Goal: Task Accomplishment & Management: Manage account settings

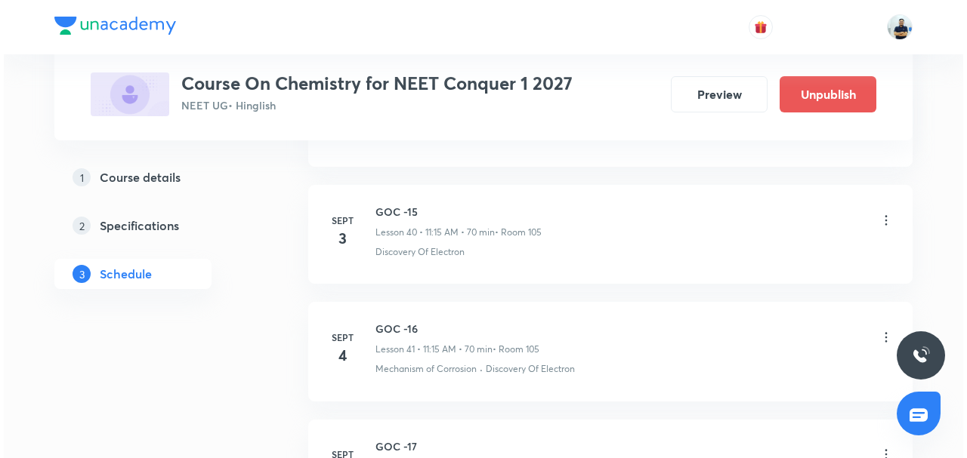
scroll to position [5651, 0]
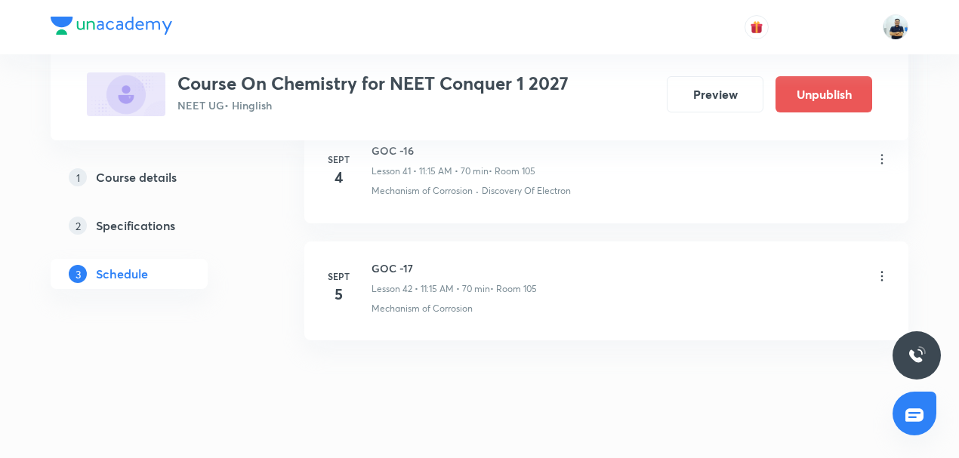
click at [882, 269] on icon at bounding box center [882, 276] width 15 height 15
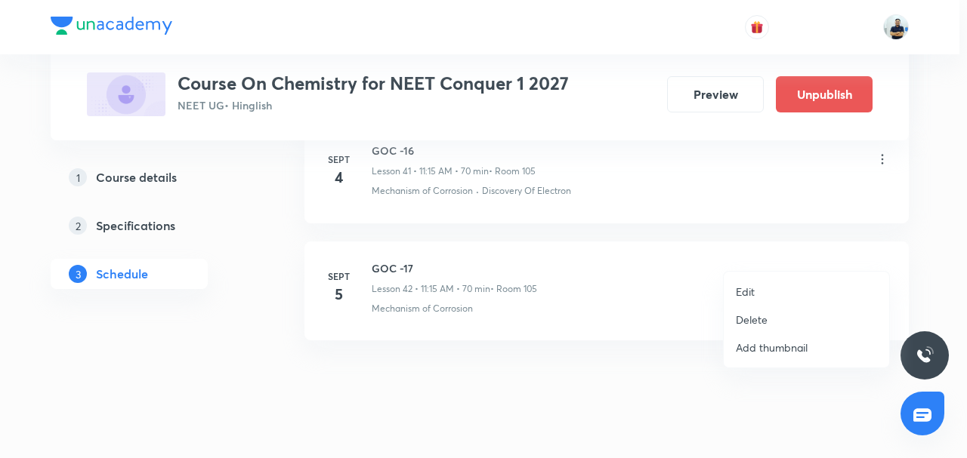
click at [802, 288] on li "Edit" at bounding box center [806, 292] width 165 height 28
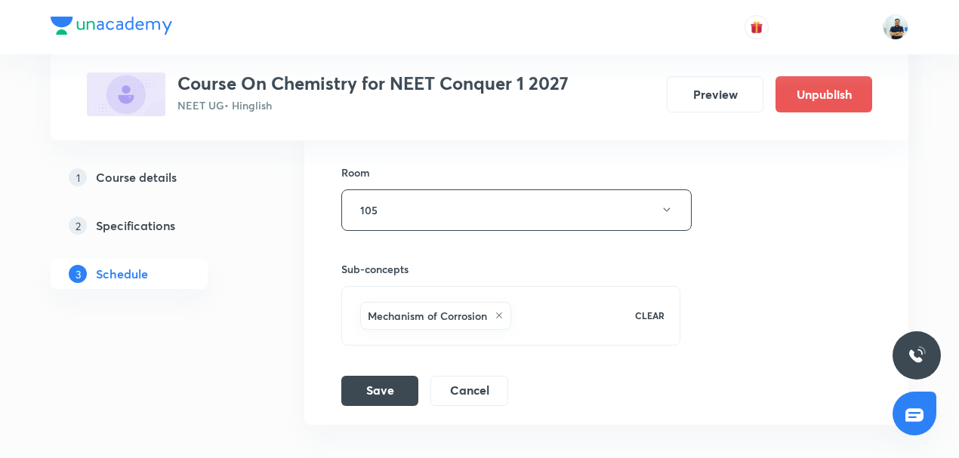
scroll to position [5184, 0]
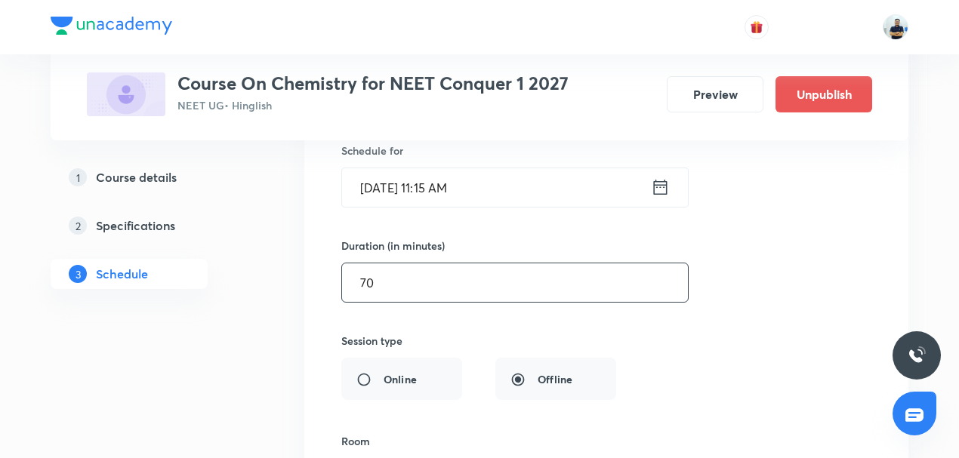
drag, startPoint x: 411, startPoint y: 272, endPoint x: 266, endPoint y: 271, distance: 145.0
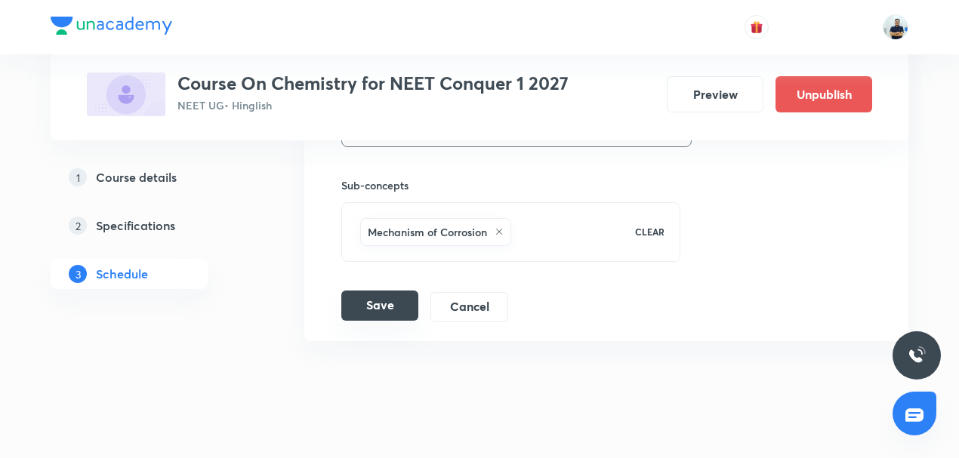
type input "45"
click at [394, 291] on button "Save" at bounding box center [379, 306] width 77 height 30
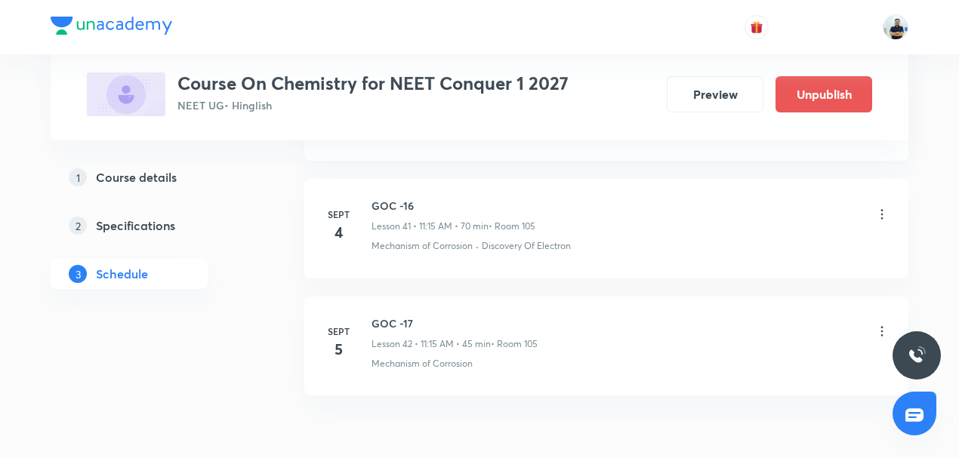
scroll to position [4889, 0]
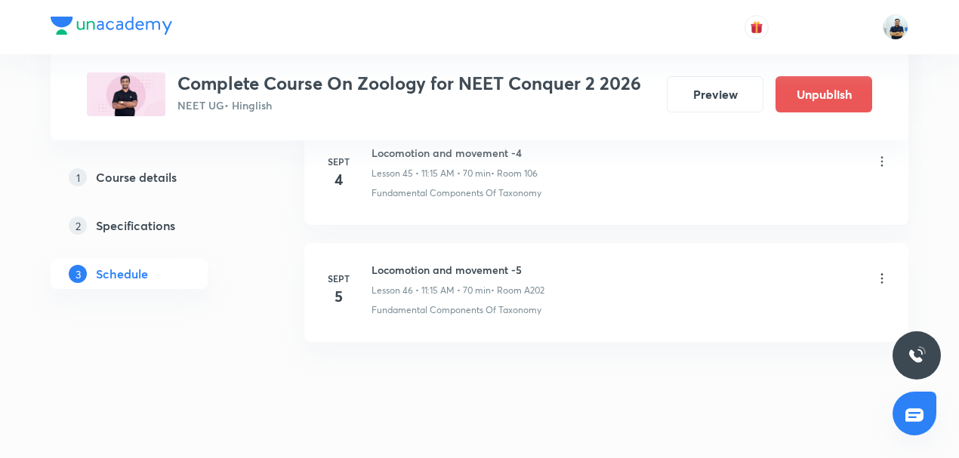
click at [878, 271] on icon at bounding box center [882, 278] width 15 height 15
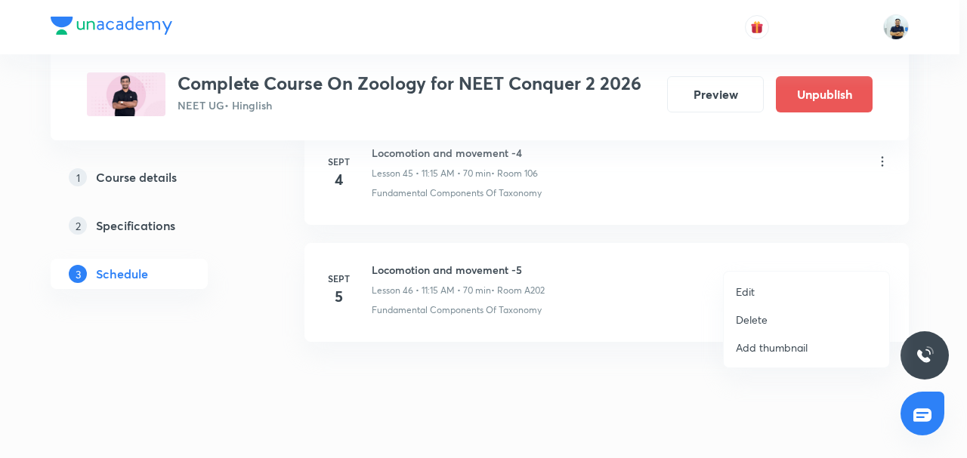
click at [760, 289] on li "Edit" at bounding box center [806, 292] width 165 height 28
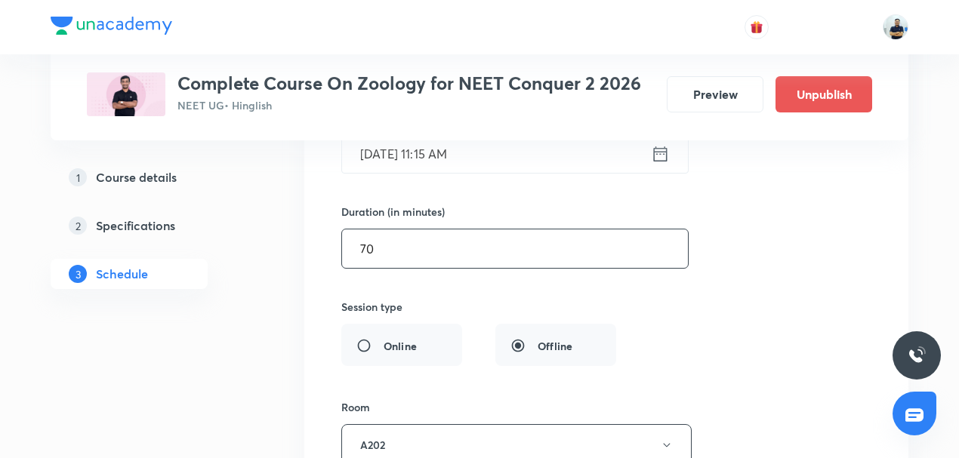
scroll to position [5673, 0]
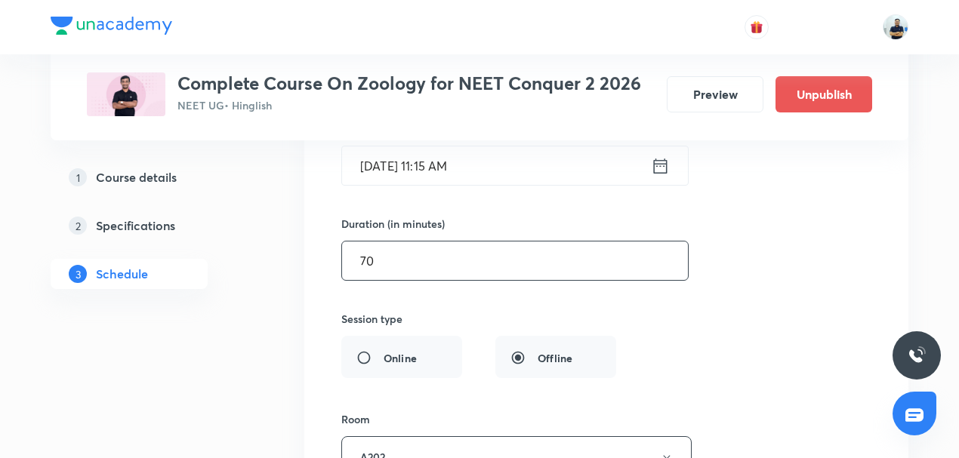
drag, startPoint x: 245, startPoint y: 279, endPoint x: 218, endPoint y: 281, distance: 27.3
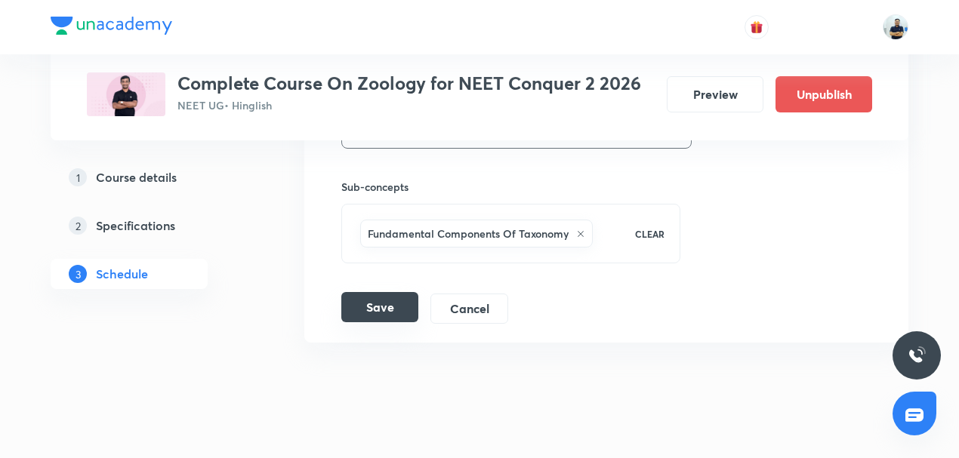
type input "45"
click at [377, 292] on button "Save" at bounding box center [379, 307] width 77 height 30
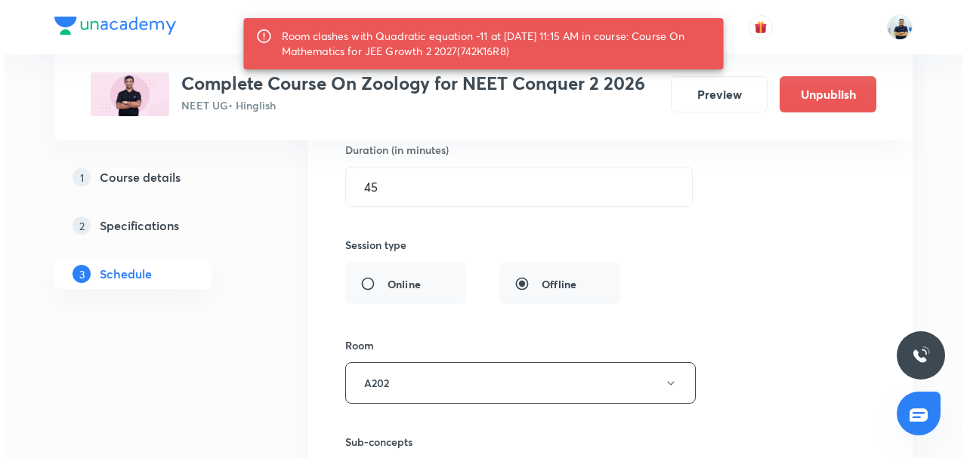
scroll to position [5790, 0]
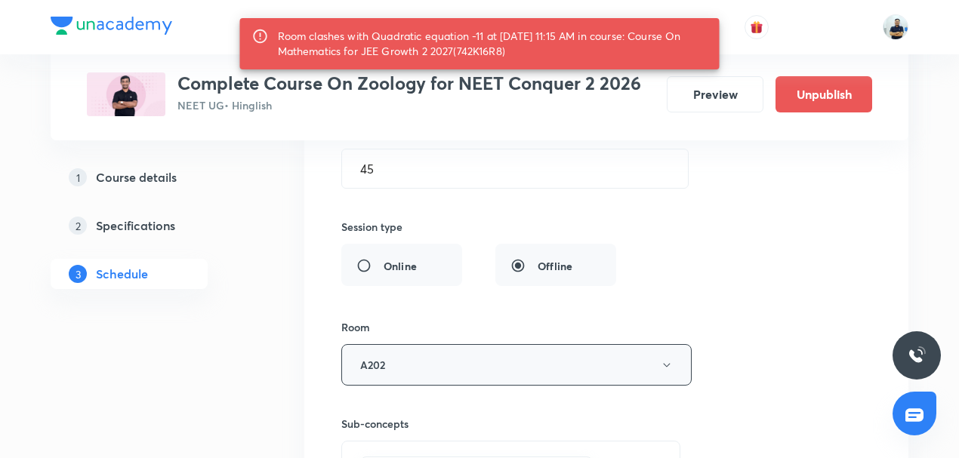
click at [400, 344] on button "A202" at bounding box center [516, 365] width 350 height 42
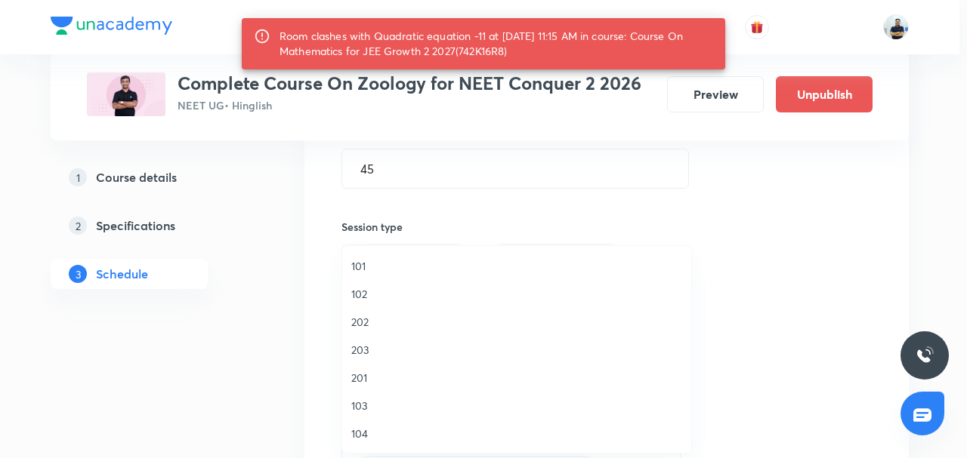
scroll to position [279, 0]
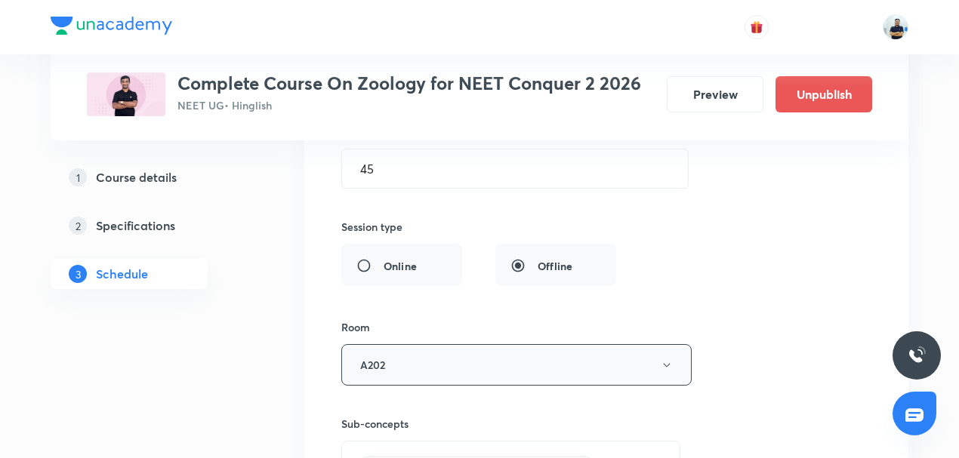
click at [378, 347] on button "A202" at bounding box center [516, 365] width 350 height 42
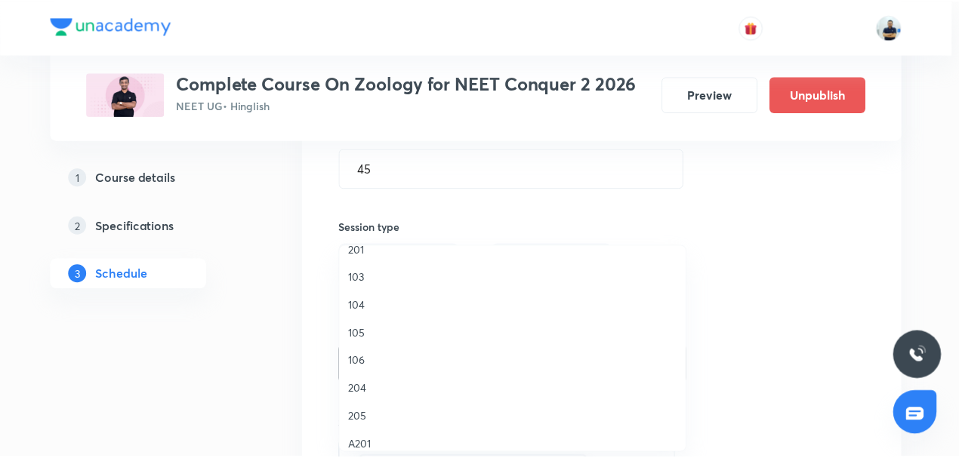
scroll to position [211, 0]
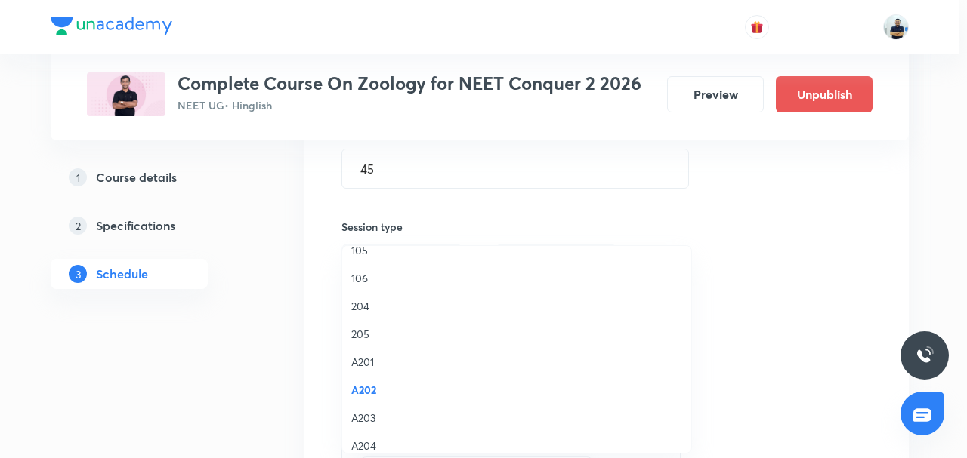
click at [370, 332] on span "205" at bounding box center [516, 334] width 331 height 16
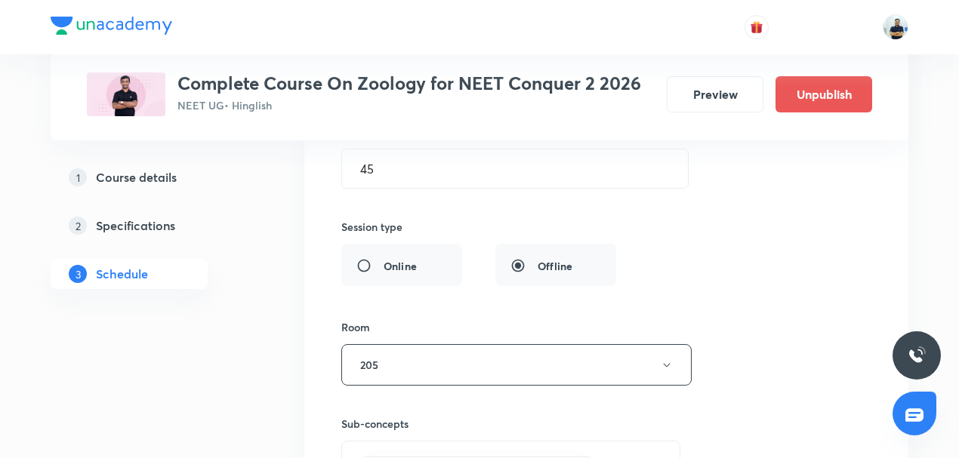
scroll to position [6028, 0]
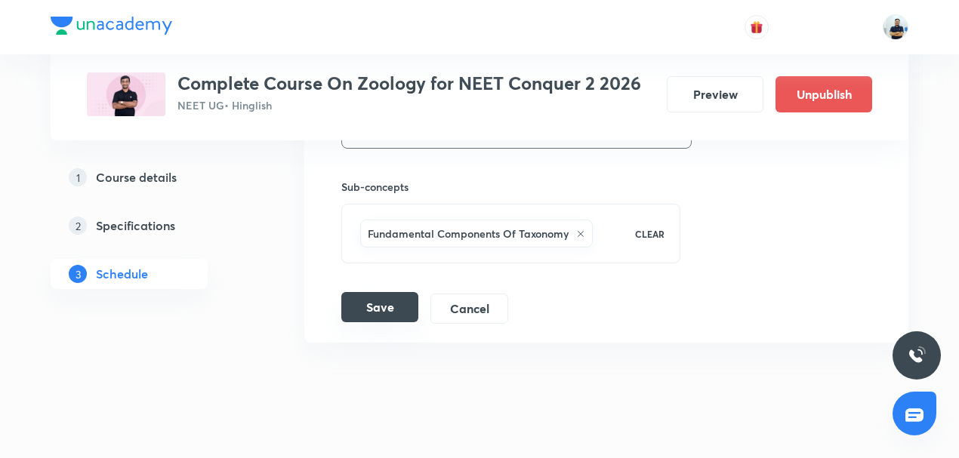
click at [375, 292] on button "Save" at bounding box center [379, 307] width 77 height 30
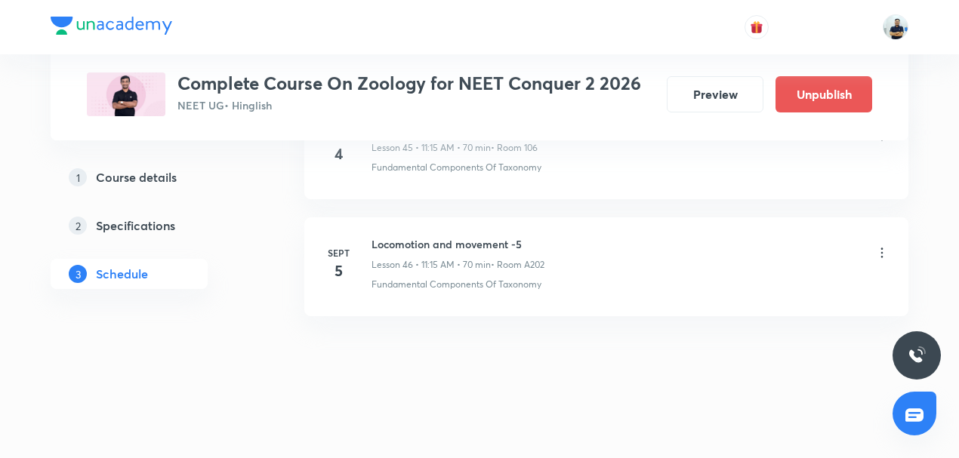
scroll to position [5424, 0]
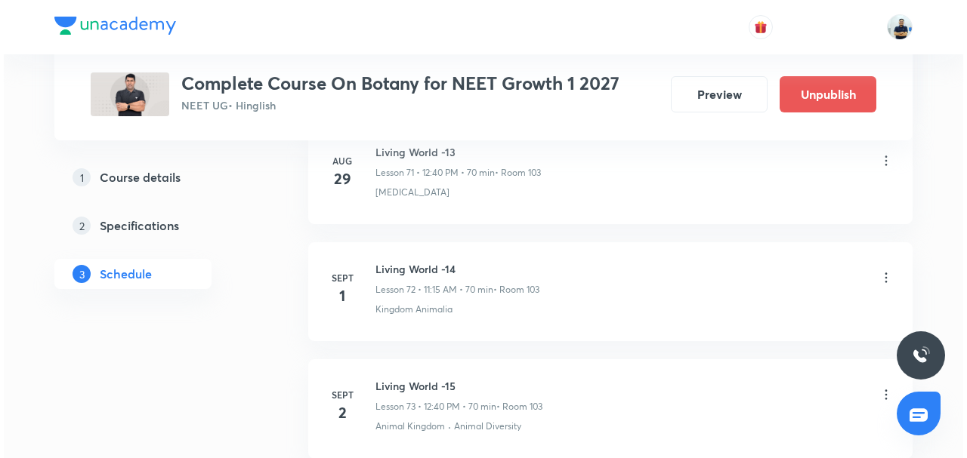
scroll to position [9618, 0]
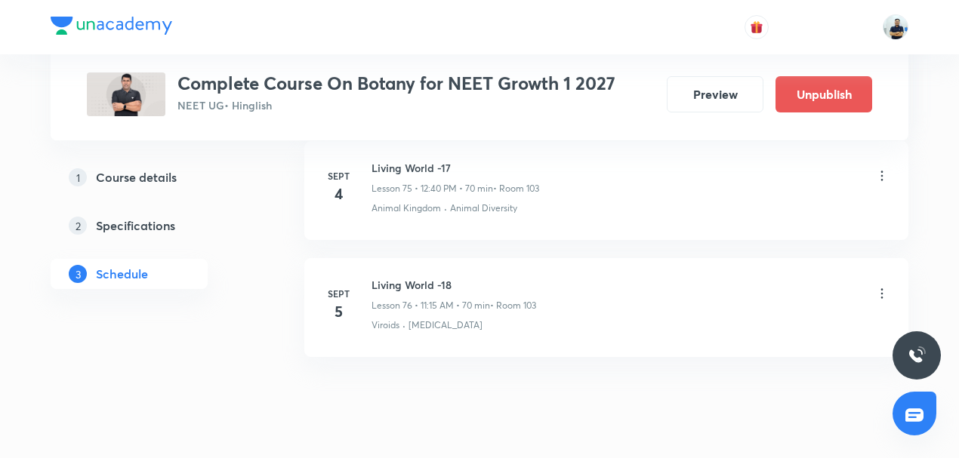
click at [878, 286] on icon at bounding box center [882, 293] width 15 height 15
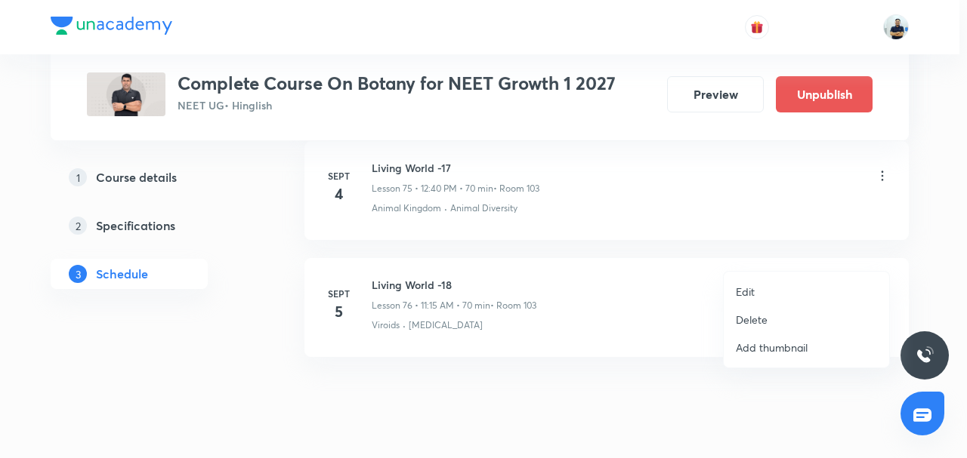
click at [754, 292] on li "Edit" at bounding box center [806, 292] width 165 height 28
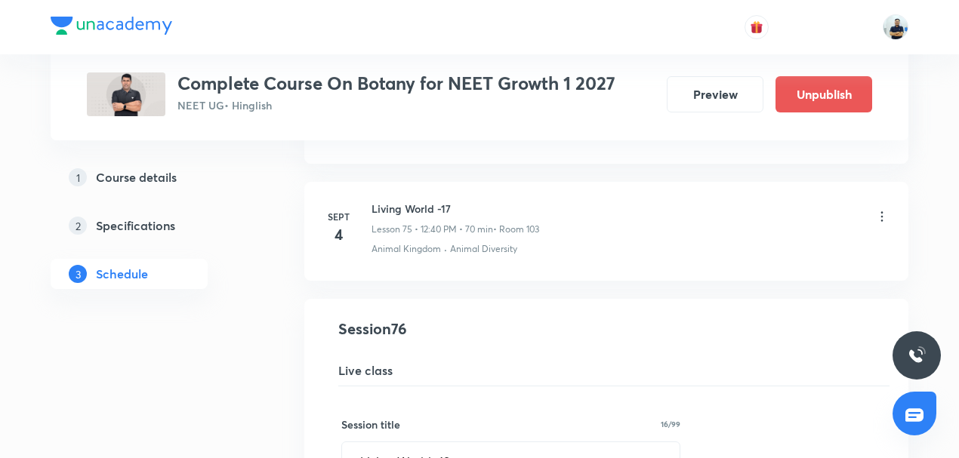
scroll to position [9151, 0]
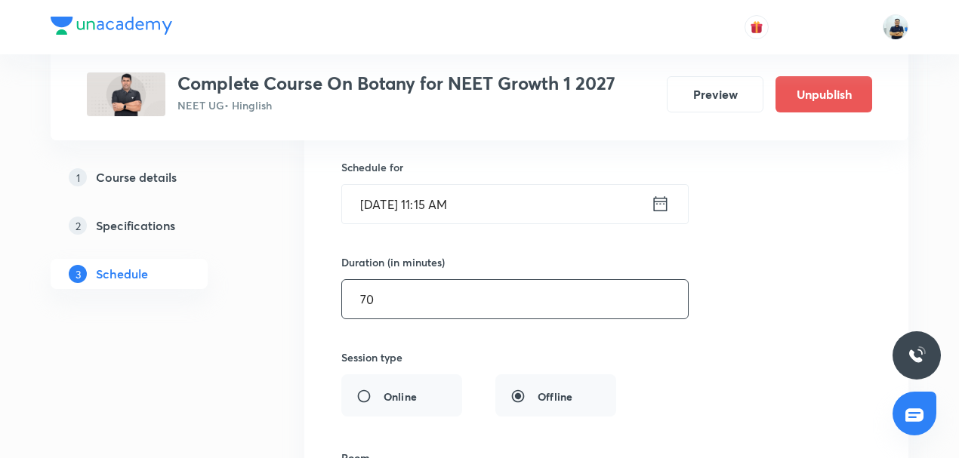
drag, startPoint x: 428, startPoint y: 270, endPoint x: 199, endPoint y: 292, distance: 229.2
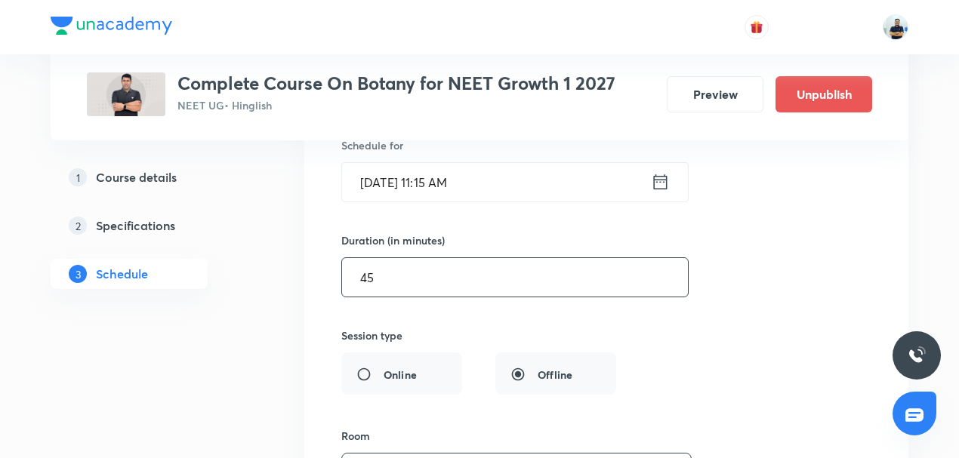
scroll to position [9504, 0]
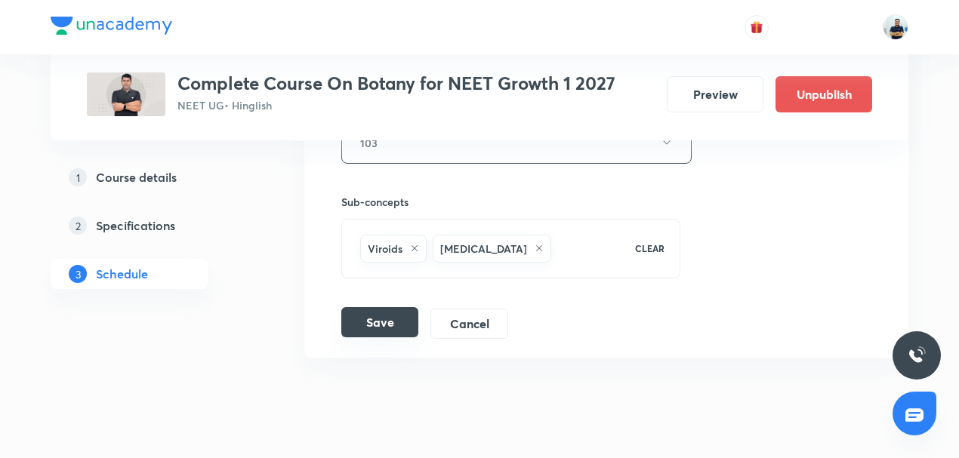
type input "45"
click at [387, 307] on button "Save" at bounding box center [379, 322] width 77 height 30
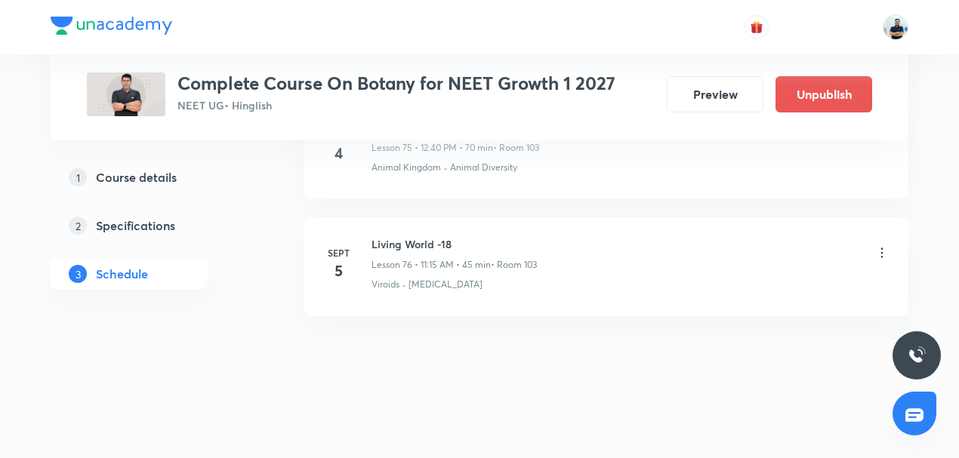
scroll to position [8926, 0]
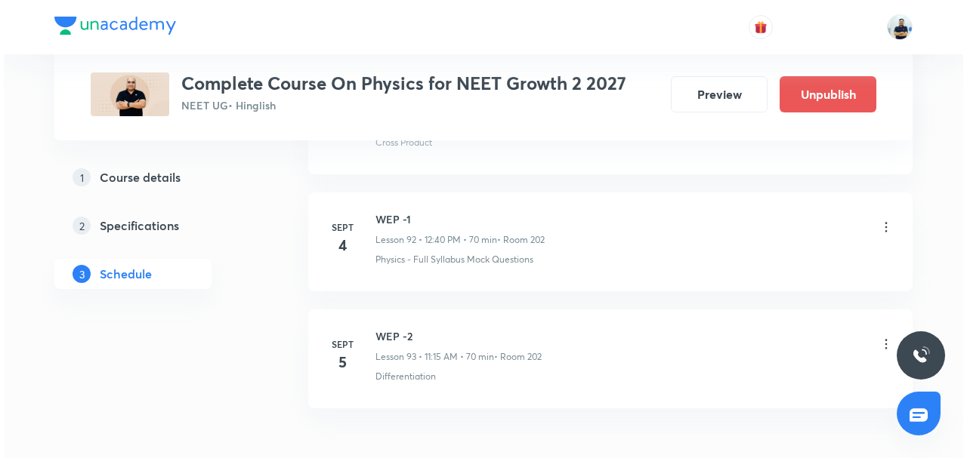
scroll to position [11603, 0]
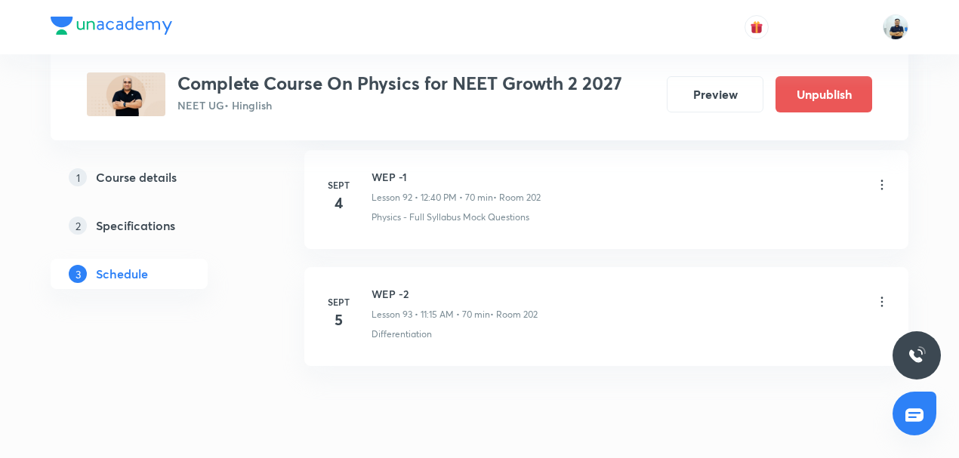
click at [869, 286] on div "WEP -2 Lesson 93 • 11:15 AM • 70 min • Room 202" at bounding box center [631, 304] width 518 height 36
click at [882, 298] on icon at bounding box center [882, 303] width 2 height 10
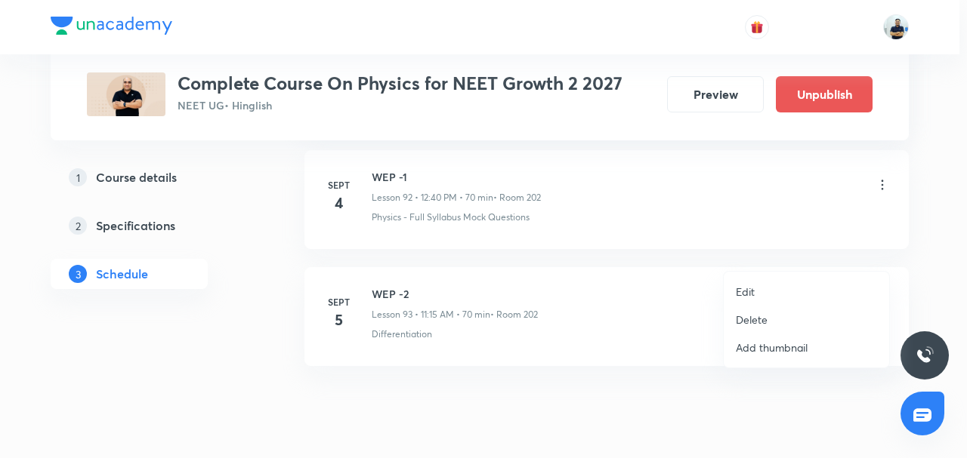
click at [739, 291] on p "Edit" at bounding box center [745, 292] width 19 height 16
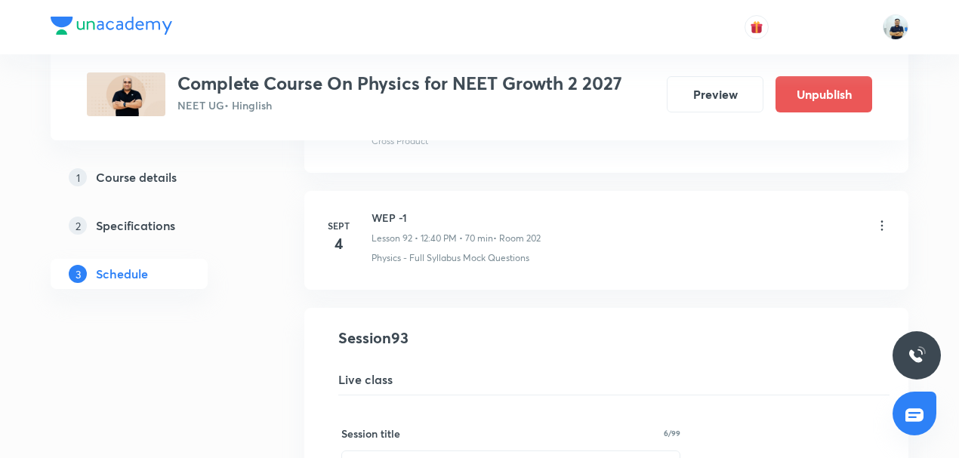
scroll to position [10925, 0]
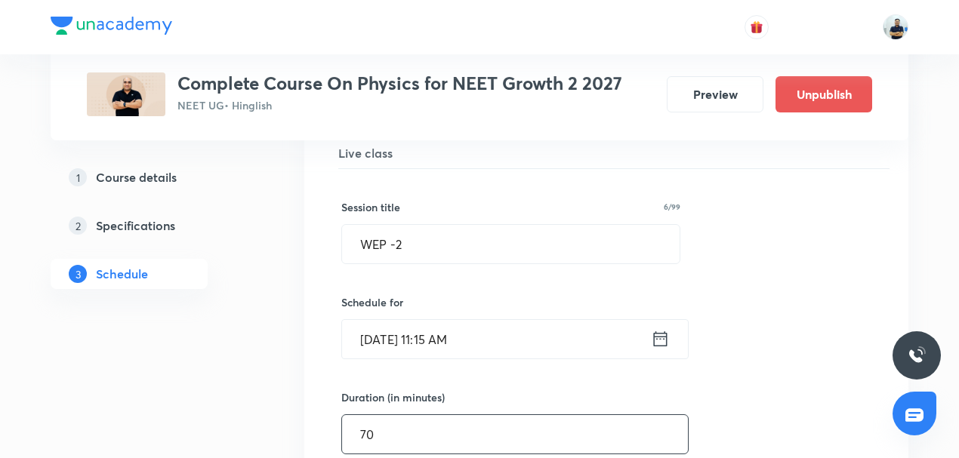
drag, startPoint x: 346, startPoint y: 446, endPoint x: 198, endPoint y: 453, distance: 148.2
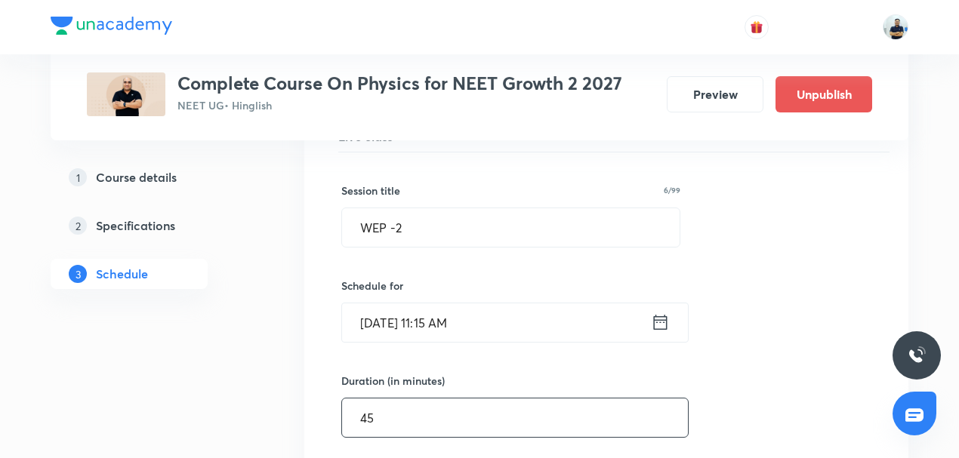
scroll to position [11489, 0]
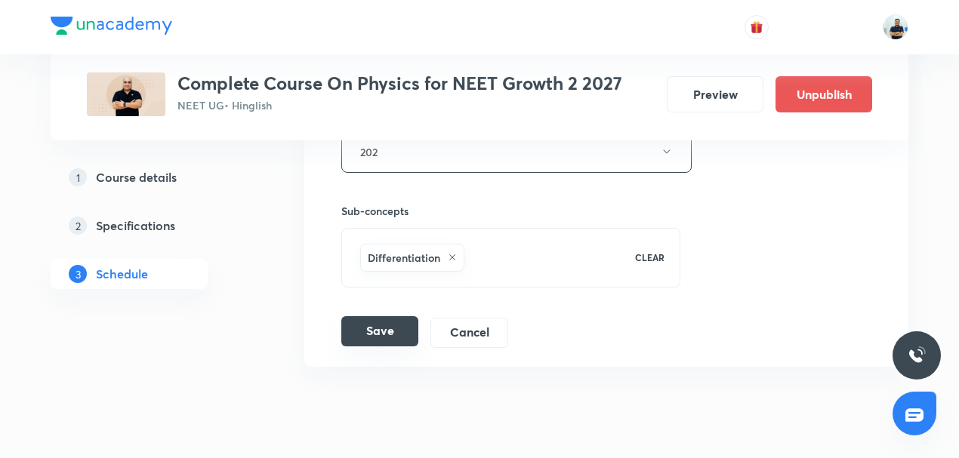
type input "45"
click at [382, 316] on button "Save" at bounding box center [379, 331] width 77 height 30
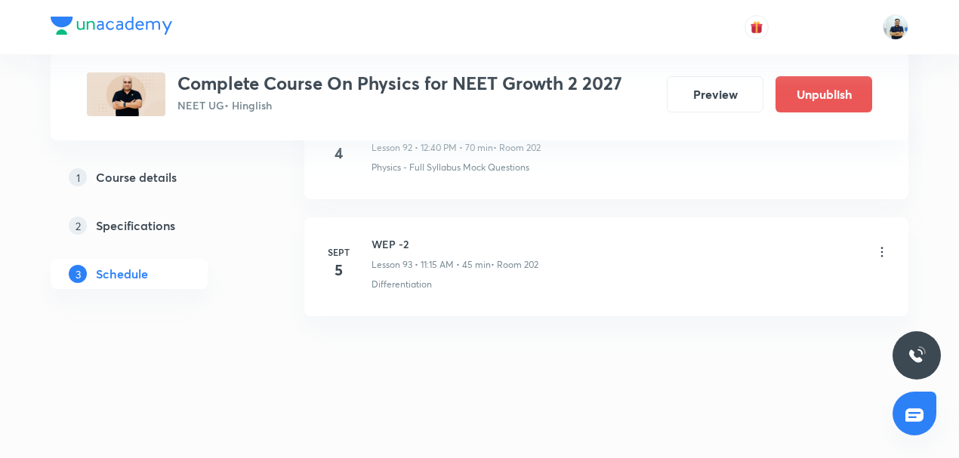
scroll to position [10911, 0]
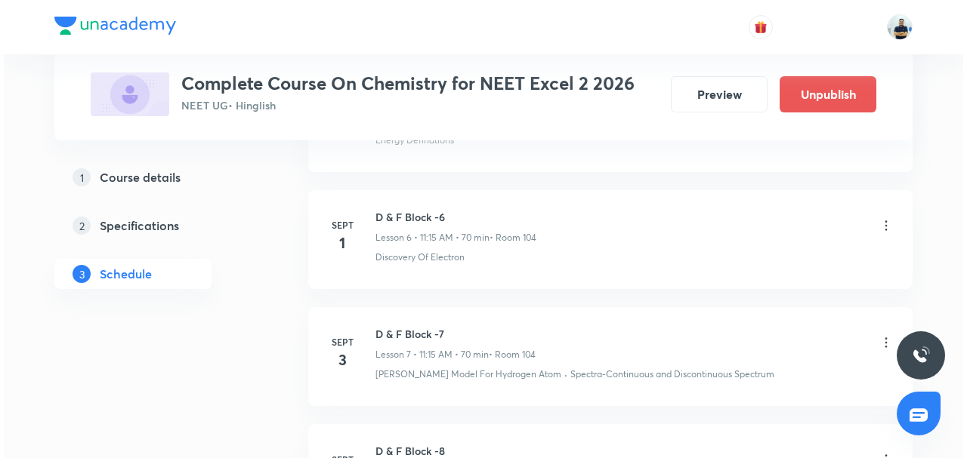
scroll to position [1683, 0]
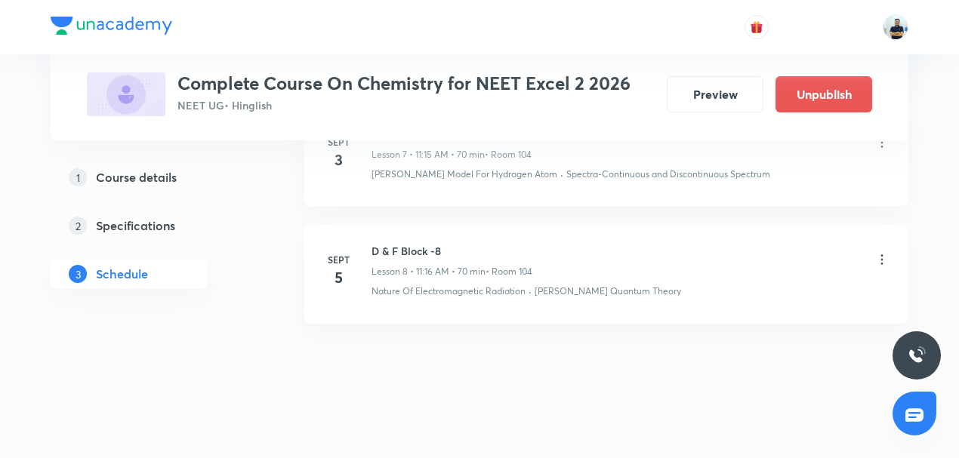
click at [876, 252] on icon at bounding box center [882, 259] width 15 height 15
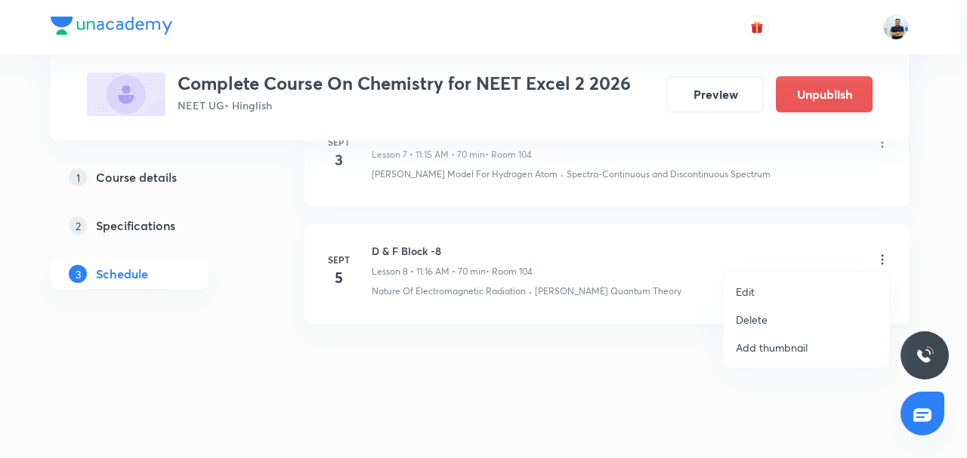
click at [746, 286] on p "Edit" at bounding box center [745, 292] width 19 height 16
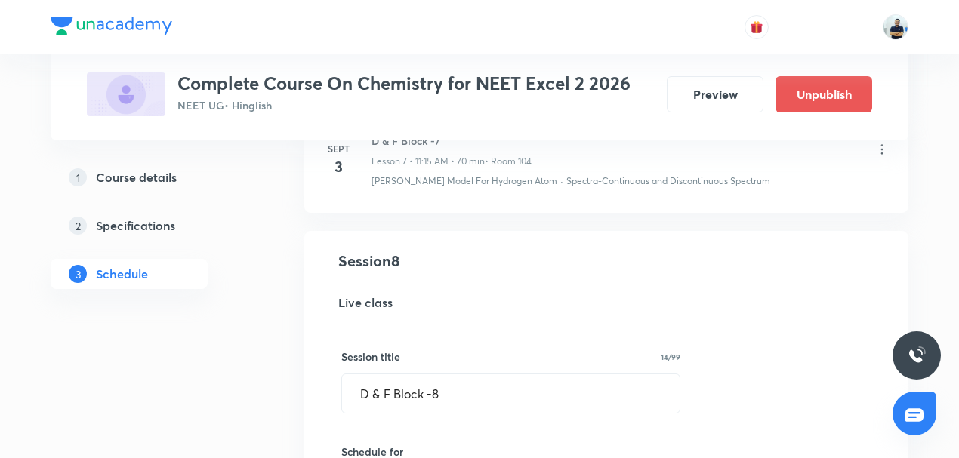
scroll to position [1249, 0]
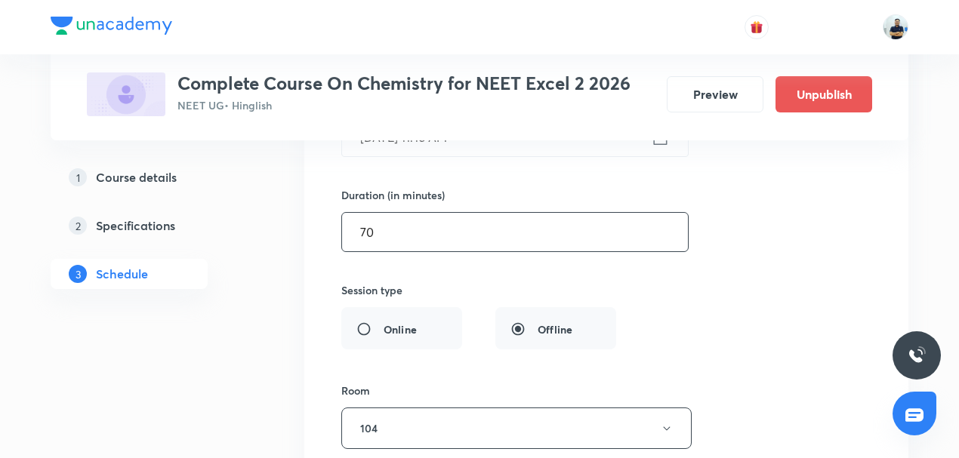
drag, startPoint x: 207, startPoint y: 240, endPoint x: 181, endPoint y: 240, distance: 25.7
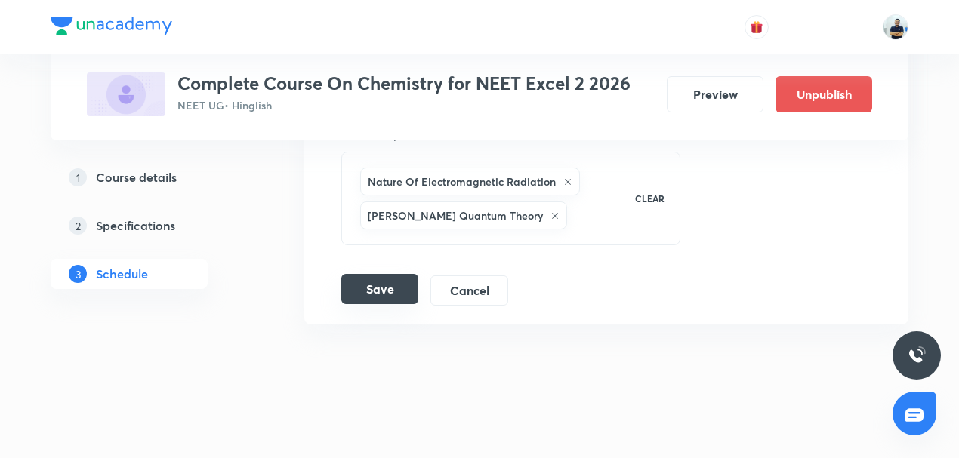
type input "45"
click at [360, 282] on button "Save" at bounding box center [379, 289] width 77 height 30
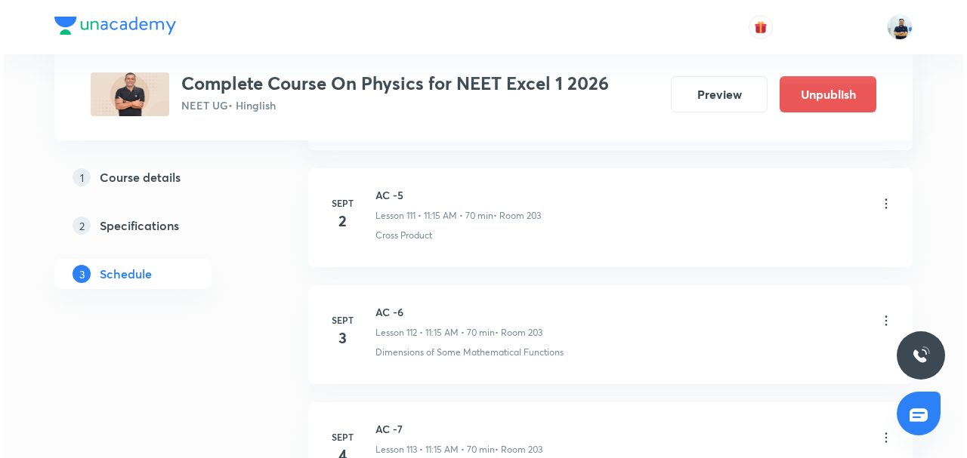
scroll to position [14052, 0]
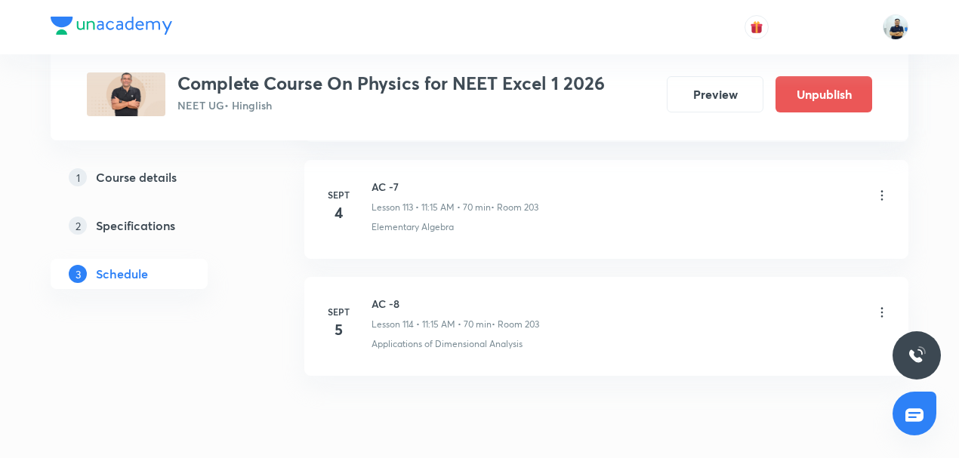
click at [879, 305] on icon at bounding box center [882, 312] width 15 height 15
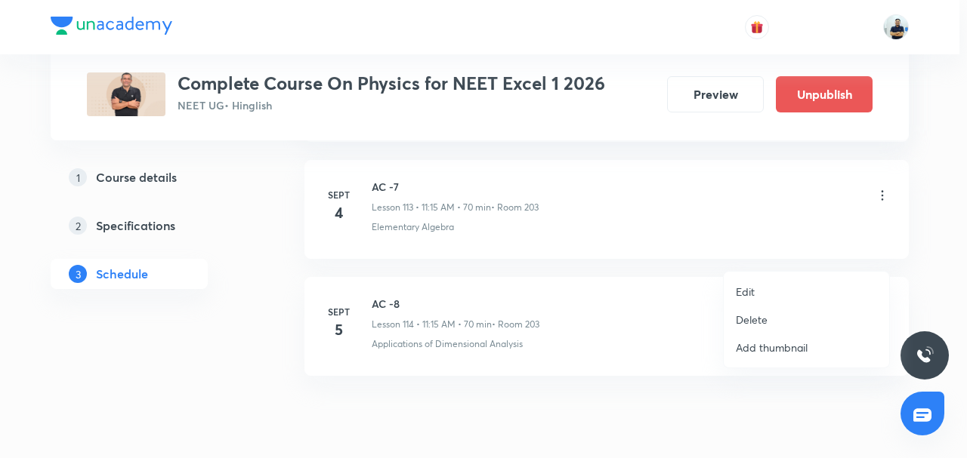
click at [737, 293] on p "Edit" at bounding box center [745, 292] width 19 height 16
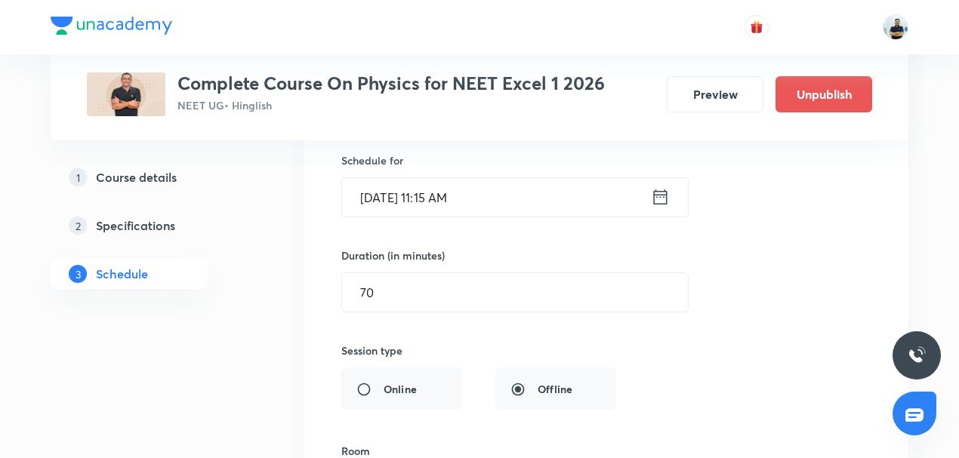
scroll to position [13609, 0]
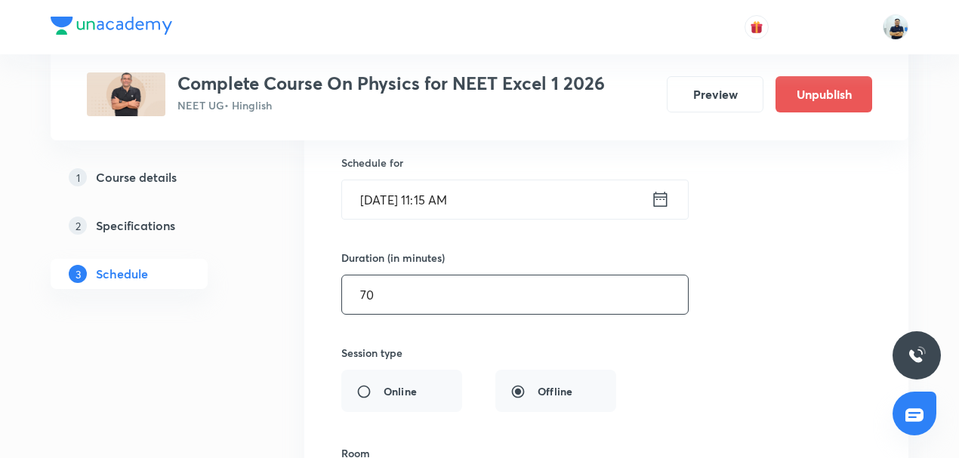
drag, startPoint x: 411, startPoint y: 239, endPoint x: 169, endPoint y: 276, distance: 244.5
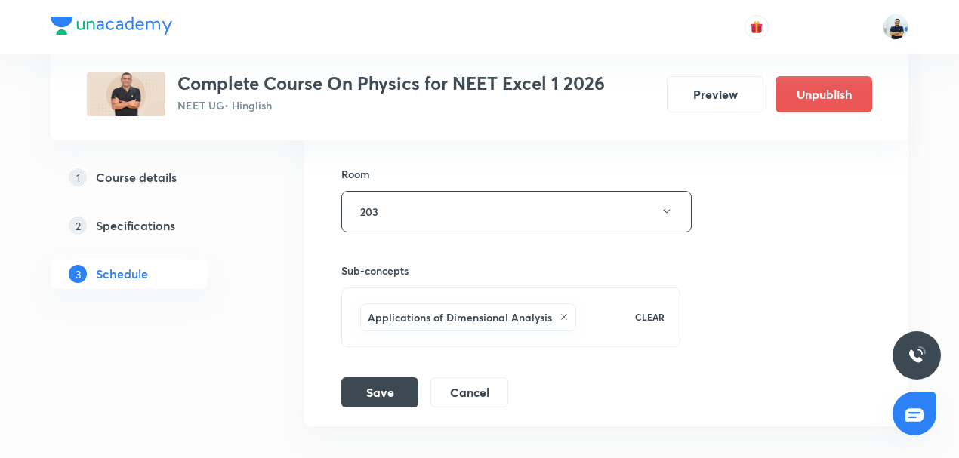
scroll to position [13938, 0]
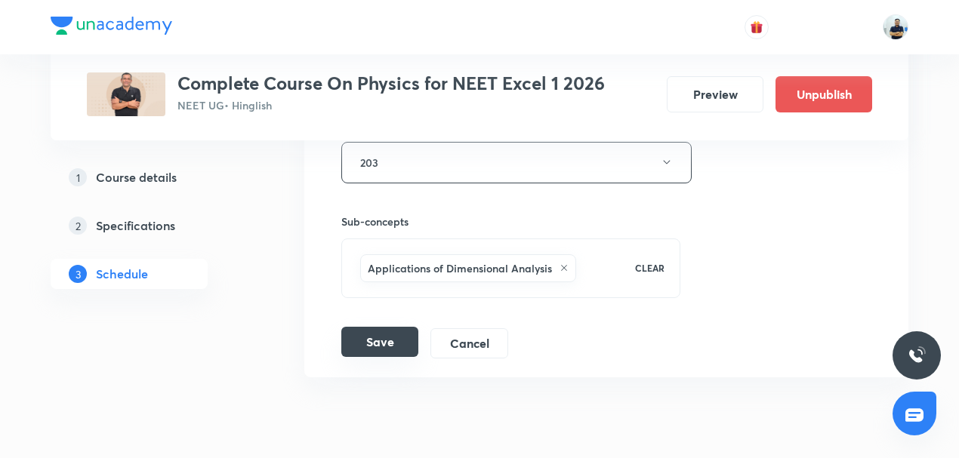
type input "45"
click at [375, 327] on button "Save" at bounding box center [379, 342] width 77 height 30
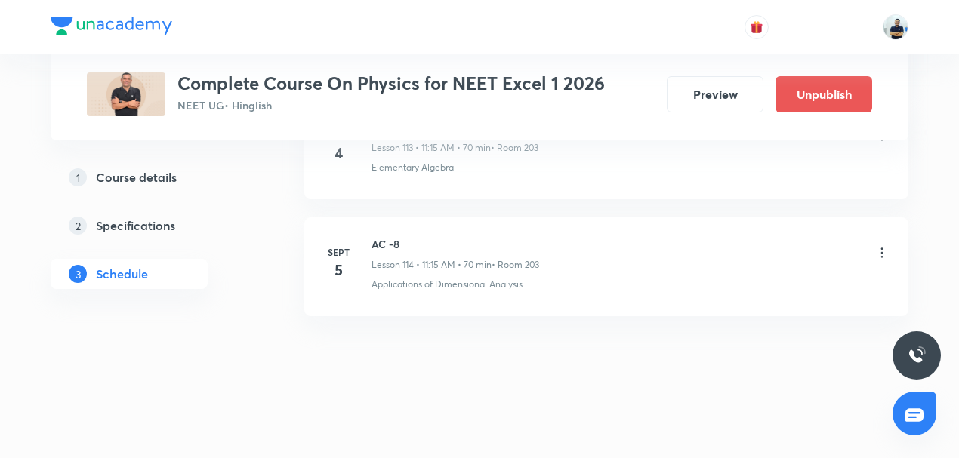
scroll to position [13361, 0]
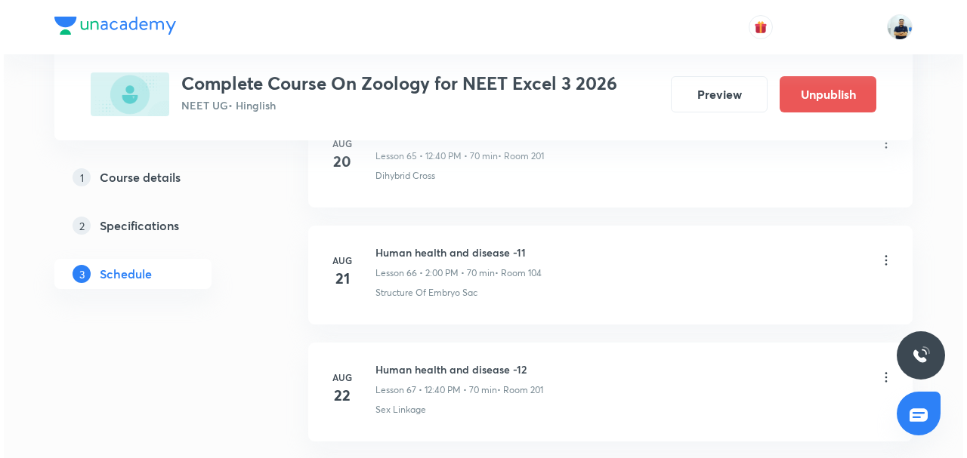
scroll to position [9146, 0]
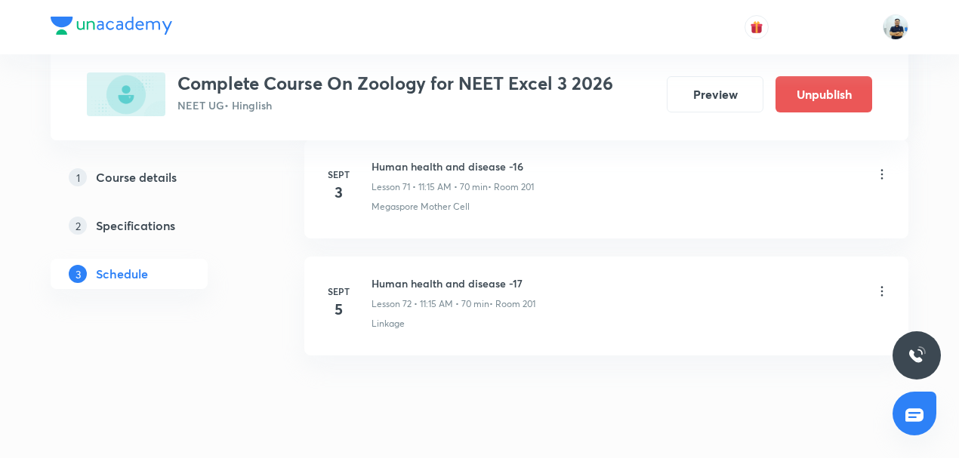
click at [883, 287] on icon at bounding box center [882, 292] width 2 height 10
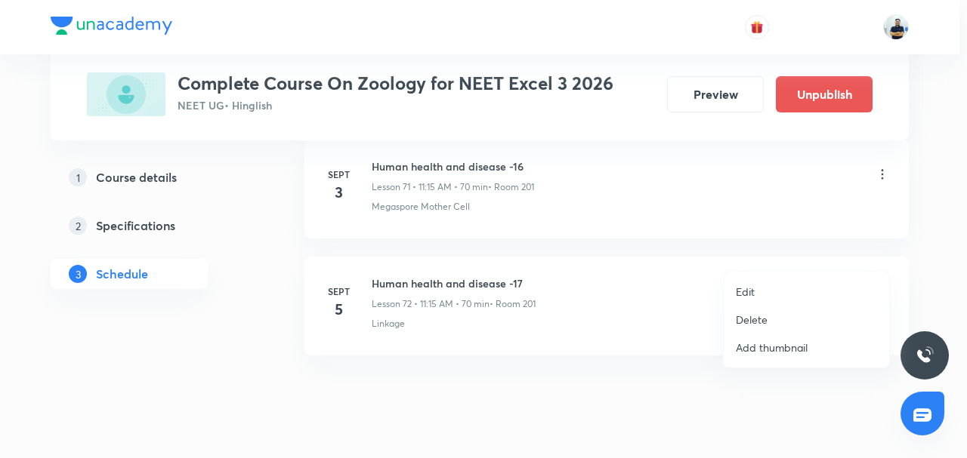
click at [746, 286] on p "Edit" at bounding box center [745, 292] width 19 height 16
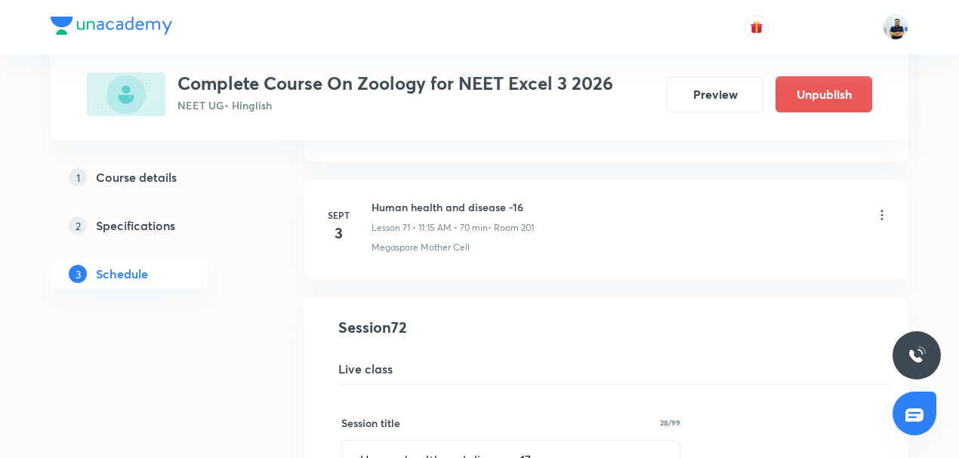
scroll to position [8680, 0]
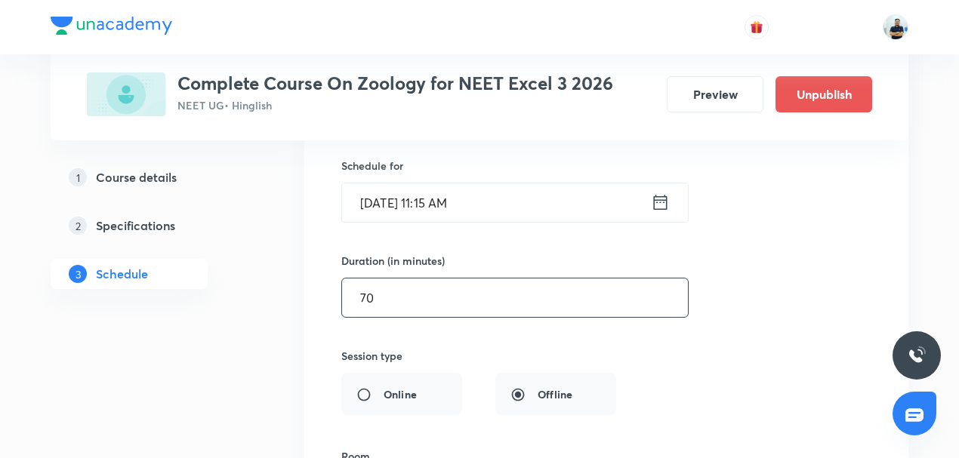
drag, startPoint x: 437, startPoint y: 260, endPoint x: 140, endPoint y: 295, distance: 298.1
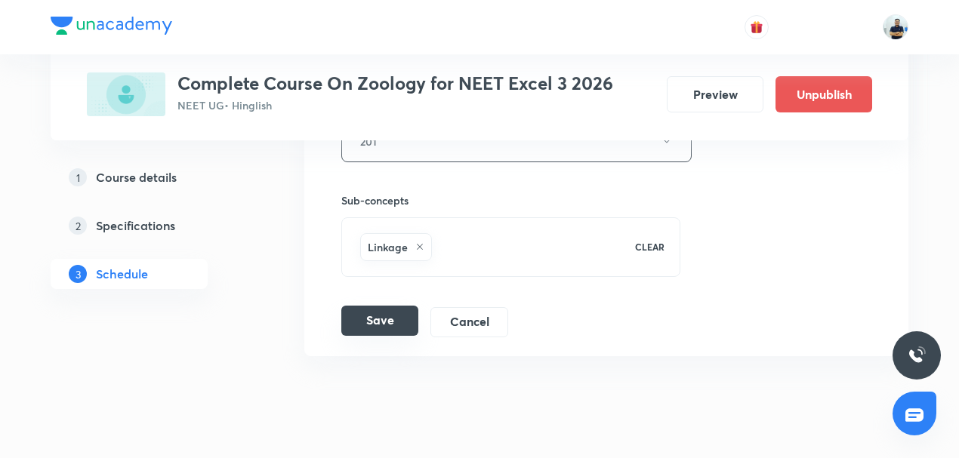
type input "45"
click at [379, 306] on button "Save" at bounding box center [379, 321] width 77 height 30
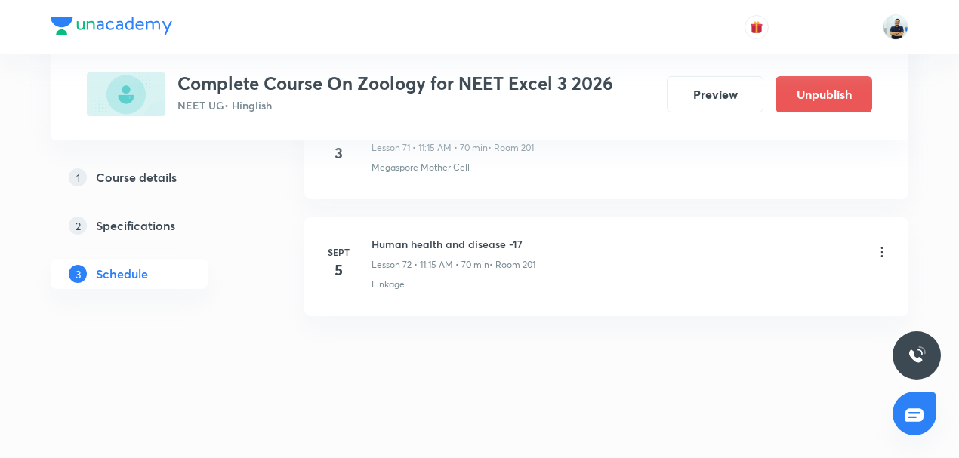
scroll to position [8455, 0]
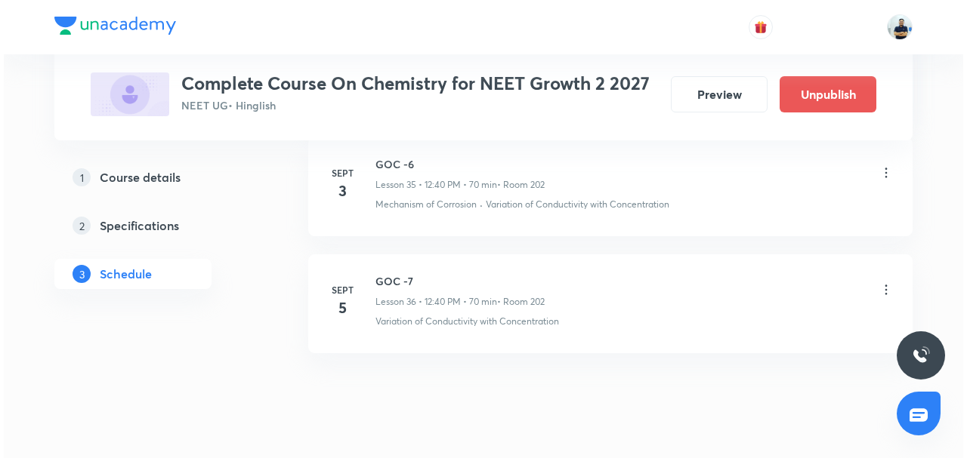
scroll to position [4951, 0]
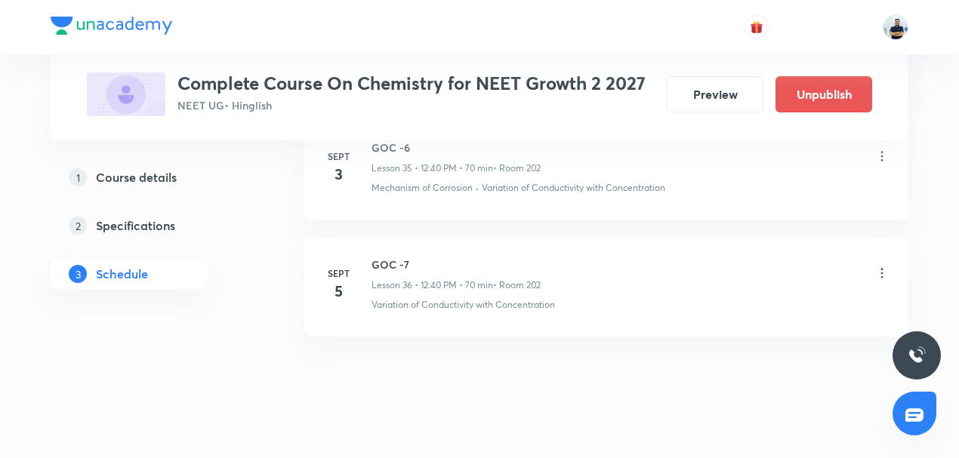
click at [881, 266] on icon at bounding box center [882, 273] width 15 height 15
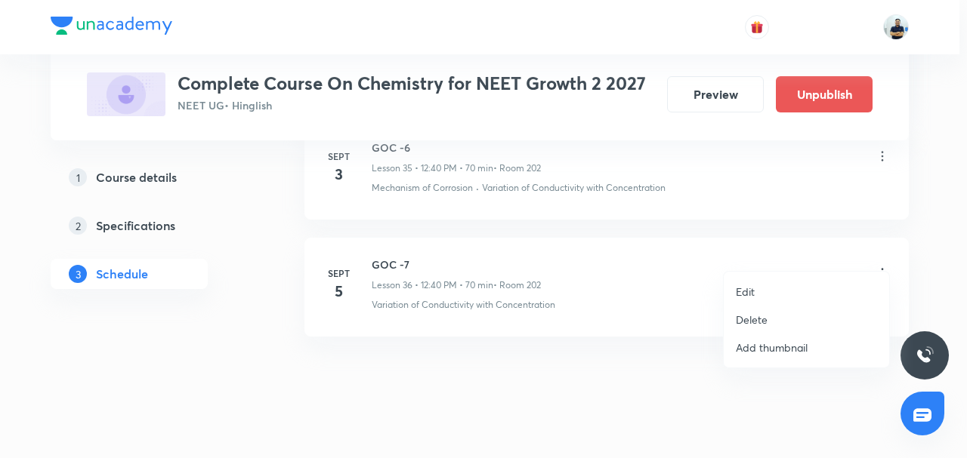
click at [776, 294] on li "Edit" at bounding box center [806, 292] width 165 height 28
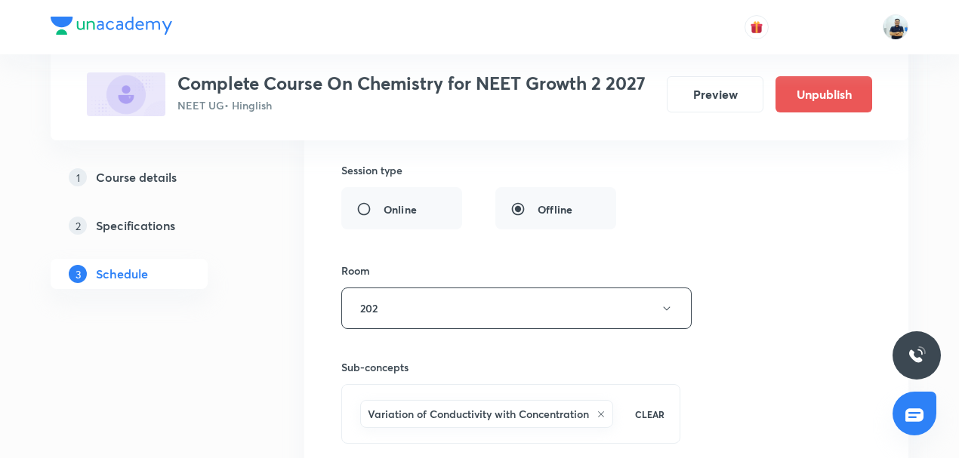
scroll to position [4484, 0]
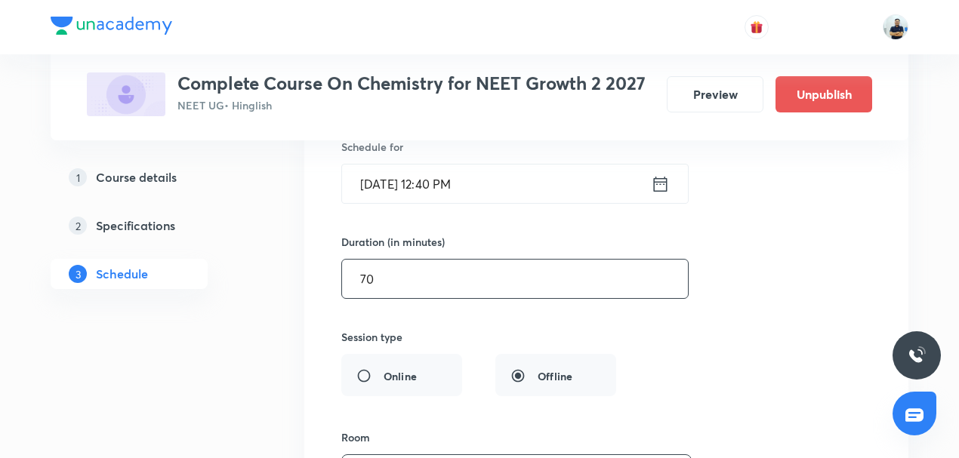
drag, startPoint x: 392, startPoint y: 257, endPoint x: 298, endPoint y: 272, distance: 94.9
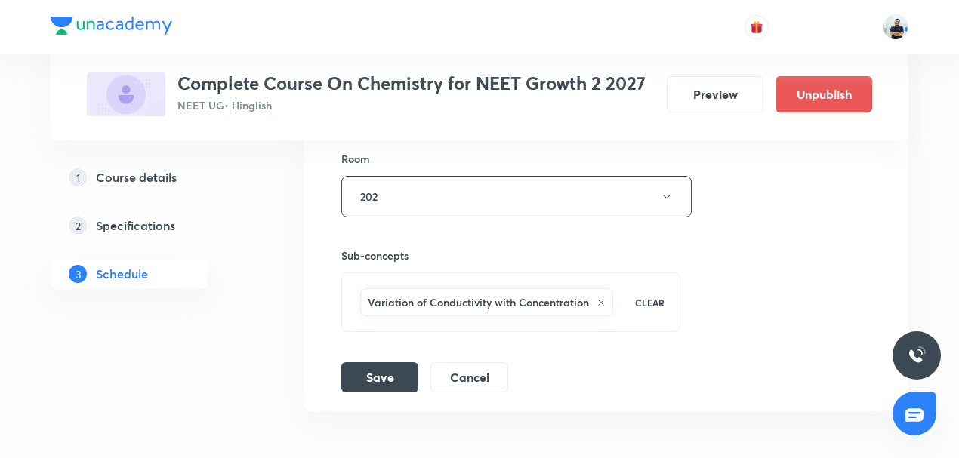
scroll to position [4837, 0]
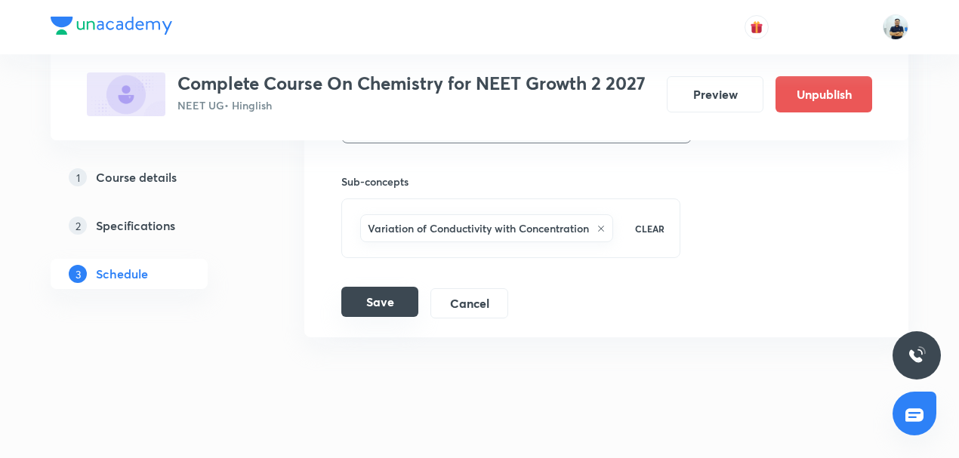
type input "45"
click at [397, 289] on button "Save" at bounding box center [379, 302] width 77 height 30
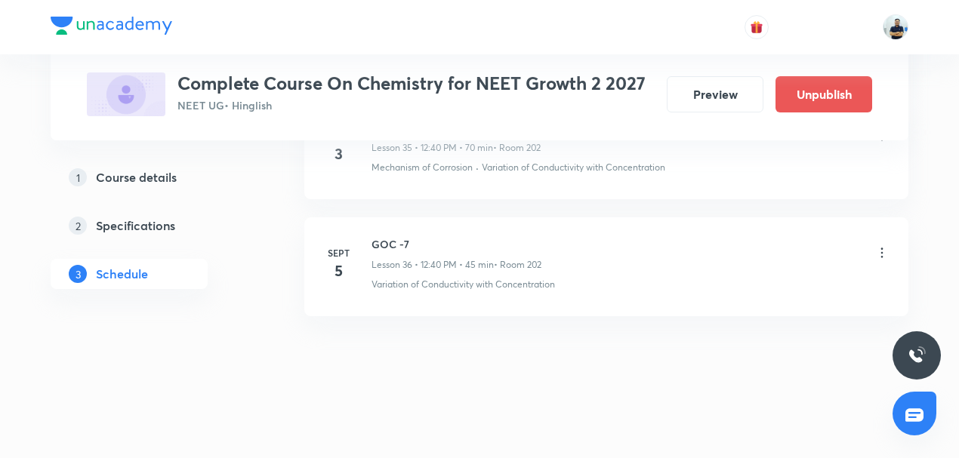
scroll to position [4259, 0]
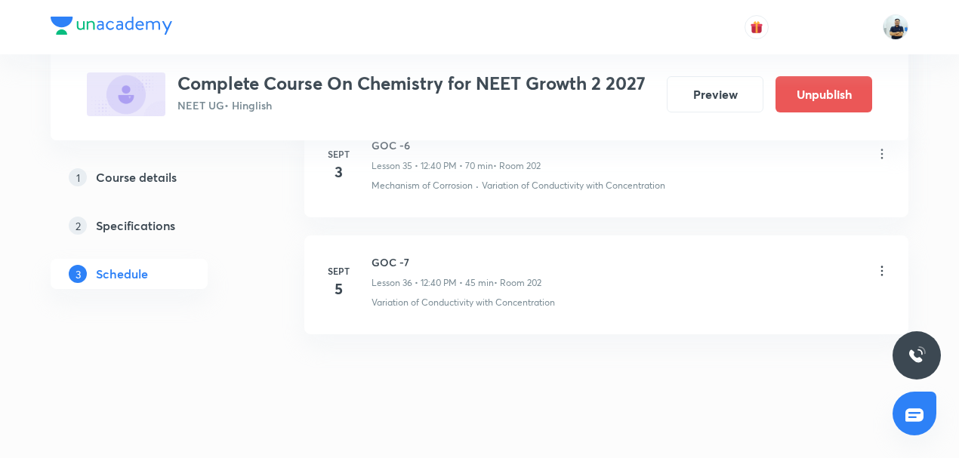
click at [880, 264] on icon at bounding box center [882, 271] width 15 height 15
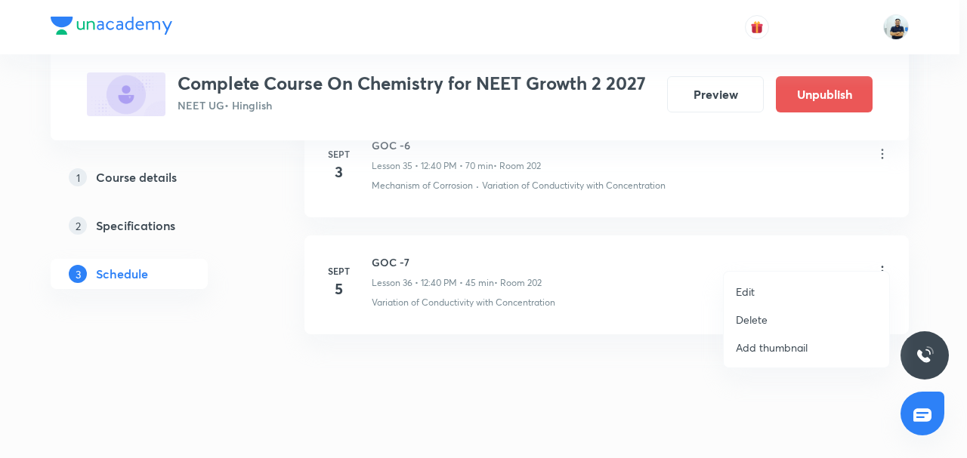
click at [749, 286] on p "Edit" at bounding box center [745, 292] width 19 height 16
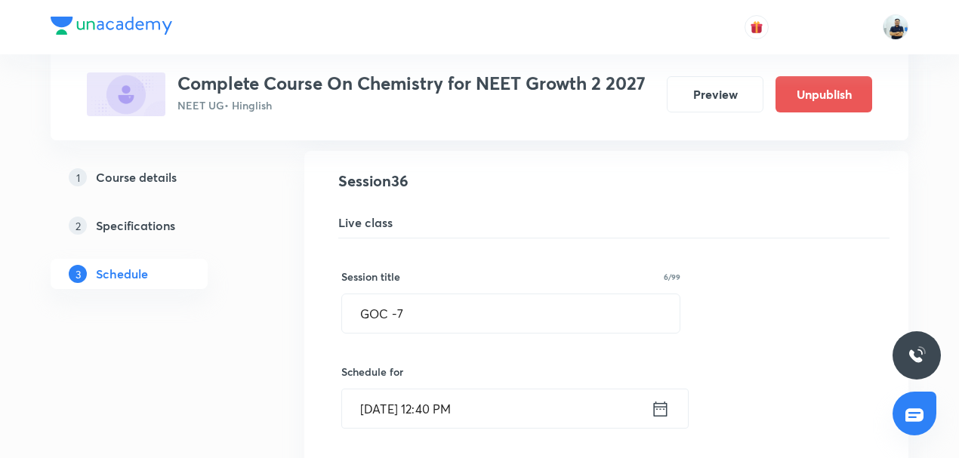
click at [462, 390] on input "[DATE] 12:40 PM" at bounding box center [496, 409] width 309 height 39
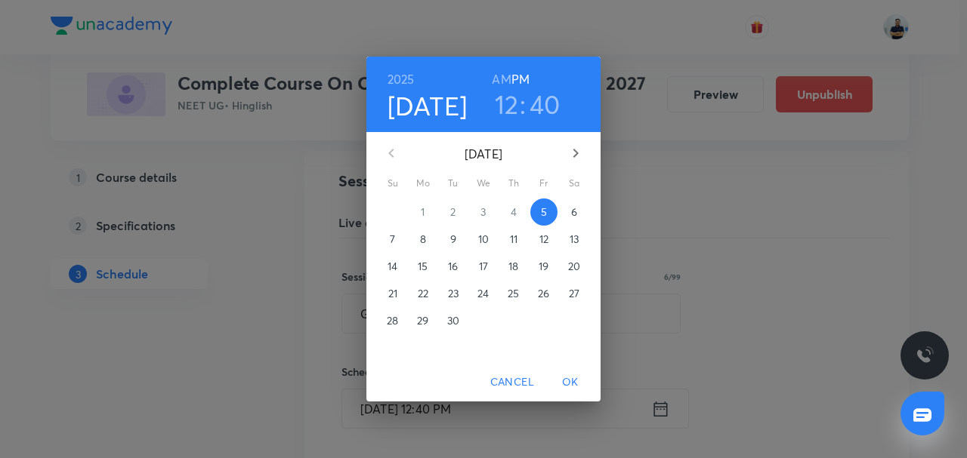
click at [537, 103] on h3 "40" at bounding box center [544, 104] width 31 height 32
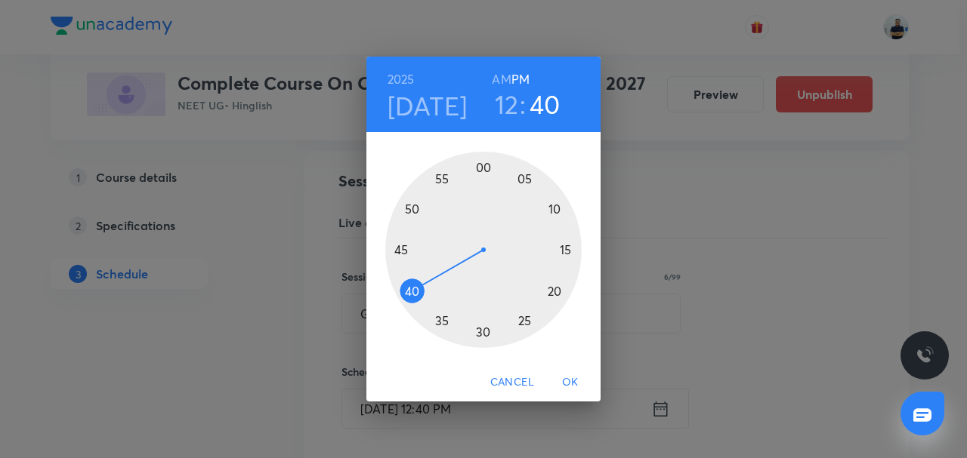
click at [546, 209] on div at bounding box center [483, 250] width 196 height 196
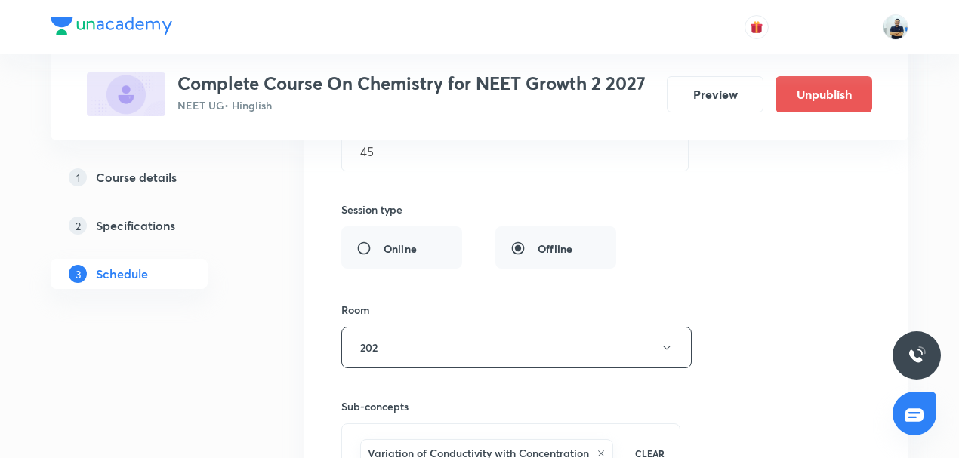
scroll to position [4837, 0]
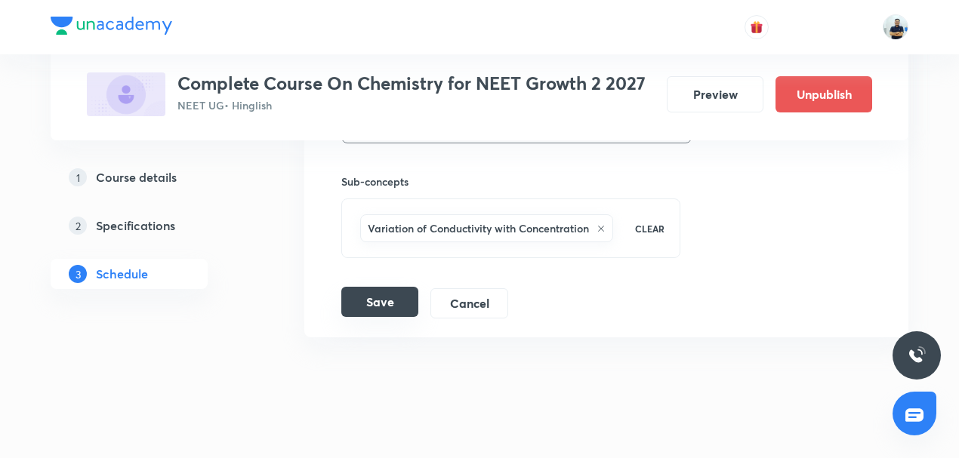
click at [372, 287] on button "Save" at bounding box center [379, 302] width 77 height 30
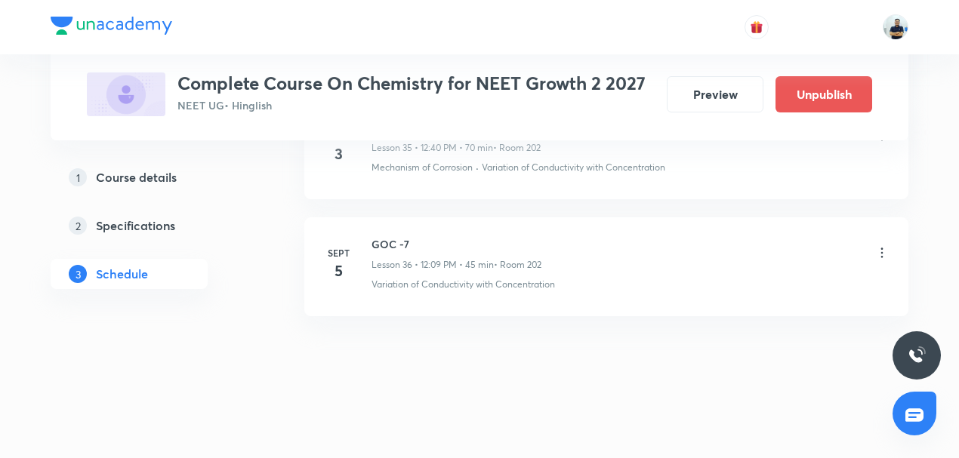
scroll to position [4259, 0]
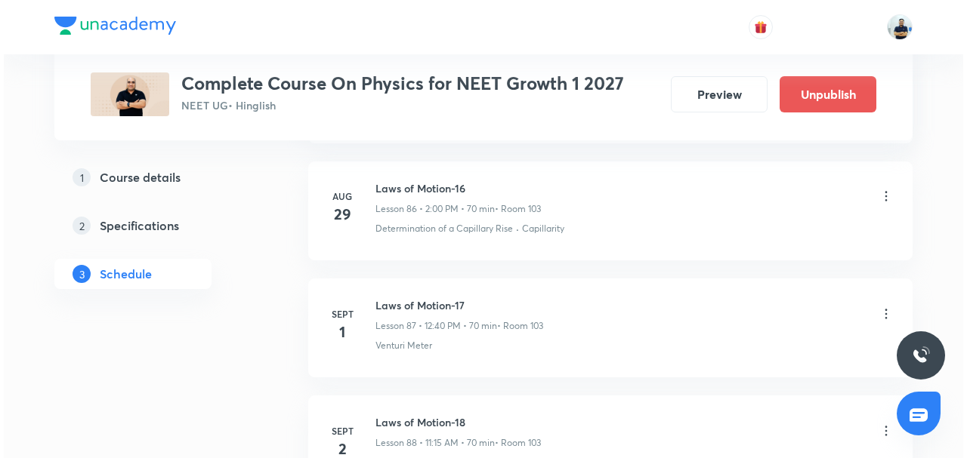
scroll to position [11369, 0]
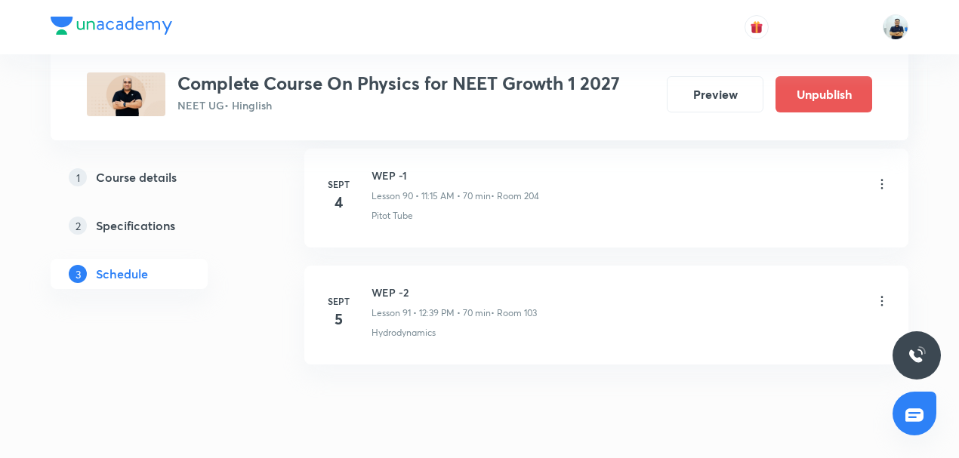
click at [884, 294] on icon at bounding box center [882, 301] width 15 height 15
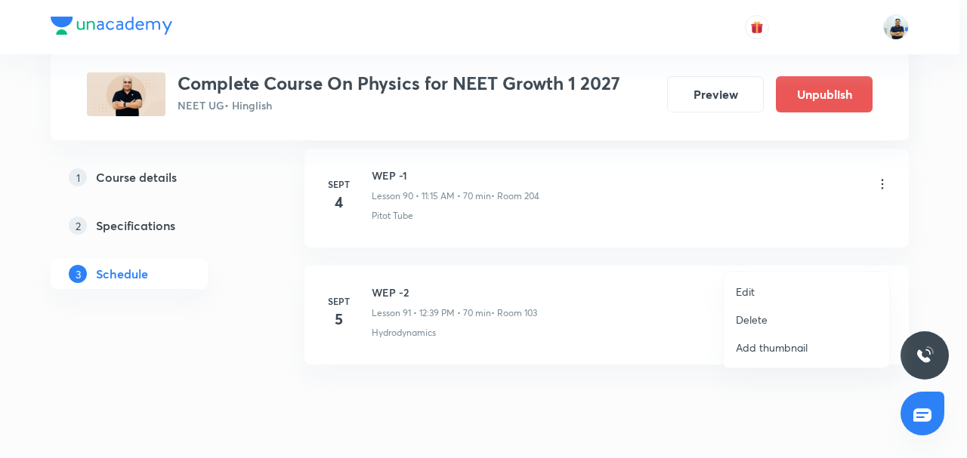
click at [771, 292] on li "Edit" at bounding box center [806, 292] width 165 height 28
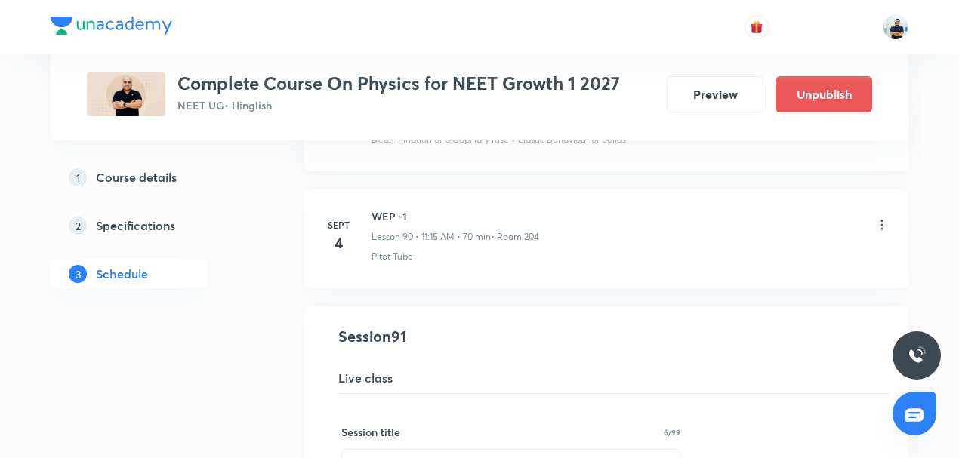
scroll to position [10902, 0]
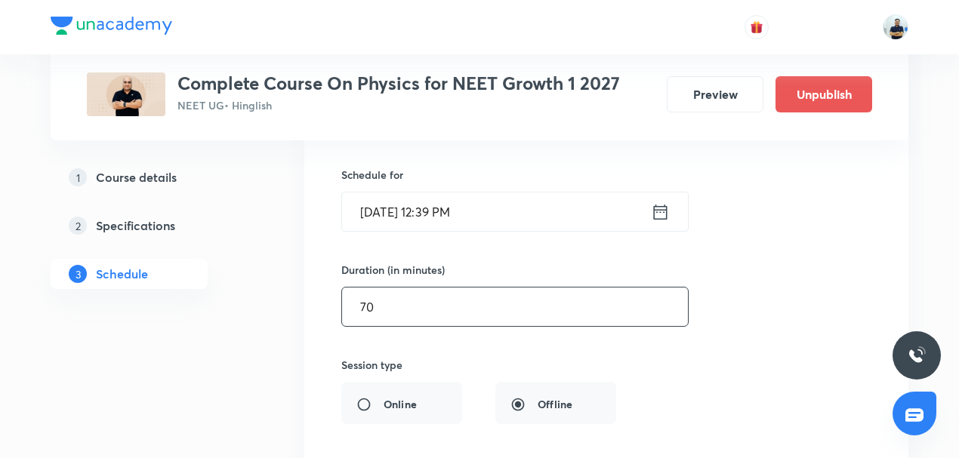
drag, startPoint x: 404, startPoint y: 274, endPoint x: 180, endPoint y: 273, distance: 224.3
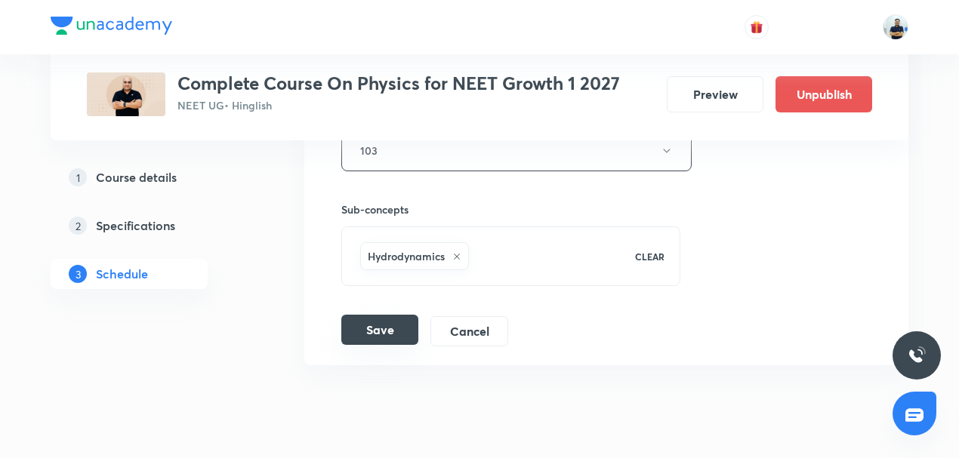
type input "45"
click at [393, 315] on button "Save" at bounding box center [379, 330] width 77 height 30
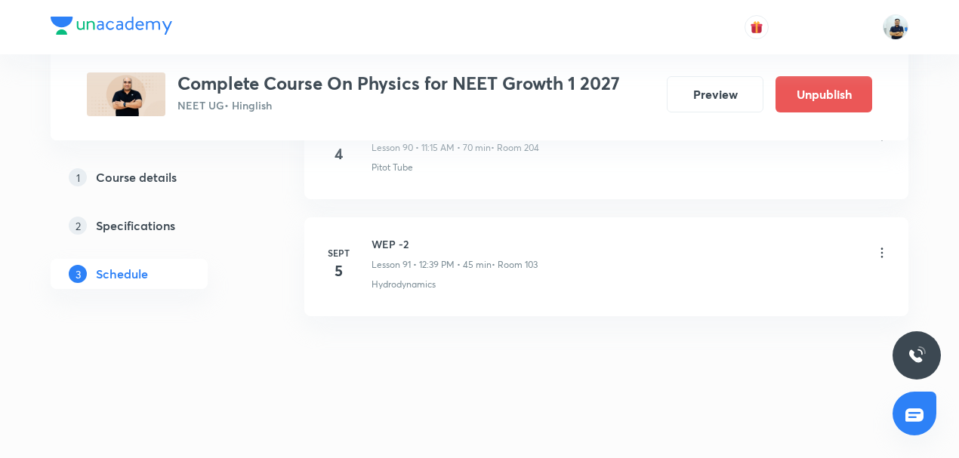
scroll to position [10677, 0]
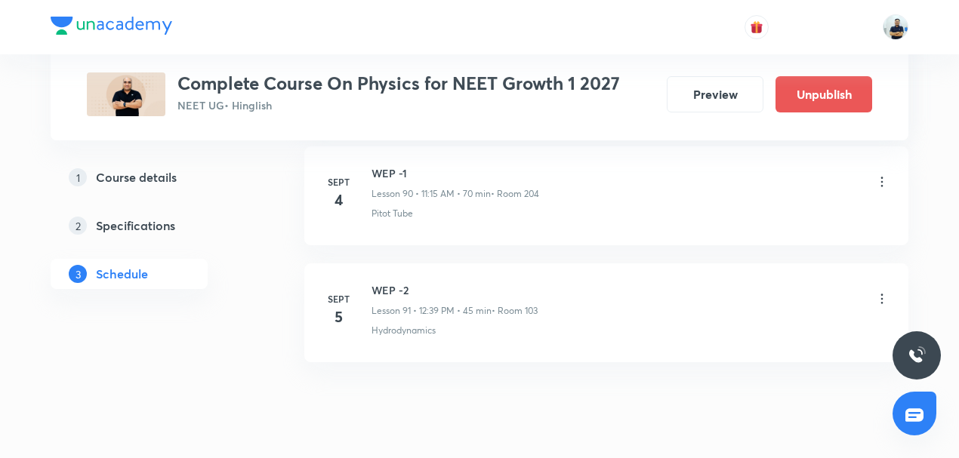
click at [873, 282] on div "WEP -2 Lesson 91 • 12:39 PM • 45 min • Room 103" at bounding box center [631, 300] width 518 height 36
click at [879, 292] on icon at bounding box center [882, 299] width 15 height 15
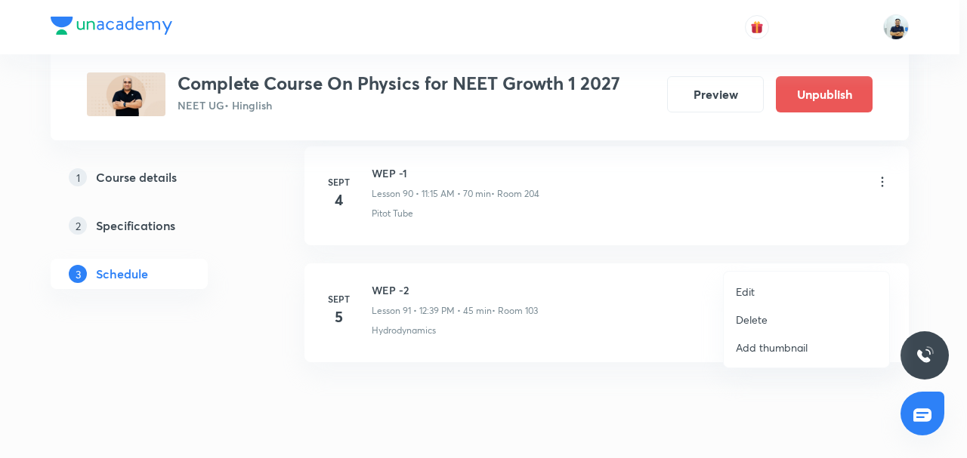
click at [769, 296] on li "Edit" at bounding box center [806, 292] width 165 height 28
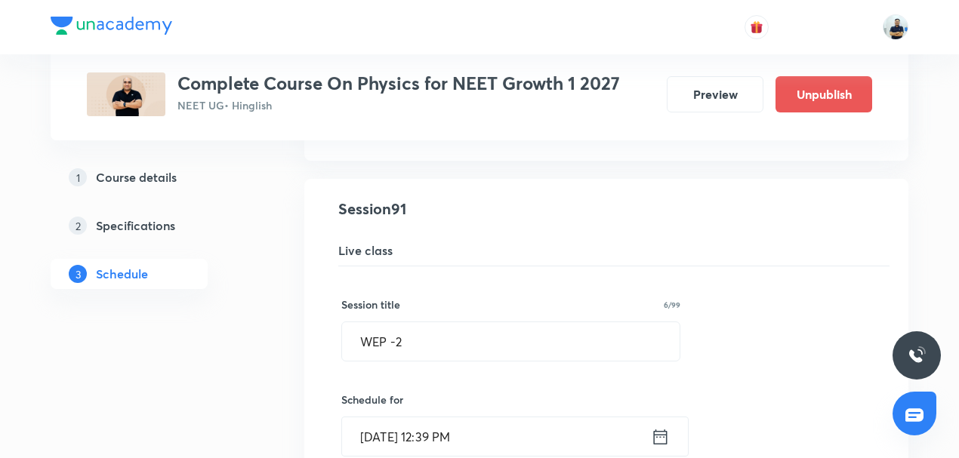
click at [496, 392] on div "Schedule for Sept 5, 2025, 12:39 PM ​" at bounding box center [510, 424] width 339 height 65
click at [467, 418] on input "Sept 5, 2025, 12:39 PM" at bounding box center [496, 437] width 309 height 39
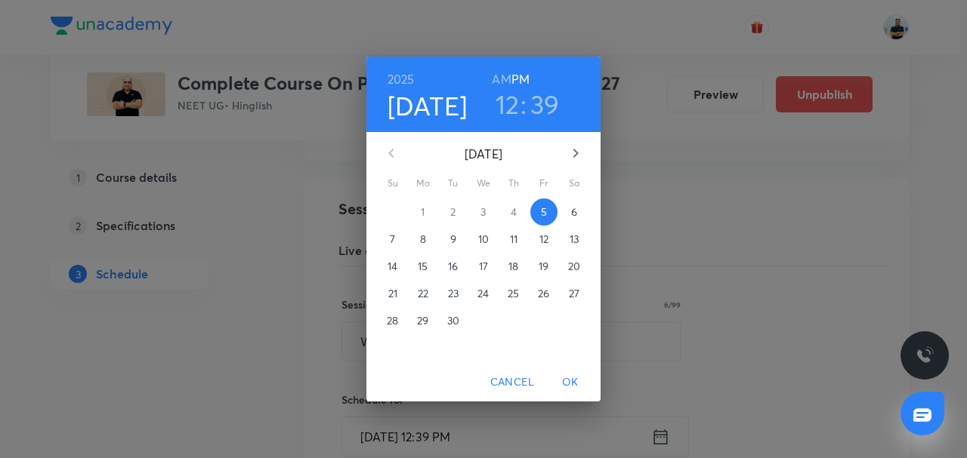
click at [536, 99] on h3 "39" at bounding box center [544, 104] width 29 height 32
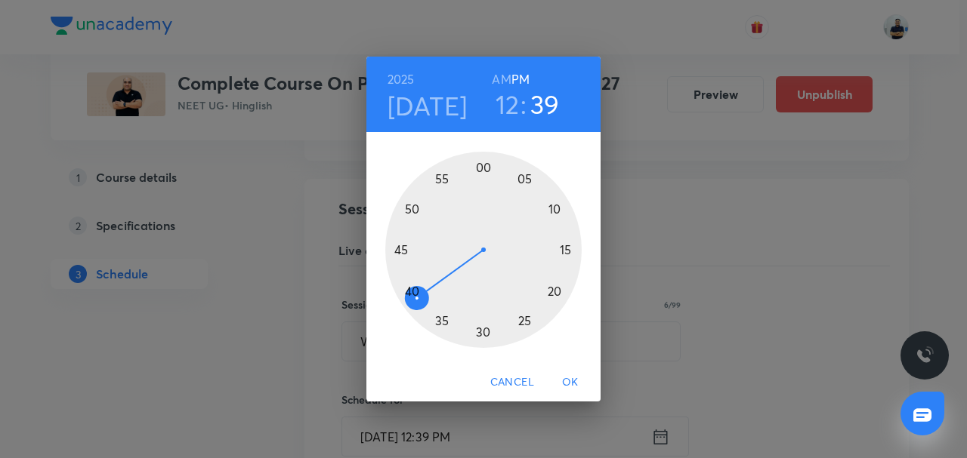
click at [549, 210] on div at bounding box center [483, 250] width 196 height 196
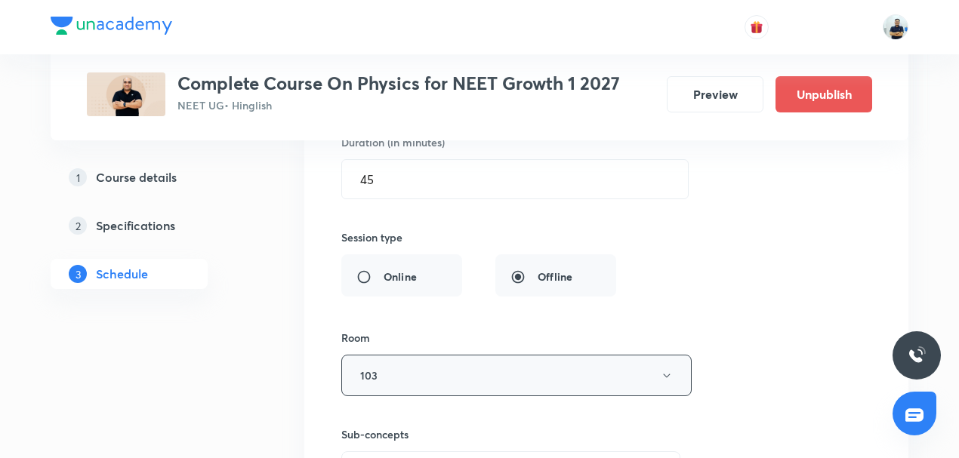
scroll to position [11255, 0]
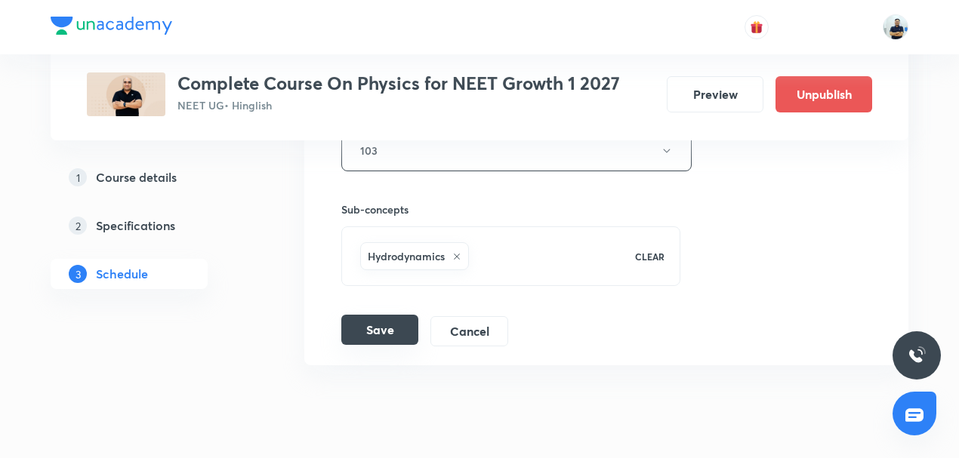
click at [370, 315] on button "Save" at bounding box center [379, 330] width 77 height 30
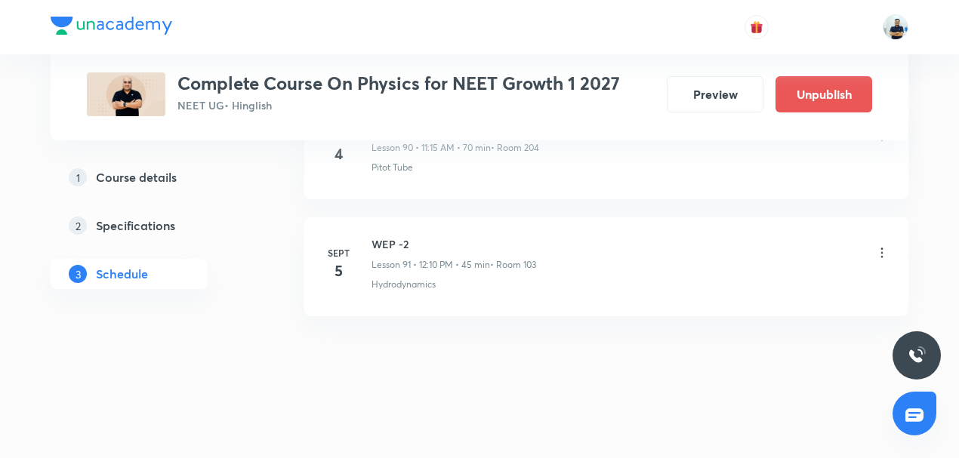
scroll to position [10677, 0]
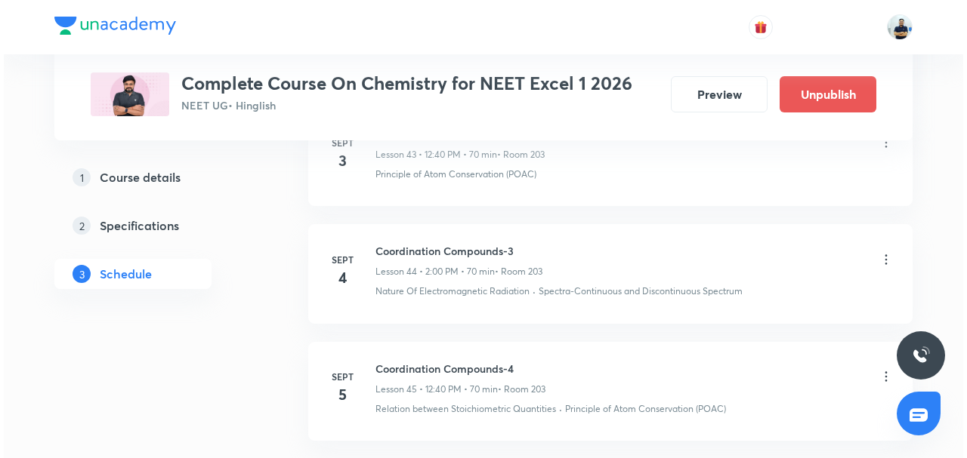
scroll to position [6002, 0]
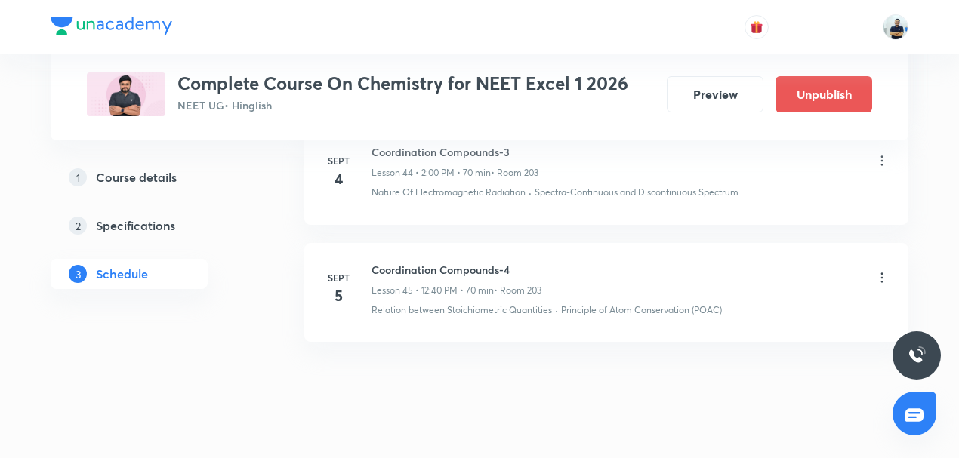
click at [881, 273] on icon at bounding box center [882, 278] width 2 height 10
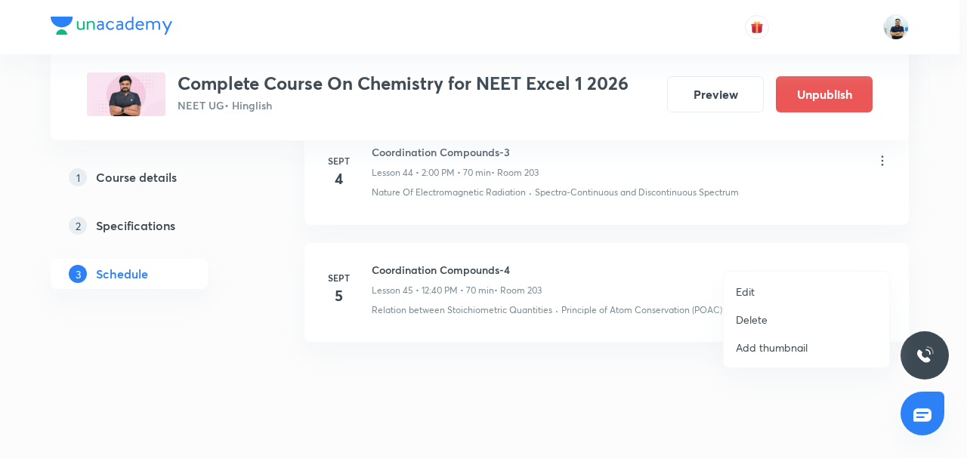
click at [780, 288] on li "Edit" at bounding box center [806, 292] width 165 height 28
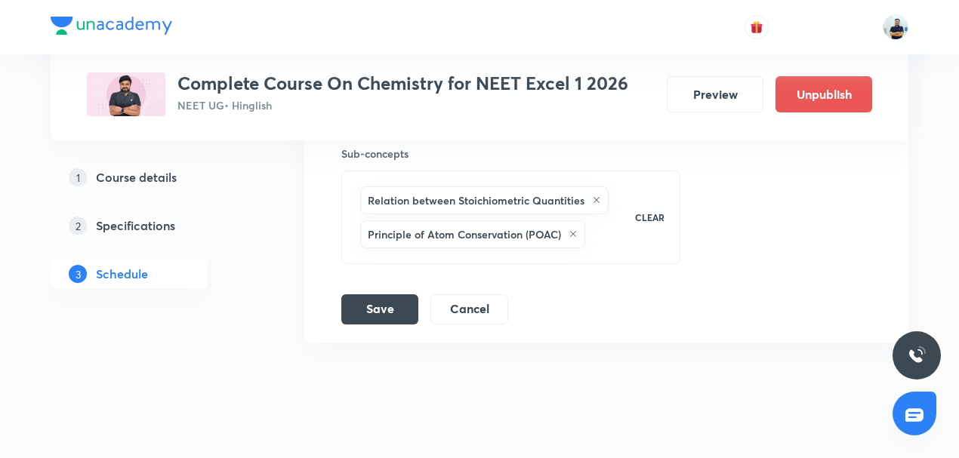
scroll to position [5568, 0]
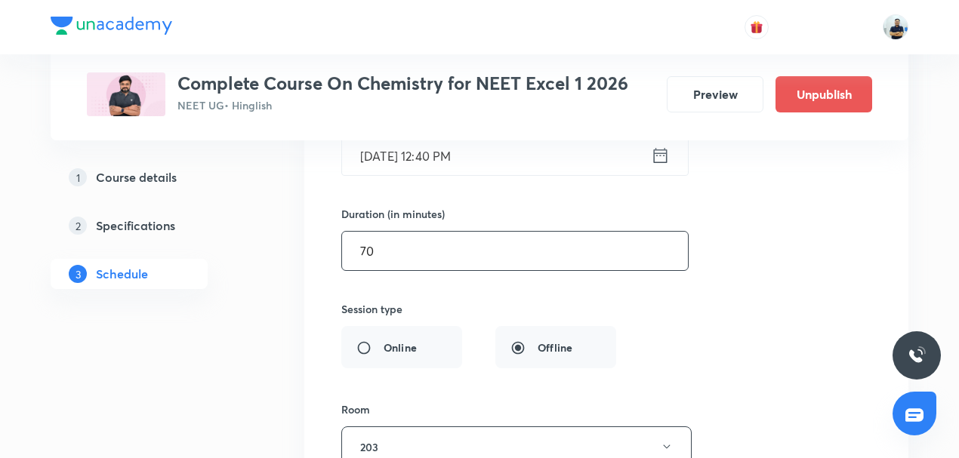
drag, startPoint x: 400, startPoint y: 229, endPoint x: 285, endPoint y: 246, distance: 116.9
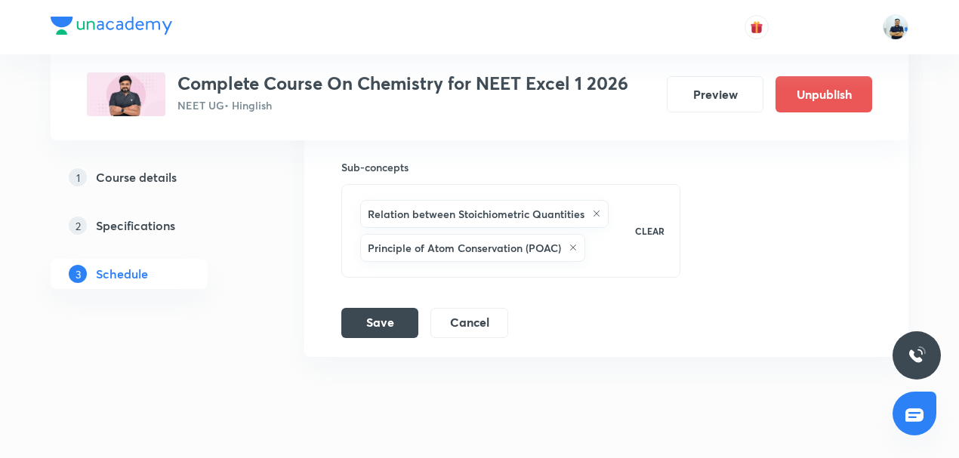
scroll to position [5921, 0]
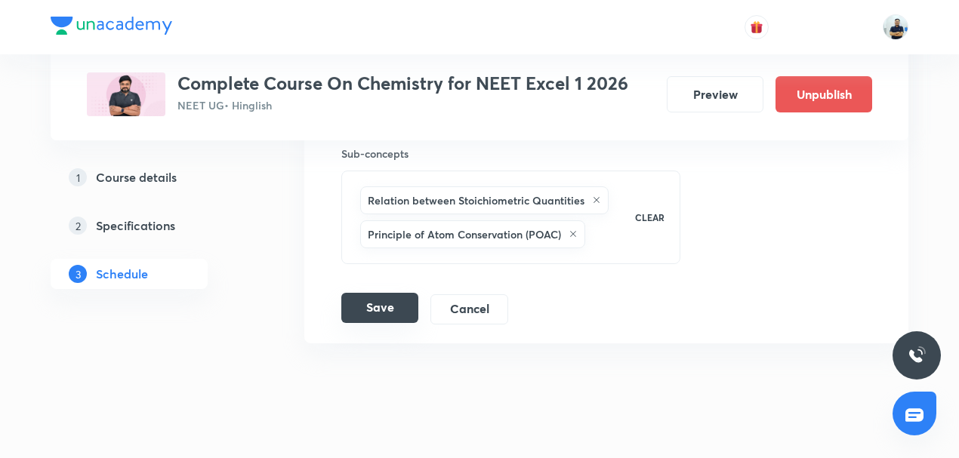
type input "45"
click at [372, 293] on button "Save" at bounding box center [379, 308] width 77 height 30
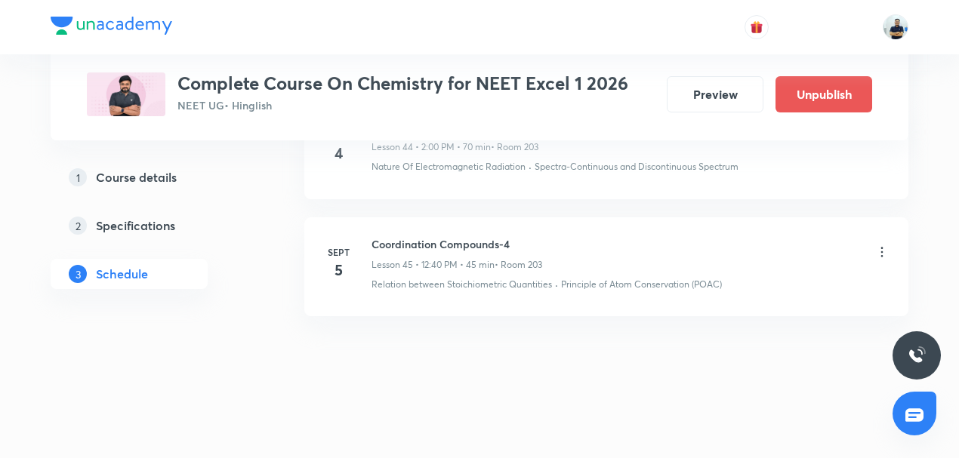
scroll to position [5310, 0]
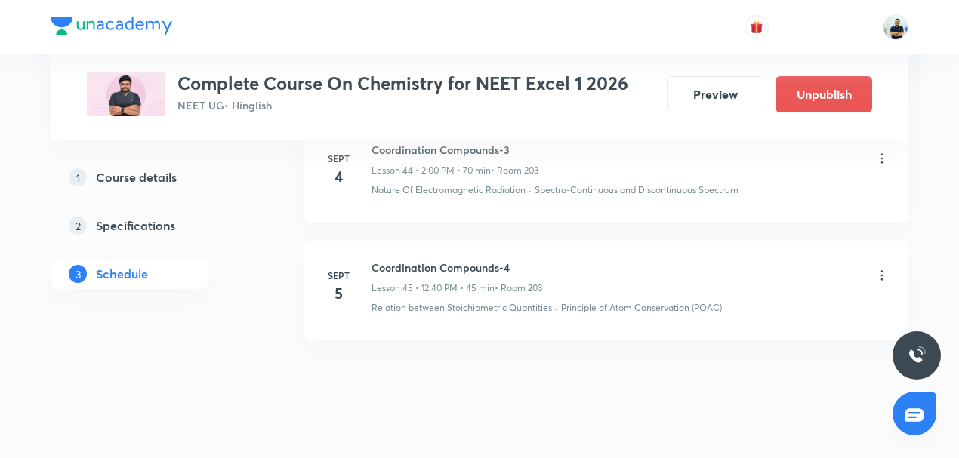
click at [880, 268] on icon at bounding box center [882, 275] width 15 height 15
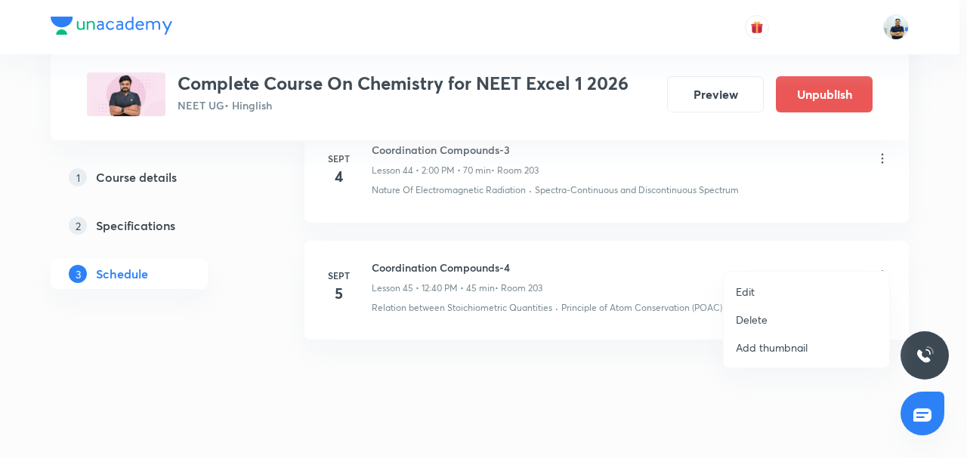
click at [754, 290] on p "Edit" at bounding box center [745, 292] width 19 height 16
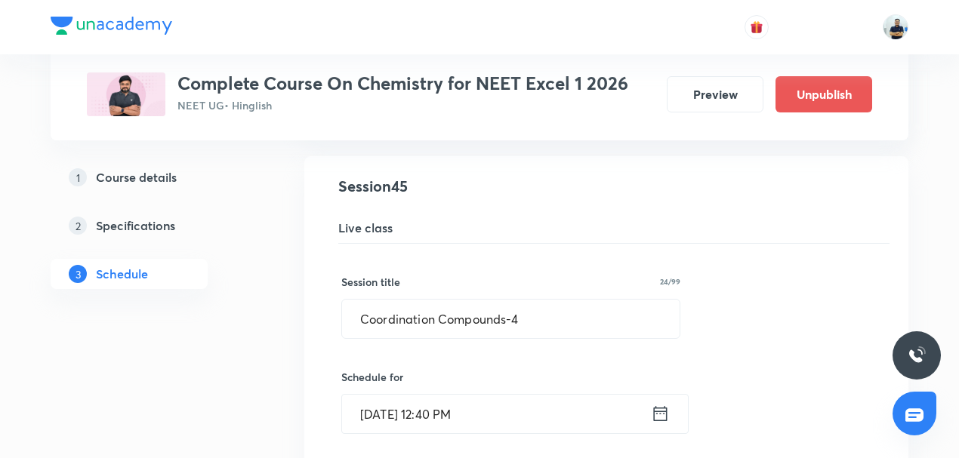
click at [468, 395] on input "Sept 5, 2025, 12:40 PM" at bounding box center [496, 414] width 309 height 39
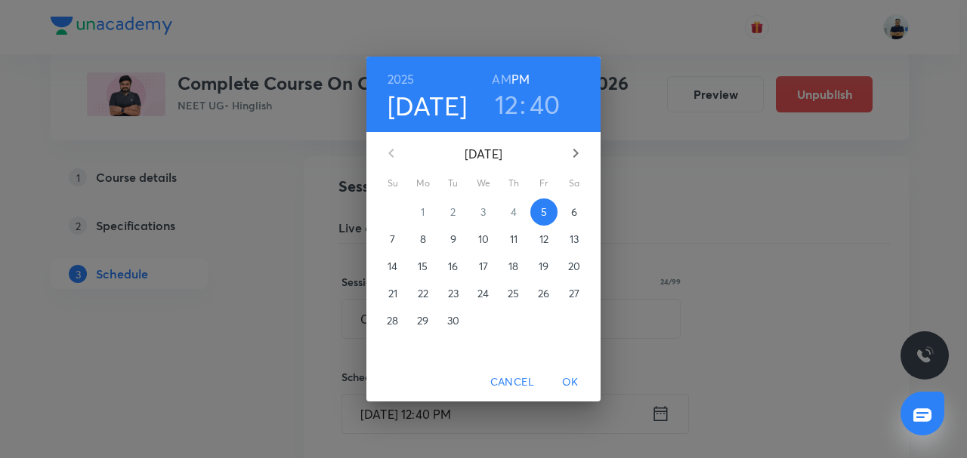
click at [540, 99] on h3 "40" at bounding box center [544, 104] width 31 height 32
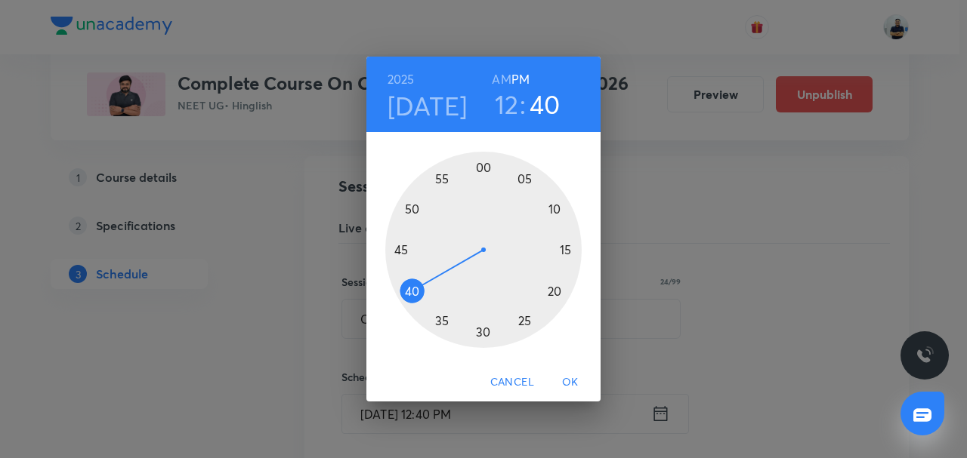
click at [551, 210] on div at bounding box center [483, 250] width 196 height 196
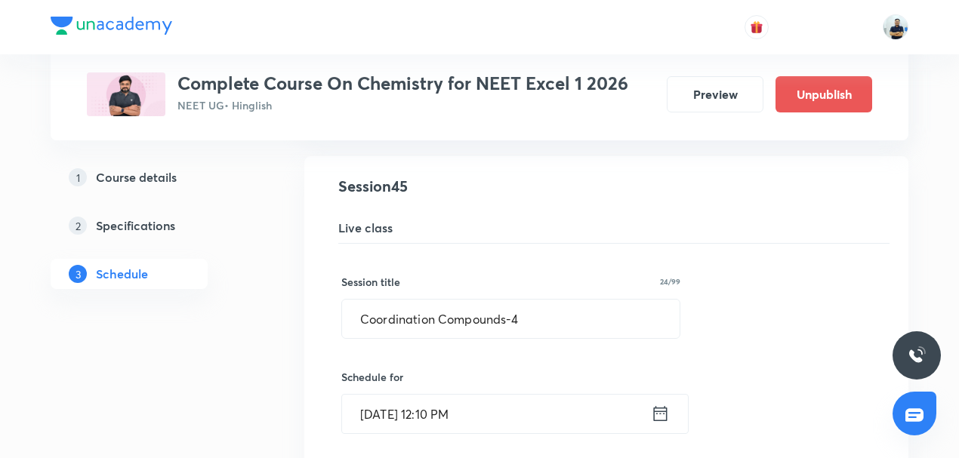
scroll to position [5921, 0]
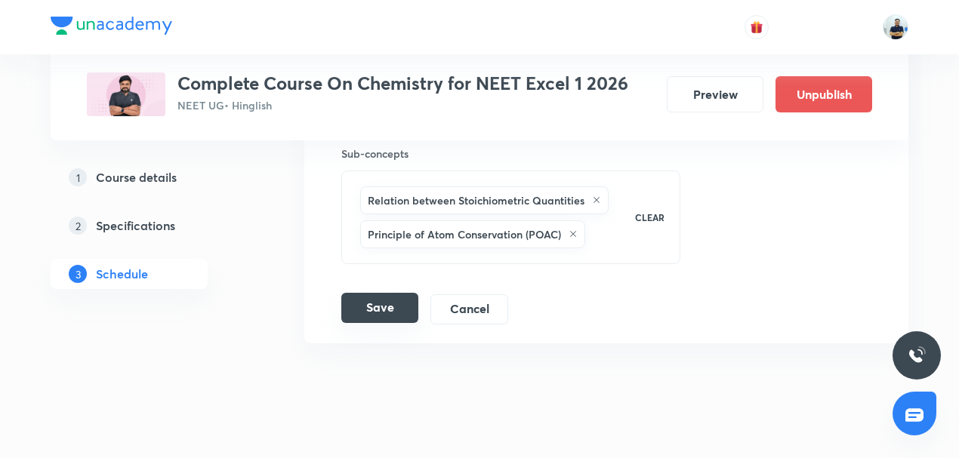
click at [390, 293] on button "Save" at bounding box center [379, 308] width 77 height 30
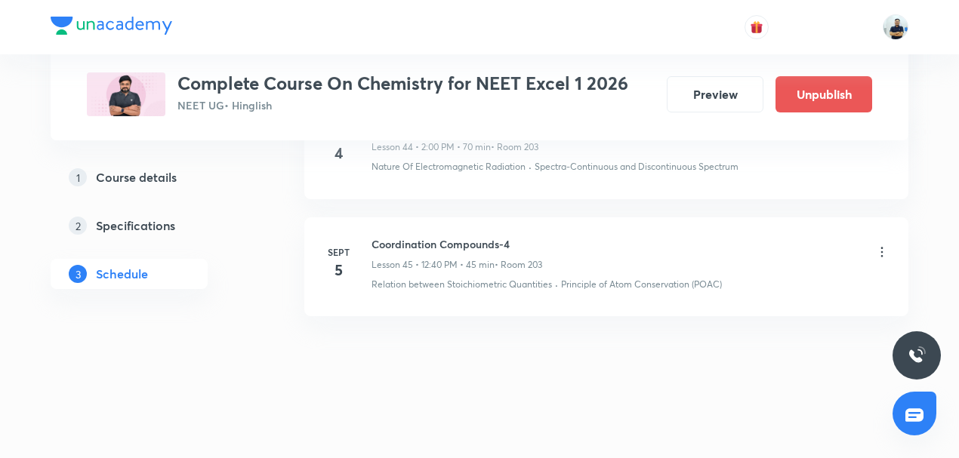
scroll to position [5310, 0]
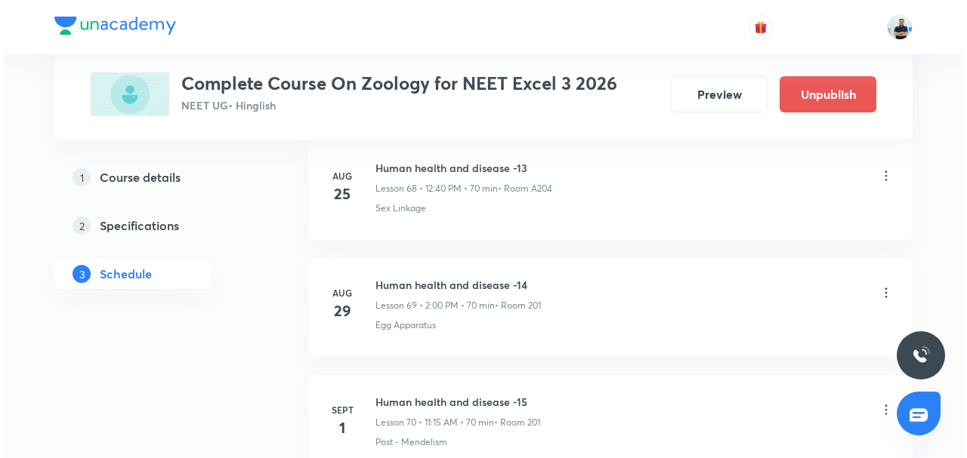
scroll to position [9146, 0]
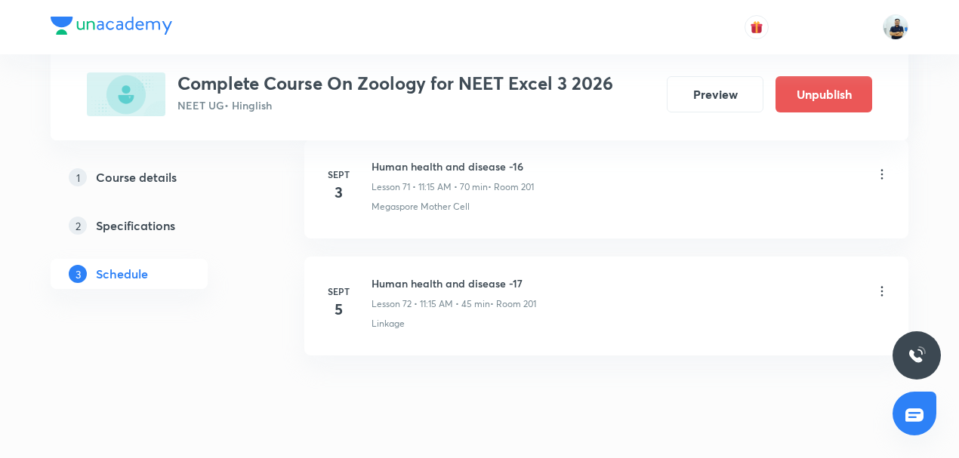
click at [877, 284] on icon at bounding box center [882, 291] width 15 height 15
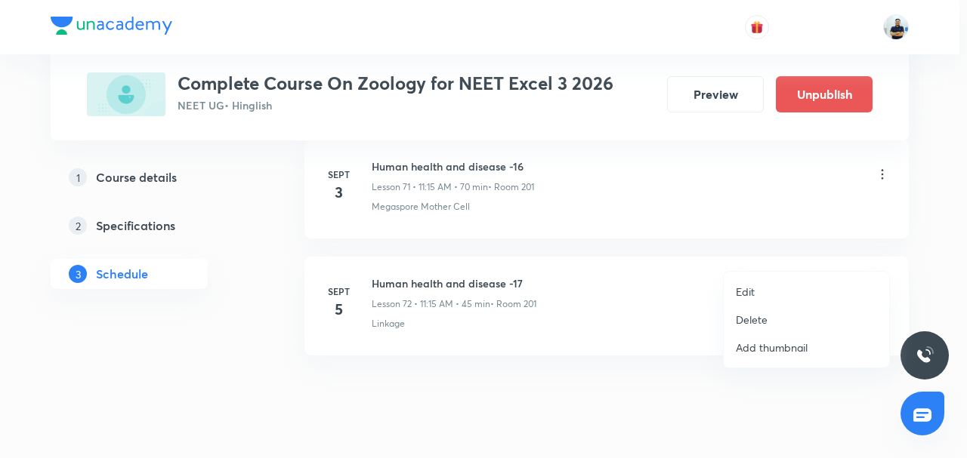
click at [750, 290] on p "Edit" at bounding box center [745, 292] width 19 height 16
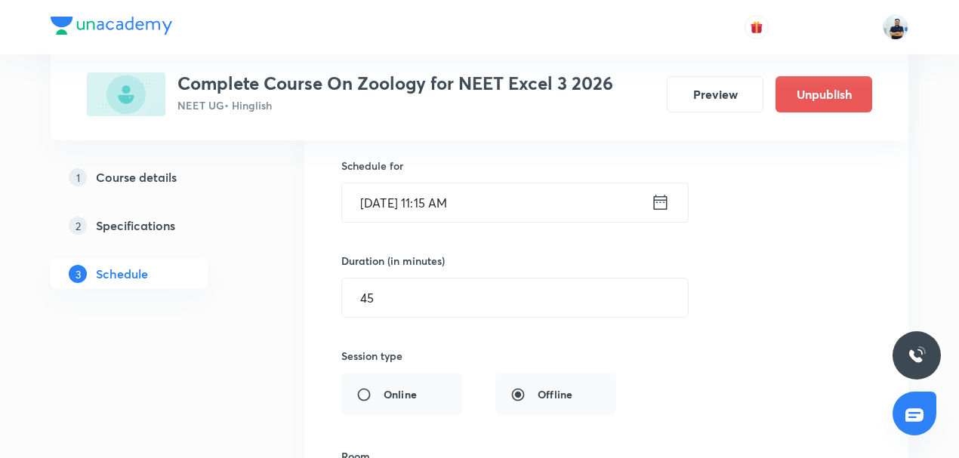
scroll to position [9032, 0]
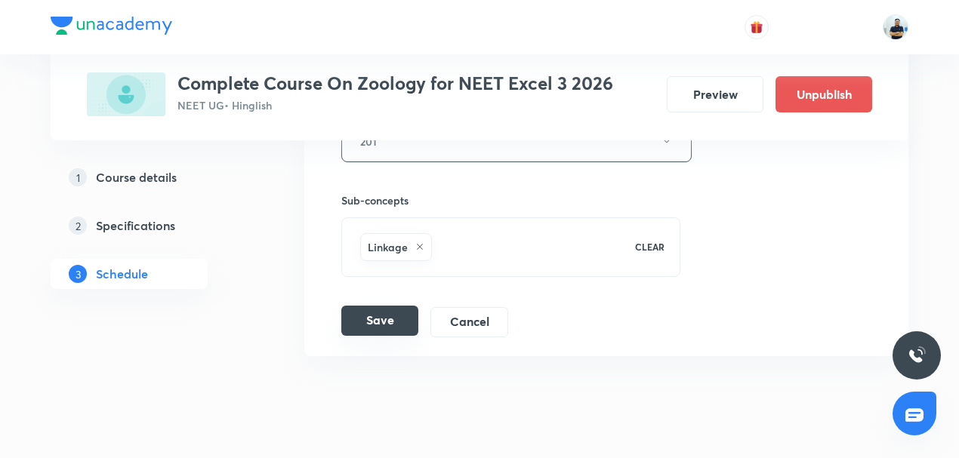
click at [379, 306] on button "Save" at bounding box center [379, 321] width 77 height 30
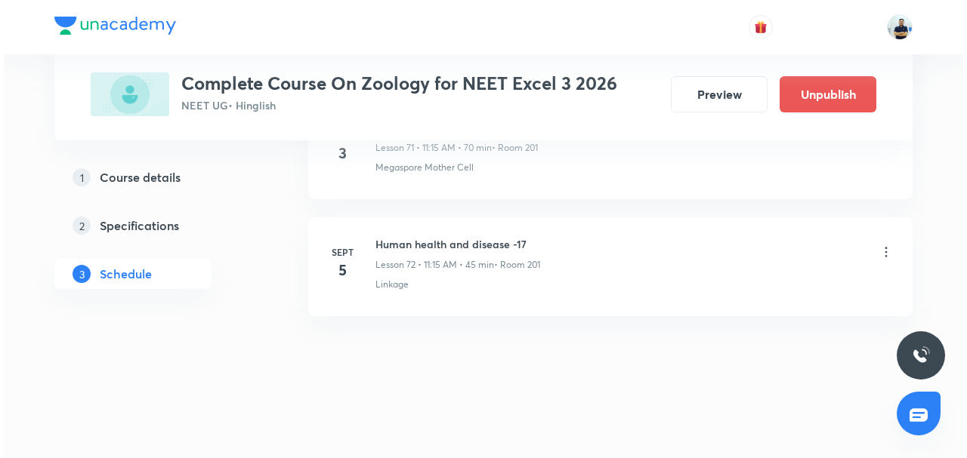
scroll to position [8455, 0]
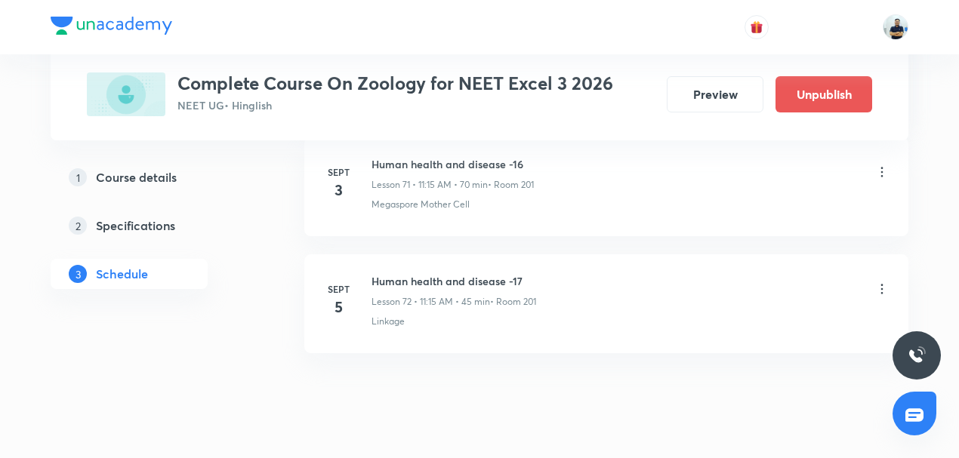
click at [880, 282] on icon at bounding box center [882, 289] width 15 height 15
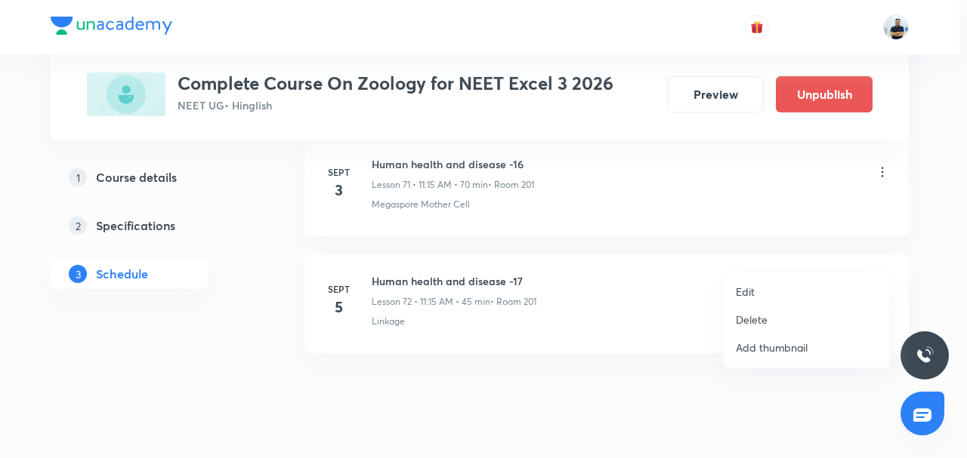
click at [767, 298] on li "Edit" at bounding box center [806, 292] width 165 height 28
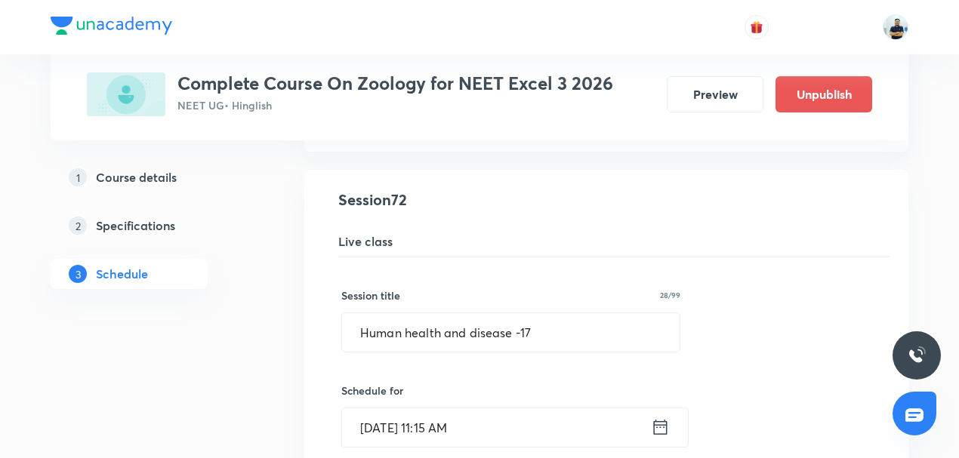
click at [487, 409] on input "[DATE] 11:15 AM" at bounding box center [496, 428] width 309 height 39
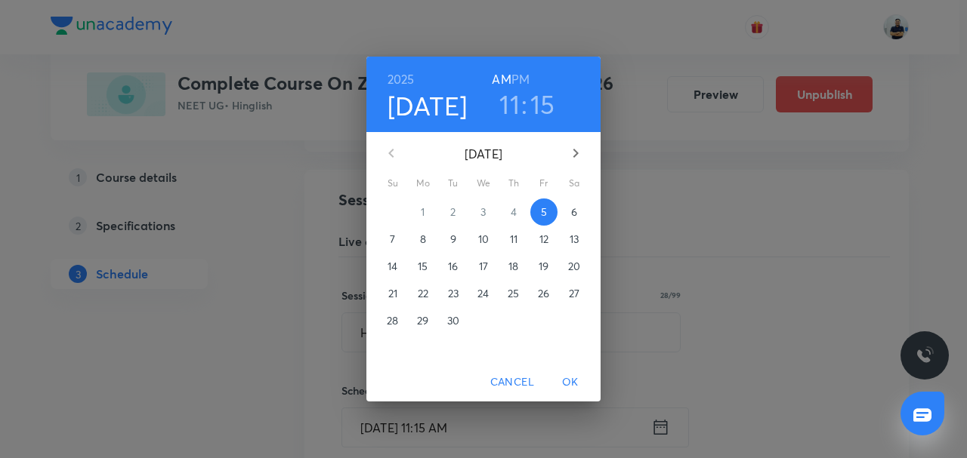
click at [508, 376] on span "Cancel" at bounding box center [512, 382] width 44 height 19
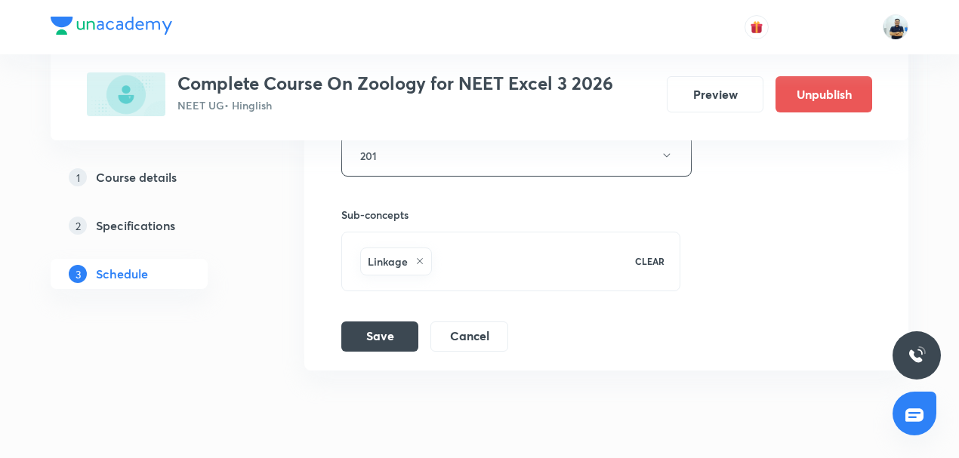
scroll to position [9032, 0]
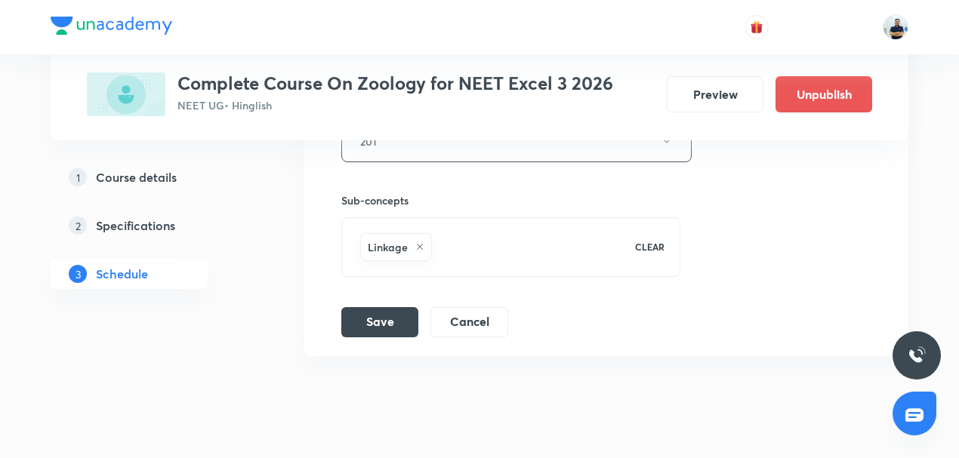
click at [466, 306] on button "Cancel" at bounding box center [470, 321] width 78 height 30
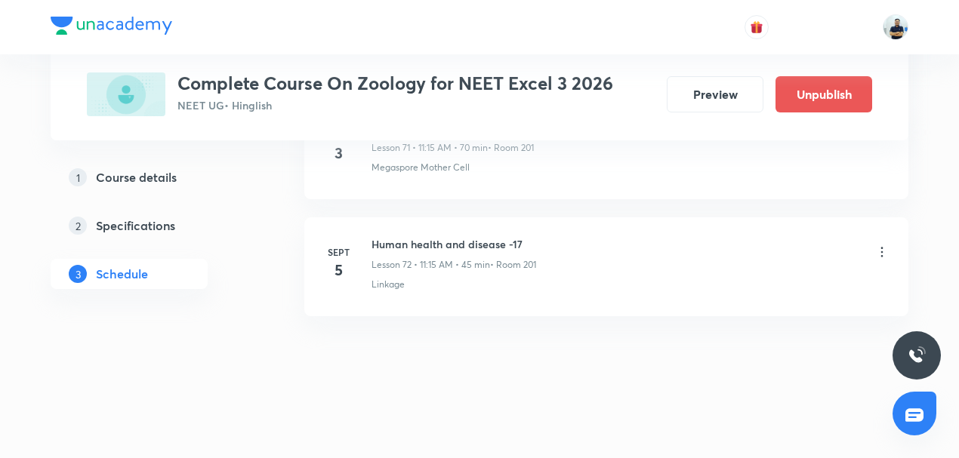
scroll to position [8455, 0]
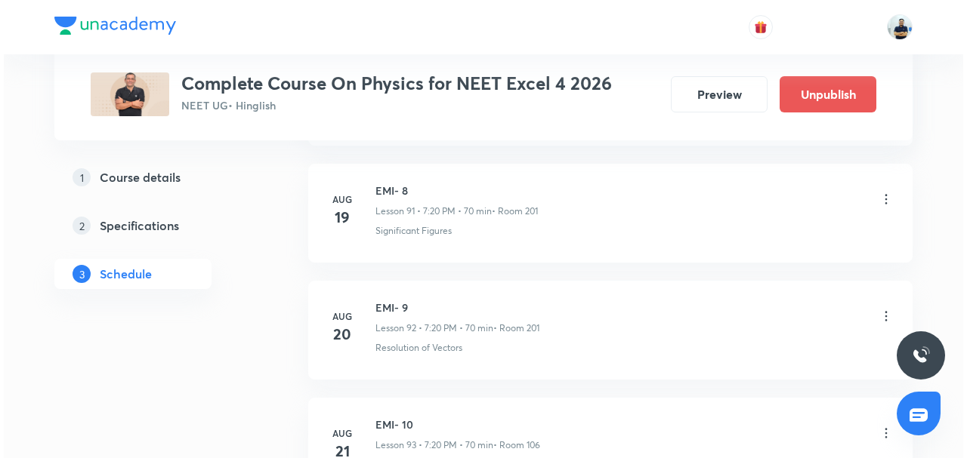
scroll to position [12770, 0]
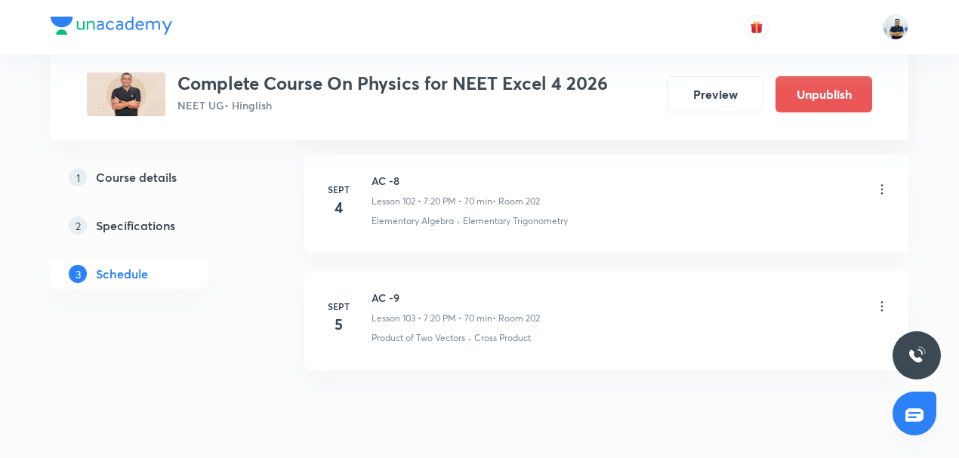
click at [881, 299] on icon at bounding box center [882, 306] width 15 height 15
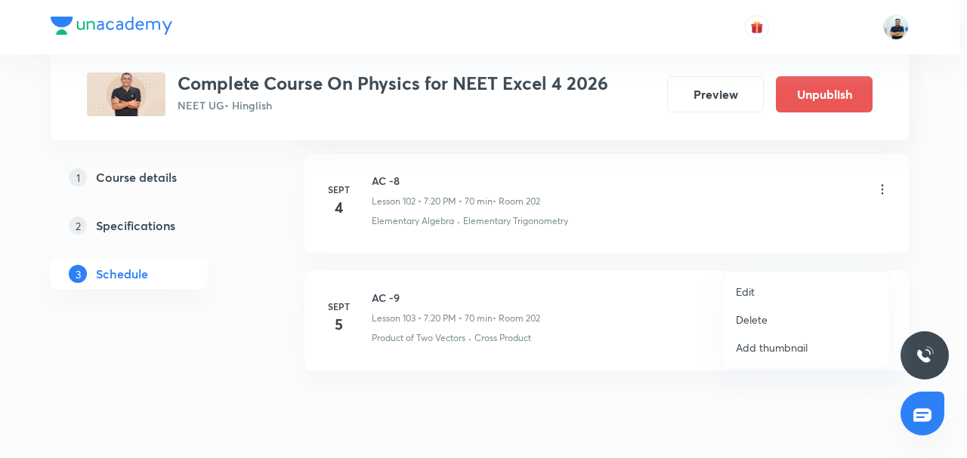
drag, startPoint x: 781, startPoint y: 287, endPoint x: 590, endPoint y: 337, distance: 197.5
click at [780, 287] on li "Edit" at bounding box center [806, 292] width 165 height 28
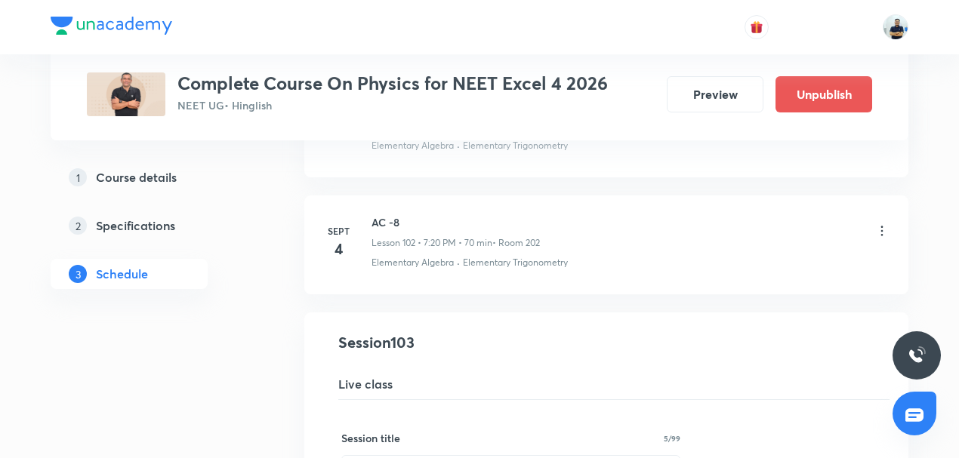
scroll to position [12302, 0]
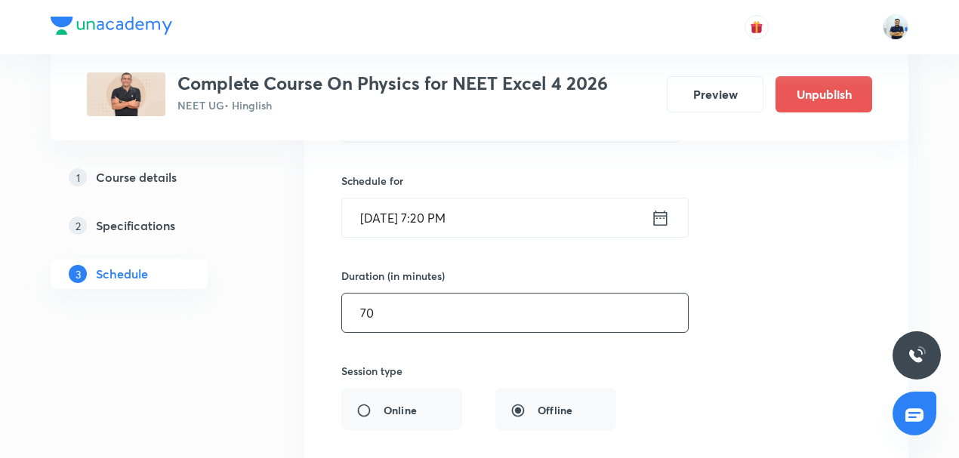
drag, startPoint x: 394, startPoint y: 272, endPoint x: 295, endPoint y: 279, distance: 98.5
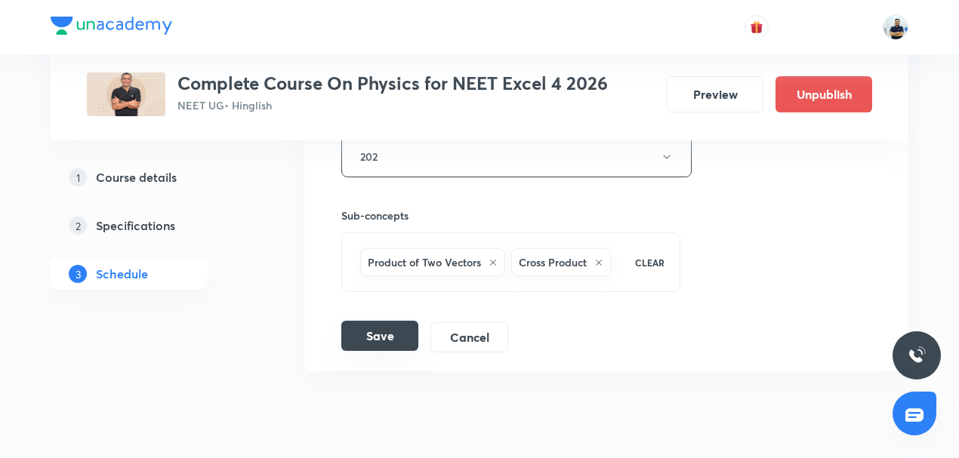
type input "45"
click at [389, 321] on button "Save" at bounding box center [379, 336] width 77 height 30
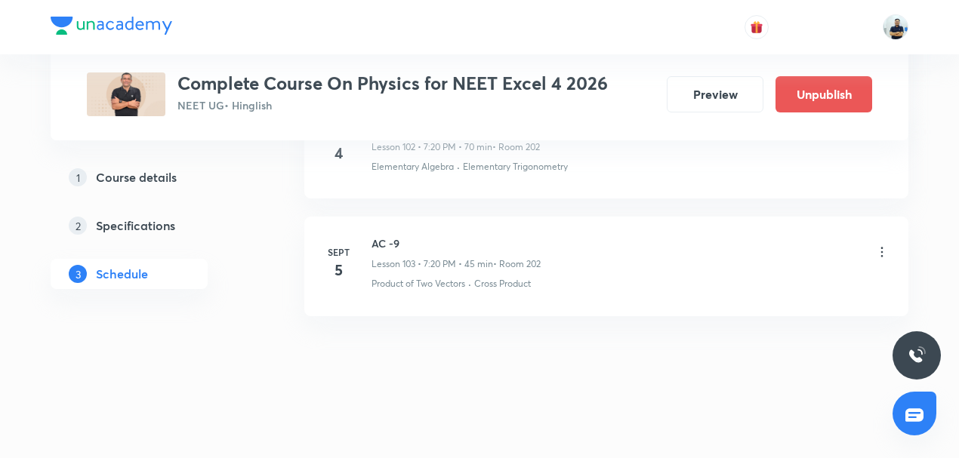
scroll to position [12078, 0]
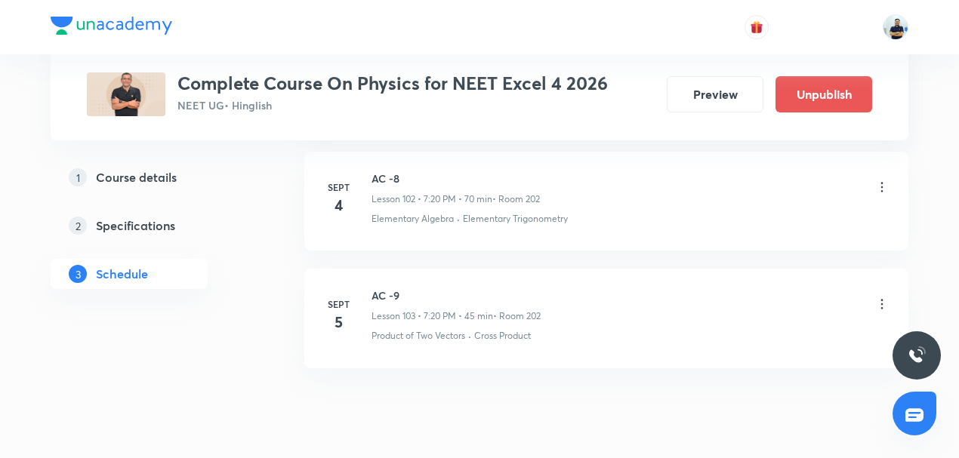
click at [878, 297] on icon at bounding box center [882, 304] width 15 height 15
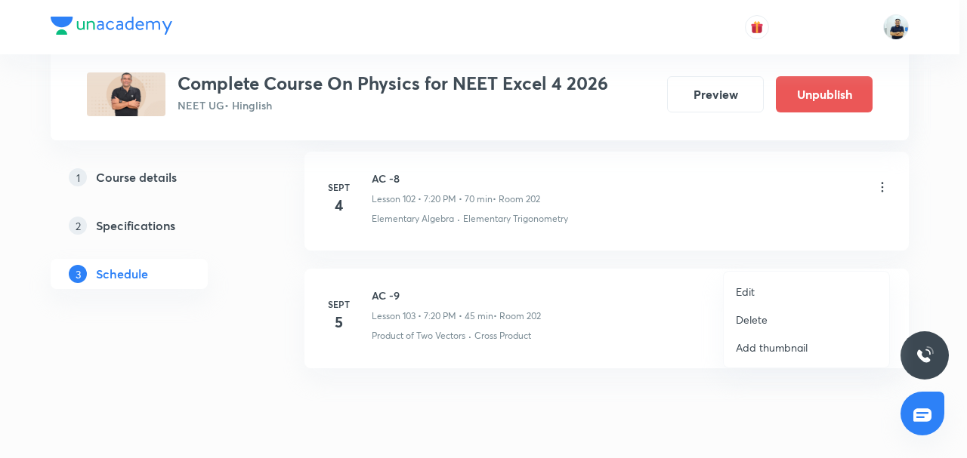
click at [740, 298] on p "Edit" at bounding box center [745, 292] width 19 height 16
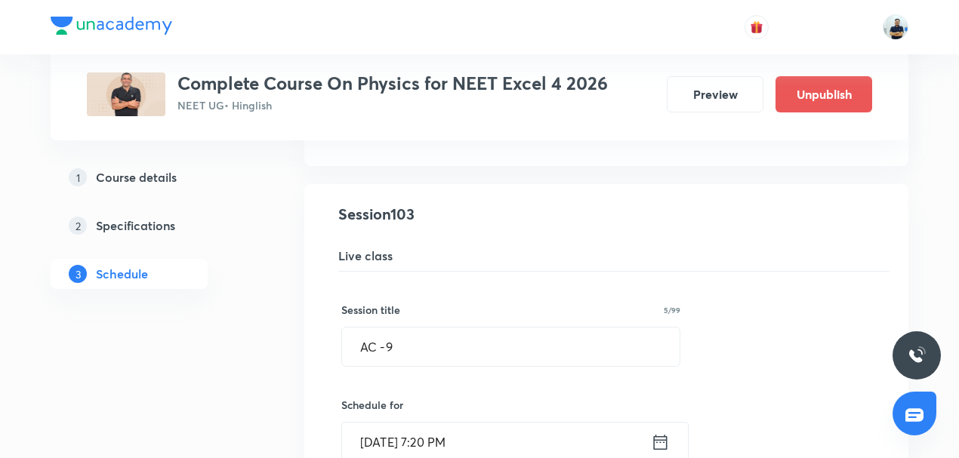
click at [434, 423] on input "Sept 5, 2025, 7:20 PM" at bounding box center [496, 442] width 309 height 39
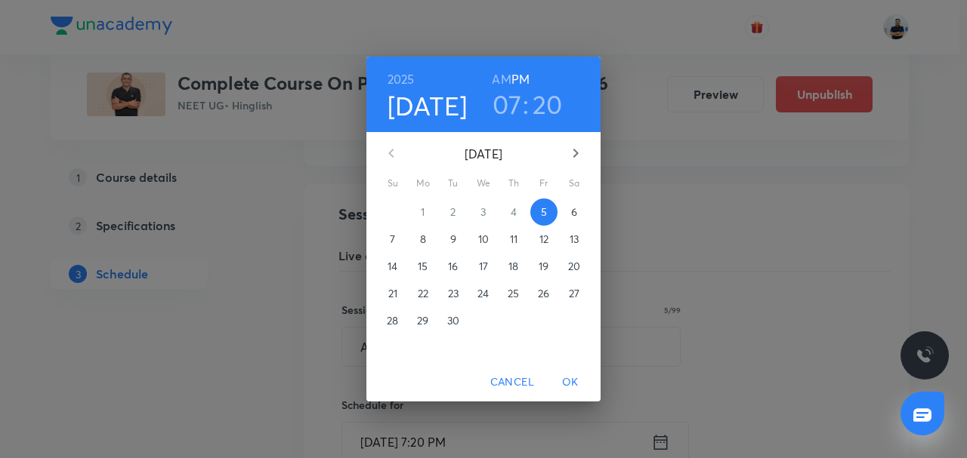
drag, startPoint x: 518, startPoint y: 375, endPoint x: 503, endPoint y: 379, distance: 15.8
click at [517, 375] on span "Cancel" at bounding box center [512, 382] width 44 height 19
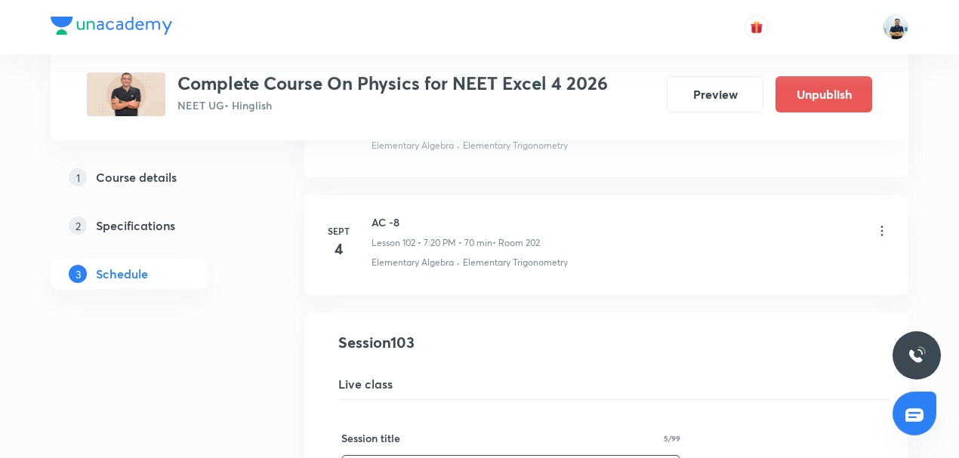
scroll to position [12302, 0]
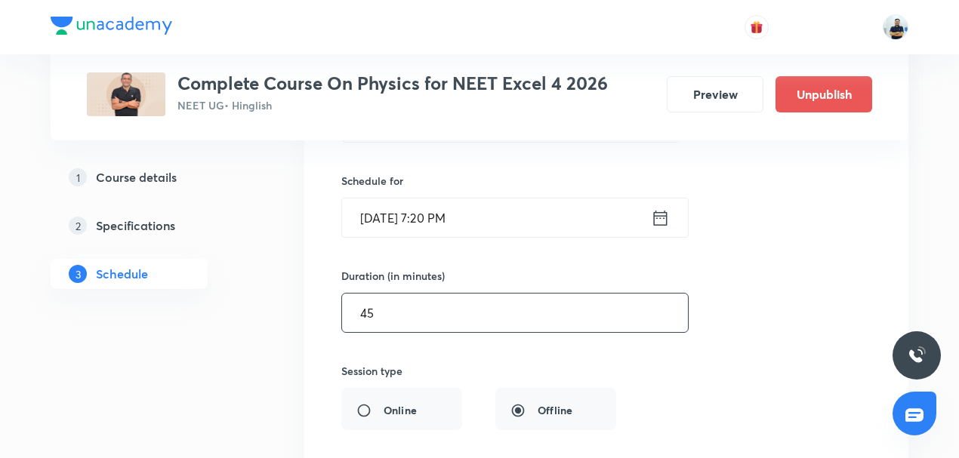
drag, startPoint x: 401, startPoint y: 264, endPoint x: 279, endPoint y: 264, distance: 122.4
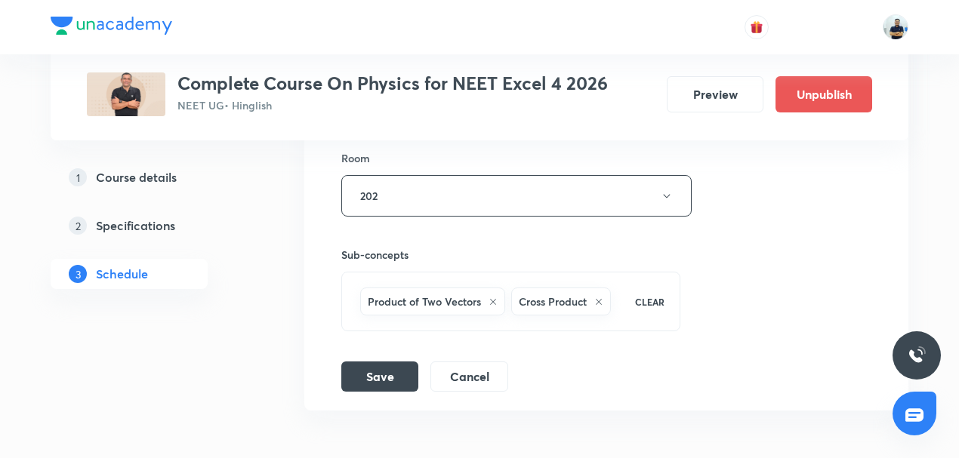
scroll to position [12655, 0]
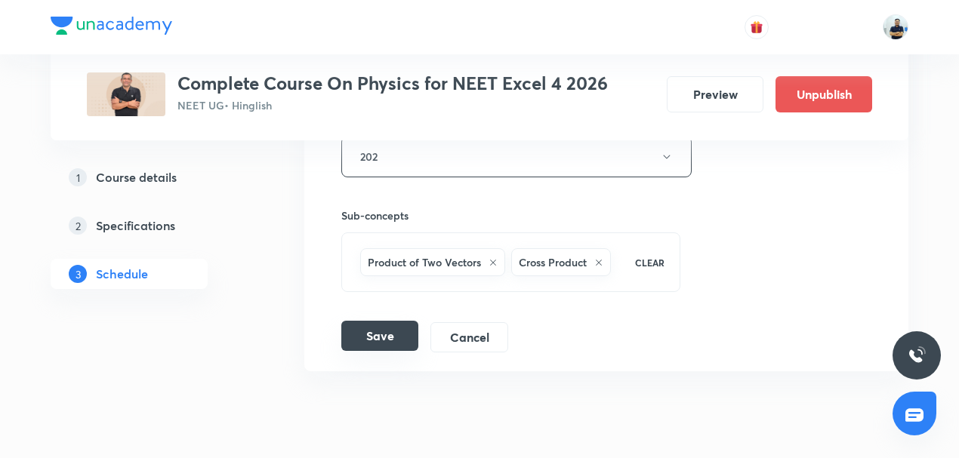
type input "70"
click at [370, 321] on button "Save" at bounding box center [379, 336] width 77 height 30
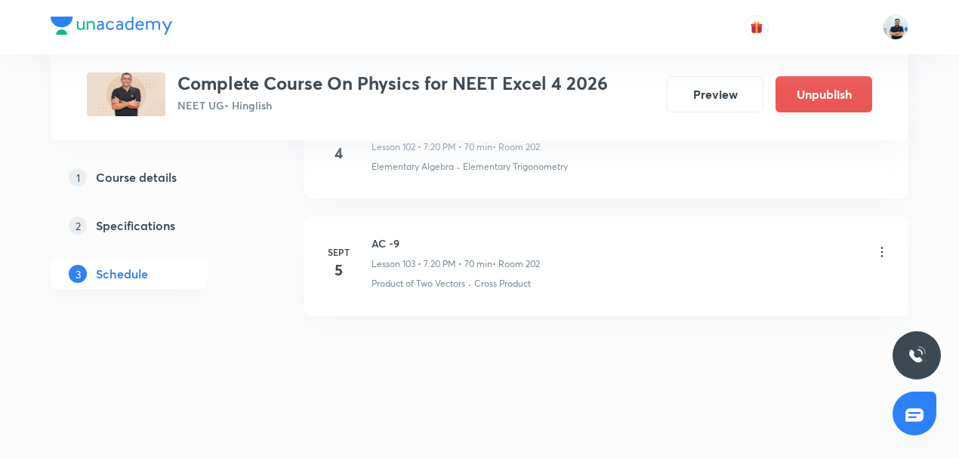
scroll to position [12078, 0]
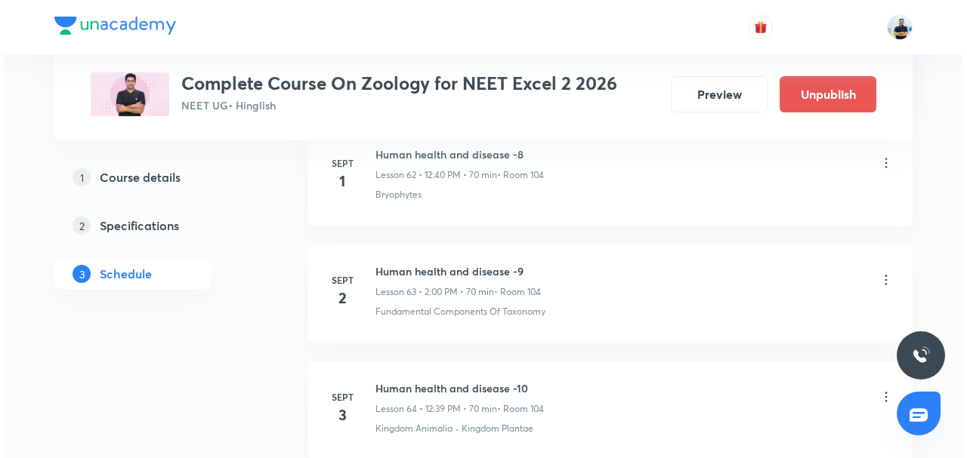
scroll to position [8451, 0]
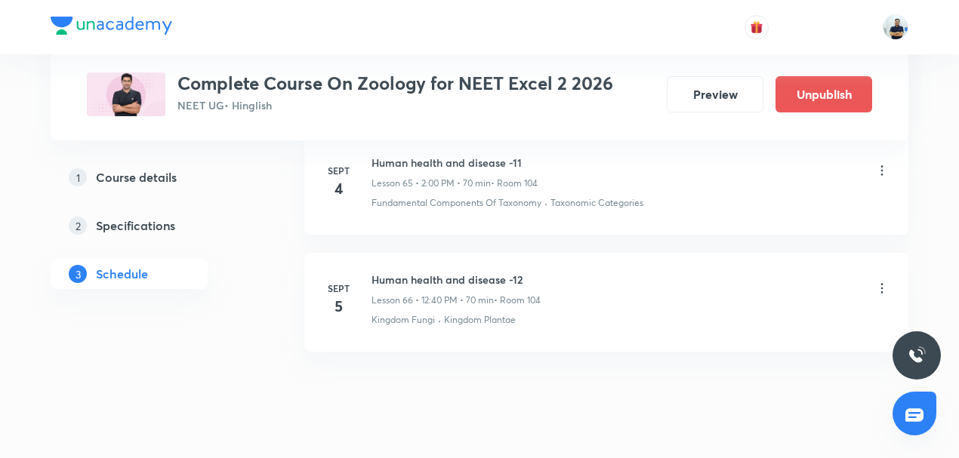
click at [883, 283] on icon at bounding box center [882, 288] width 2 height 10
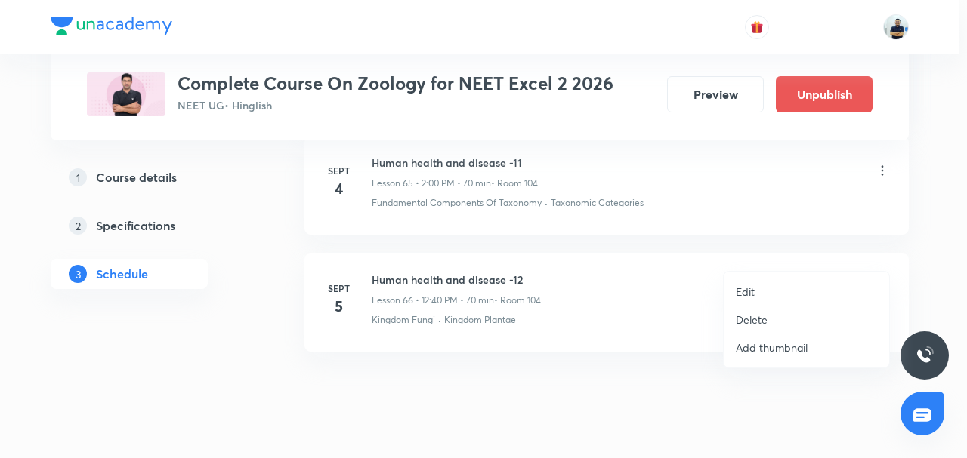
click at [743, 282] on li "Edit" at bounding box center [806, 292] width 165 height 28
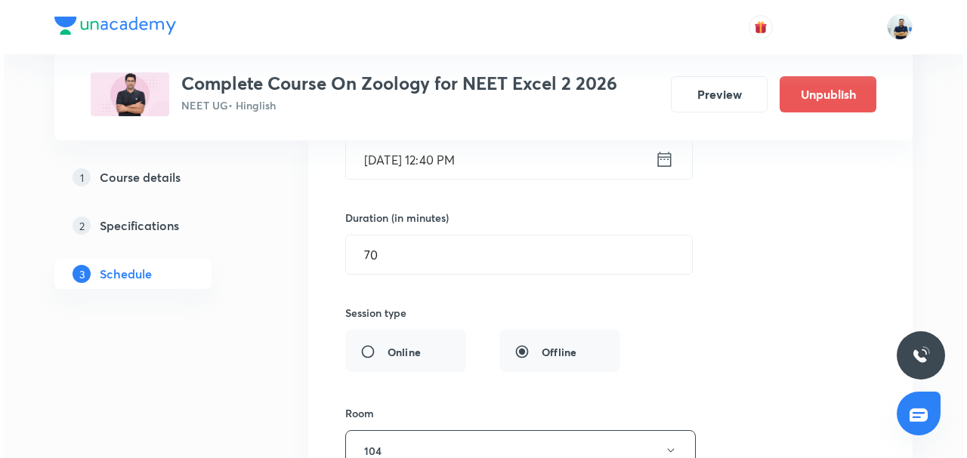
scroll to position [7984, 0]
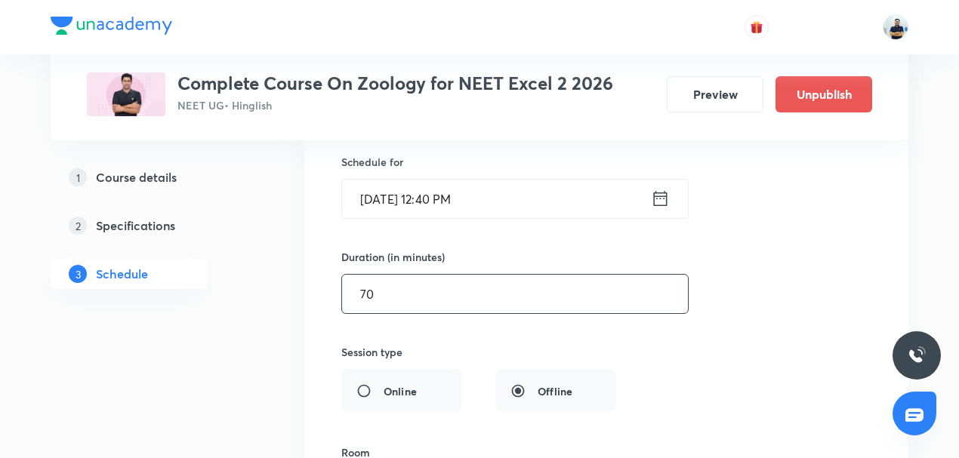
drag, startPoint x: 379, startPoint y: 264, endPoint x: 247, endPoint y: 270, distance: 132.3
type input "45"
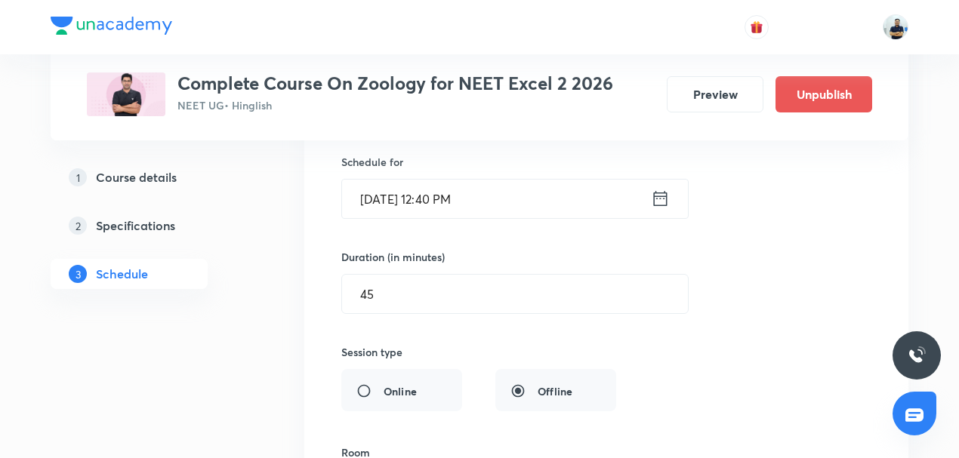
click at [519, 180] on input "[DATE] 12:40 PM" at bounding box center [496, 199] width 309 height 39
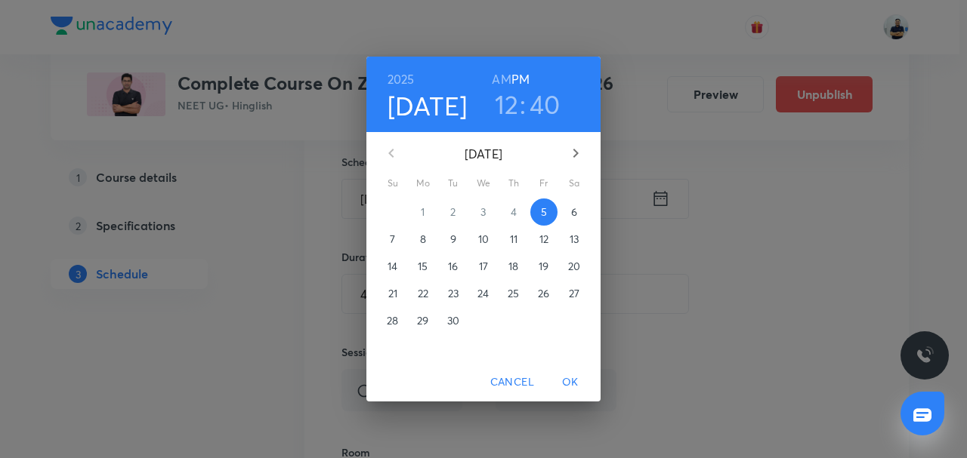
click at [539, 107] on h3 "40" at bounding box center [544, 104] width 31 height 32
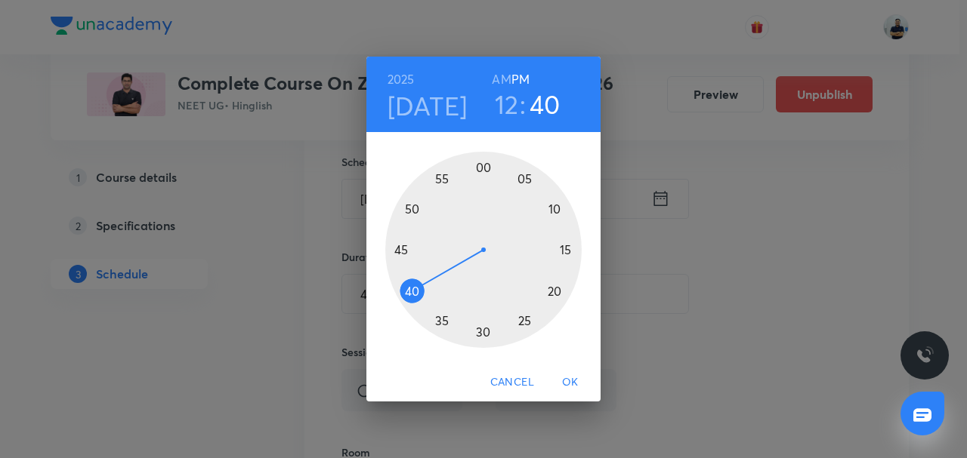
click at [551, 207] on div at bounding box center [483, 250] width 196 height 196
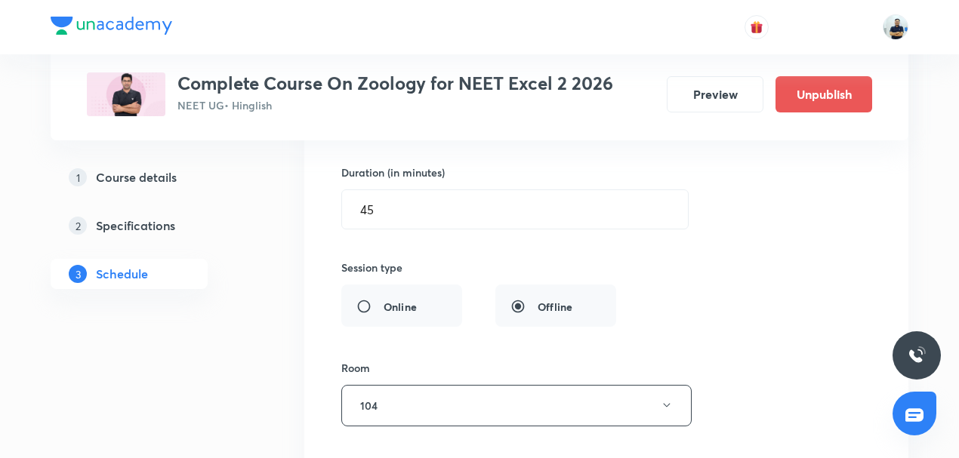
scroll to position [8336, 0]
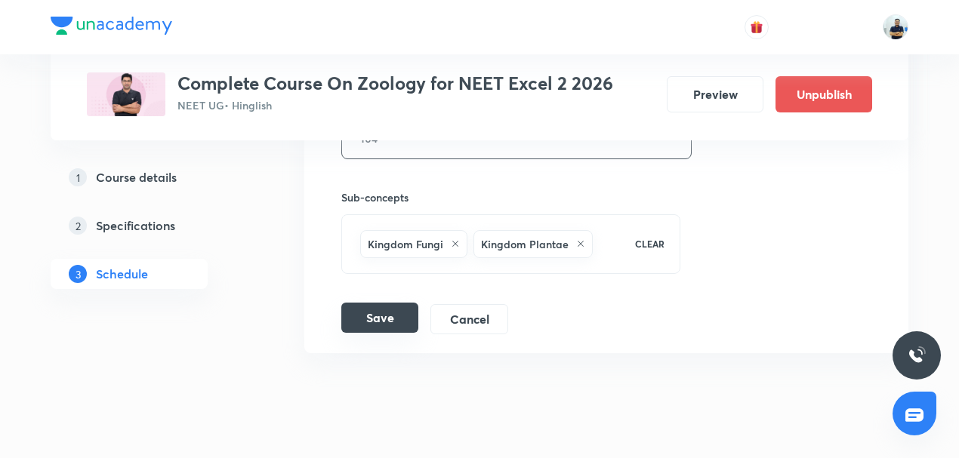
click at [375, 303] on button "Save" at bounding box center [379, 318] width 77 height 30
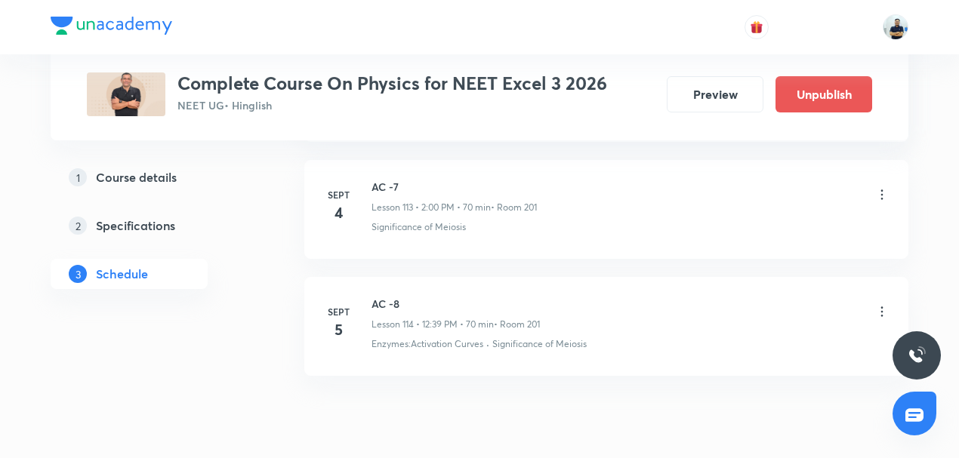
click at [877, 304] on icon at bounding box center [882, 311] width 15 height 15
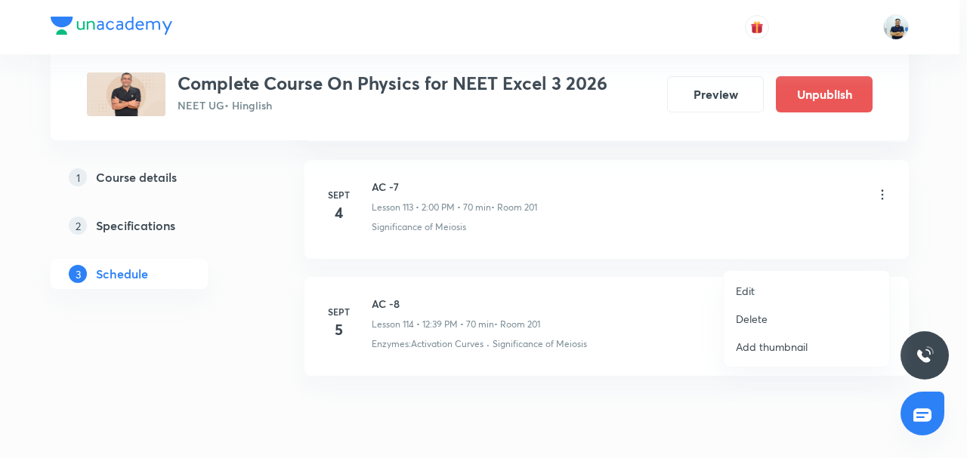
click at [790, 289] on li "Edit" at bounding box center [806, 291] width 165 height 28
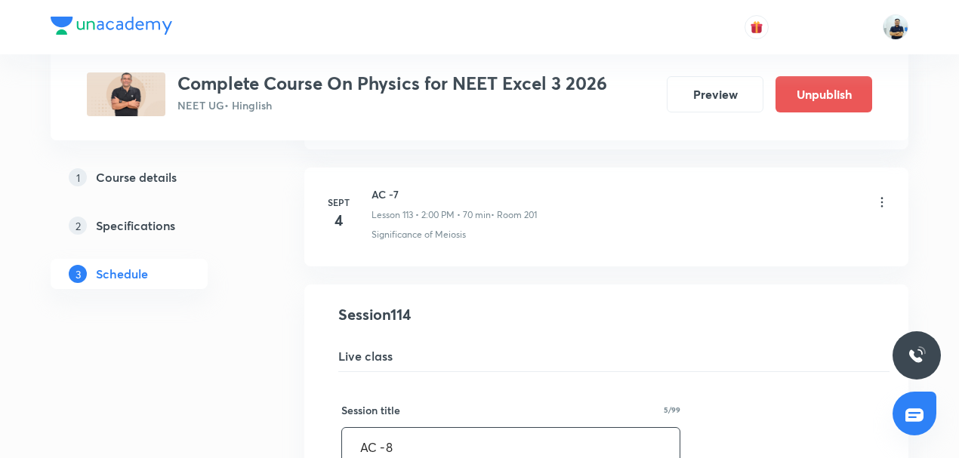
scroll to position [13613, 0]
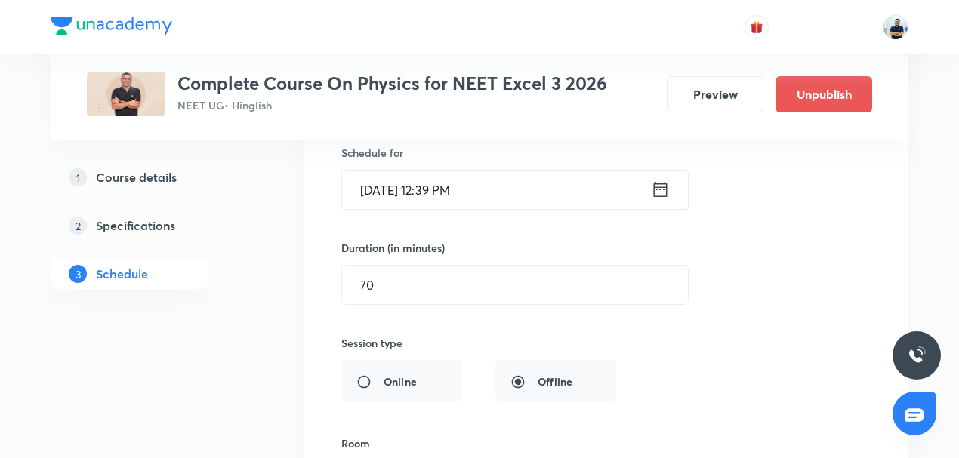
drag, startPoint x: 403, startPoint y: 227, endPoint x: 225, endPoint y: 233, distance: 178.3
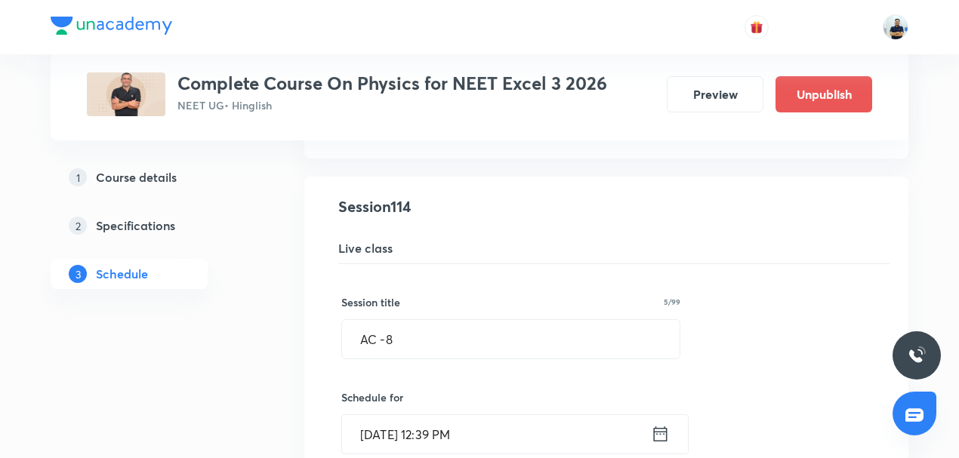
scroll to position [13377, 0]
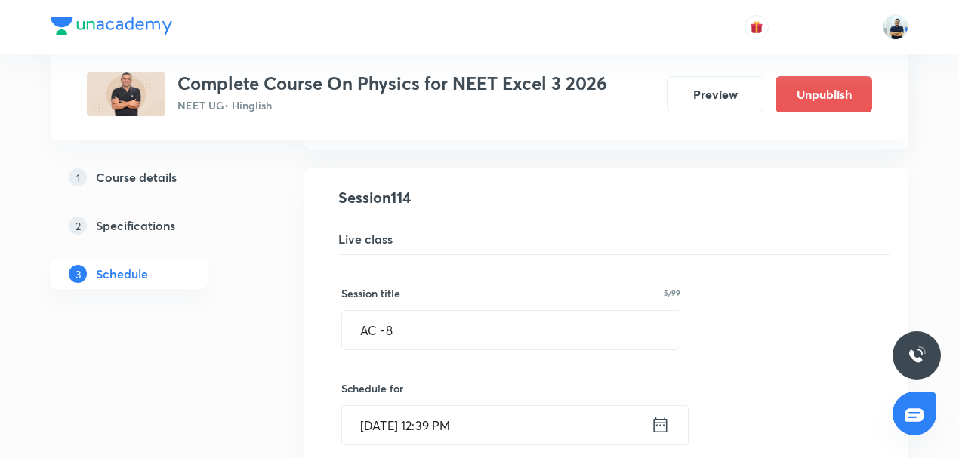
type input "45"
click at [440, 406] on input "[DATE] 12:39 PM" at bounding box center [496, 425] width 309 height 39
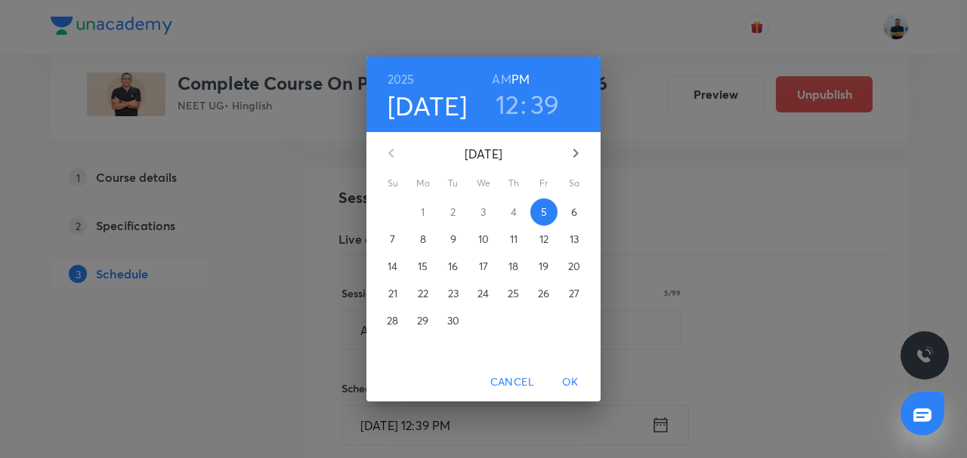
click at [533, 110] on h3 "39" at bounding box center [544, 104] width 29 height 32
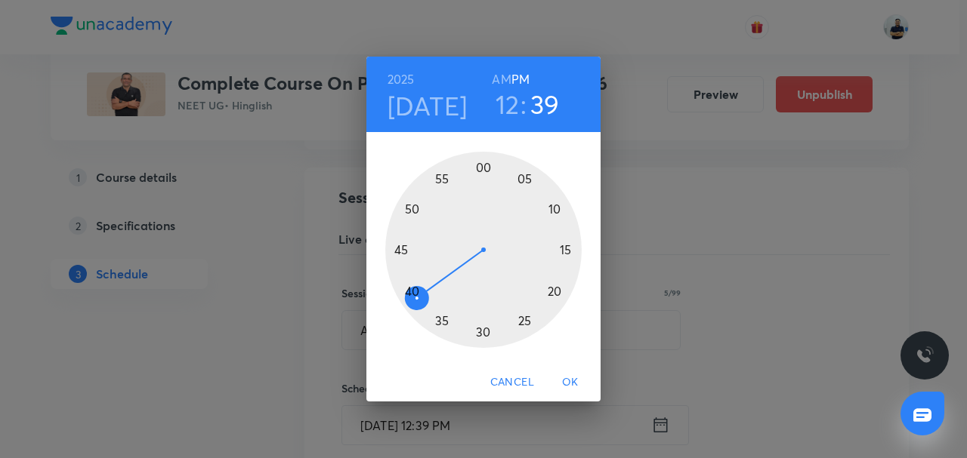
click at [556, 207] on div at bounding box center [483, 250] width 196 height 196
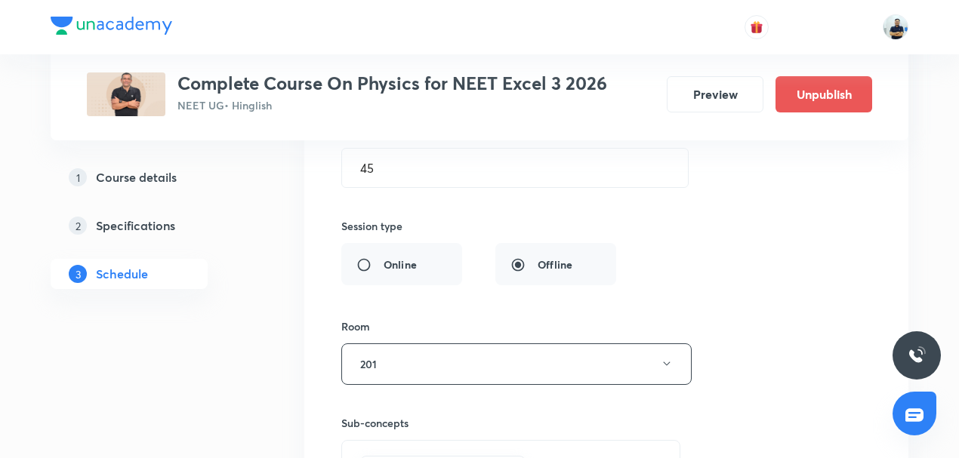
scroll to position [13965, 0]
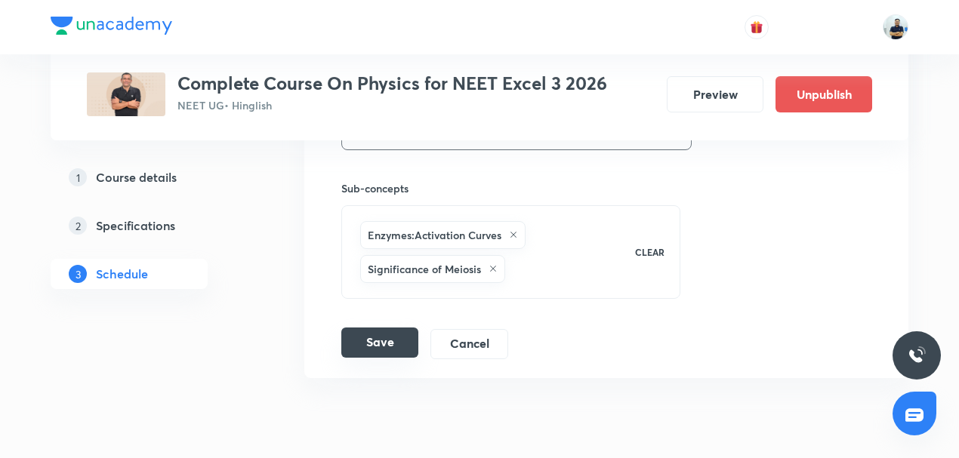
click at [379, 328] on button "Save" at bounding box center [379, 343] width 77 height 30
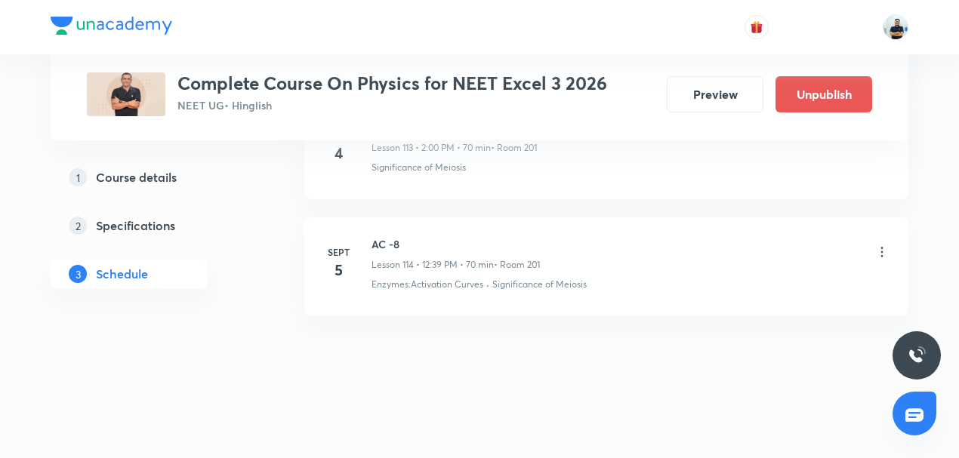
scroll to position [13354, 0]
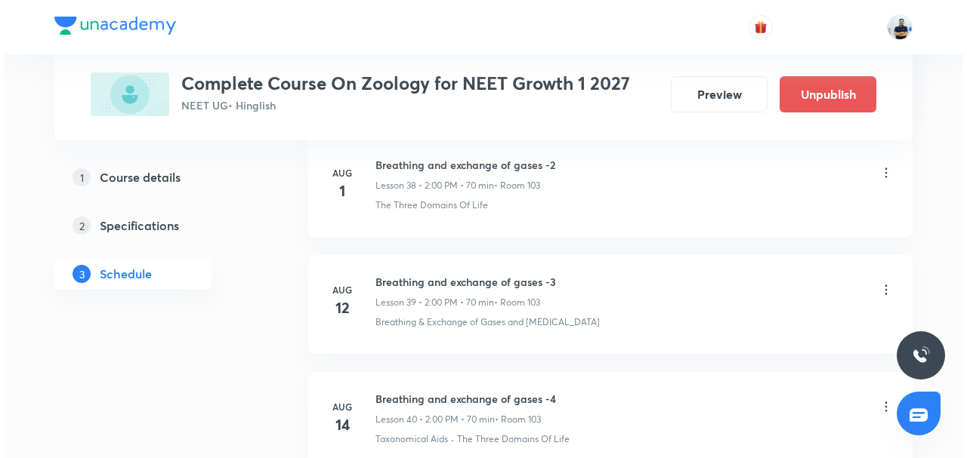
scroll to position [6120, 0]
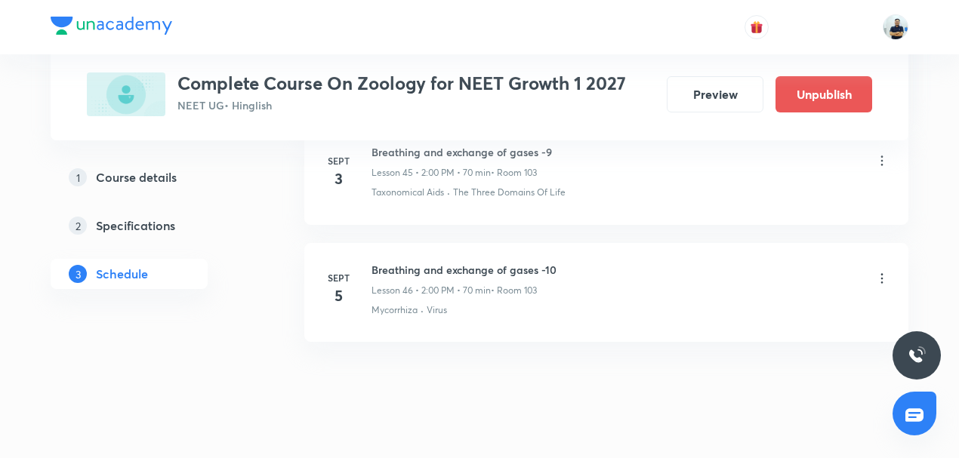
click at [884, 271] on icon at bounding box center [882, 278] width 15 height 15
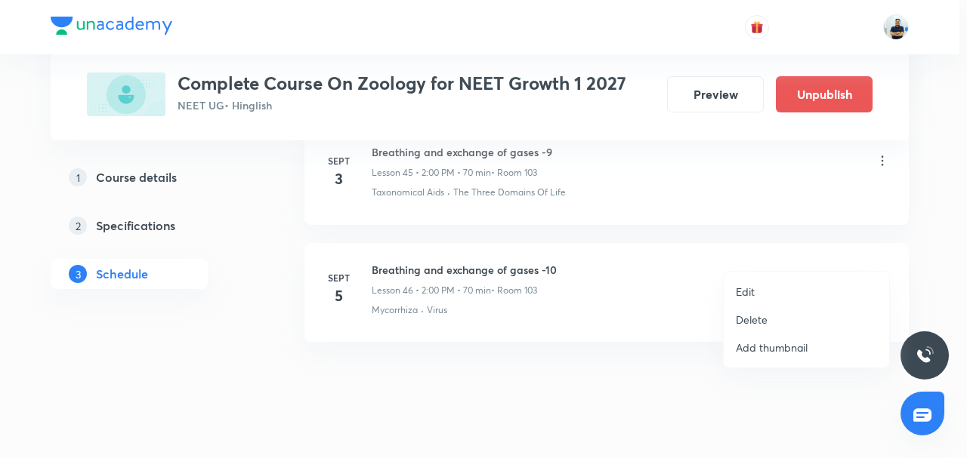
click at [778, 293] on li "Edit" at bounding box center [806, 292] width 165 height 28
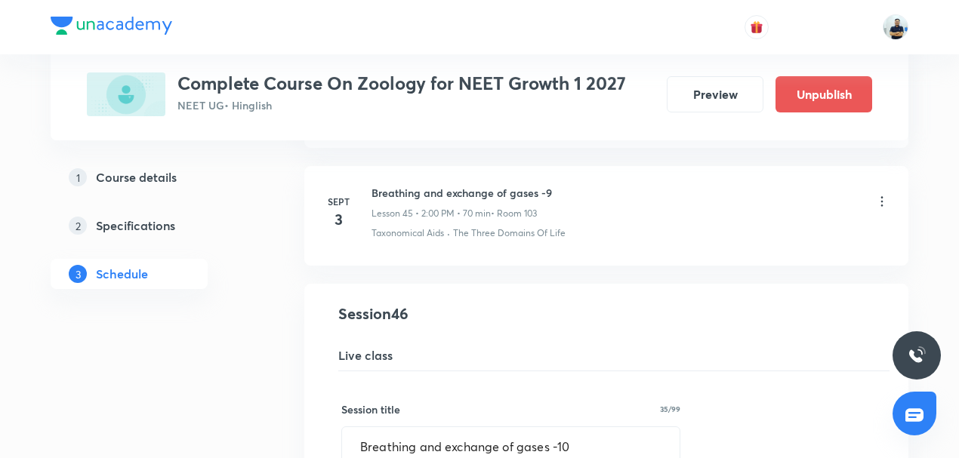
scroll to position [5653, 0]
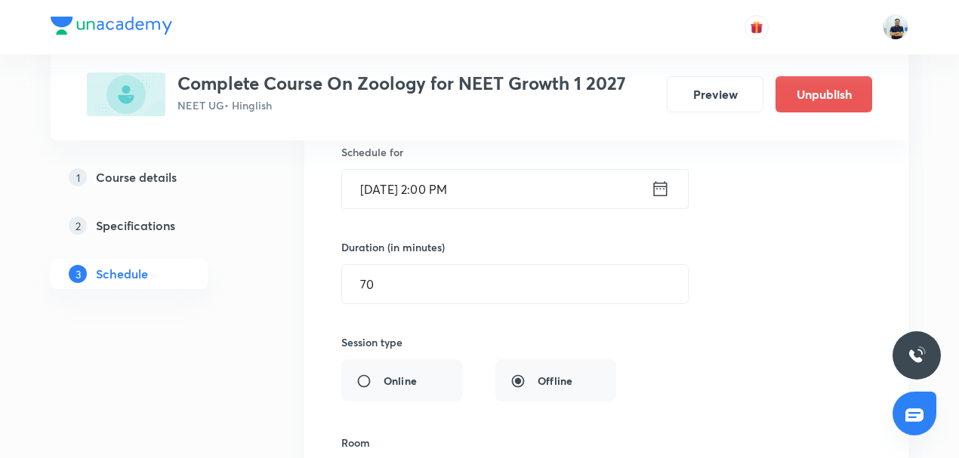
click at [465, 170] on input "[DATE] 2:00 PM" at bounding box center [496, 189] width 309 height 39
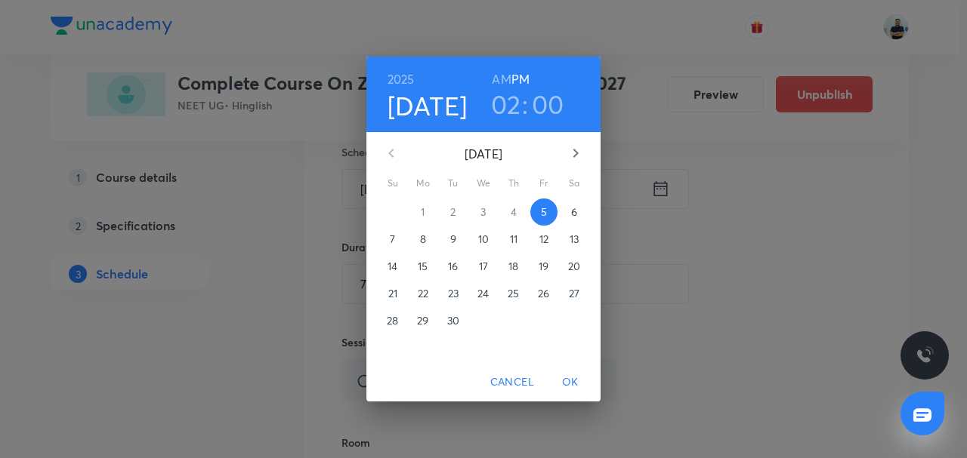
click at [506, 101] on h3 "02" at bounding box center [506, 104] width 30 height 32
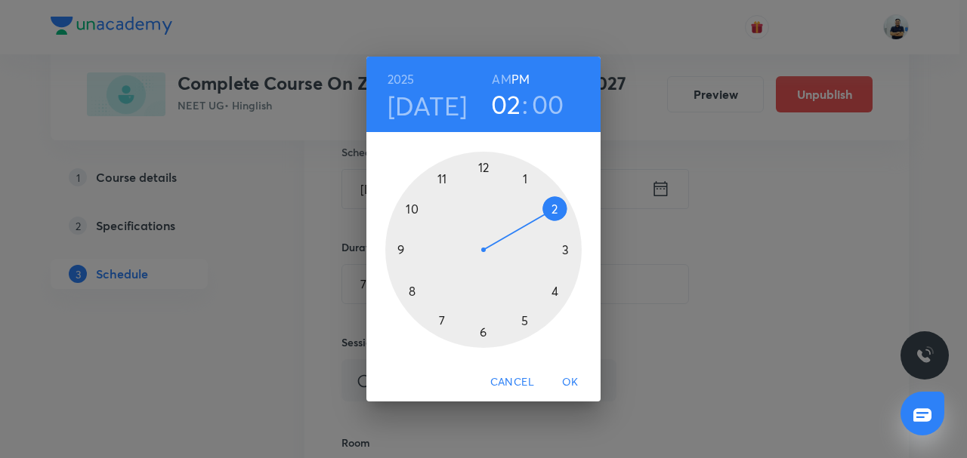
click at [517, 184] on div at bounding box center [483, 250] width 196 height 196
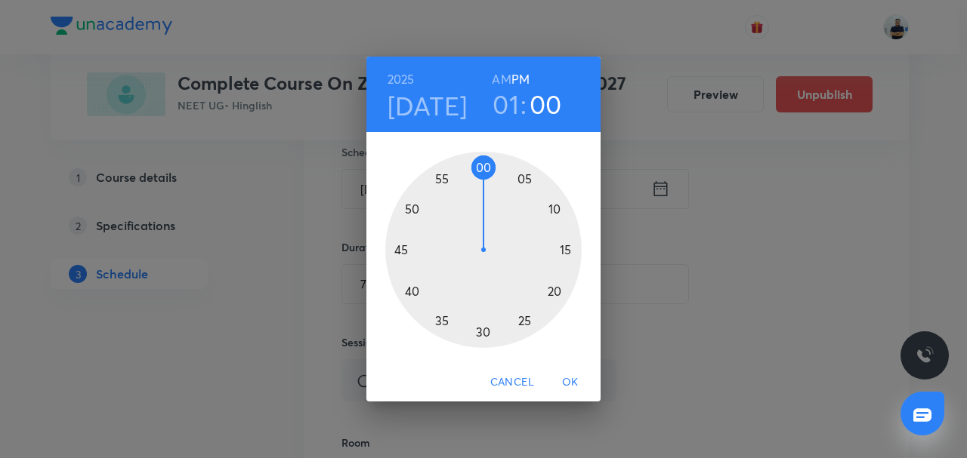
click at [552, 211] on div at bounding box center [483, 250] width 196 height 196
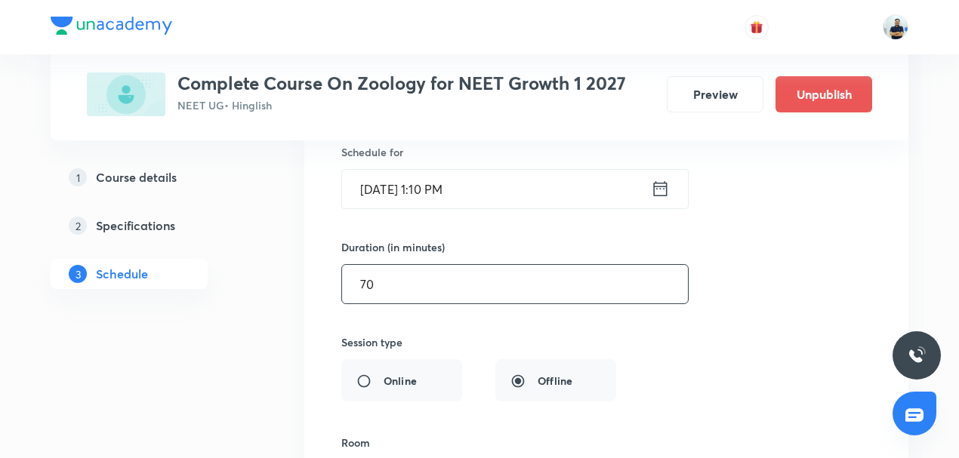
drag, startPoint x: 387, startPoint y: 266, endPoint x: 298, endPoint y: 262, distance: 90.0
click at [304, 266] on li "Breathing and exchange of gases -10 Lesson 46 • Room 103 Mycorrhiza · Virus Ses…" at bounding box center [606, 313] width 604 height 764
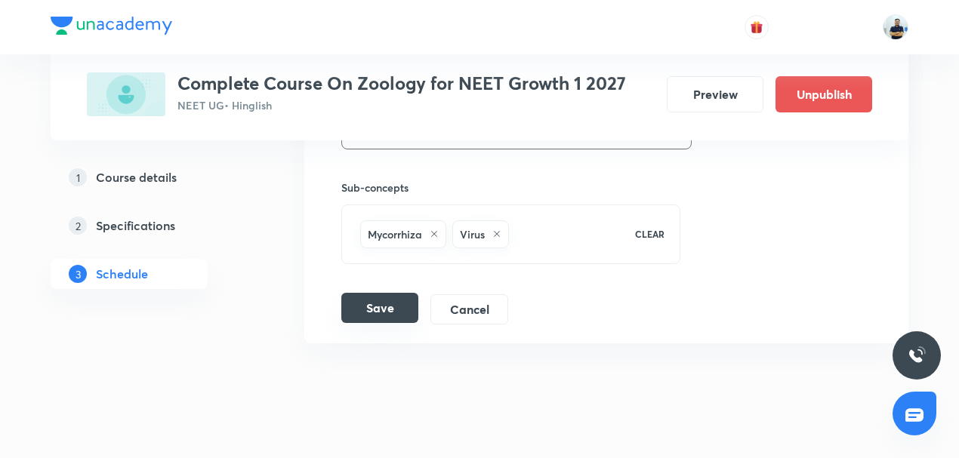
type input "45"
click at [384, 293] on button "Save" at bounding box center [379, 308] width 77 height 30
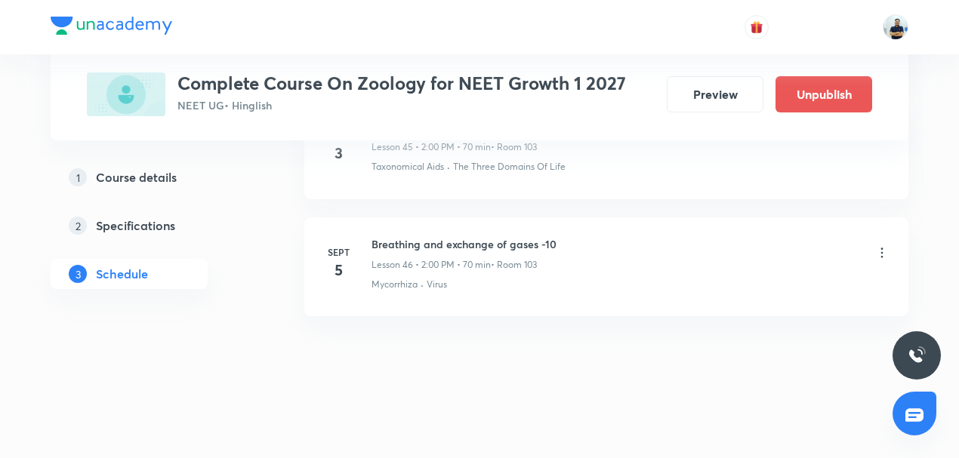
scroll to position [5428, 0]
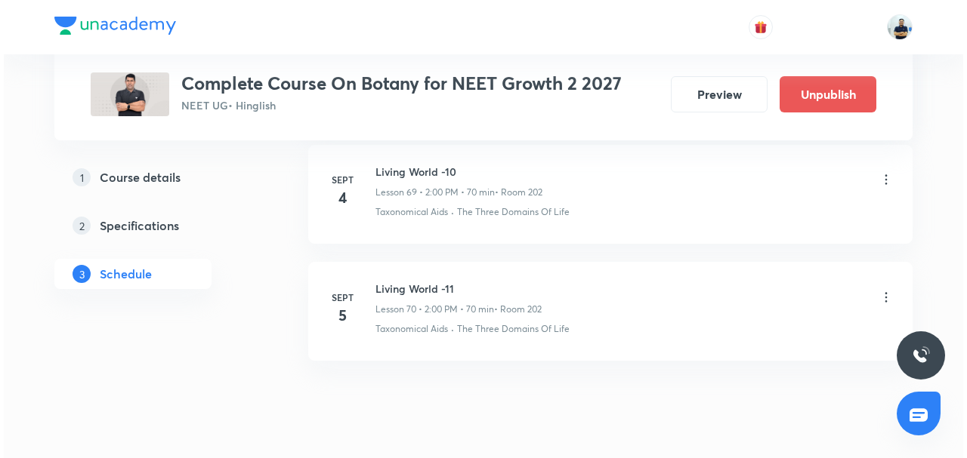
scroll to position [8918, 0]
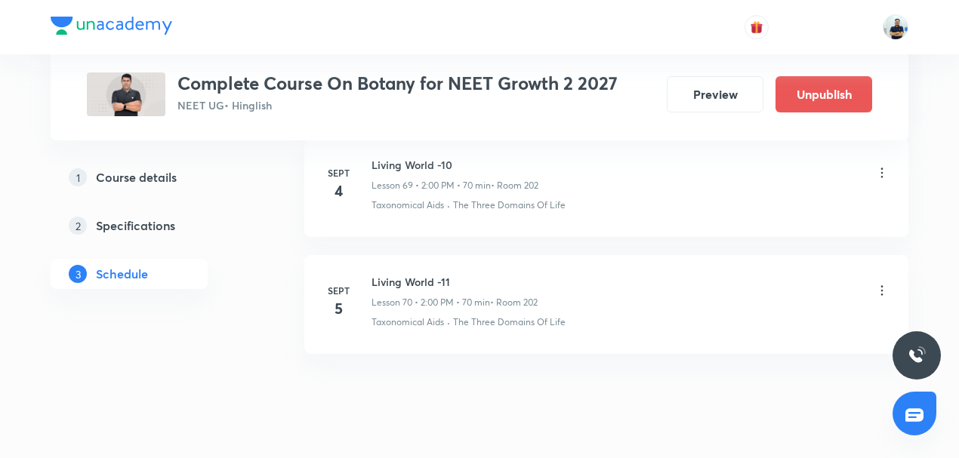
click at [878, 283] on icon at bounding box center [882, 290] width 15 height 15
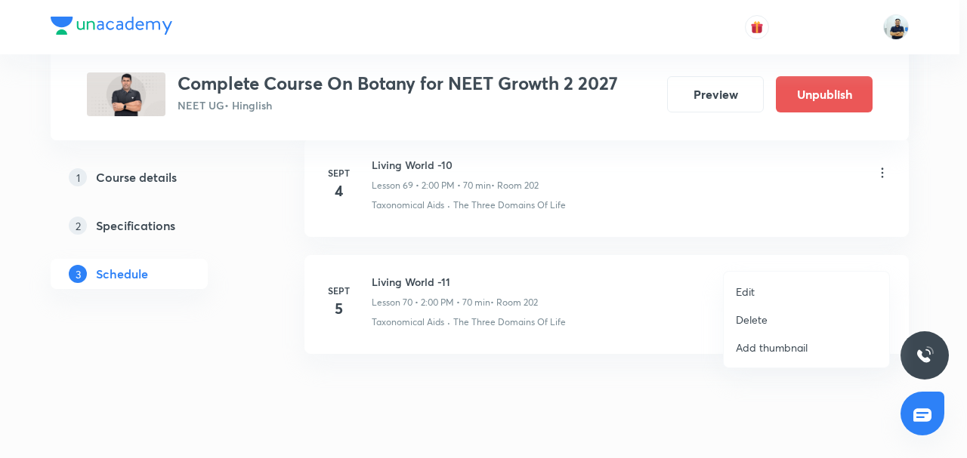
click at [760, 290] on li "Edit" at bounding box center [806, 292] width 165 height 28
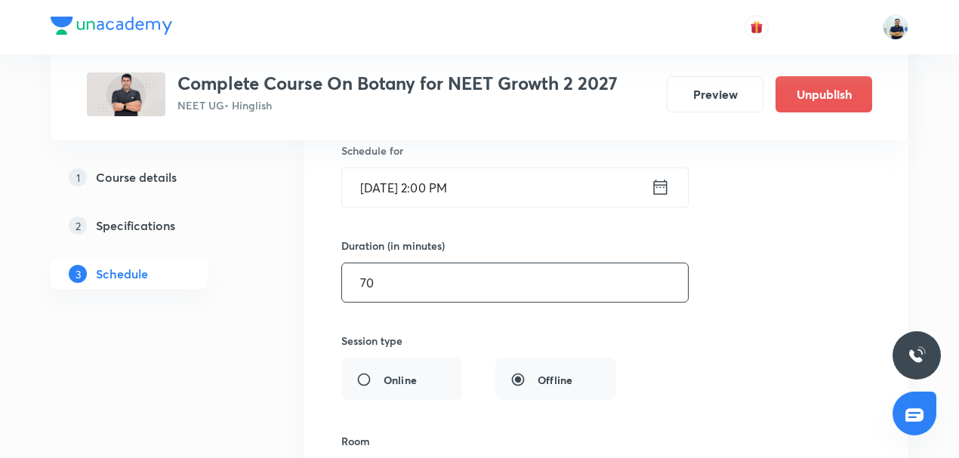
scroll to position [8449, 0]
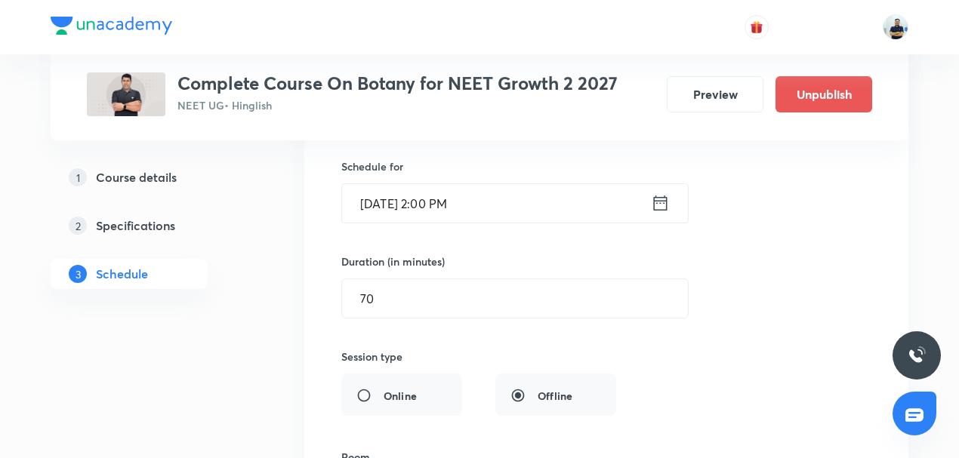
click at [487, 184] on input "[DATE] 2:00 PM" at bounding box center [496, 203] width 309 height 39
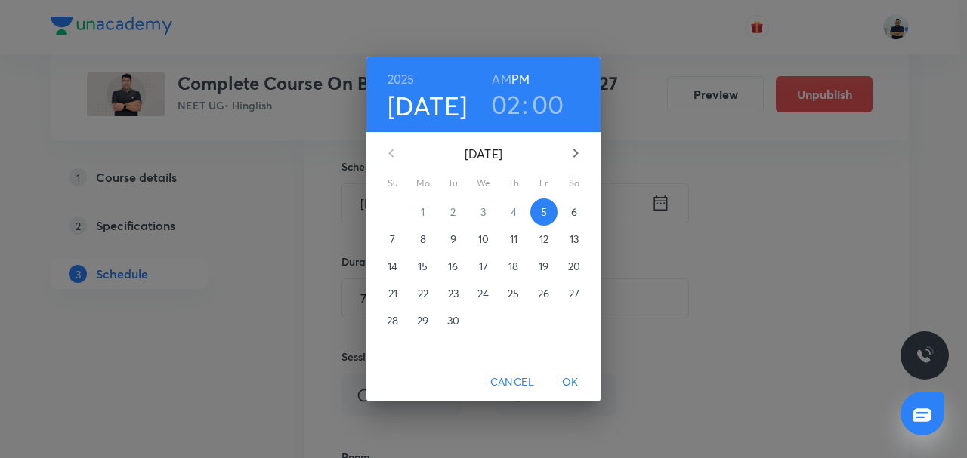
click at [502, 108] on h3 "02" at bounding box center [506, 104] width 30 height 32
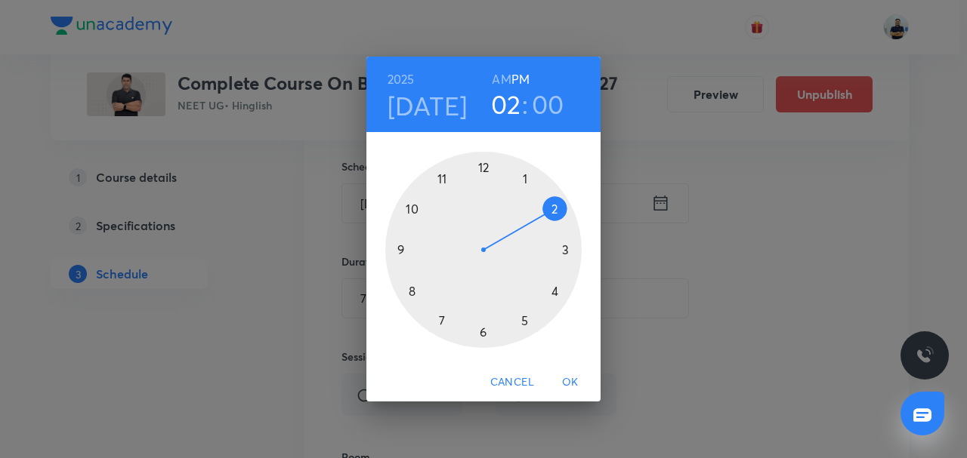
drag, startPoint x: 520, startPoint y: 174, endPoint x: 529, endPoint y: 184, distance: 13.9
click at [520, 174] on div at bounding box center [483, 250] width 196 height 196
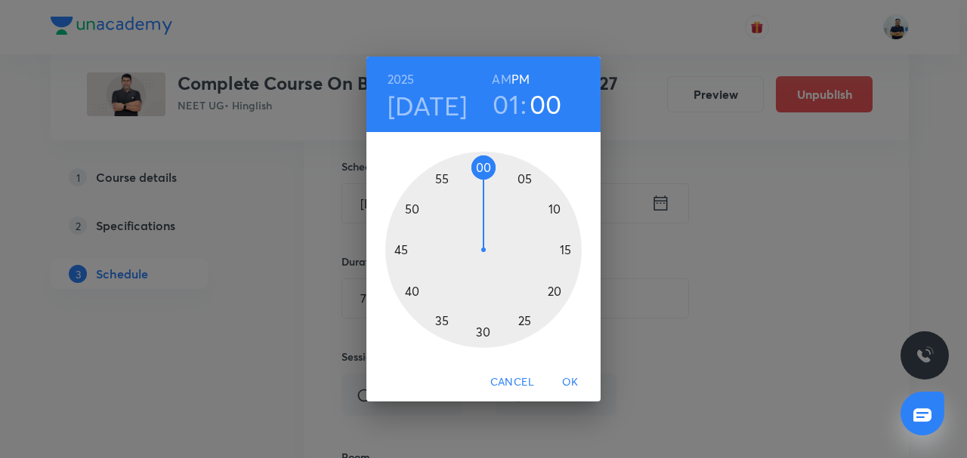
click at [555, 209] on div at bounding box center [483, 250] width 196 height 196
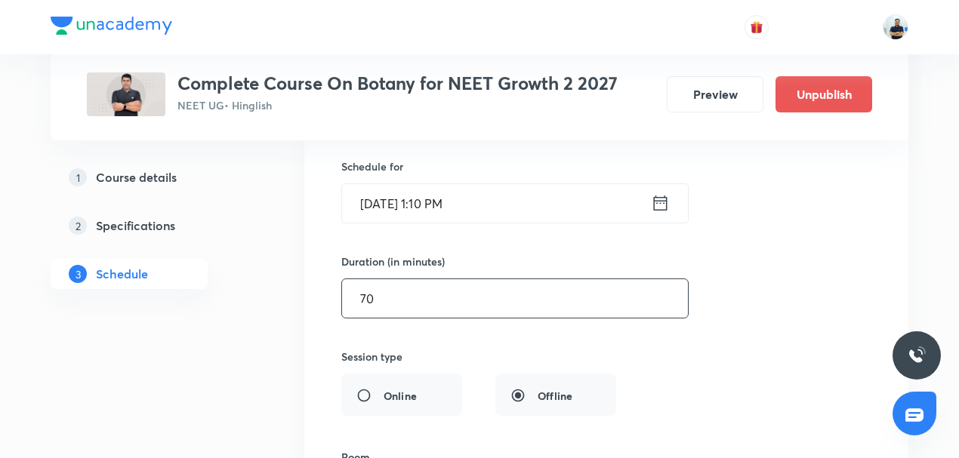
drag, startPoint x: 403, startPoint y: 267, endPoint x: 319, endPoint y: 275, distance: 84.2
click at [319, 275] on li "Living World -11 Lesson 70 • Room 202 Taxonomical Aids · The Three Domains Of L…" at bounding box center [606, 345] width 604 height 798
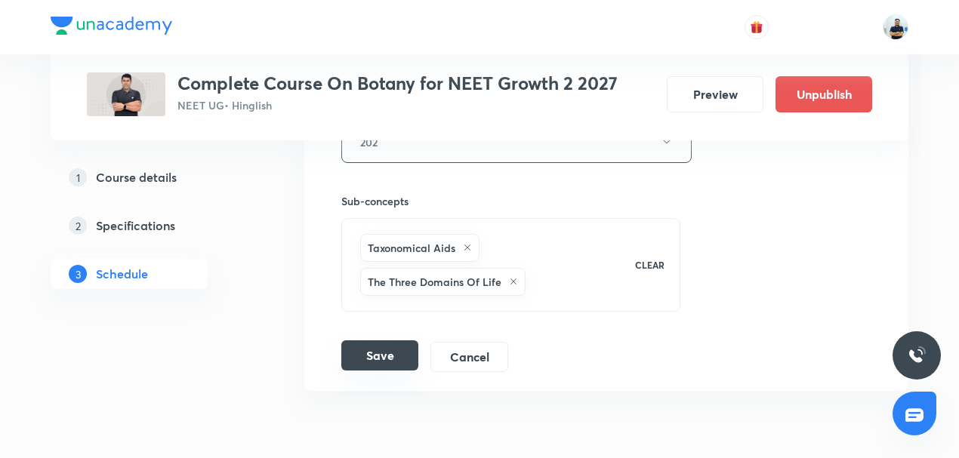
type input "45"
click at [384, 341] on button "Save" at bounding box center [379, 356] width 77 height 30
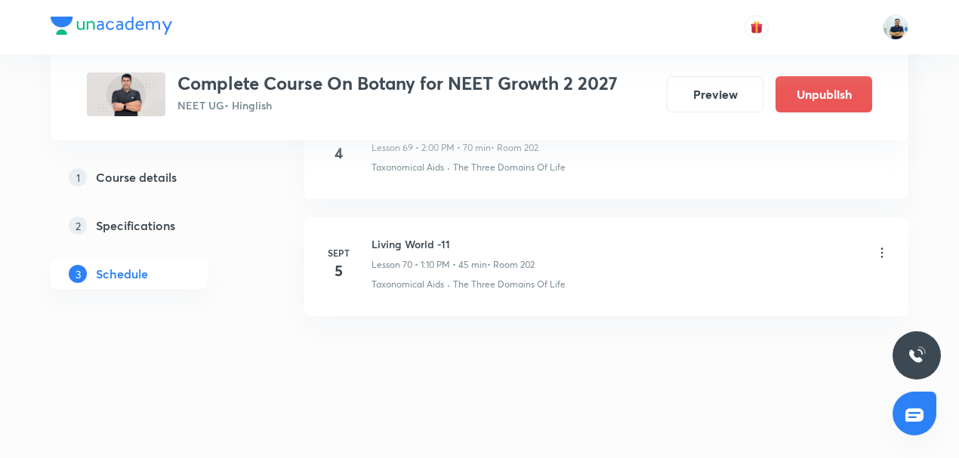
scroll to position [8226, 0]
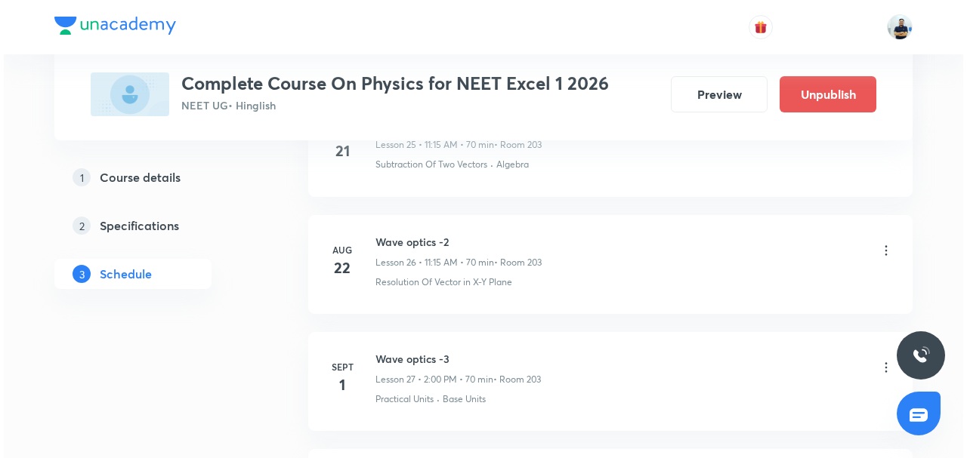
scroll to position [4132, 0]
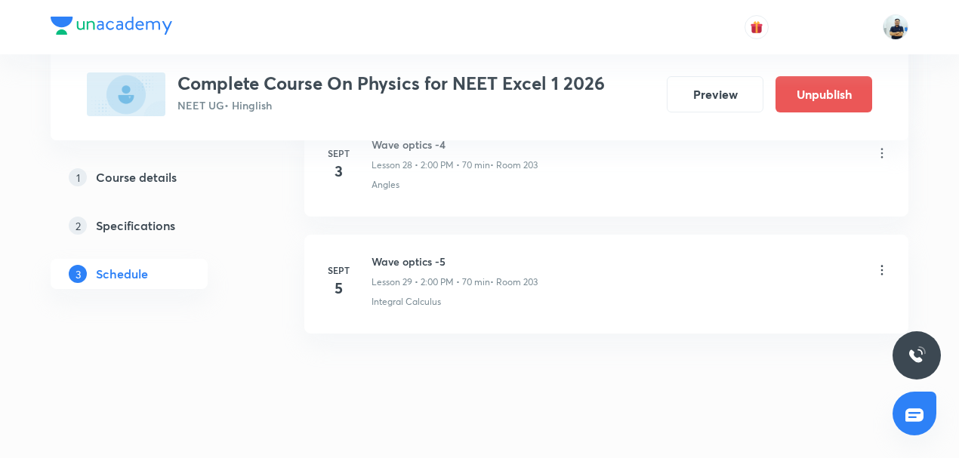
click at [885, 263] on icon at bounding box center [882, 270] width 15 height 15
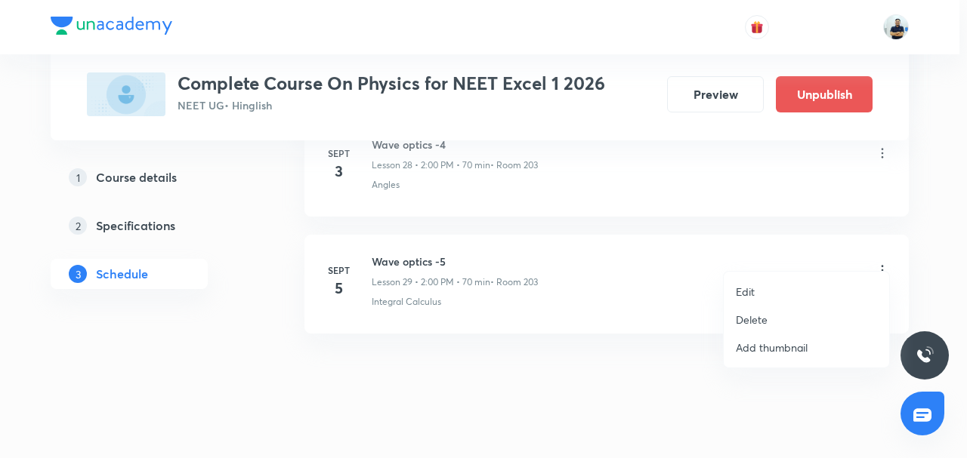
click at [752, 289] on p "Edit" at bounding box center [745, 292] width 19 height 16
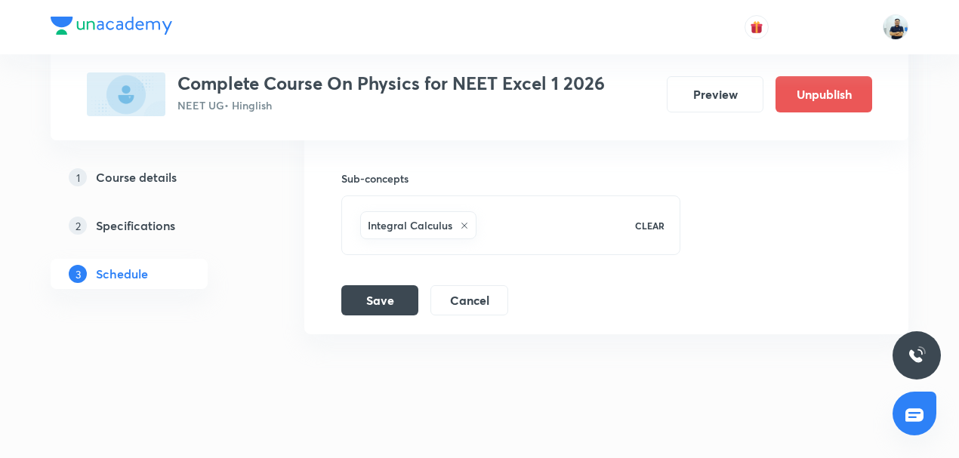
scroll to position [3666, 0]
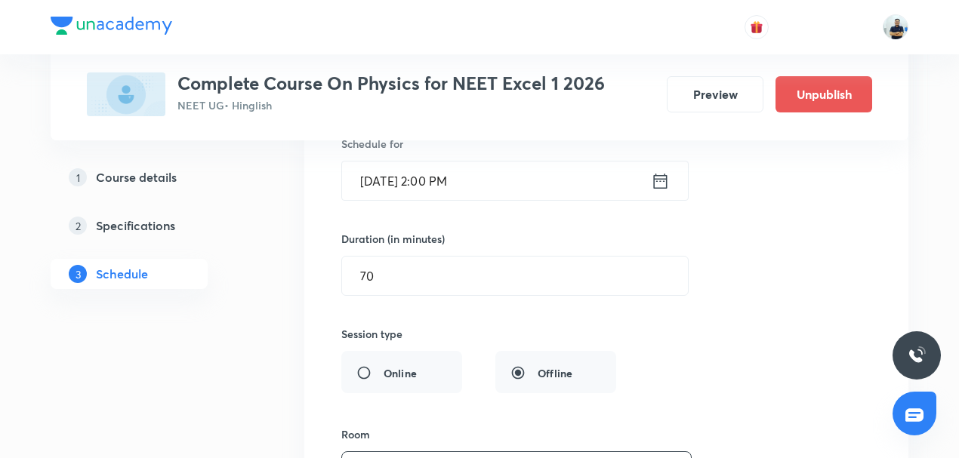
click at [438, 171] on input "[DATE] 2:00 PM" at bounding box center [496, 181] width 309 height 39
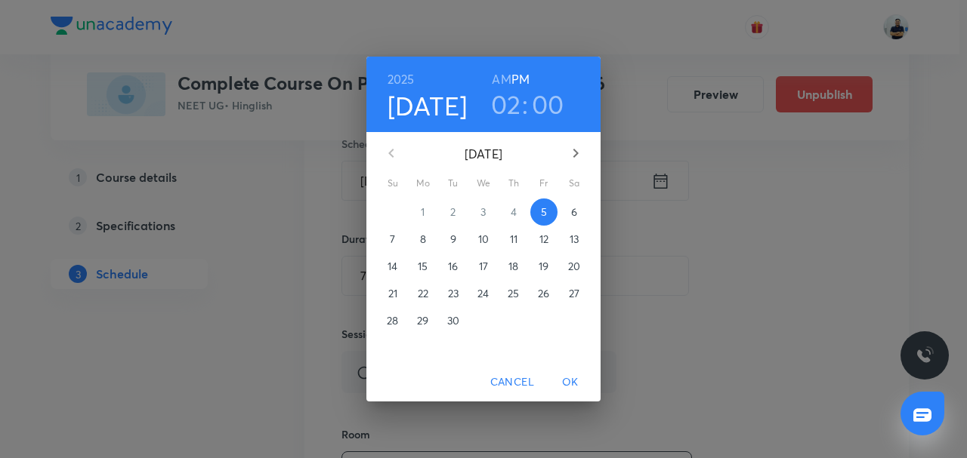
click at [509, 106] on h3 "02" at bounding box center [506, 104] width 30 height 32
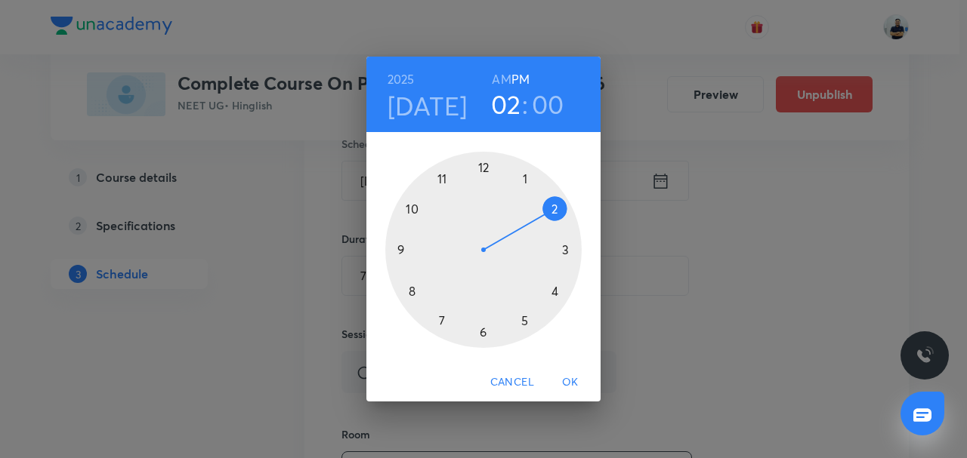
click at [523, 192] on div at bounding box center [483, 250] width 196 height 196
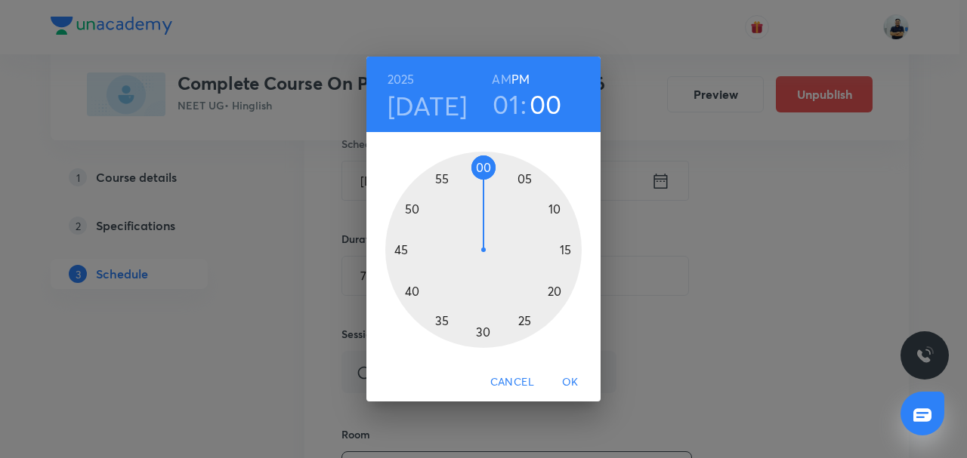
click at [554, 207] on div at bounding box center [483, 250] width 196 height 196
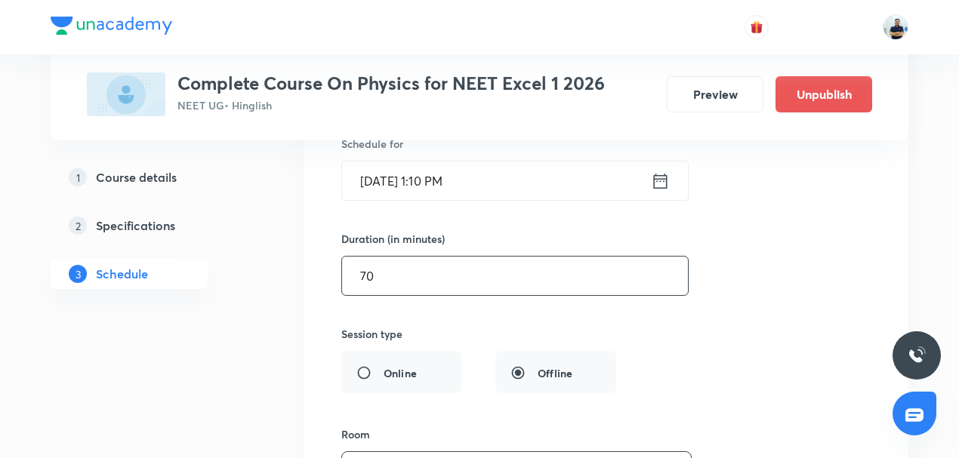
drag, startPoint x: 392, startPoint y: 270, endPoint x: 253, endPoint y: 286, distance: 139.9
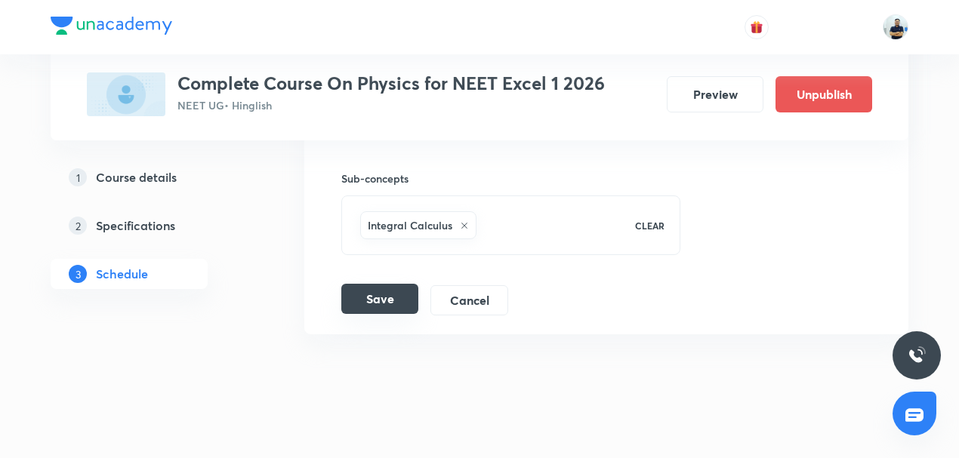
type input "45"
click at [359, 284] on button "Save" at bounding box center [379, 299] width 77 height 30
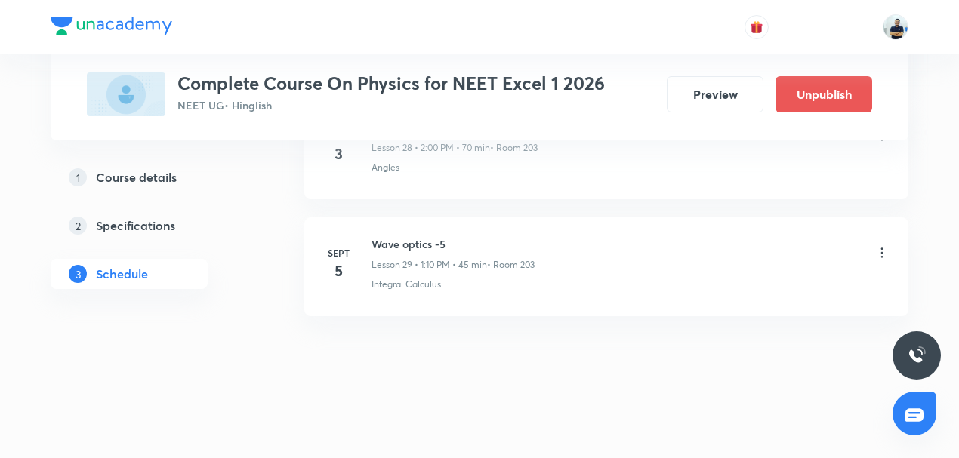
scroll to position [3441, 0]
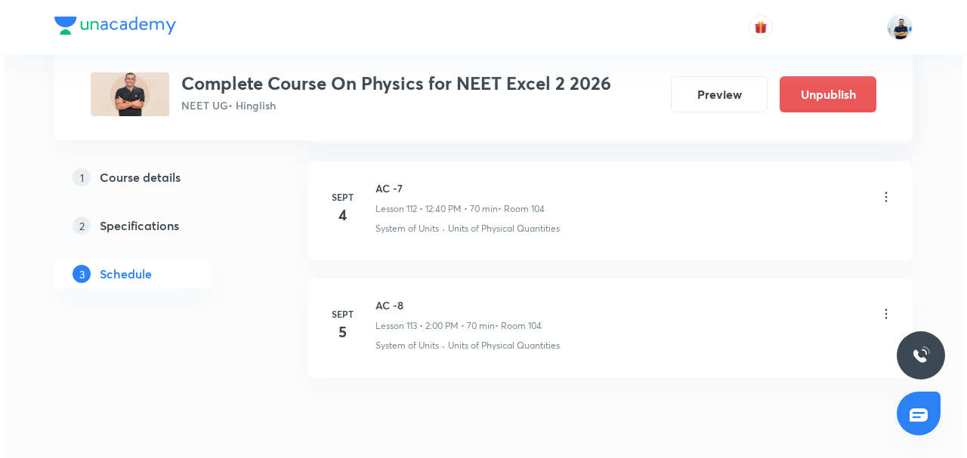
scroll to position [13937, 0]
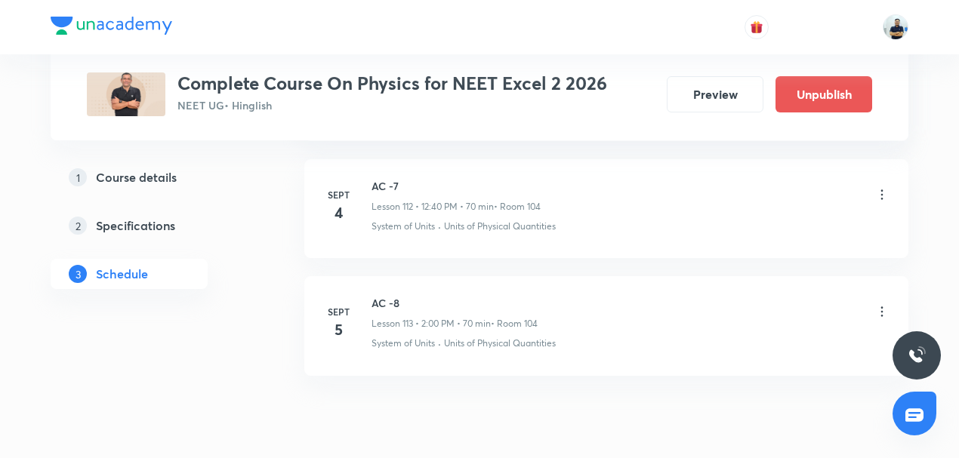
click at [880, 304] on icon at bounding box center [882, 311] width 15 height 15
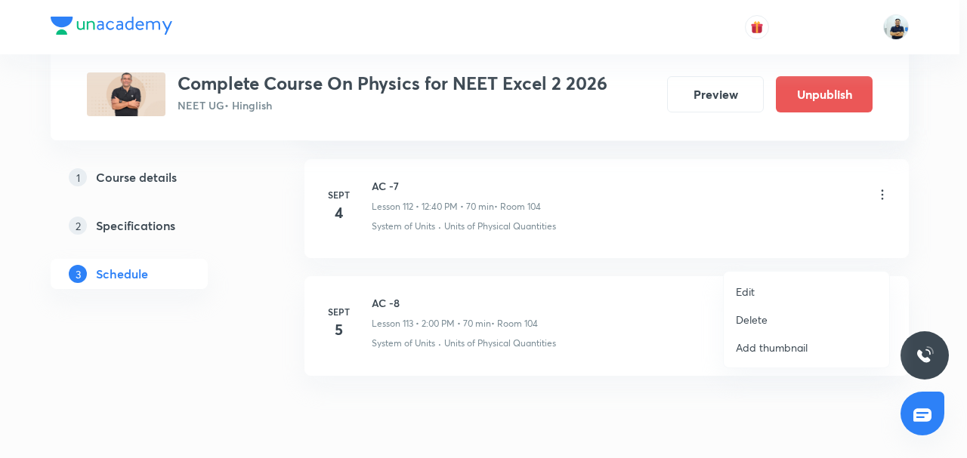
click at [784, 281] on li "Edit" at bounding box center [806, 292] width 165 height 28
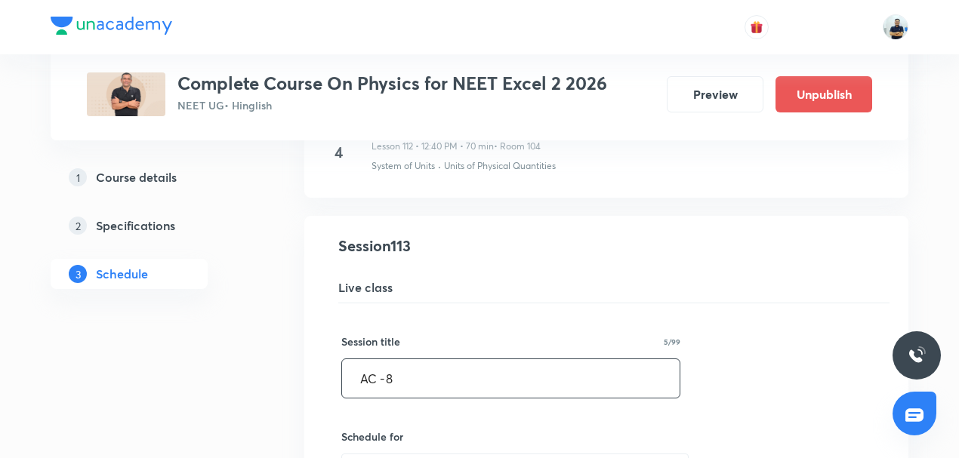
scroll to position [13222, 0]
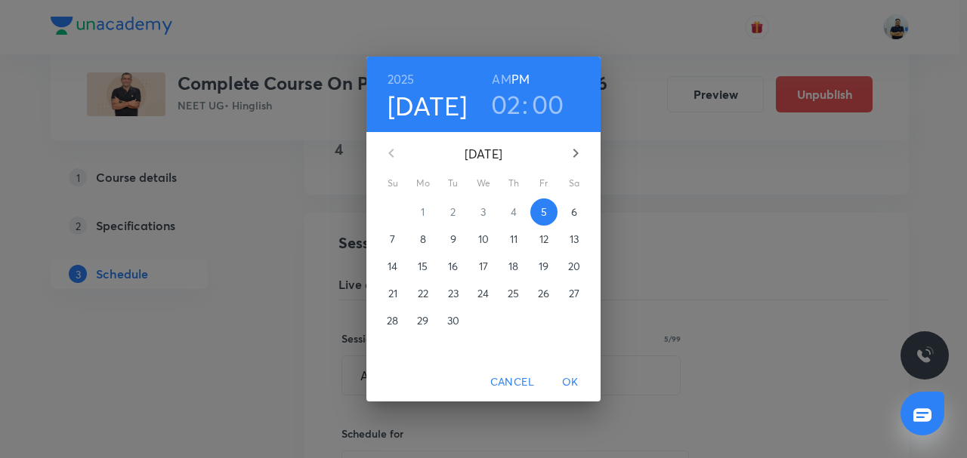
click at [508, 109] on h3 "02" at bounding box center [506, 104] width 30 height 32
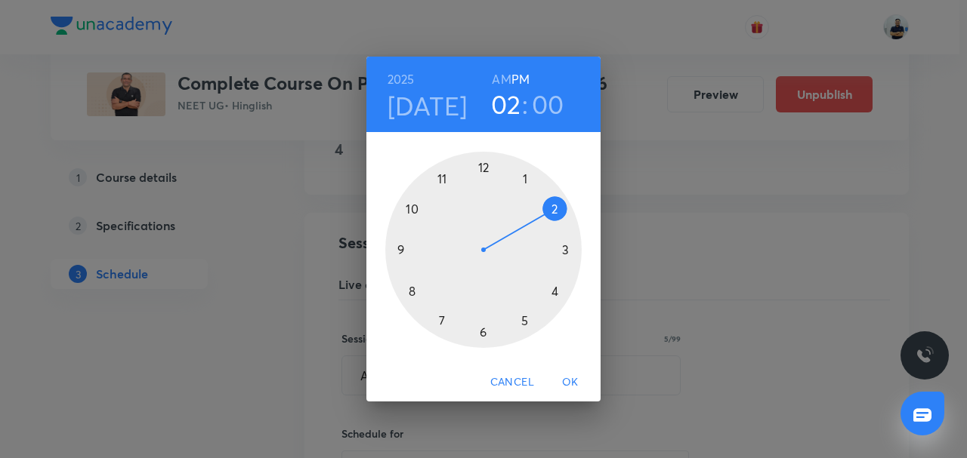
click at [522, 183] on div at bounding box center [483, 250] width 196 height 196
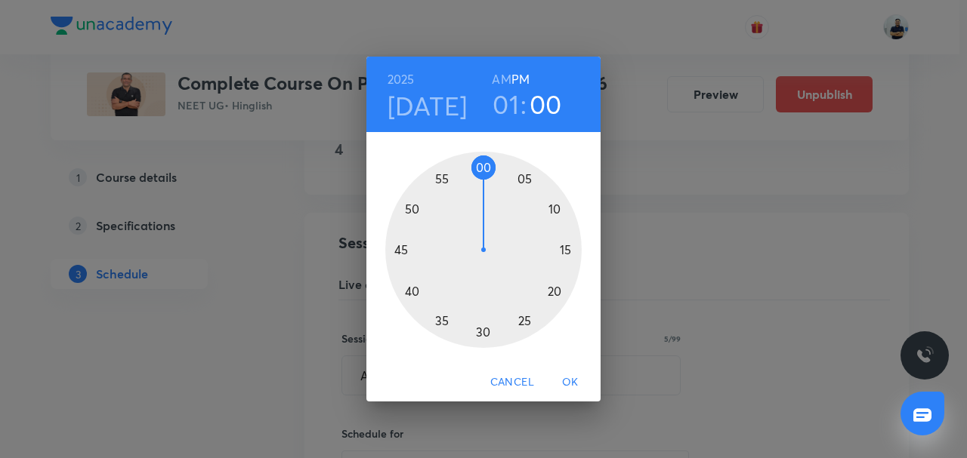
click at [522, 183] on div at bounding box center [483, 250] width 196 height 196
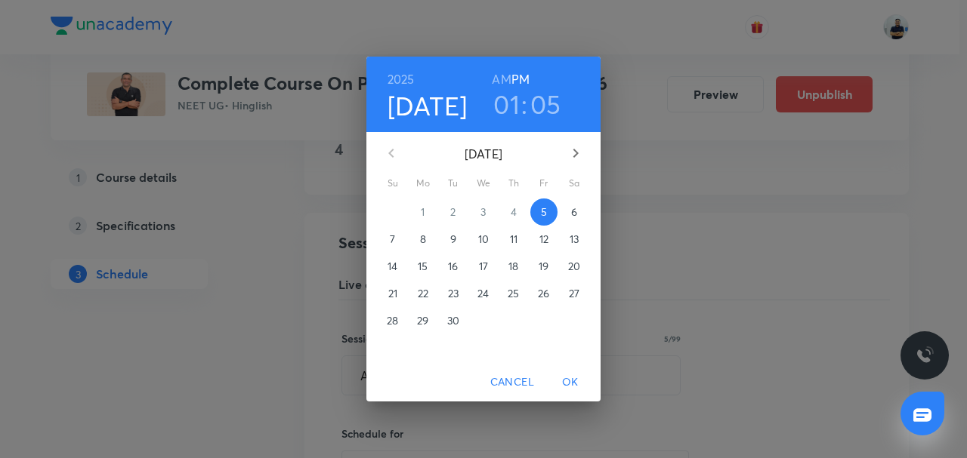
click at [537, 95] on h3 "05" at bounding box center [545, 104] width 31 height 32
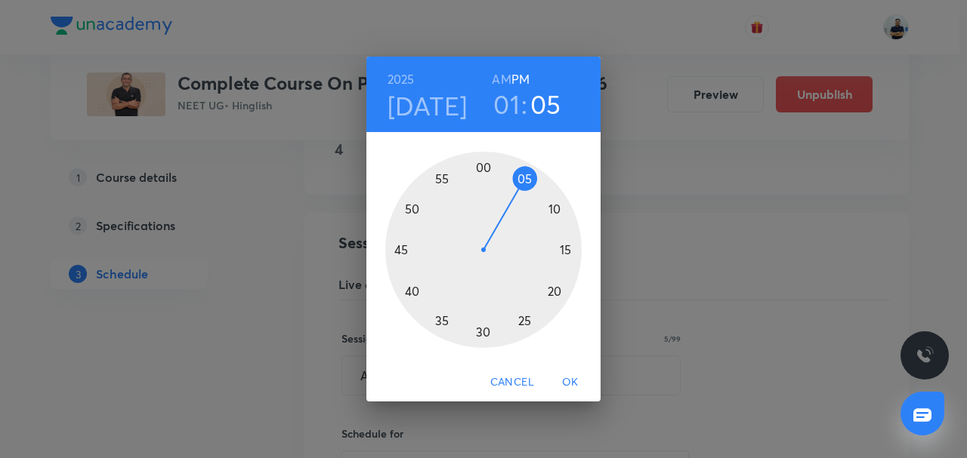
click at [551, 211] on div at bounding box center [483, 250] width 196 height 196
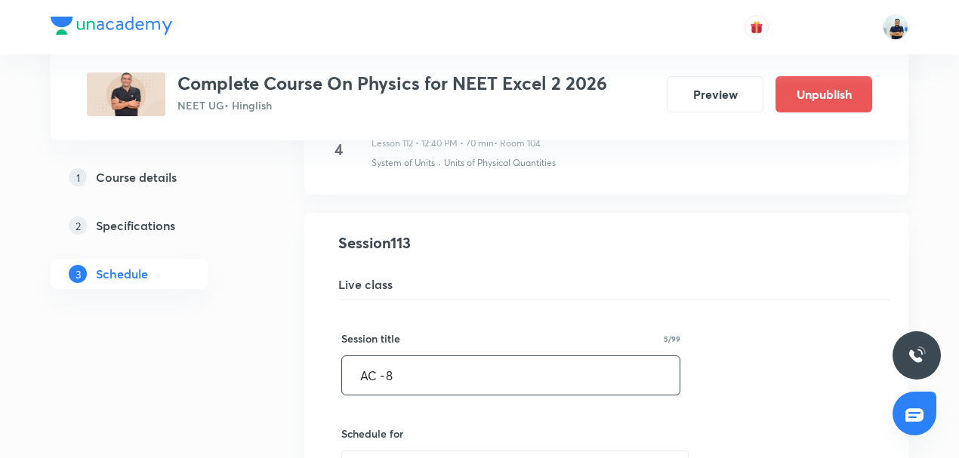
scroll to position [13574, 0]
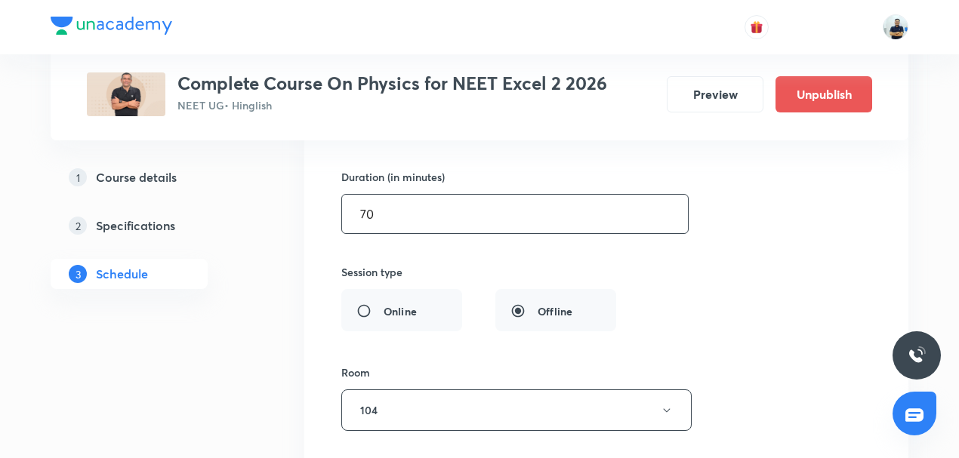
drag, startPoint x: 378, startPoint y: 162, endPoint x: 276, endPoint y: 162, distance: 102.0
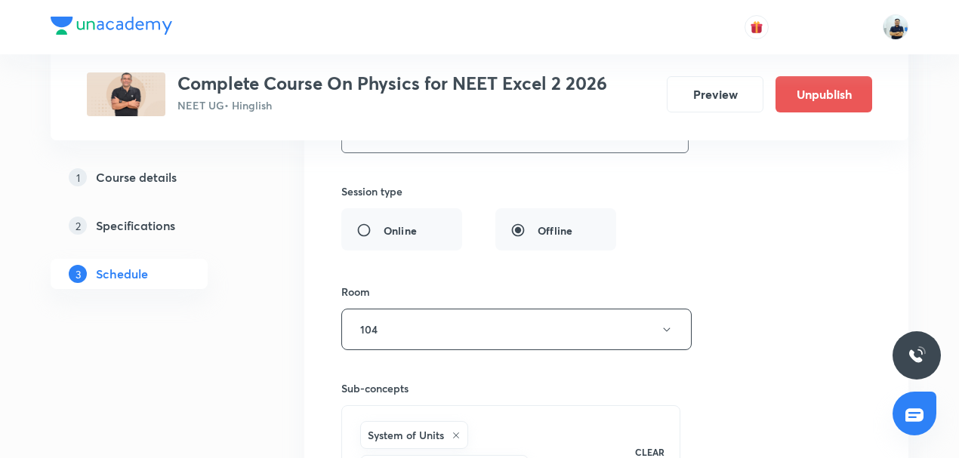
scroll to position [13856, 0]
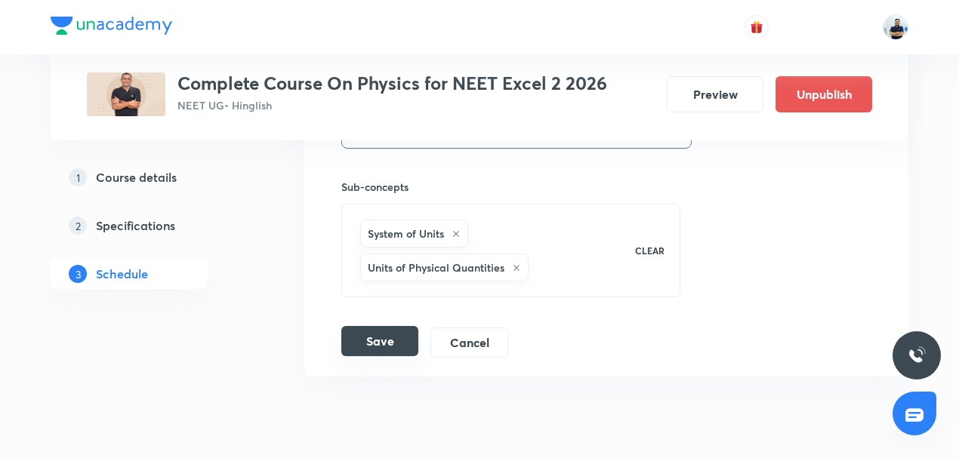
type input "45"
click at [391, 326] on button "Save" at bounding box center [379, 341] width 77 height 30
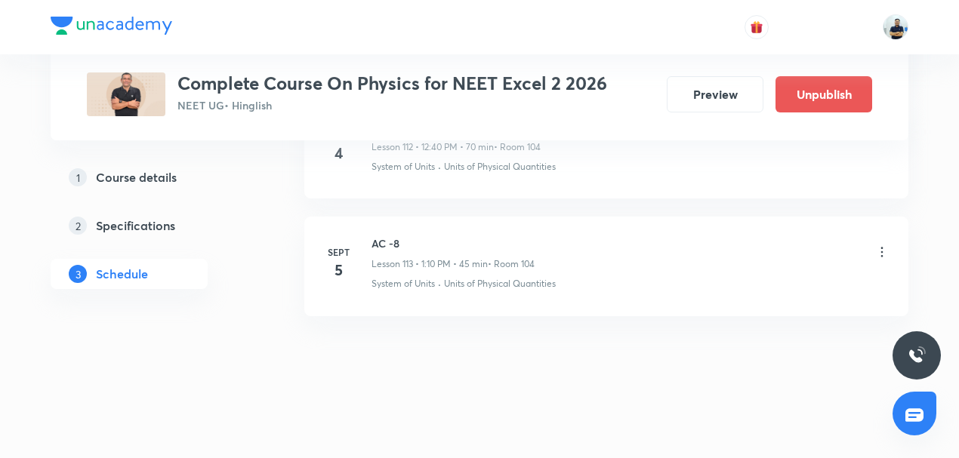
scroll to position [13245, 0]
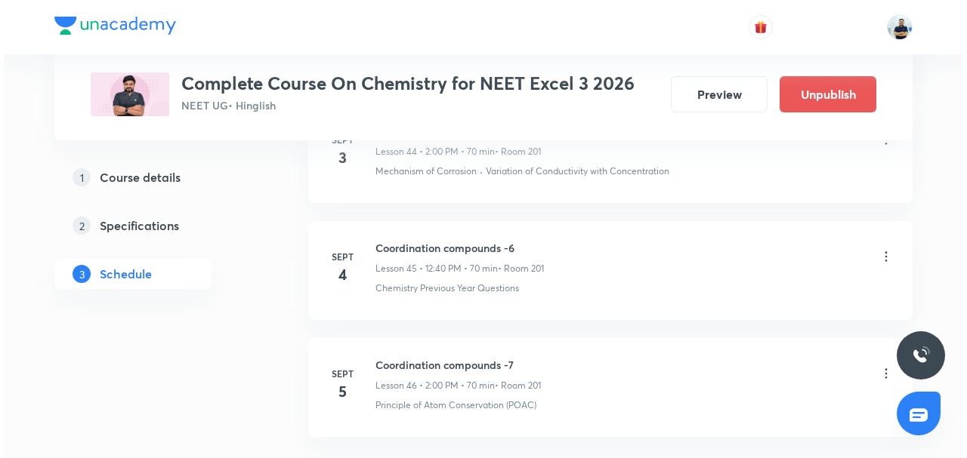
scroll to position [6118, 0]
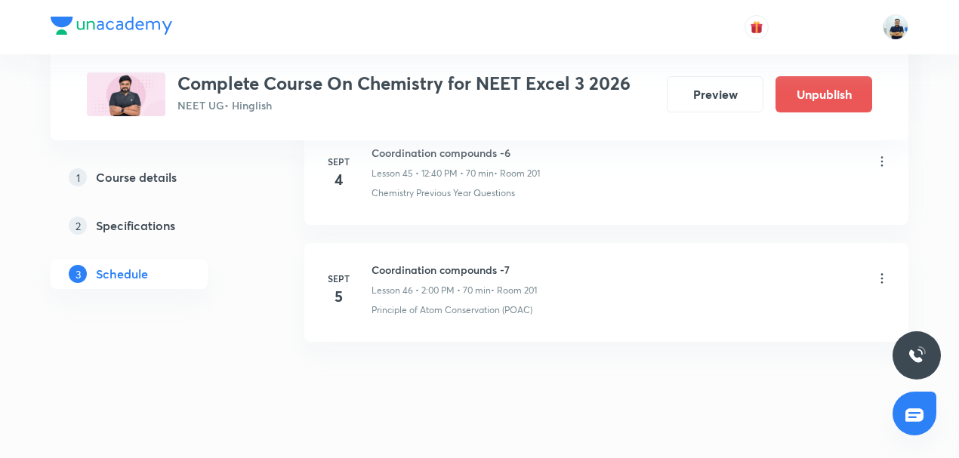
click at [885, 271] on icon at bounding box center [882, 278] width 15 height 15
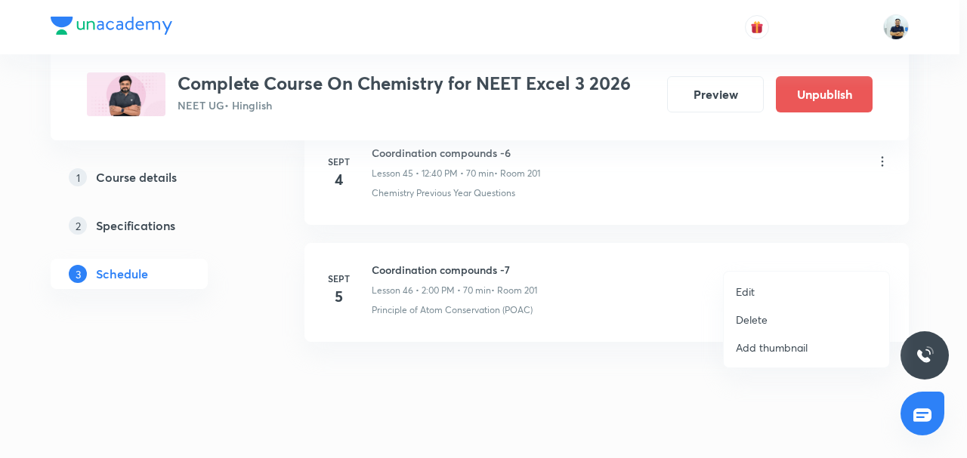
click at [760, 299] on li "Edit" at bounding box center [806, 292] width 165 height 28
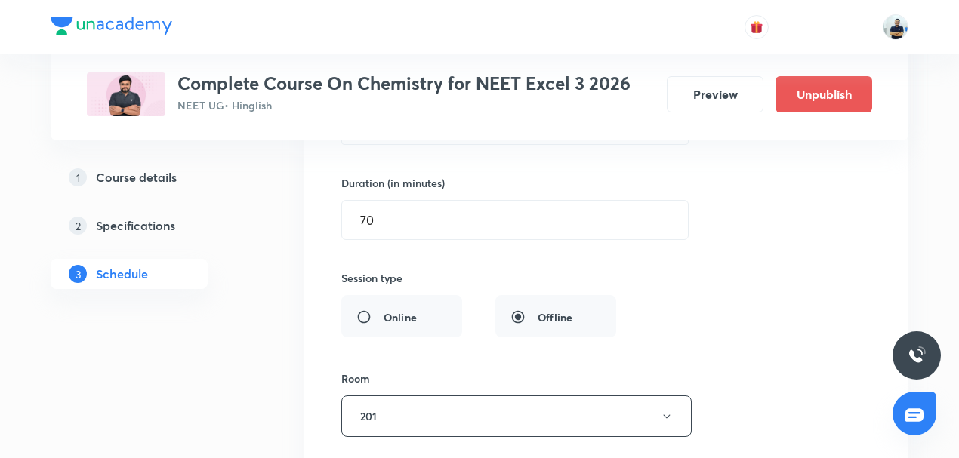
scroll to position [5651, 0]
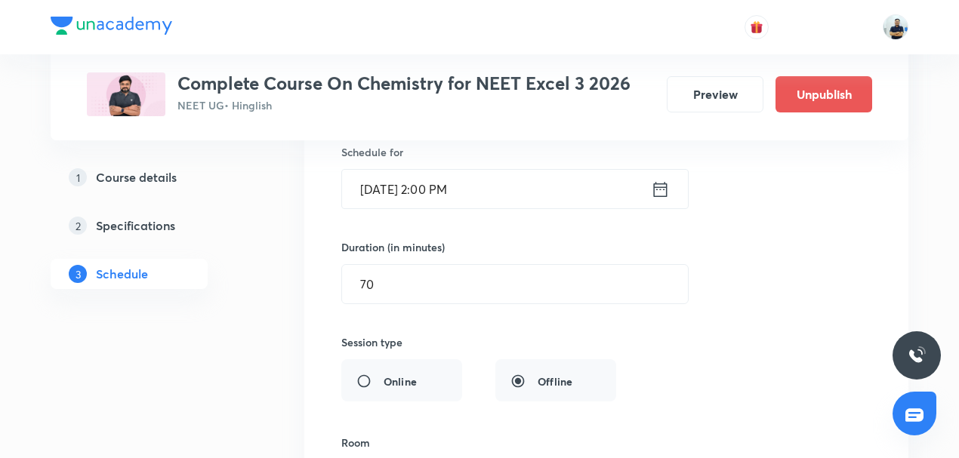
click at [449, 170] on input "[DATE] 2:00 PM" at bounding box center [496, 189] width 309 height 39
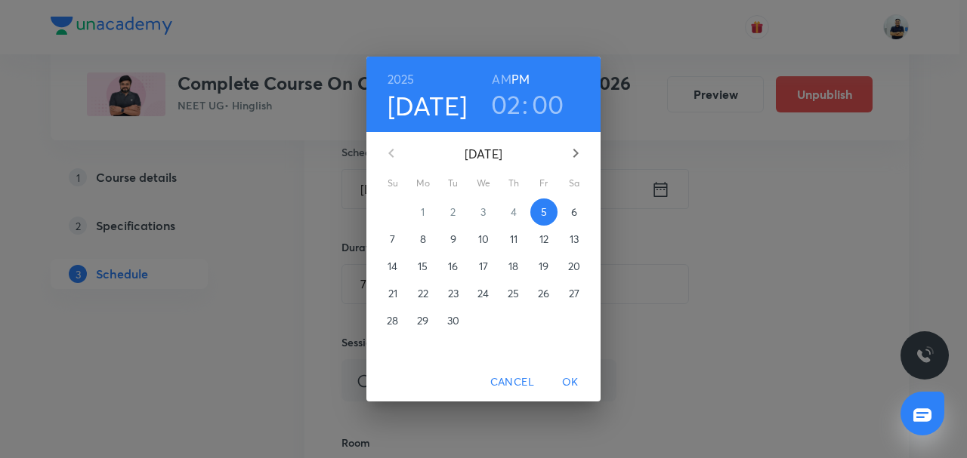
drag, startPoint x: 508, startPoint y: 103, endPoint x: 516, endPoint y: 148, distance: 45.3
click at [508, 103] on h3 "02" at bounding box center [506, 104] width 30 height 32
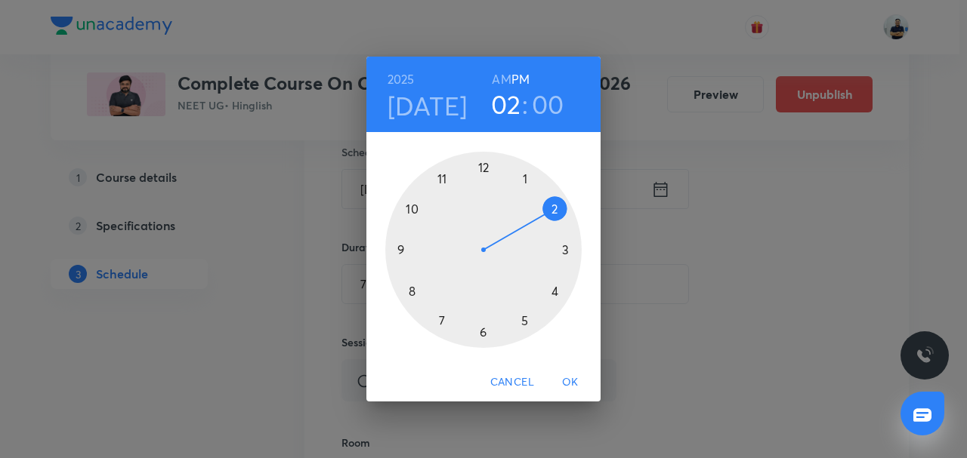
click at [522, 178] on div at bounding box center [483, 250] width 196 height 196
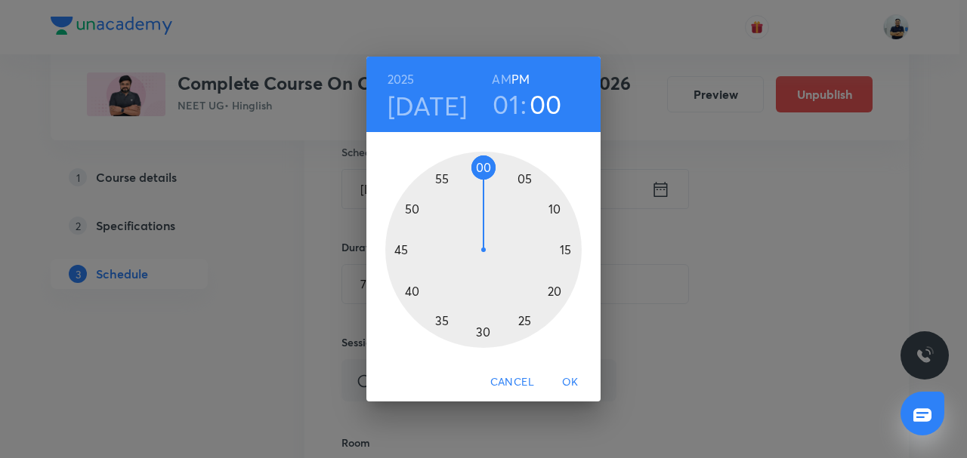
click at [554, 211] on div at bounding box center [483, 250] width 196 height 196
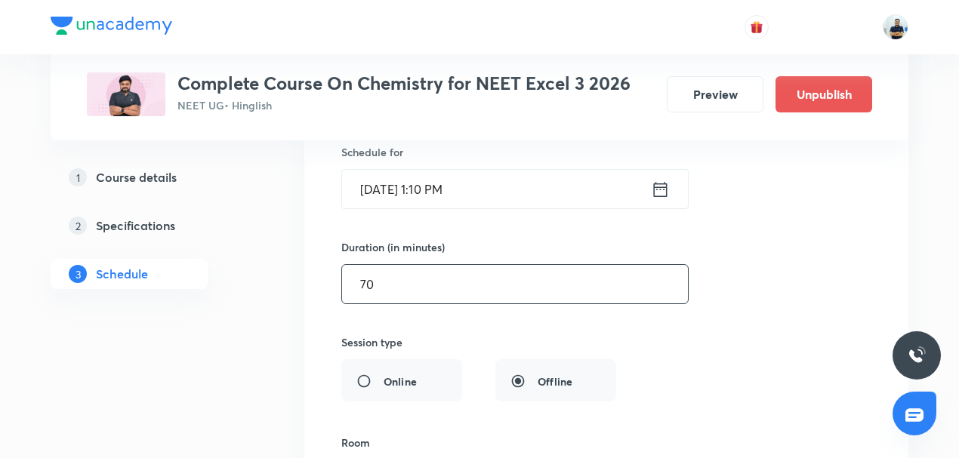
drag, startPoint x: 376, startPoint y: 270, endPoint x: 256, endPoint y: 273, distance: 120.2
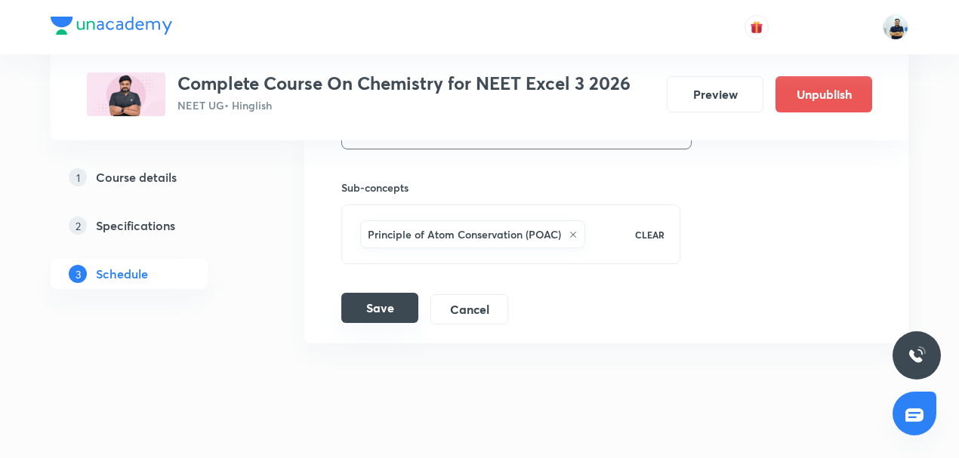
type input "45"
click at [376, 293] on button "Save" at bounding box center [379, 308] width 77 height 30
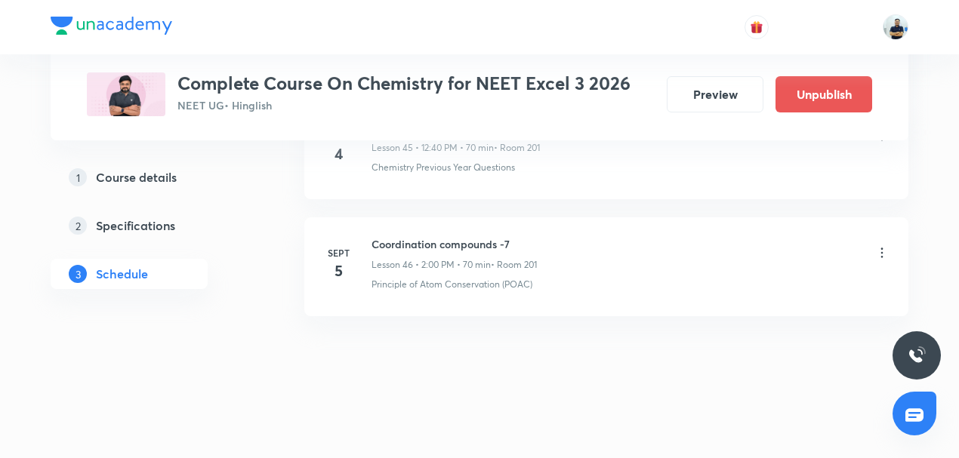
scroll to position [5426, 0]
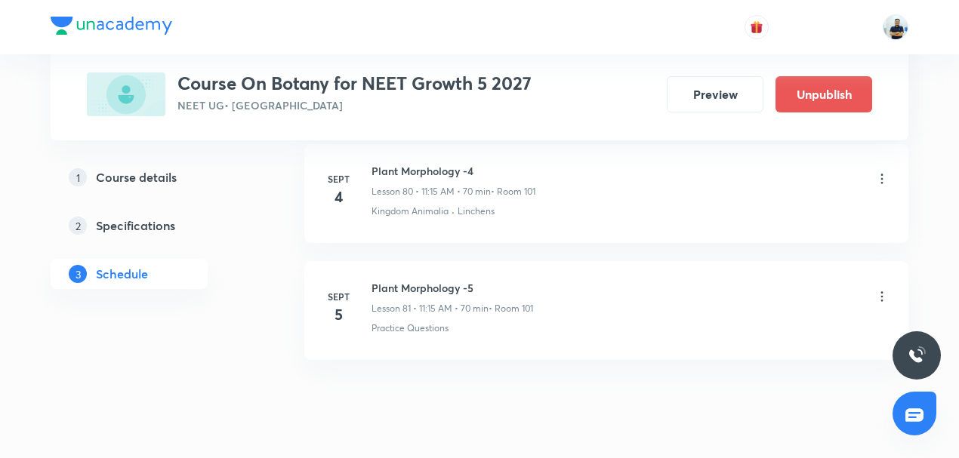
click at [885, 289] on icon at bounding box center [882, 296] width 15 height 15
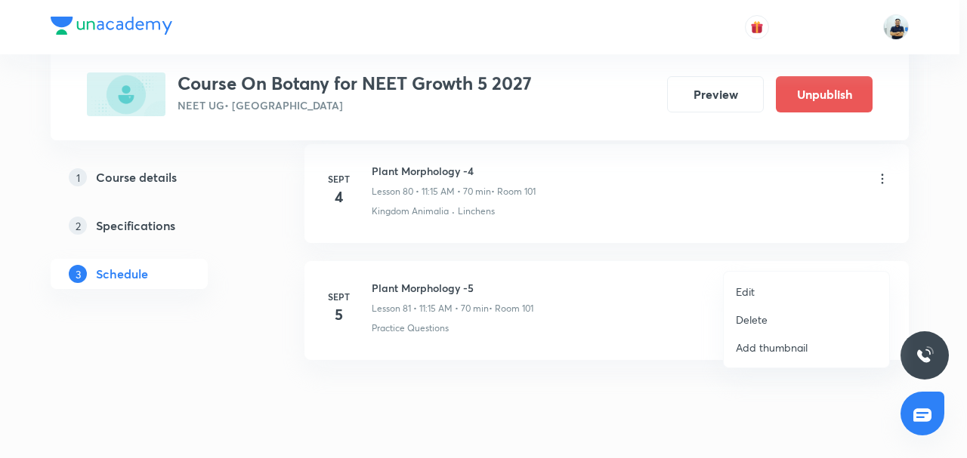
click at [751, 289] on p "Edit" at bounding box center [745, 292] width 19 height 16
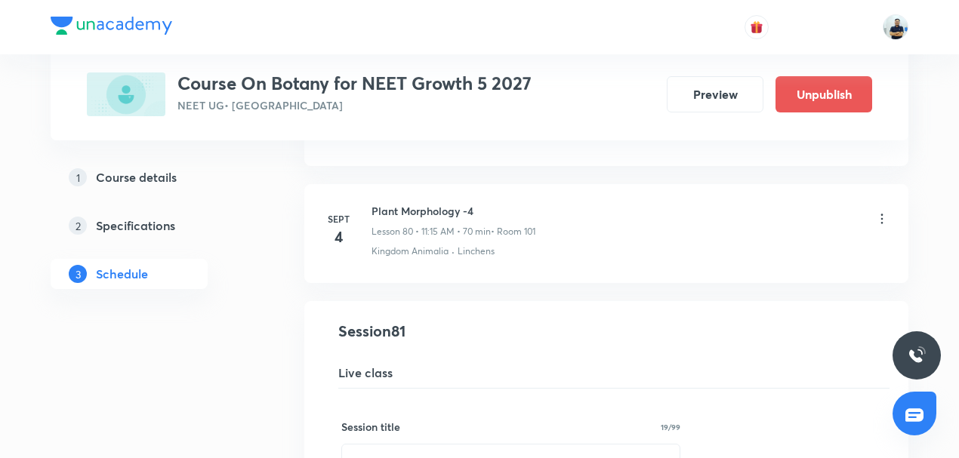
scroll to position [9730, 0]
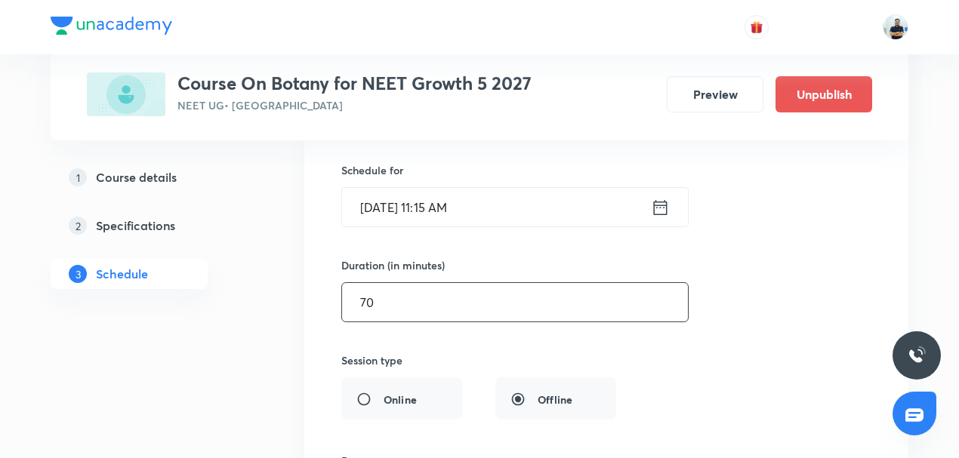
drag, startPoint x: 289, startPoint y: 273, endPoint x: 207, endPoint y: 273, distance: 81.6
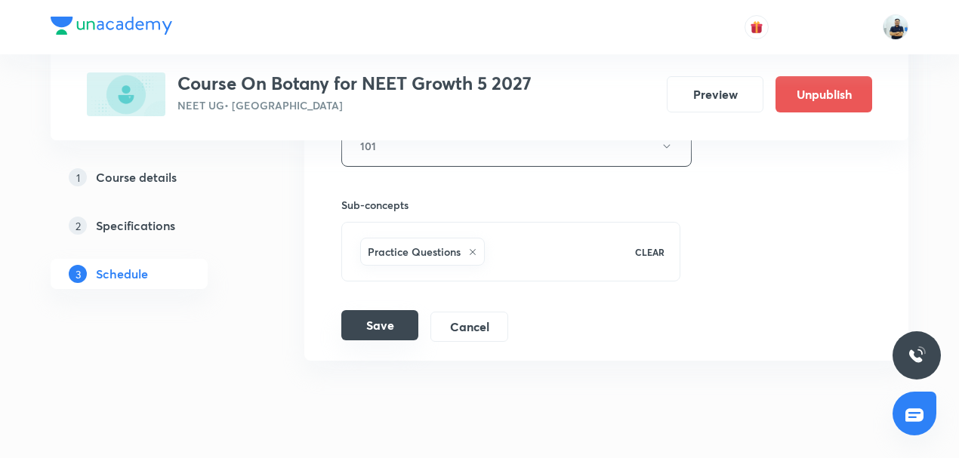
type input "45"
click at [370, 310] on button "Save" at bounding box center [379, 325] width 77 height 30
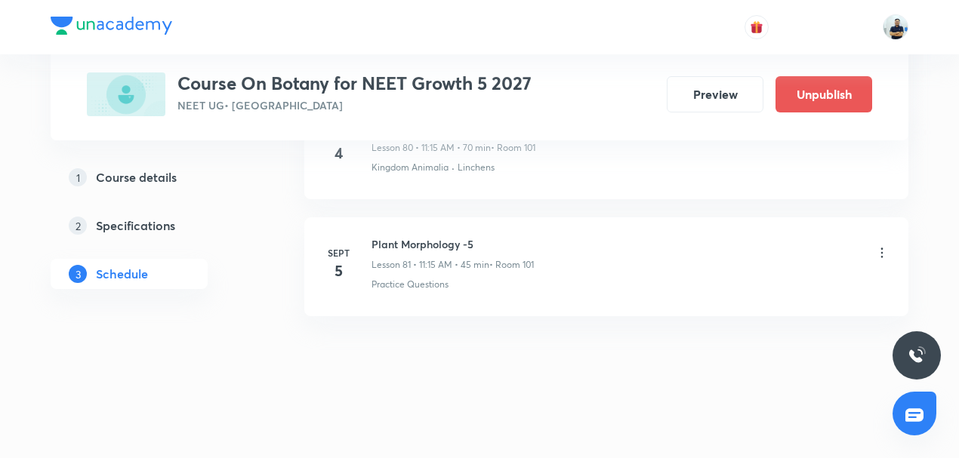
scroll to position [9505, 0]
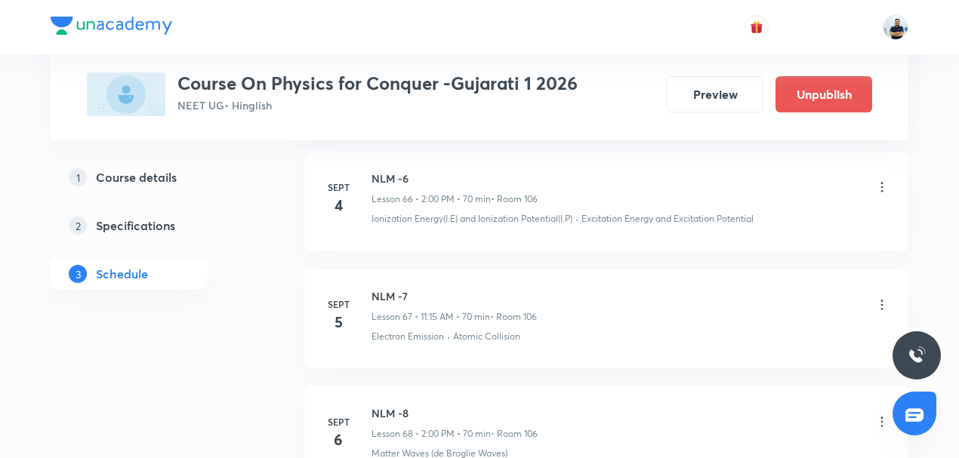
scroll to position [8686, 0]
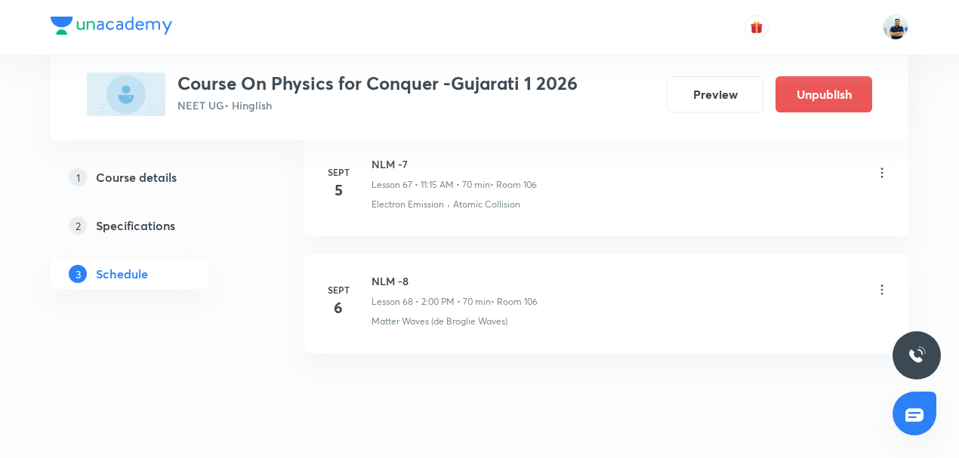
click at [880, 282] on icon at bounding box center [882, 289] width 15 height 15
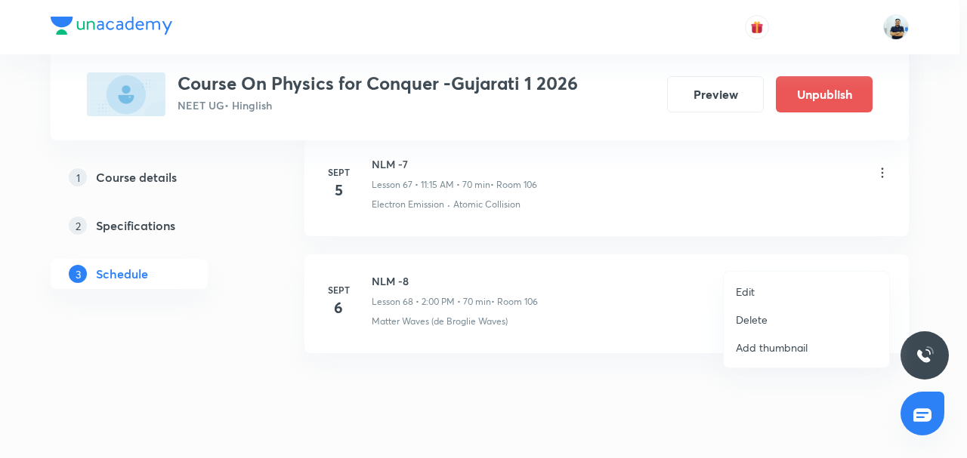
click at [630, 329] on div at bounding box center [483, 229] width 967 height 458
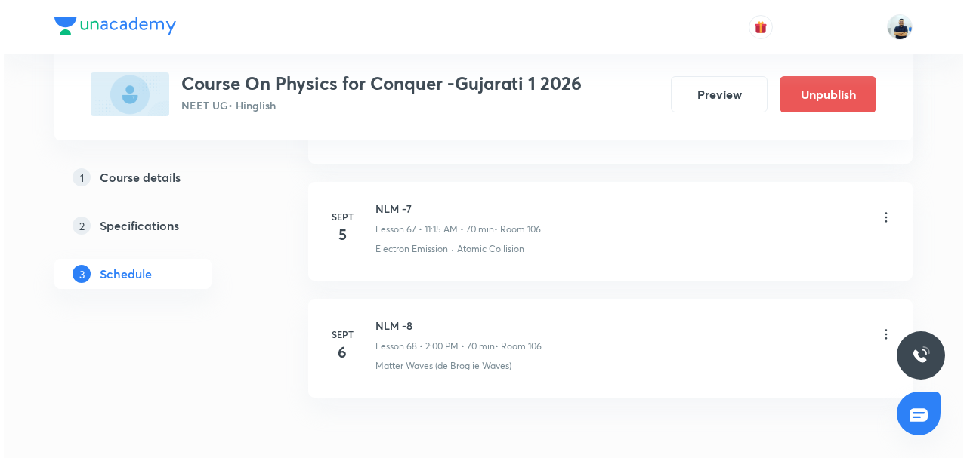
scroll to position [8639, 0]
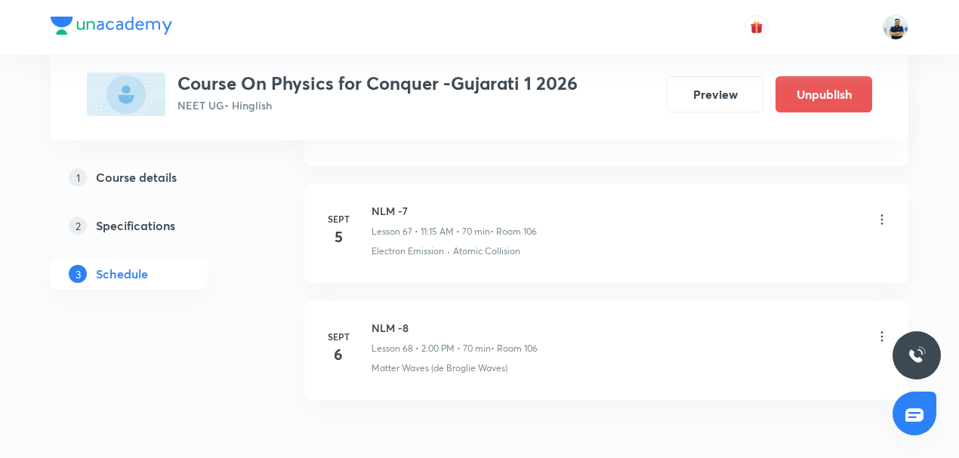
click at [883, 212] on icon at bounding box center [882, 219] width 15 height 15
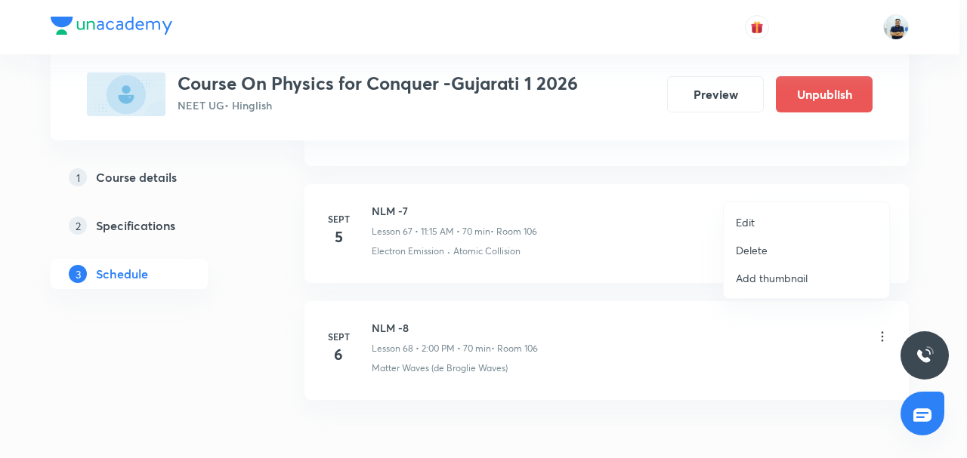
click at [768, 224] on li "Edit" at bounding box center [806, 222] width 165 height 28
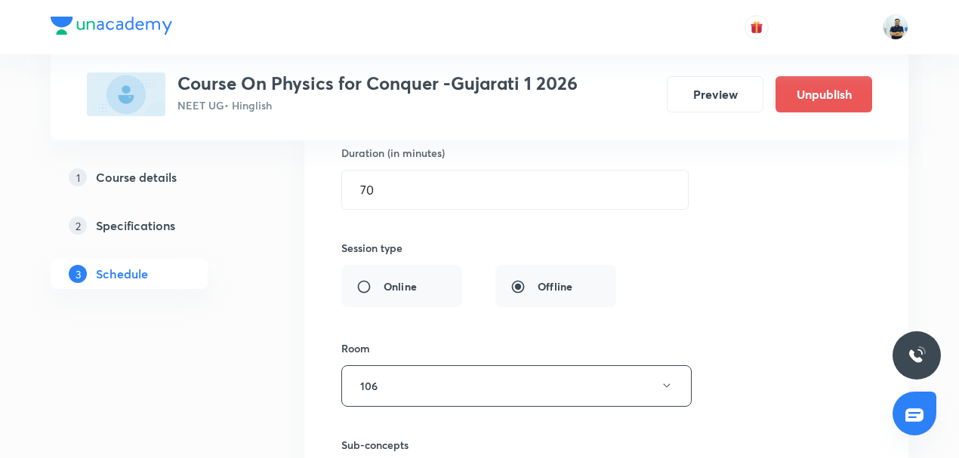
scroll to position [8219, 0]
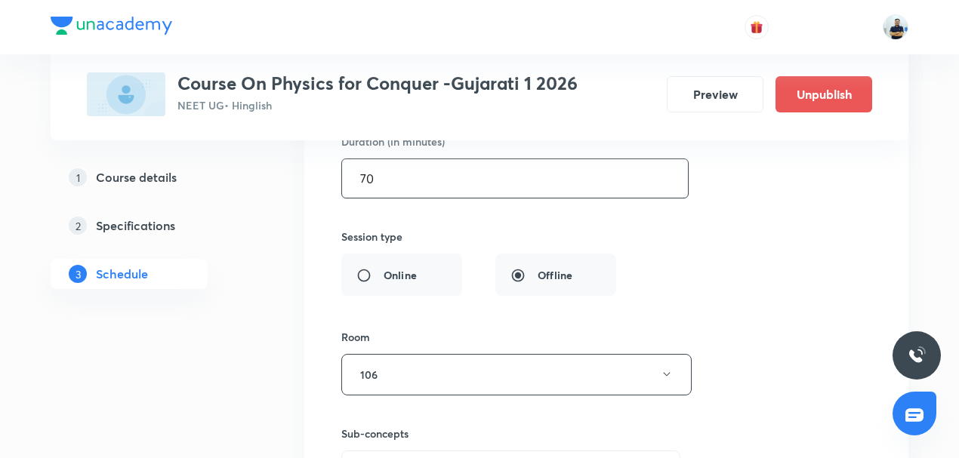
drag, startPoint x: 394, startPoint y: 150, endPoint x: 247, endPoint y: 159, distance: 146.8
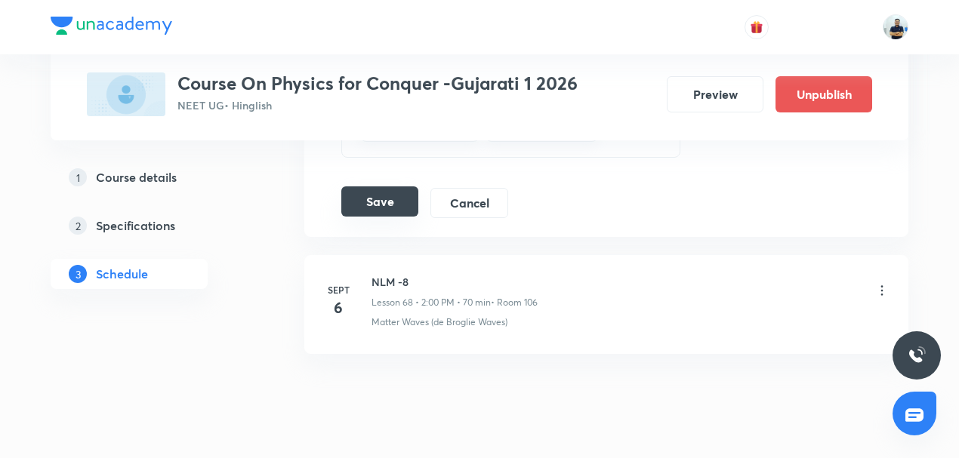
type input "45"
click at [378, 187] on button "Save" at bounding box center [379, 202] width 77 height 30
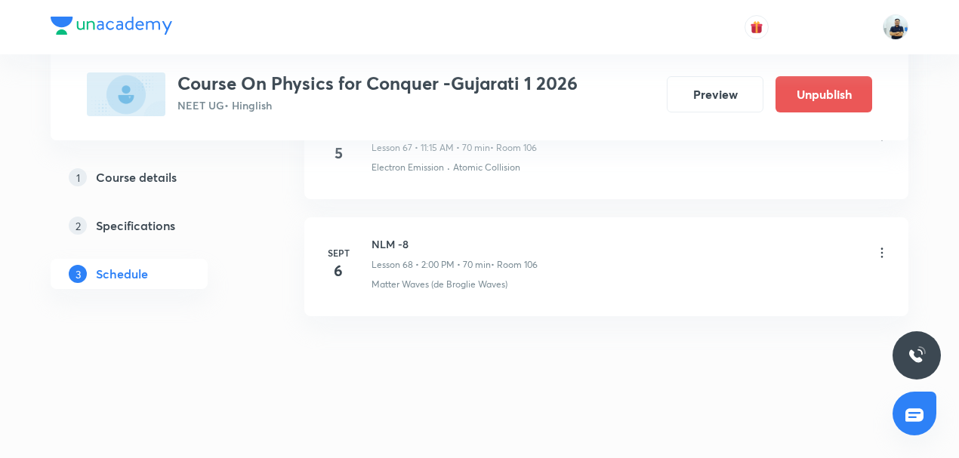
scroll to position [7994, 0]
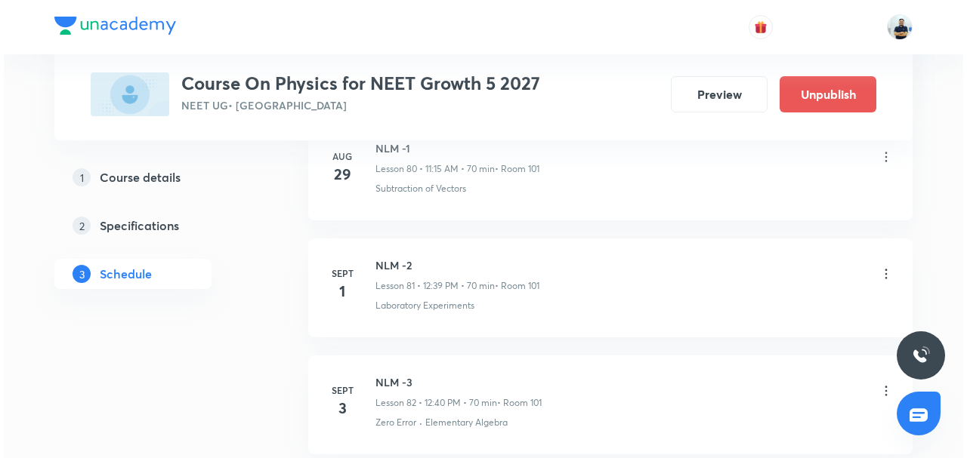
scroll to position [10433, 0]
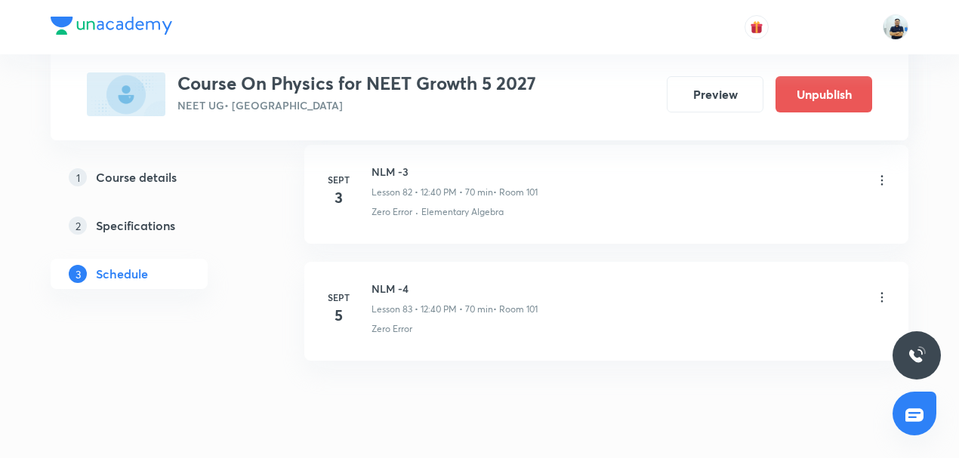
click at [880, 290] on icon at bounding box center [882, 297] width 15 height 15
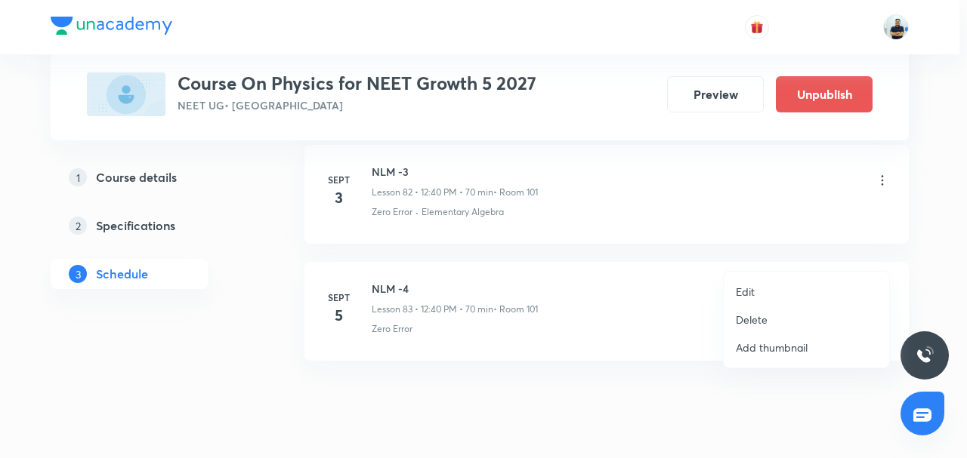
click at [784, 292] on li "Edit" at bounding box center [806, 292] width 165 height 28
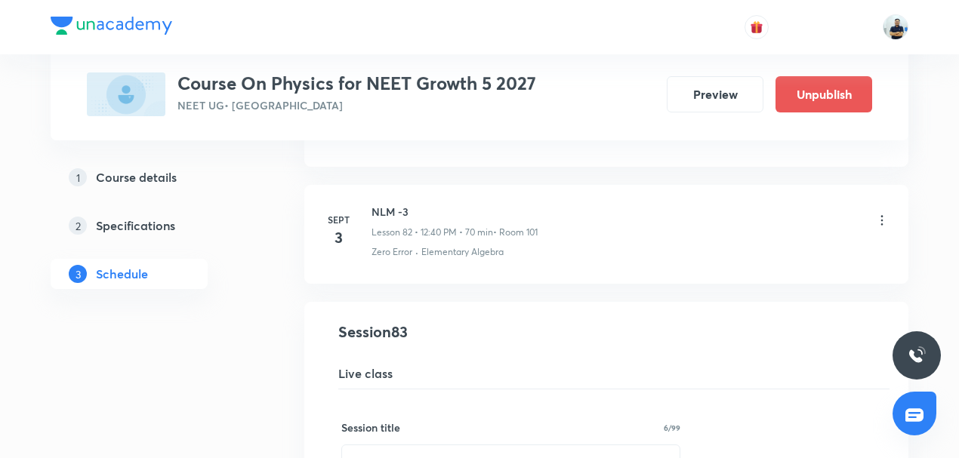
scroll to position [9966, 0]
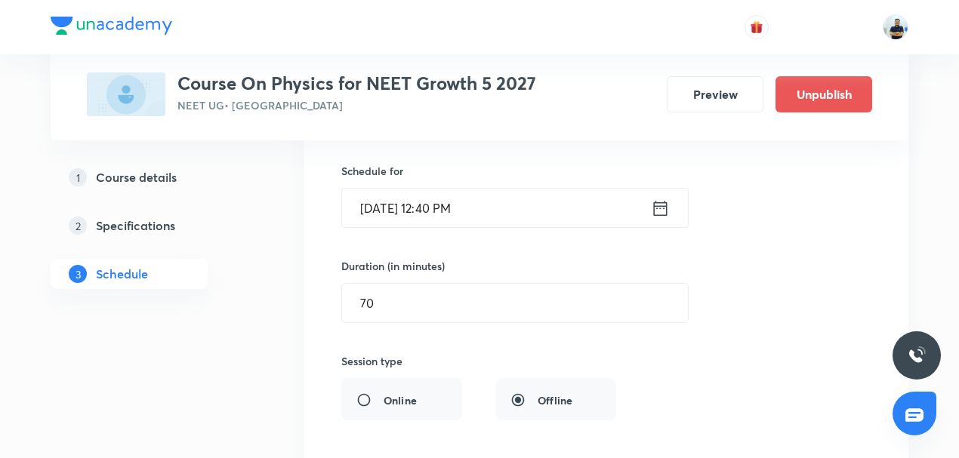
click at [455, 189] on input "Sept 5, 2025, 12:40 PM" at bounding box center [496, 208] width 309 height 39
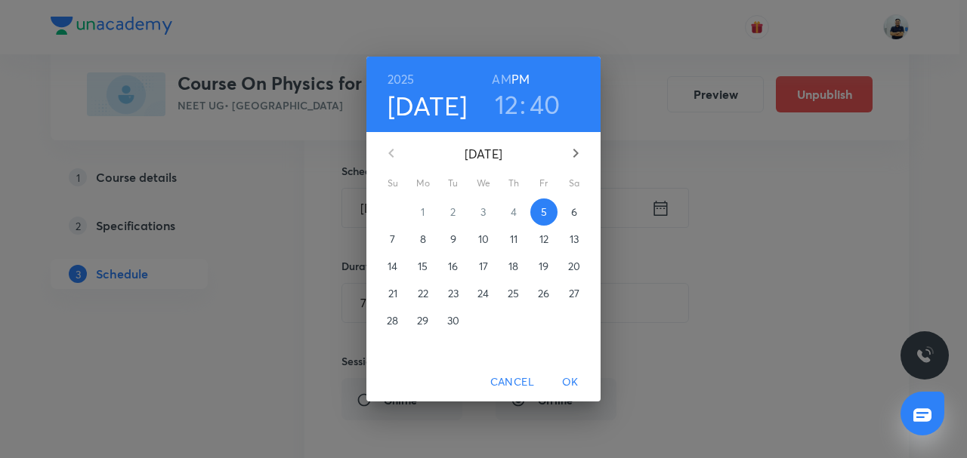
drag, startPoint x: 535, startPoint y: 96, endPoint x: 529, endPoint y: 122, distance: 26.4
click at [536, 96] on h3 "40" at bounding box center [544, 104] width 31 height 32
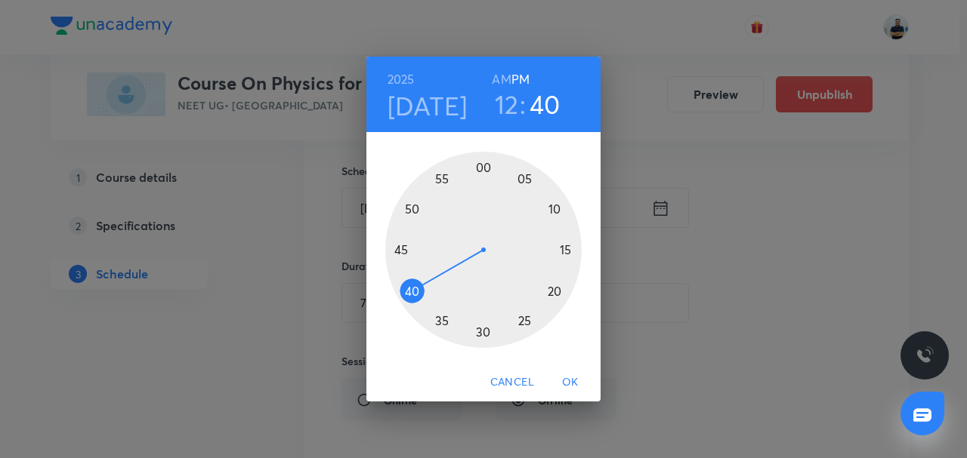
click at [553, 207] on div at bounding box center [483, 250] width 196 height 196
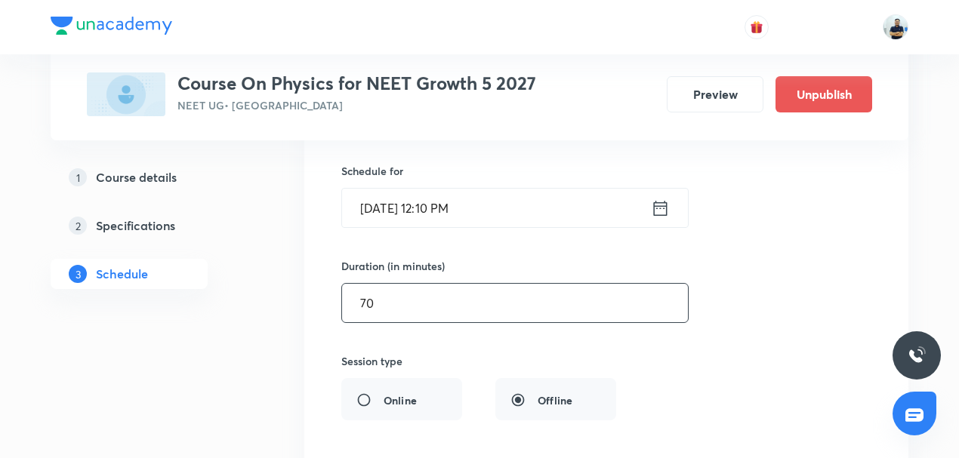
drag, startPoint x: 401, startPoint y: 276, endPoint x: 209, endPoint y: 277, distance: 191.9
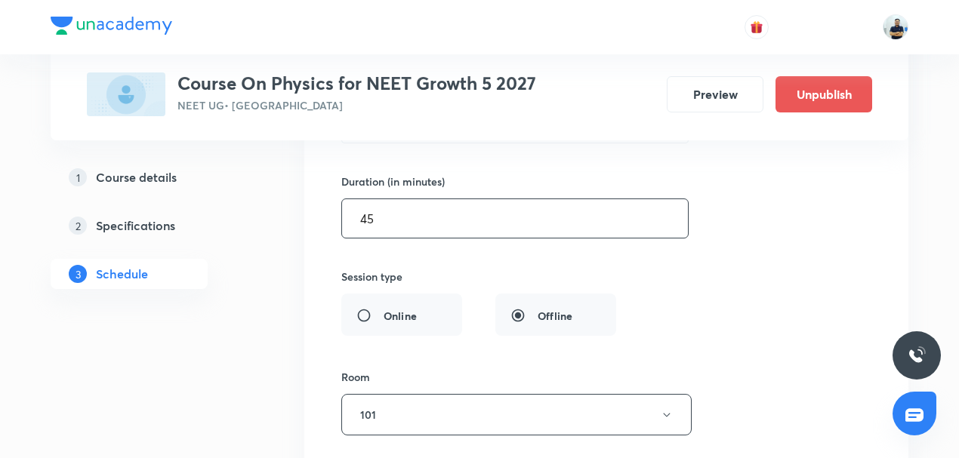
scroll to position [10319, 0]
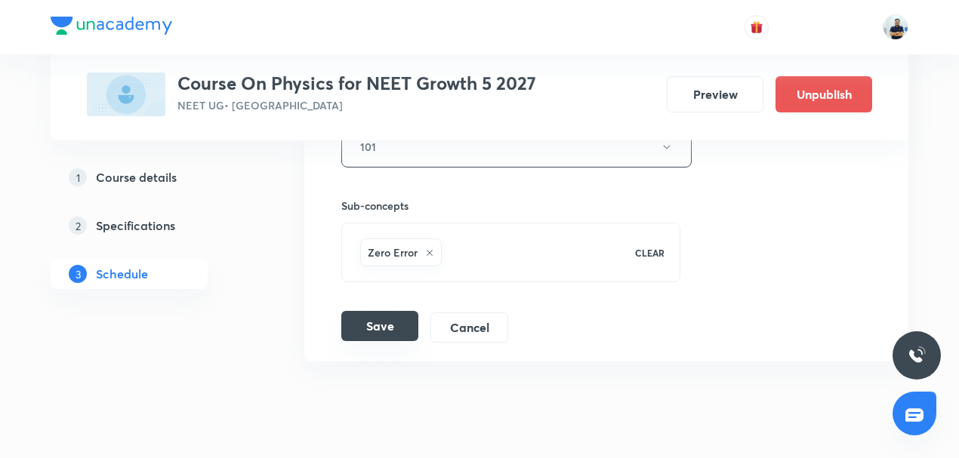
type input "45"
click at [387, 311] on button "Save" at bounding box center [379, 326] width 77 height 30
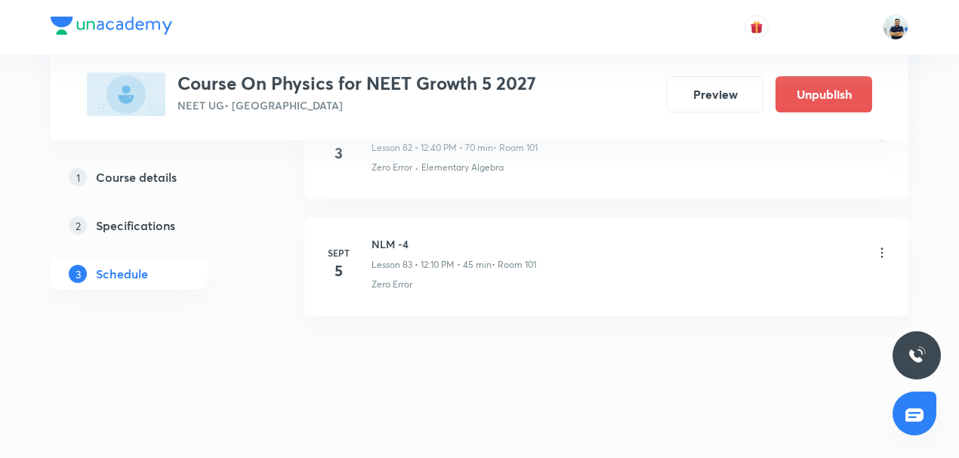
scroll to position [9741, 0]
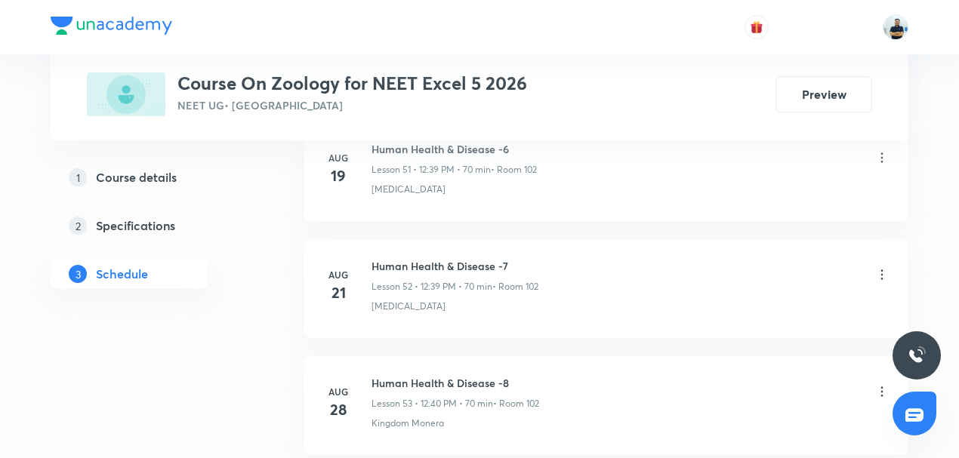
scroll to position [7065, 0]
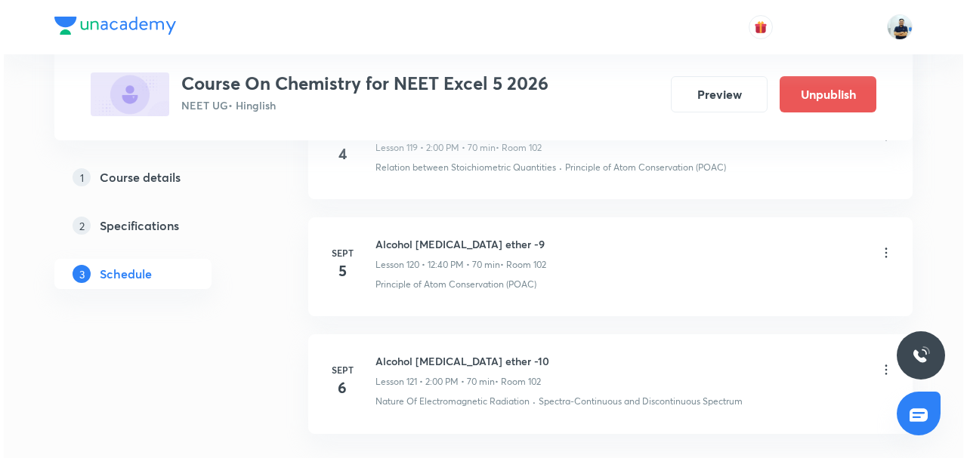
scroll to position [14814, 0]
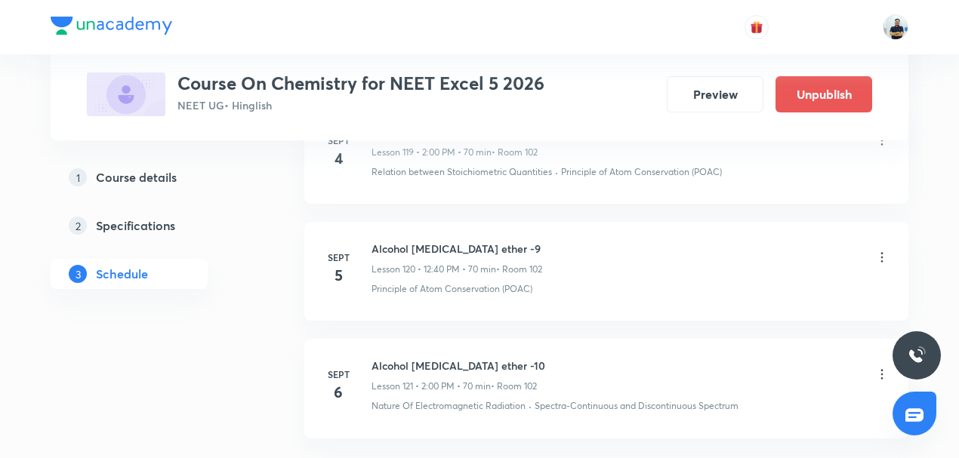
click at [878, 250] on icon at bounding box center [882, 257] width 15 height 15
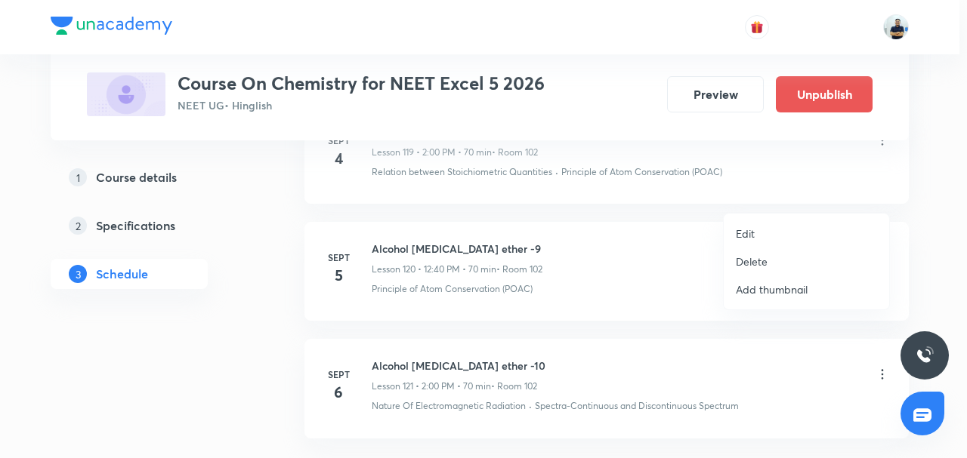
click at [731, 236] on li "Edit" at bounding box center [806, 234] width 165 height 28
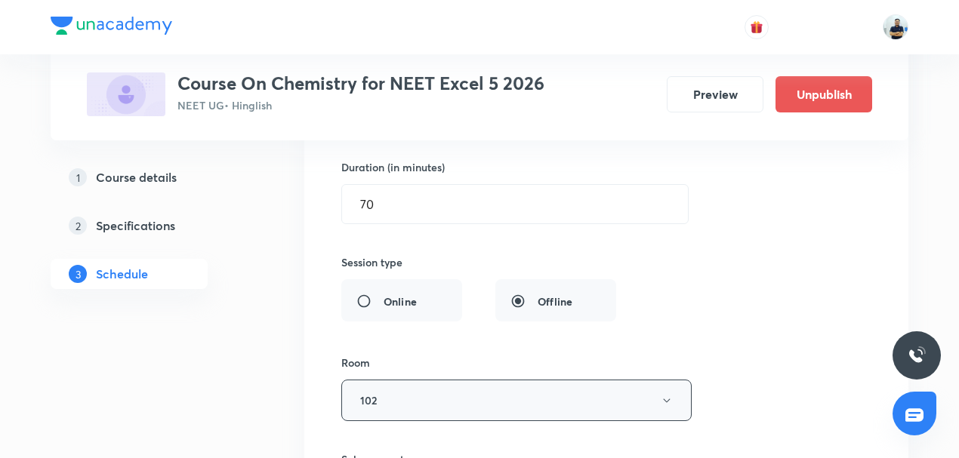
scroll to position [14053, 0]
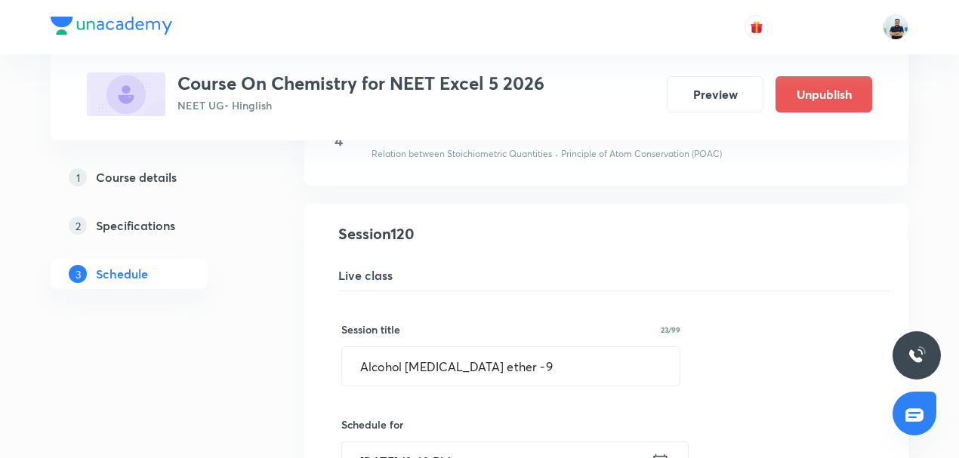
click at [468, 443] on input "[DATE] 12:40 PM" at bounding box center [496, 462] width 309 height 39
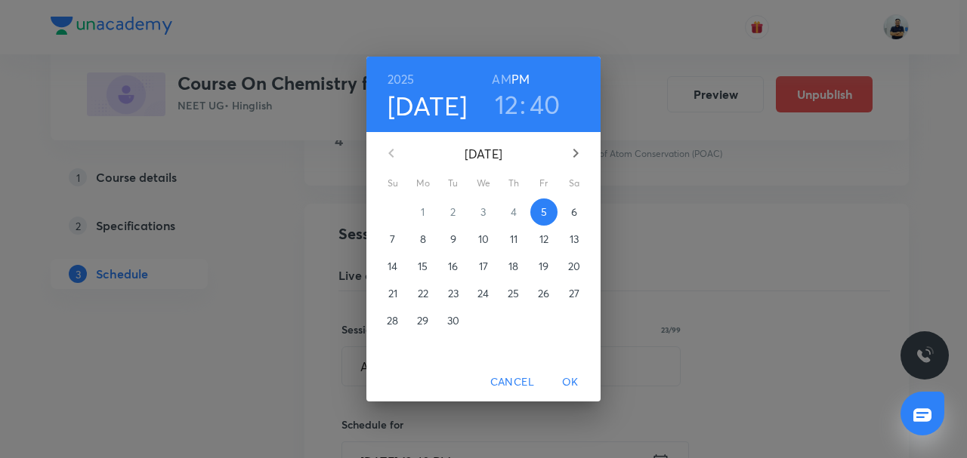
click at [536, 108] on h3 "40" at bounding box center [544, 104] width 31 height 32
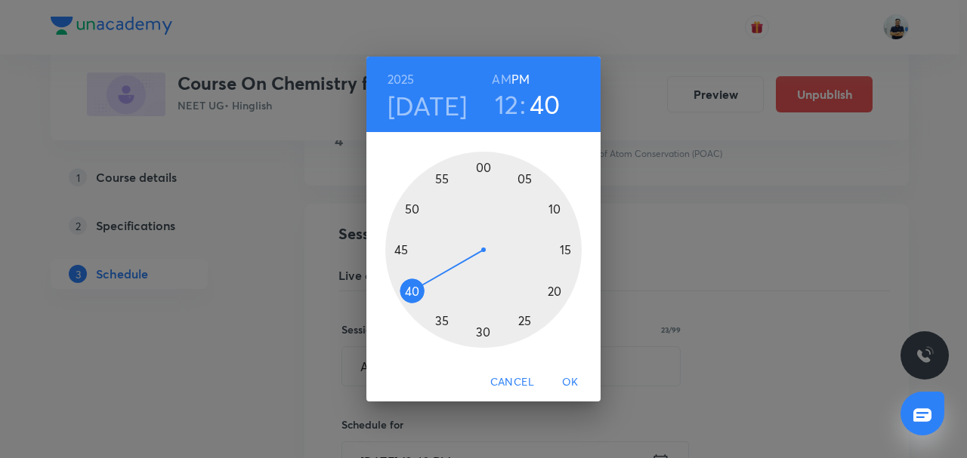
click at [551, 211] on div at bounding box center [483, 250] width 196 height 196
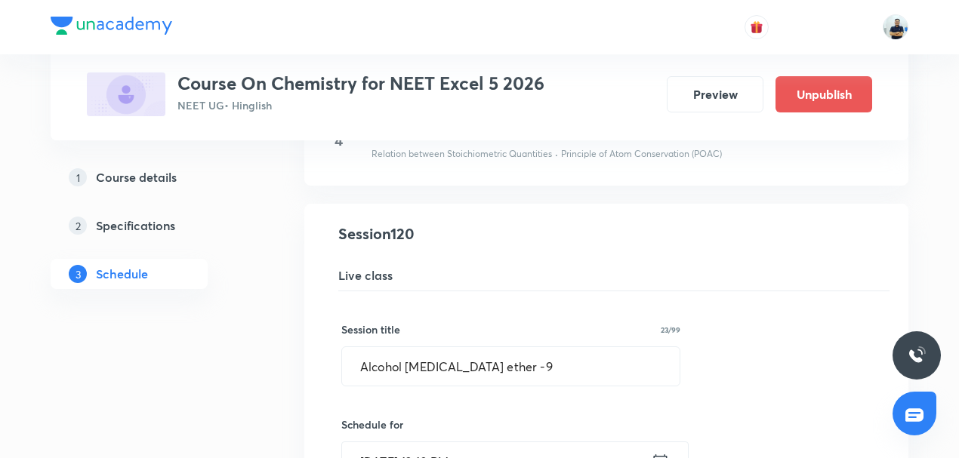
scroll to position [14406, 0]
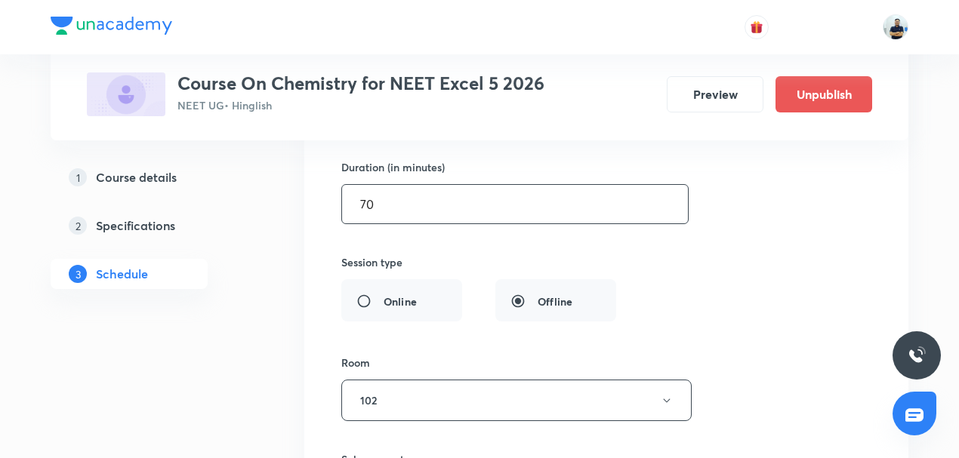
drag, startPoint x: 373, startPoint y: 155, endPoint x: 262, endPoint y: 153, distance: 111.1
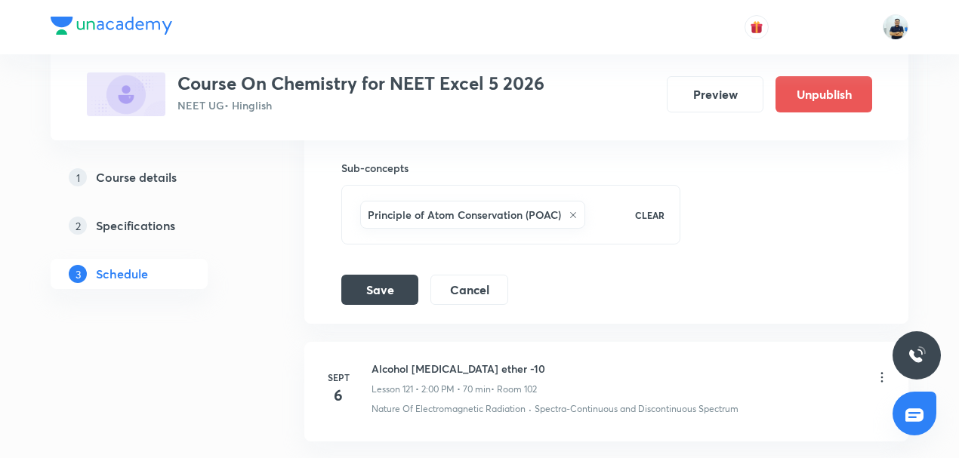
scroll to position [14758, 0]
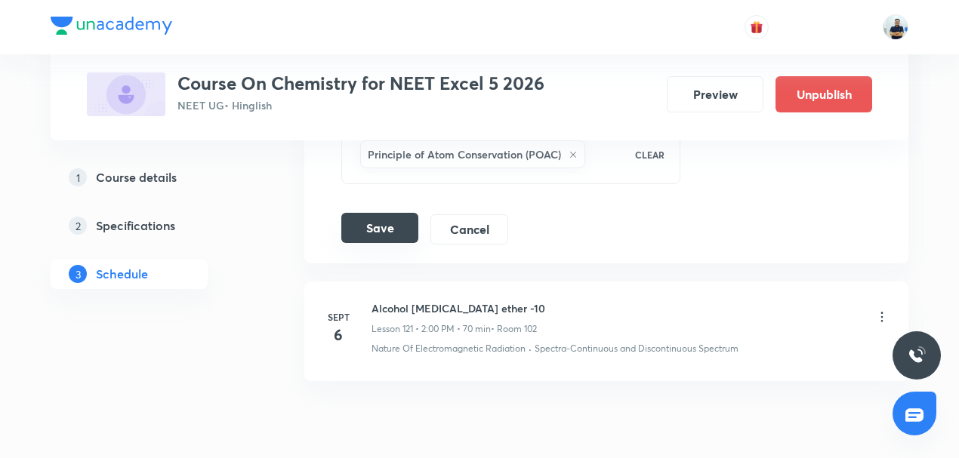
type input "45"
click at [378, 213] on button "Save" at bounding box center [379, 228] width 77 height 30
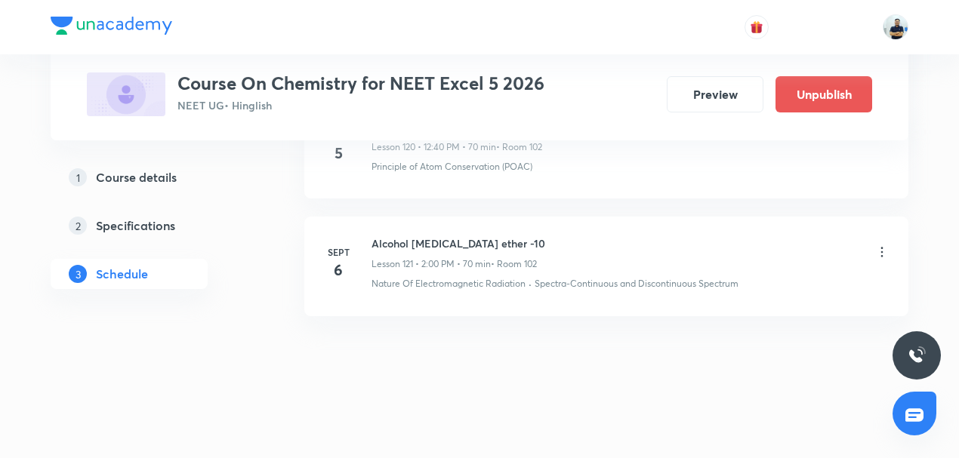
scroll to position [14181, 0]
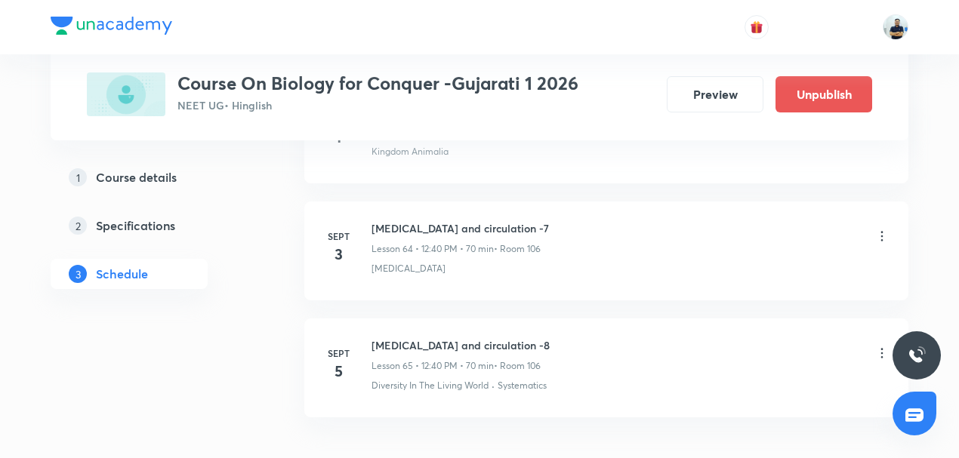
scroll to position [8335, 0]
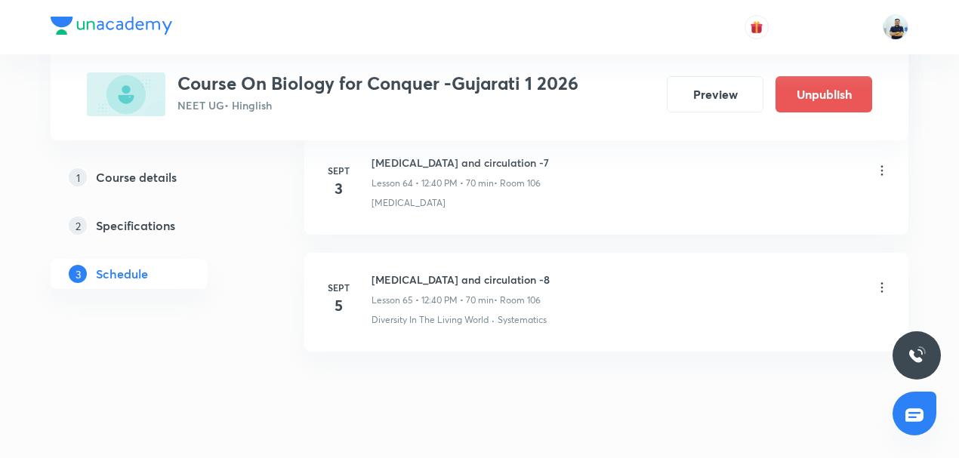
click at [180, 181] on div "1 Course details" at bounding box center [156, 177] width 175 height 18
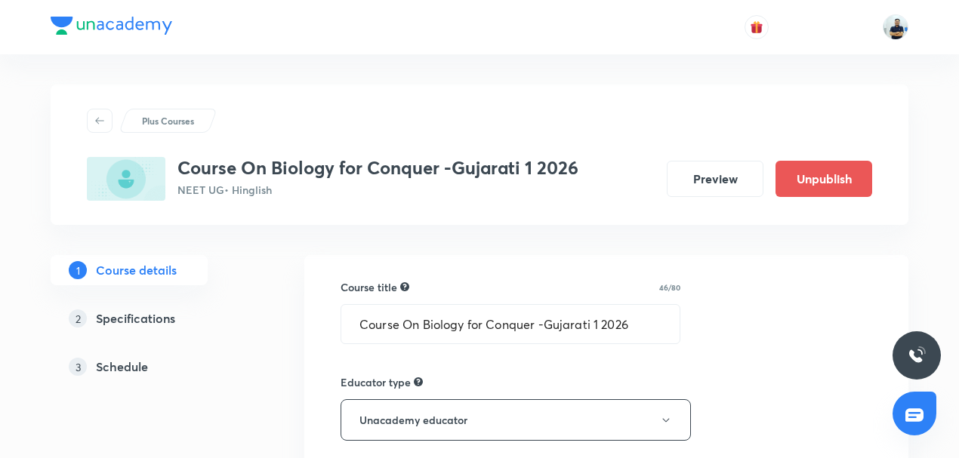
scroll to position [1032, 0]
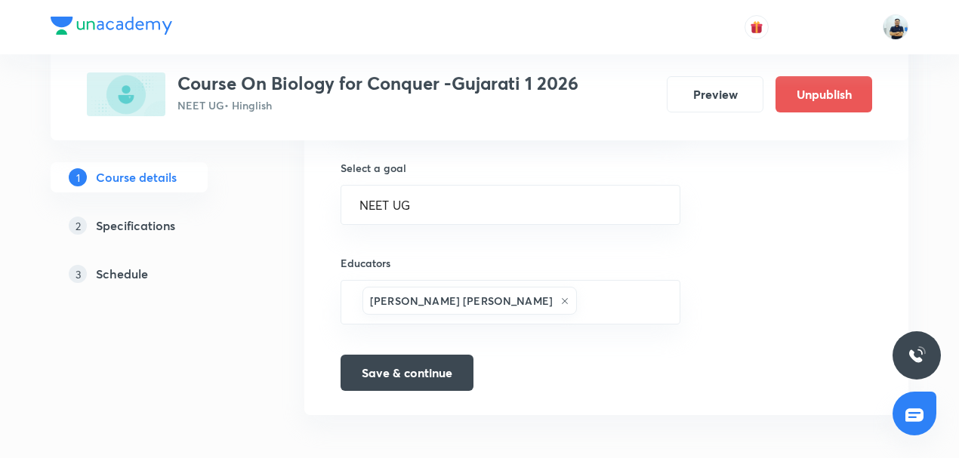
click at [125, 269] on h5 "Schedule" at bounding box center [122, 274] width 52 height 18
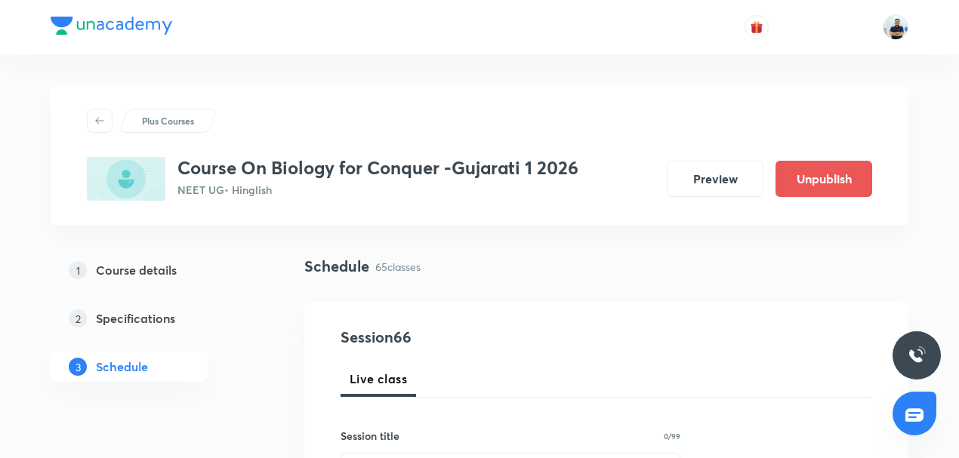
click at [122, 264] on h5 "Course details" at bounding box center [136, 270] width 81 height 18
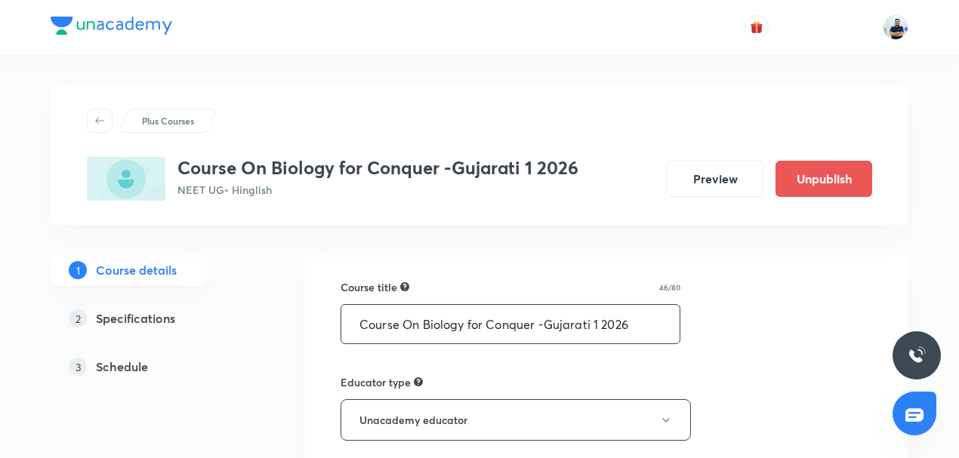
click at [458, 323] on input "Course On Biology for Conquer -Gujarati 1 2026" at bounding box center [510, 324] width 338 height 39
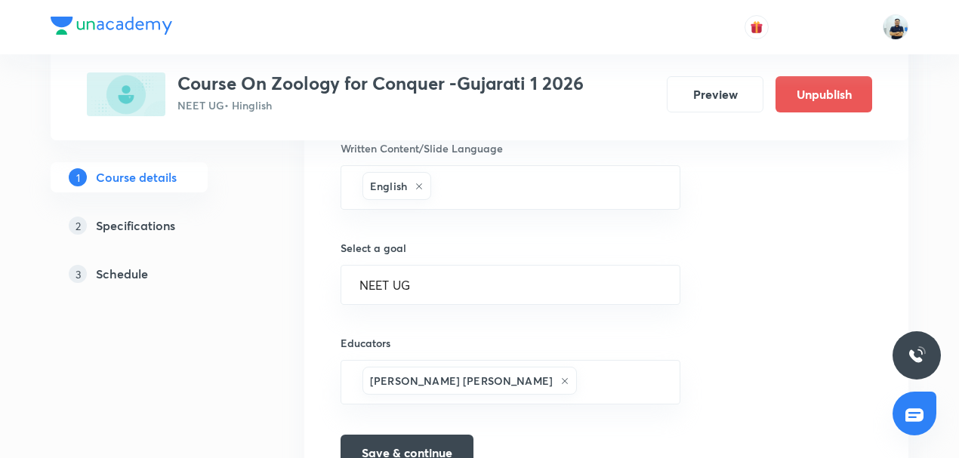
scroll to position [1032, 0]
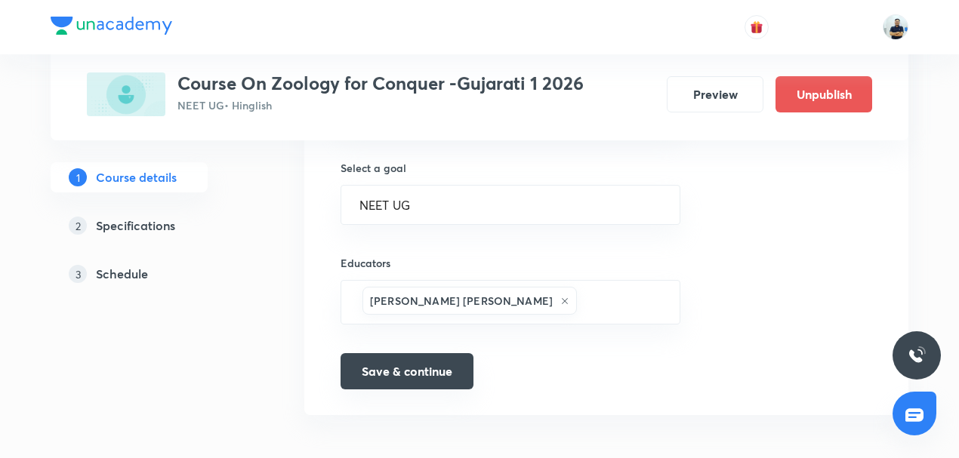
type input "Course On Zoology for Conquer -Gujarati 1 2026"
click at [425, 362] on button "Save & continue" at bounding box center [407, 372] width 133 height 36
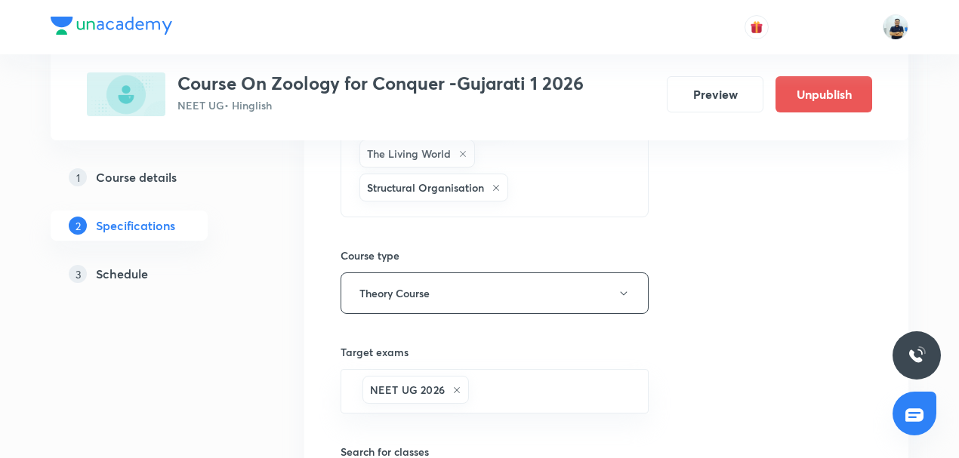
scroll to position [845, 0]
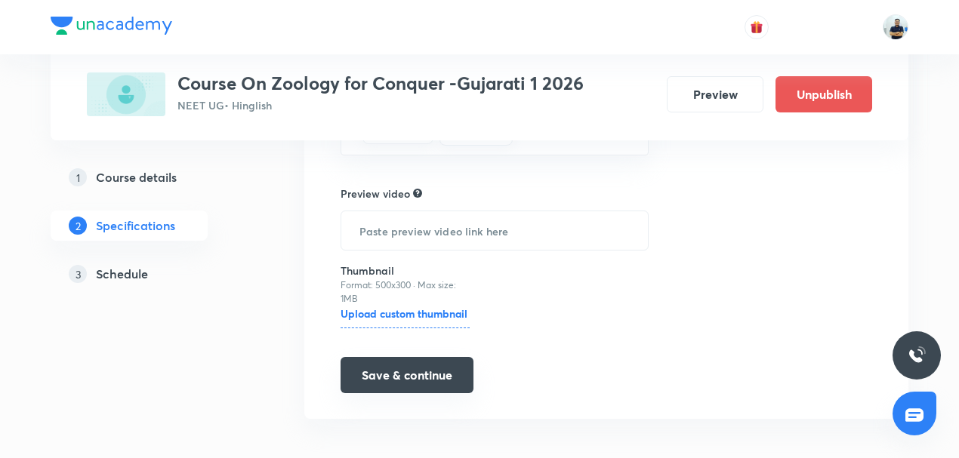
click at [431, 367] on button "Save & continue" at bounding box center [407, 375] width 133 height 36
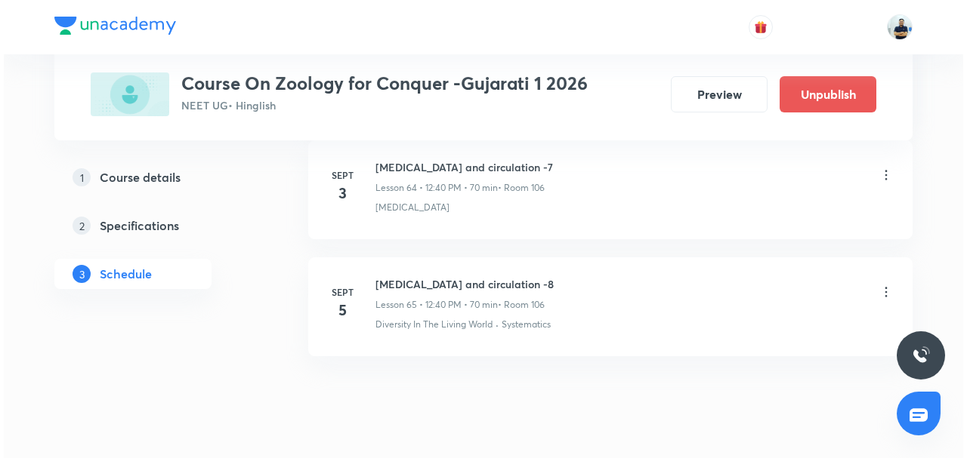
scroll to position [8335, 0]
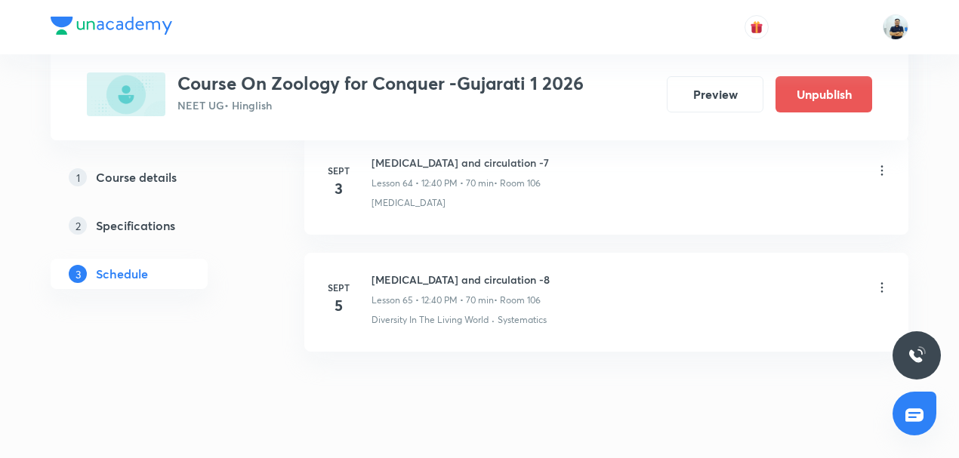
click at [884, 280] on icon at bounding box center [882, 287] width 15 height 15
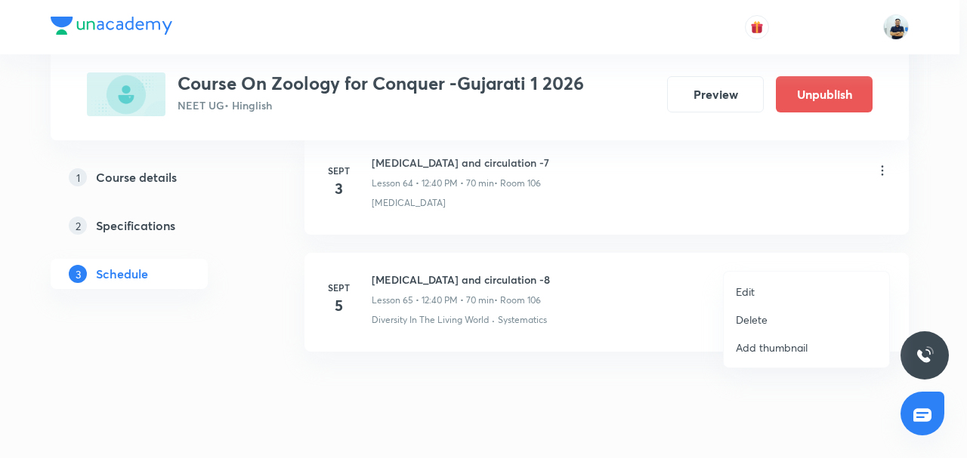
click at [746, 286] on p "Edit" at bounding box center [745, 292] width 19 height 16
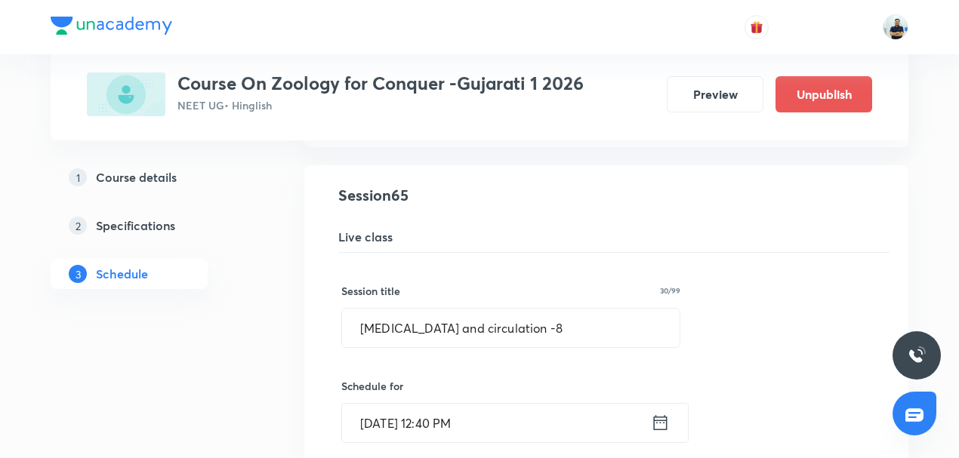
scroll to position [7667, 0]
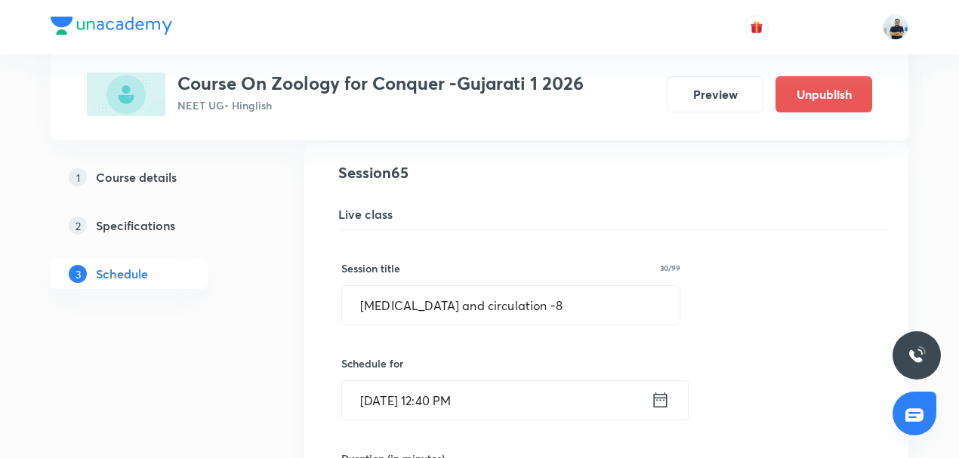
click at [438, 381] on input "Sept 5, 2025, 12:40 PM" at bounding box center [496, 400] width 309 height 39
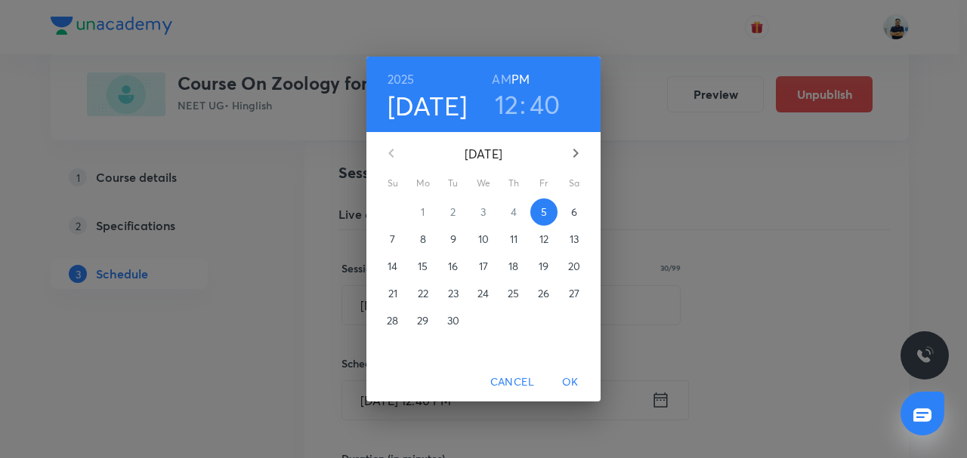
click at [553, 108] on h3 "40" at bounding box center [544, 104] width 31 height 32
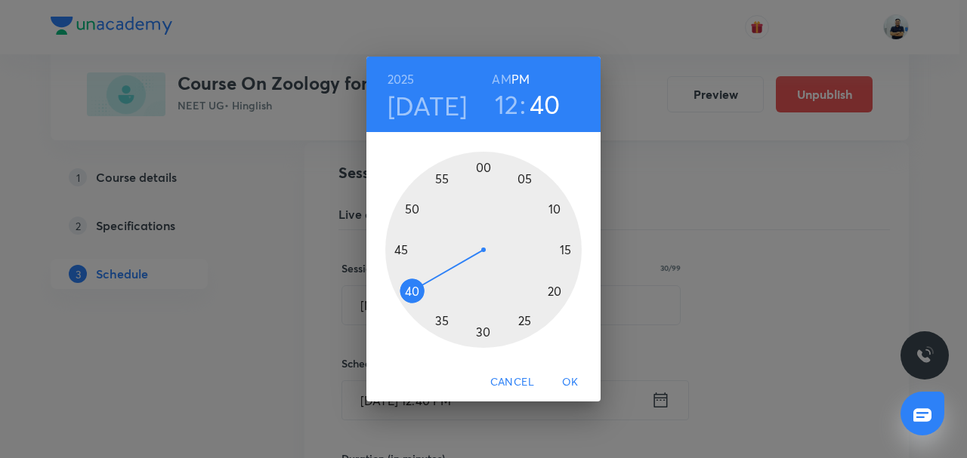
click at [553, 208] on div at bounding box center [483, 250] width 196 height 196
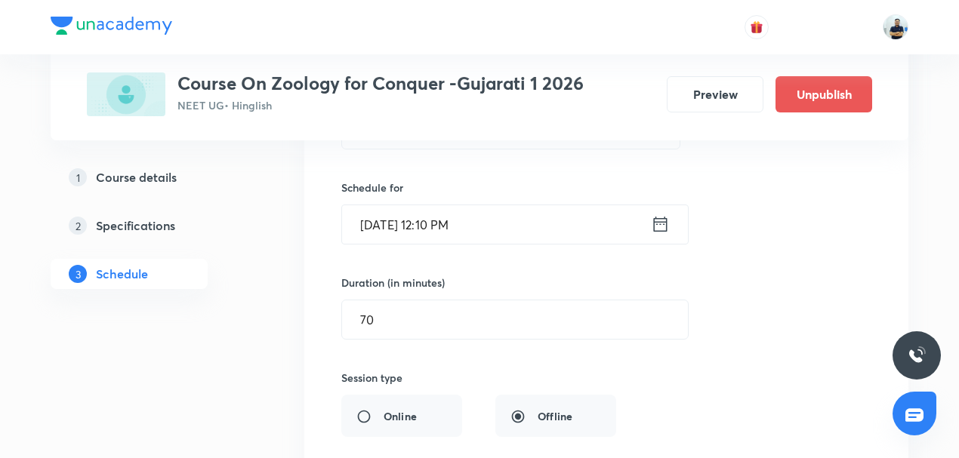
scroll to position [7937, 0]
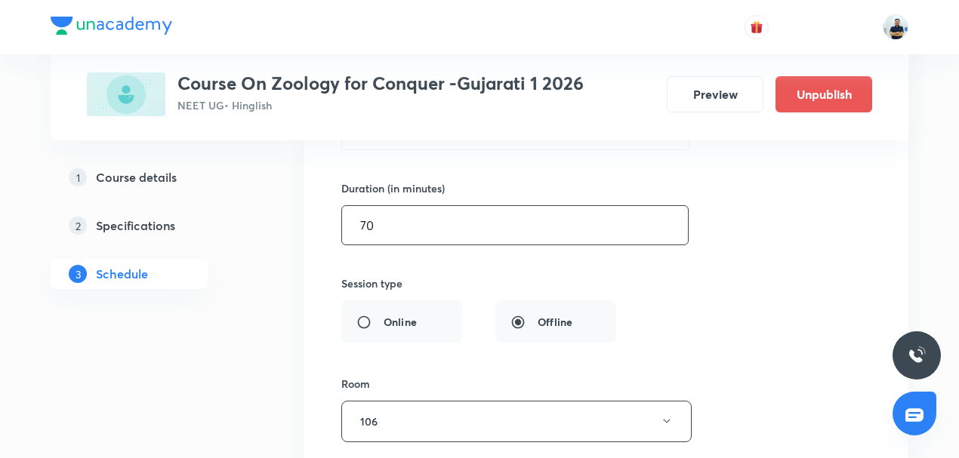
drag, startPoint x: 372, startPoint y: 193, endPoint x: 252, endPoint y: 196, distance: 119.4
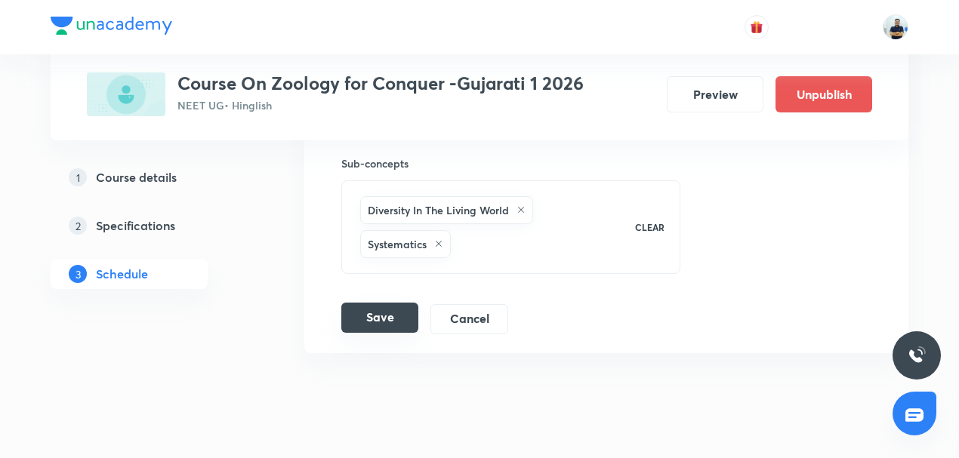
type input "45"
click at [372, 303] on button "Save" at bounding box center [379, 318] width 77 height 30
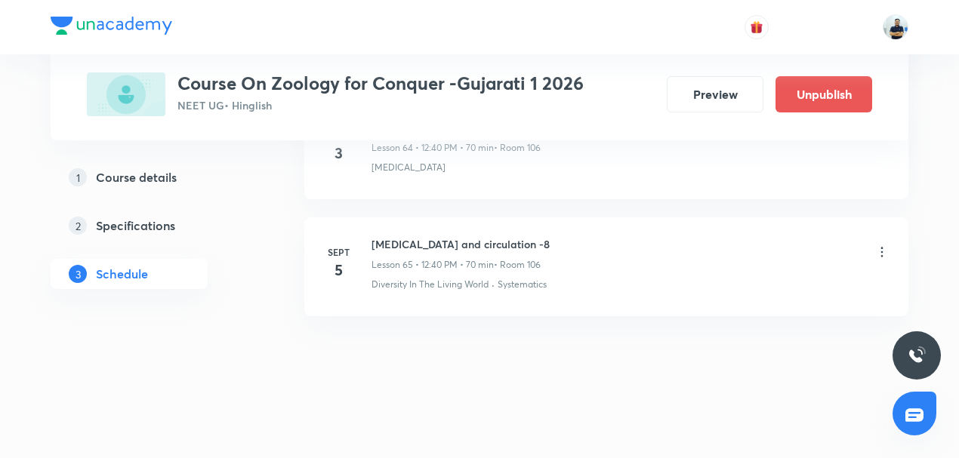
scroll to position [7643, 0]
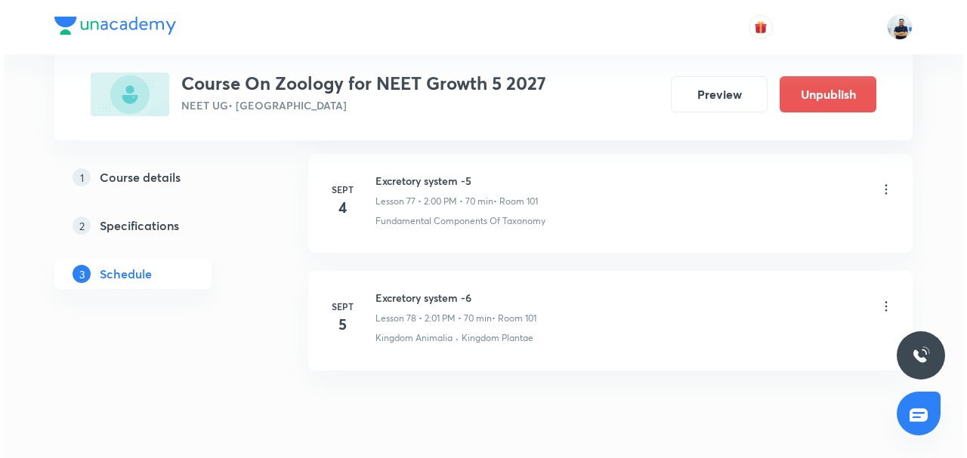
scroll to position [9848, 0]
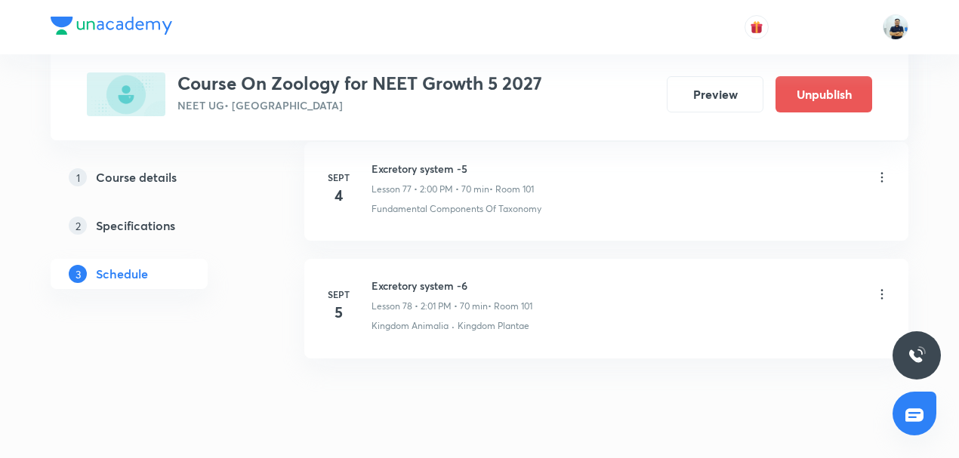
click at [882, 287] on icon at bounding box center [882, 294] width 15 height 15
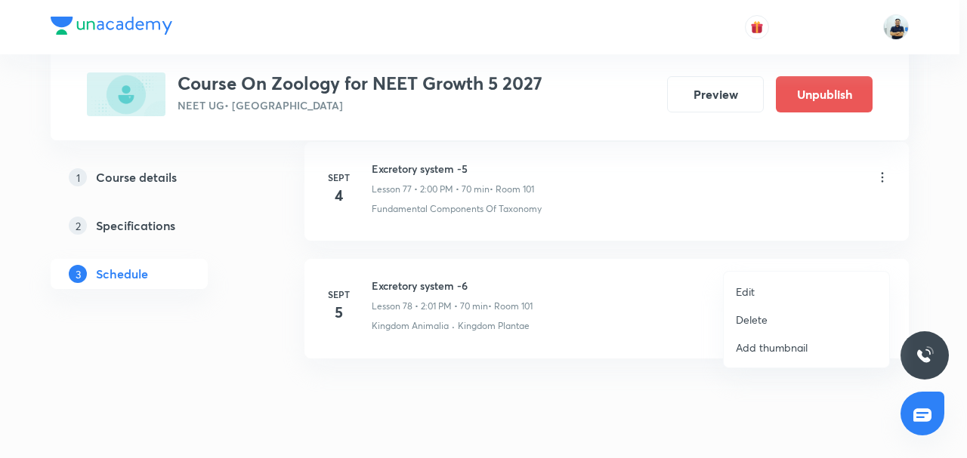
click at [775, 289] on li "Edit" at bounding box center [806, 292] width 165 height 28
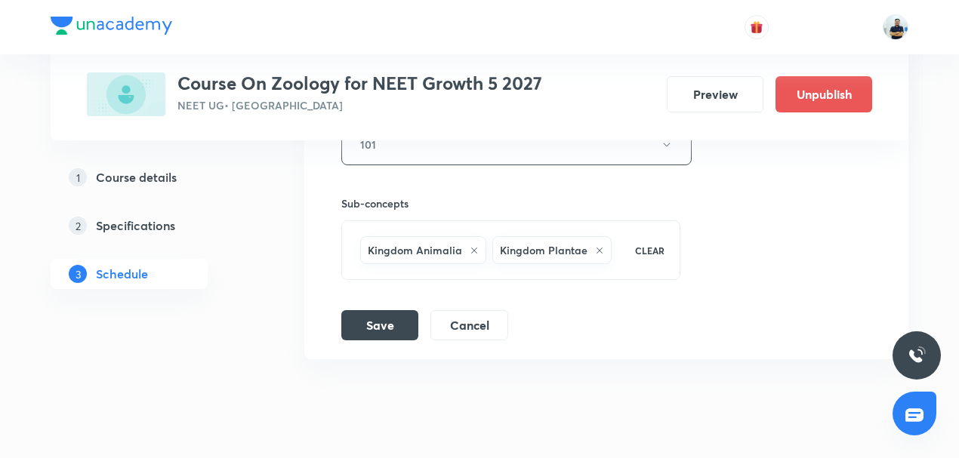
scroll to position [9381, 0]
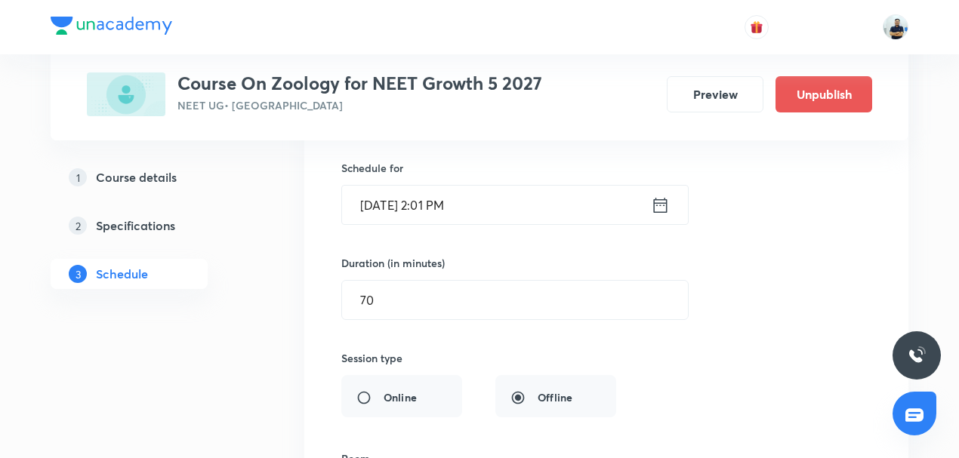
click at [452, 186] on input "[DATE] 2:01 PM" at bounding box center [496, 205] width 309 height 39
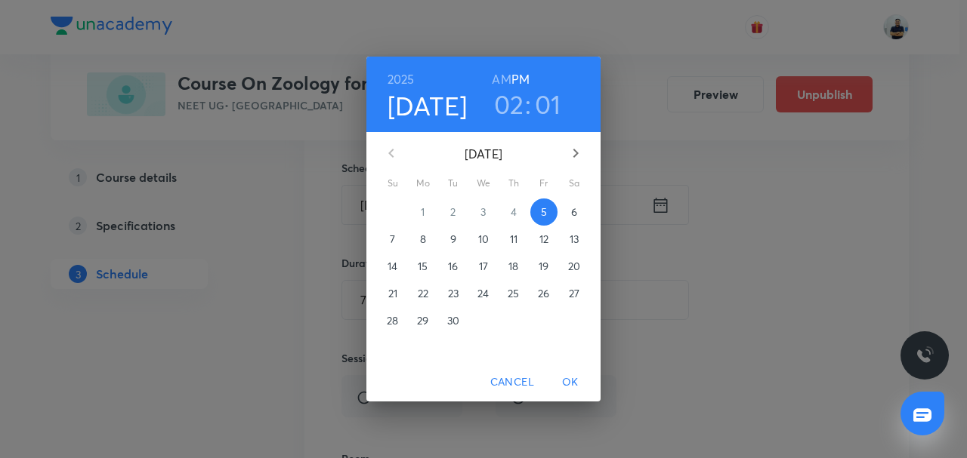
click at [511, 107] on h3 "02" at bounding box center [509, 104] width 30 height 32
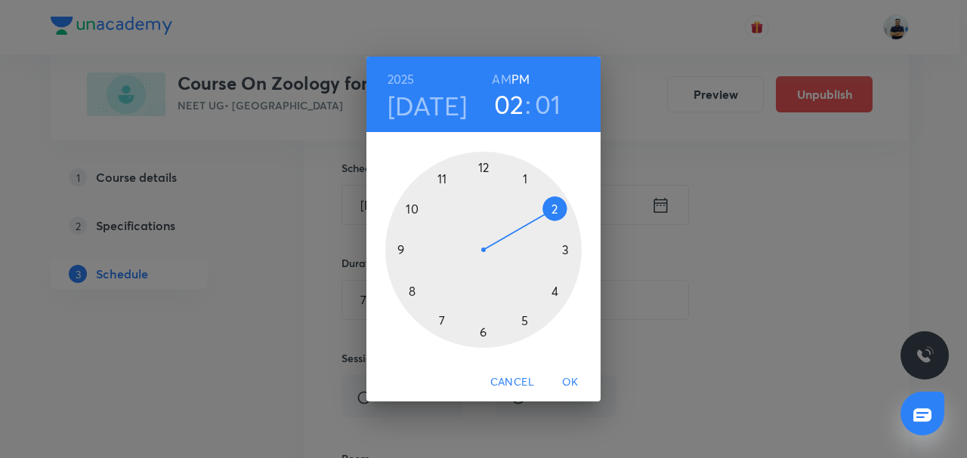
click at [526, 178] on div at bounding box center [483, 250] width 196 height 196
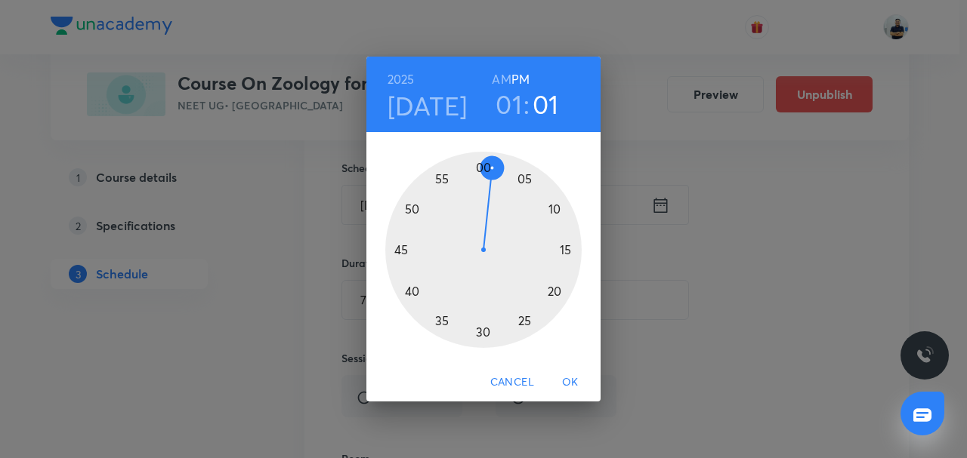
click at [548, 211] on div at bounding box center [483, 250] width 196 height 196
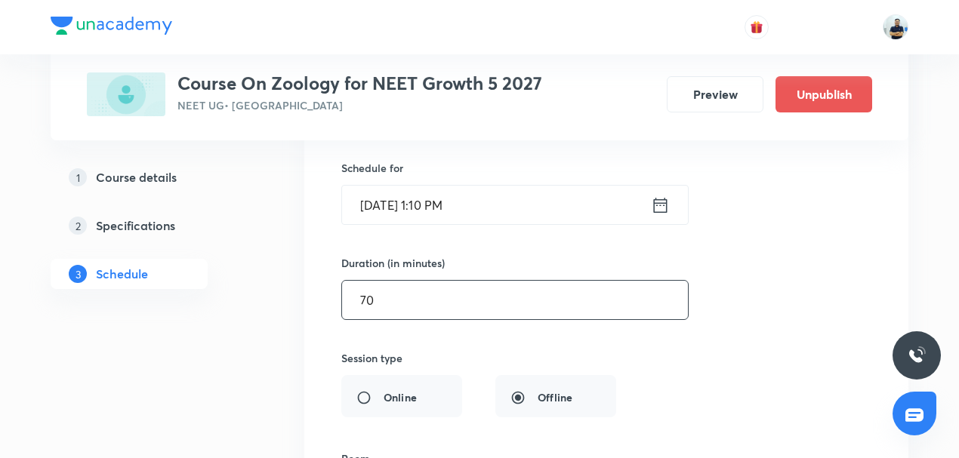
drag, startPoint x: 394, startPoint y: 255, endPoint x: 228, endPoint y: 267, distance: 166.6
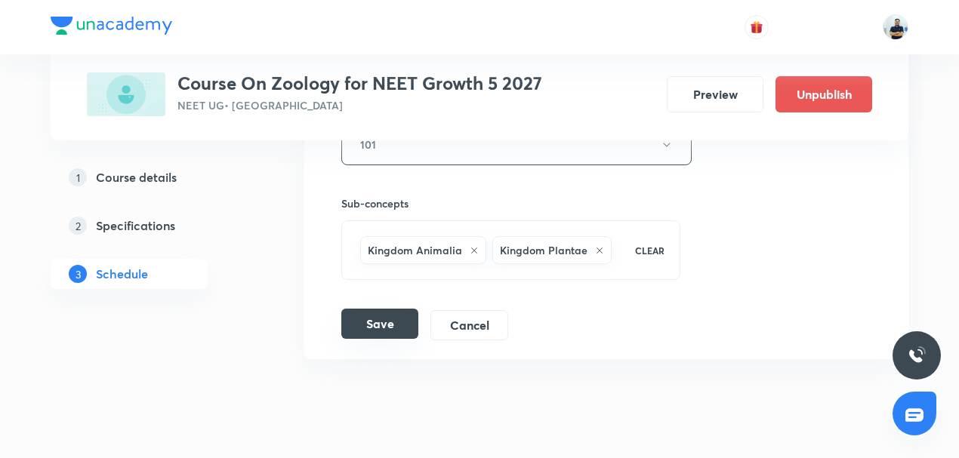
type input "45"
click at [366, 309] on button "Save" at bounding box center [379, 324] width 77 height 30
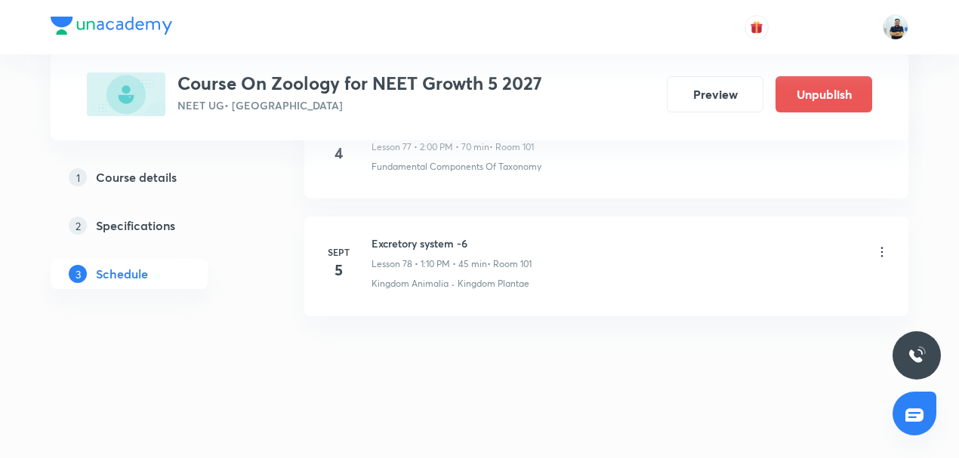
scroll to position [9156, 0]
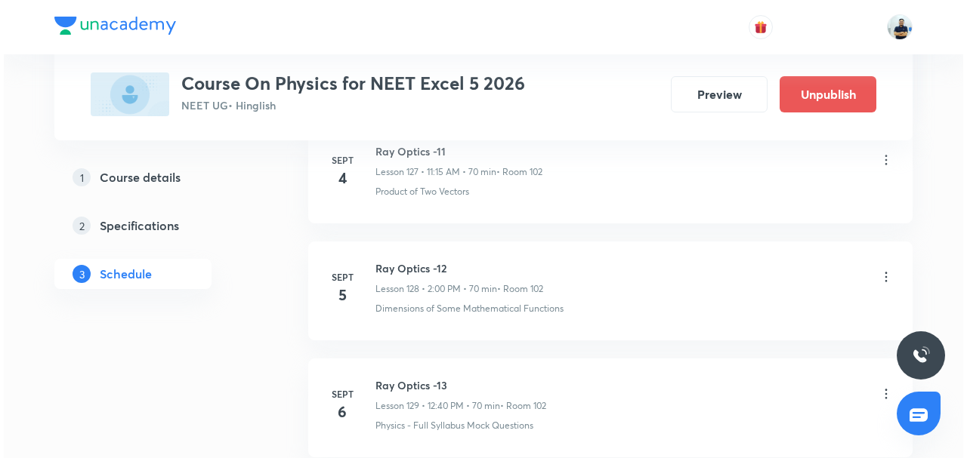
scroll to position [15733, 0]
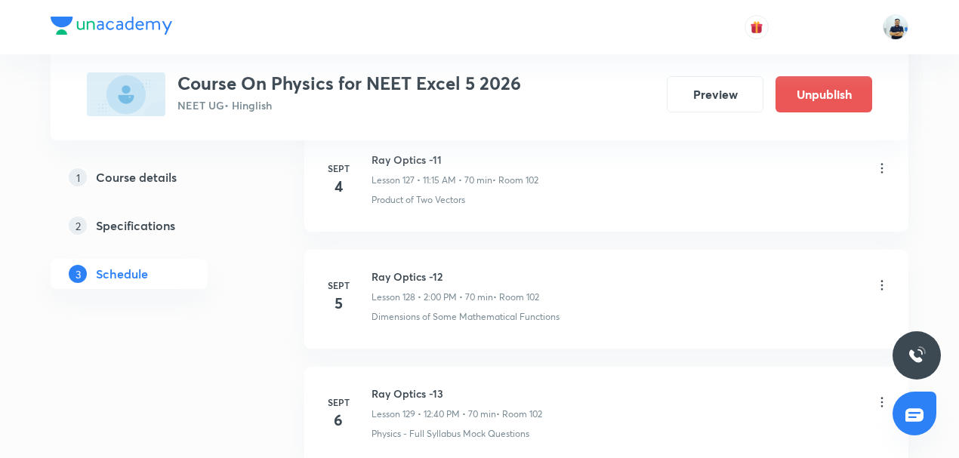
click at [879, 278] on icon at bounding box center [882, 285] width 15 height 15
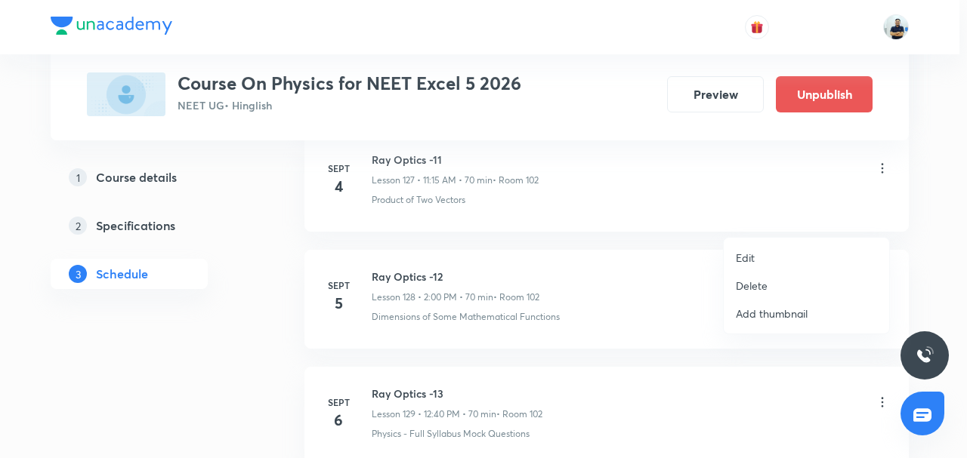
click at [776, 255] on li "Edit" at bounding box center [806, 258] width 165 height 28
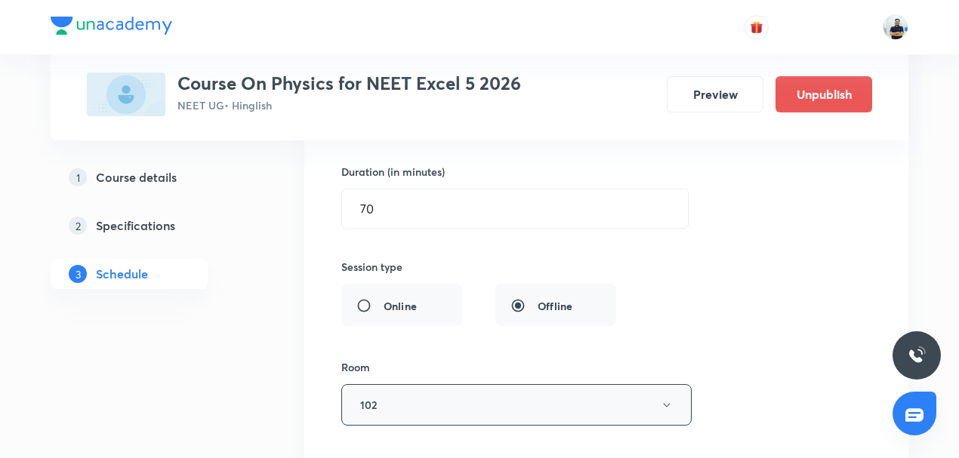
scroll to position [14996, 0]
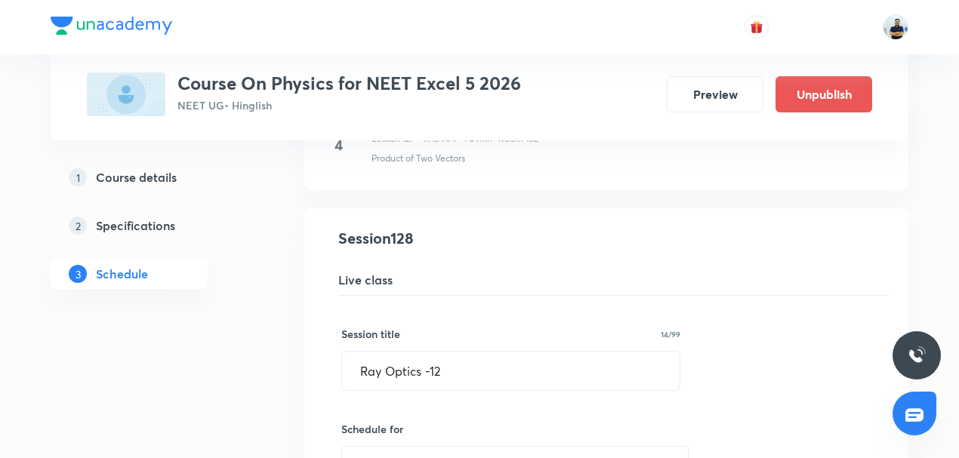
click at [432, 447] on input "[DATE] 2:00 PM" at bounding box center [496, 466] width 309 height 39
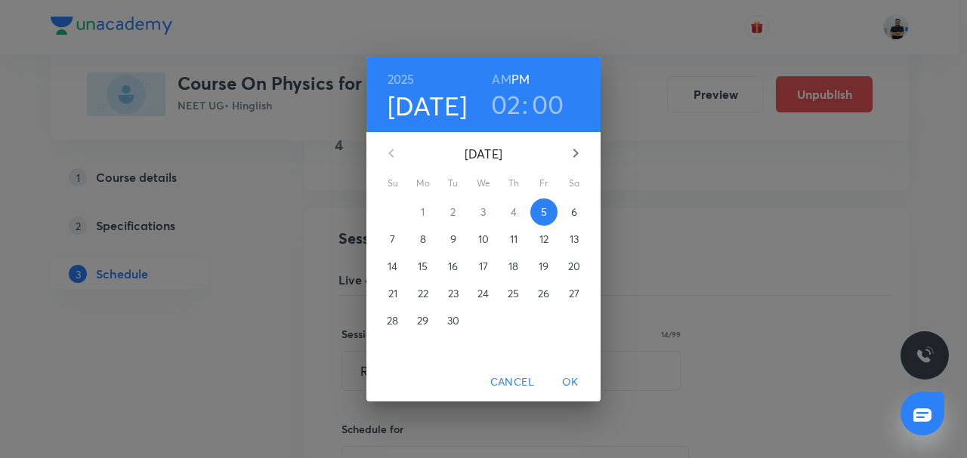
click at [499, 97] on h3 "02" at bounding box center [506, 104] width 30 height 32
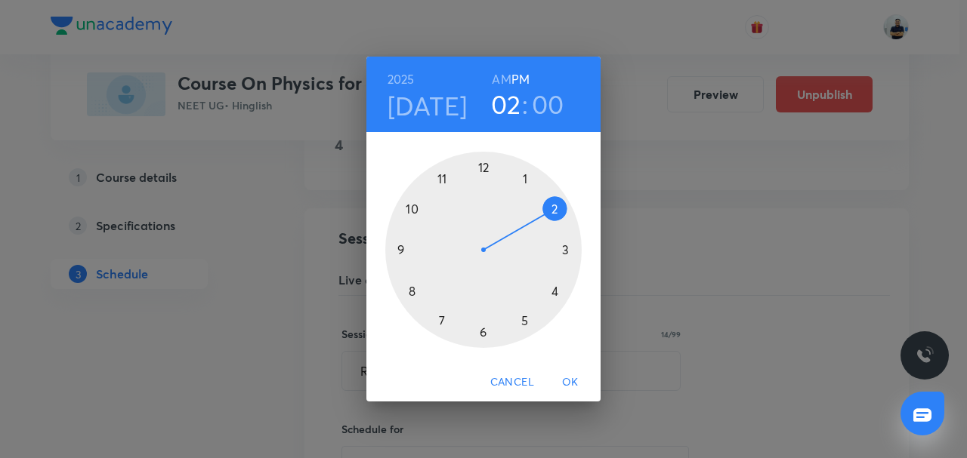
click at [530, 181] on div at bounding box center [483, 250] width 196 height 196
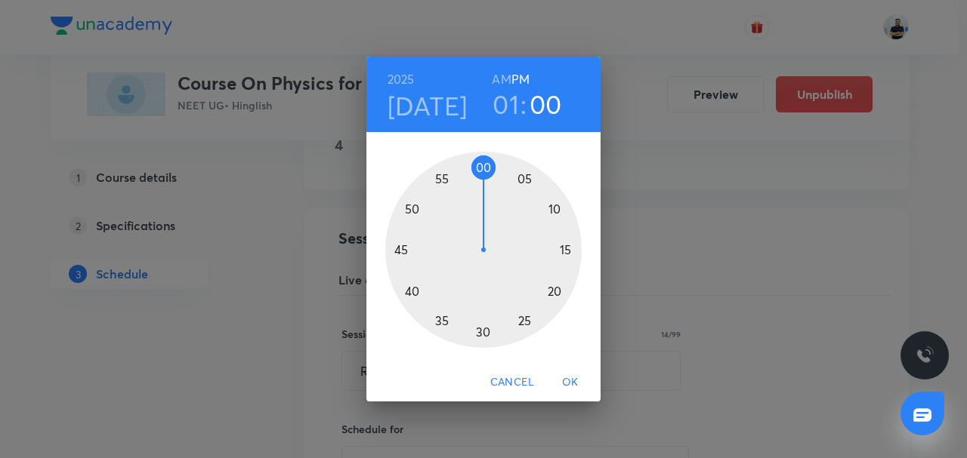
click at [551, 211] on div at bounding box center [483, 250] width 196 height 196
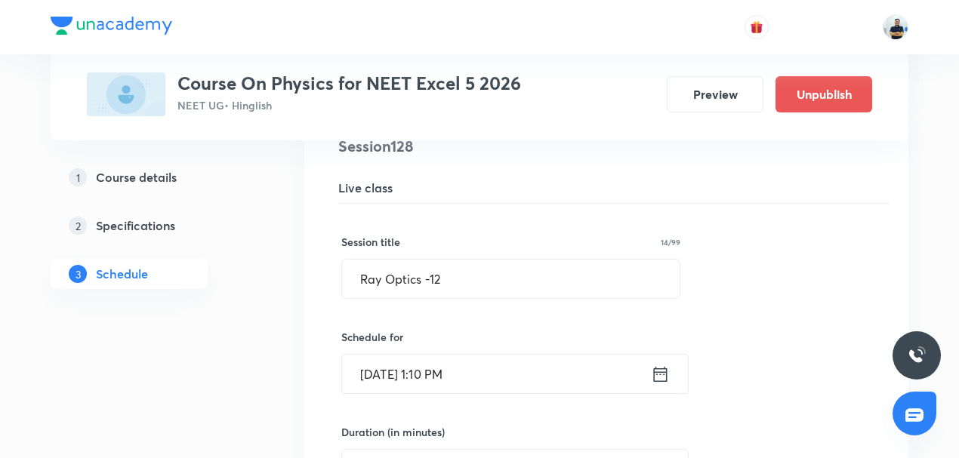
scroll to position [15090, 0]
drag, startPoint x: 391, startPoint y: 407, endPoint x: 243, endPoint y: 424, distance: 149.0
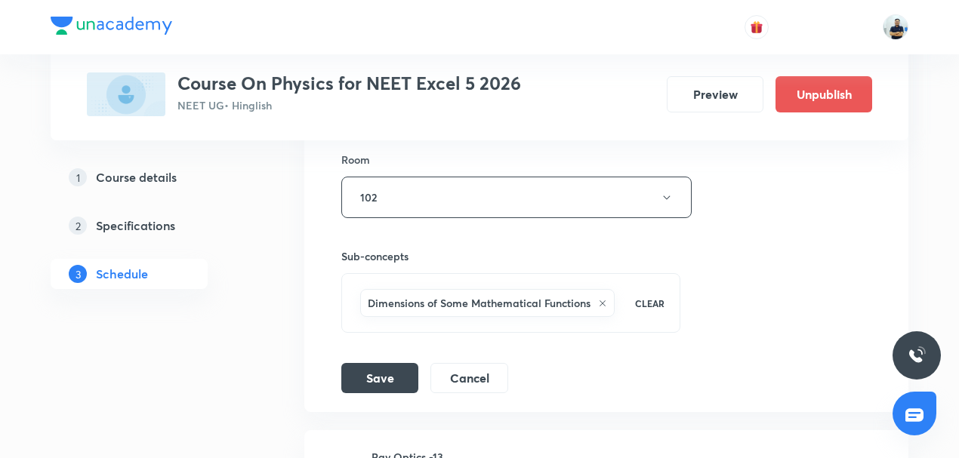
scroll to position [15701, 0]
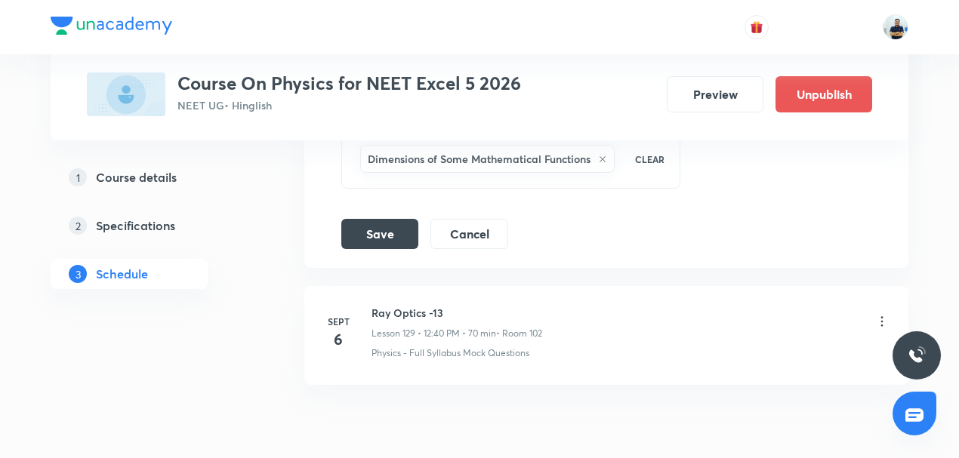
type input "45"
click at [374, 219] on button "Save" at bounding box center [379, 234] width 77 height 30
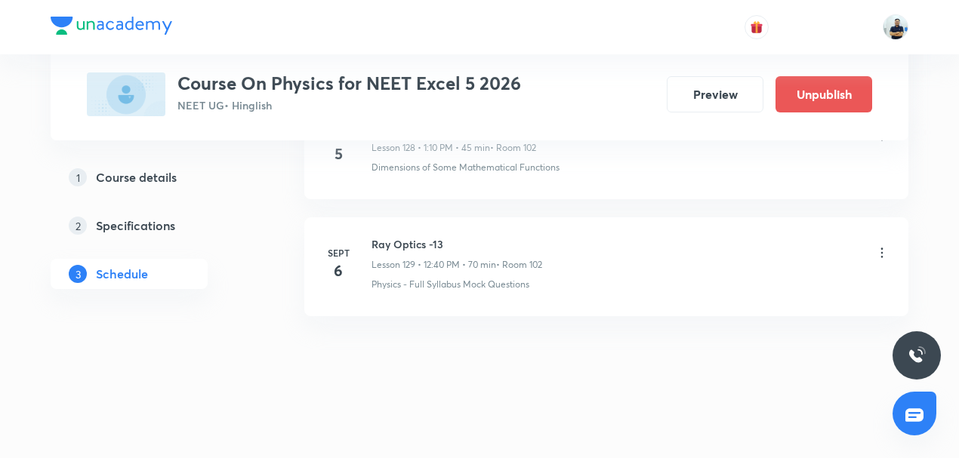
scroll to position [15124, 0]
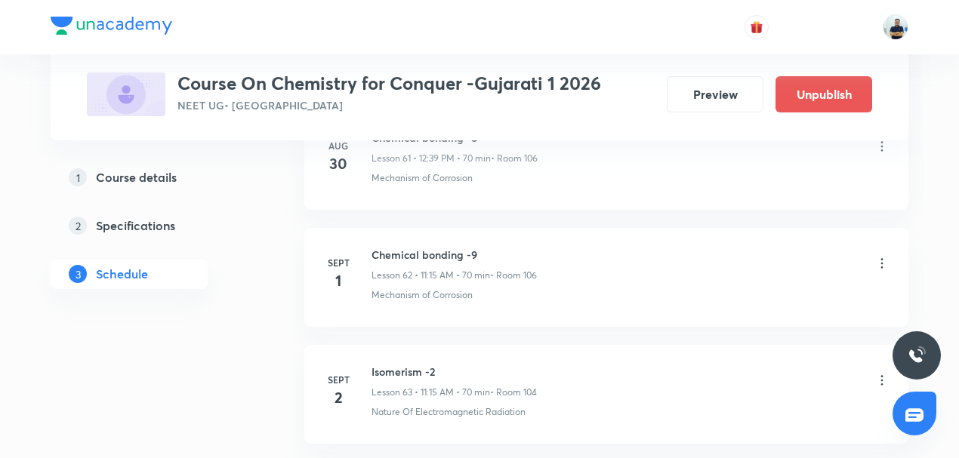
scroll to position [8569, 0]
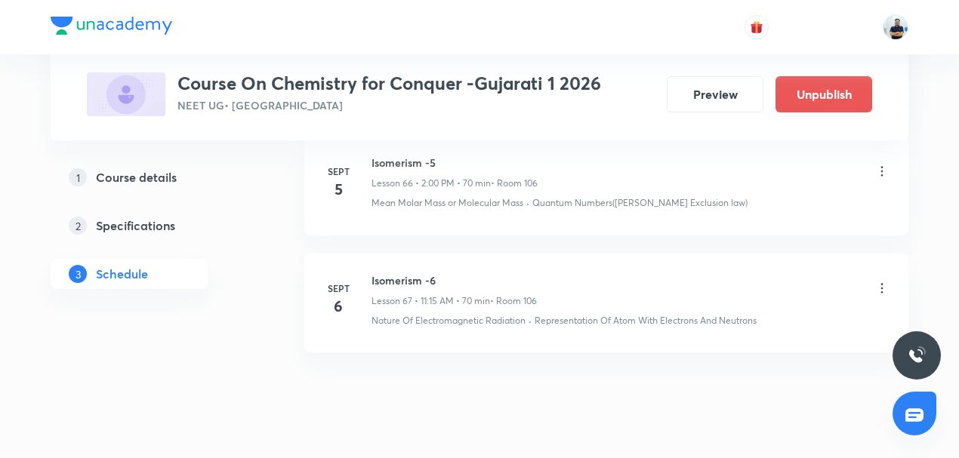
click at [887, 281] on icon at bounding box center [882, 288] width 15 height 15
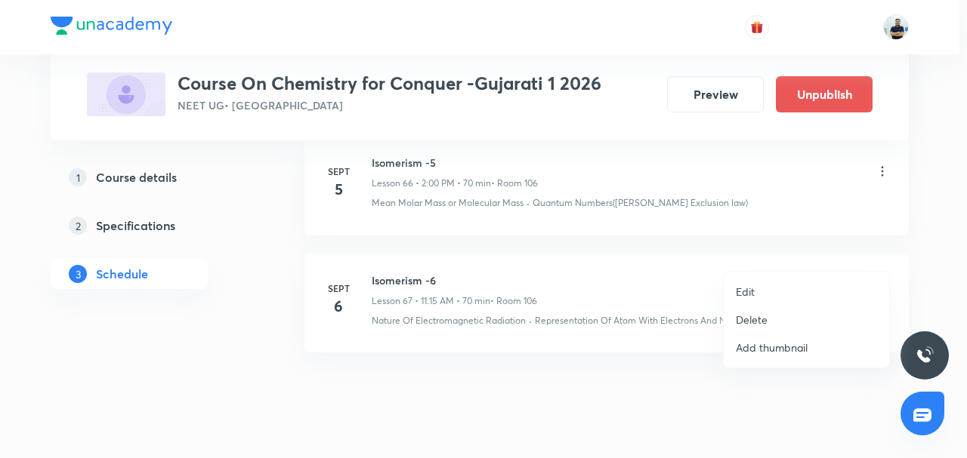
click at [527, 317] on div at bounding box center [483, 229] width 967 height 458
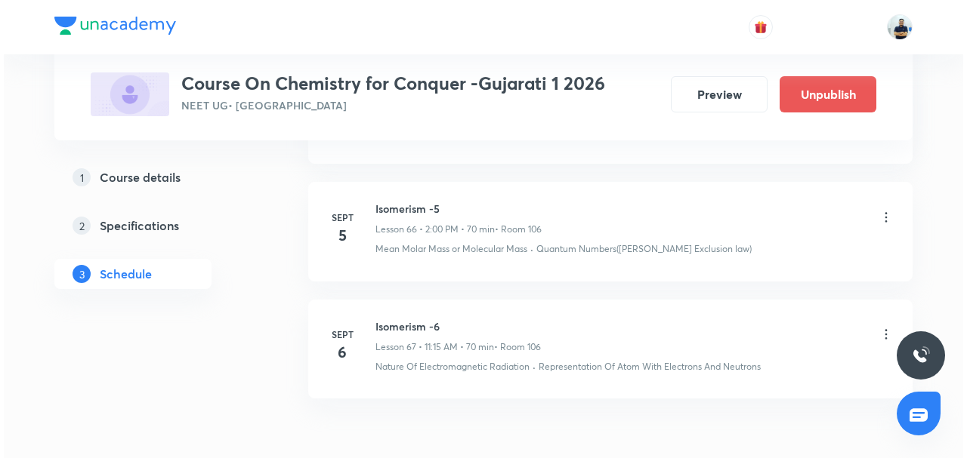
scroll to position [8522, 0]
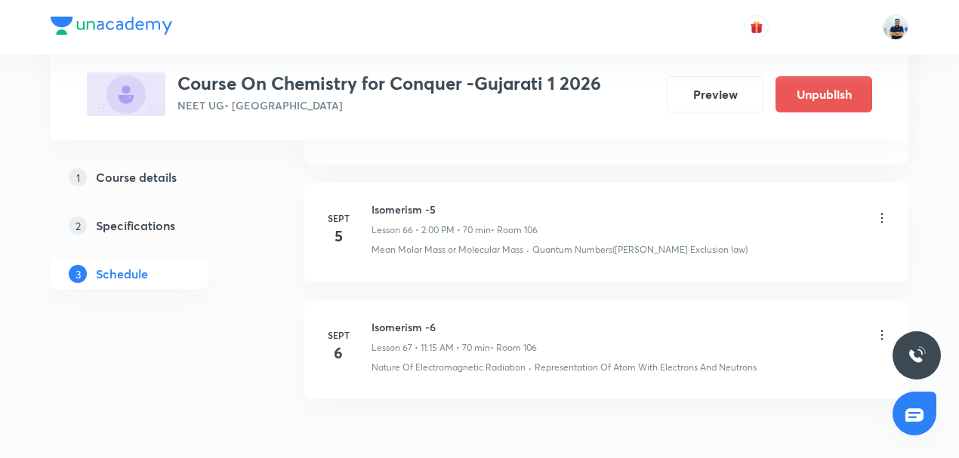
click at [884, 211] on icon at bounding box center [882, 218] width 15 height 15
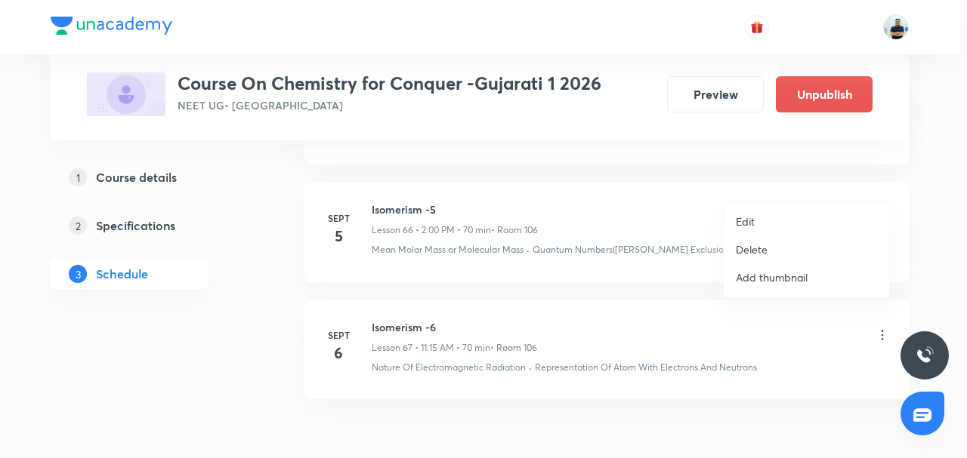
click at [760, 223] on li "Edit" at bounding box center [806, 222] width 165 height 28
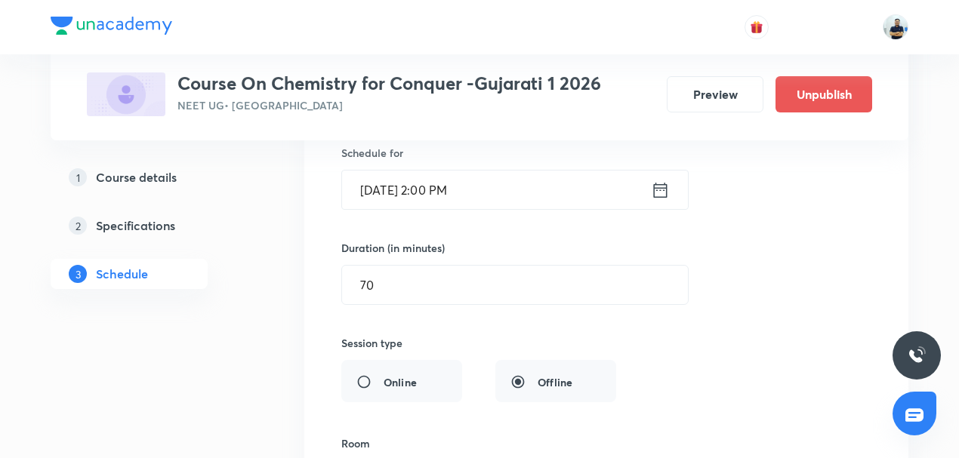
scroll to position [7982, 0]
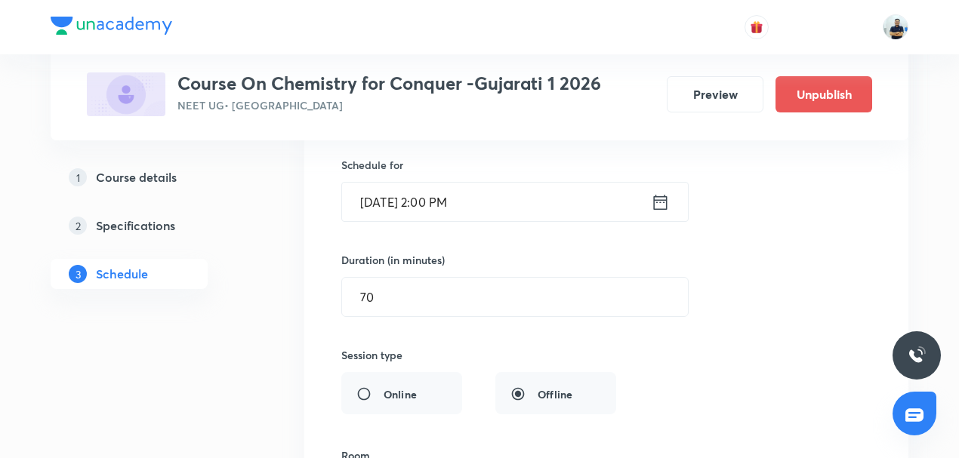
click at [444, 183] on input "[DATE] 2:00 PM" at bounding box center [496, 202] width 309 height 39
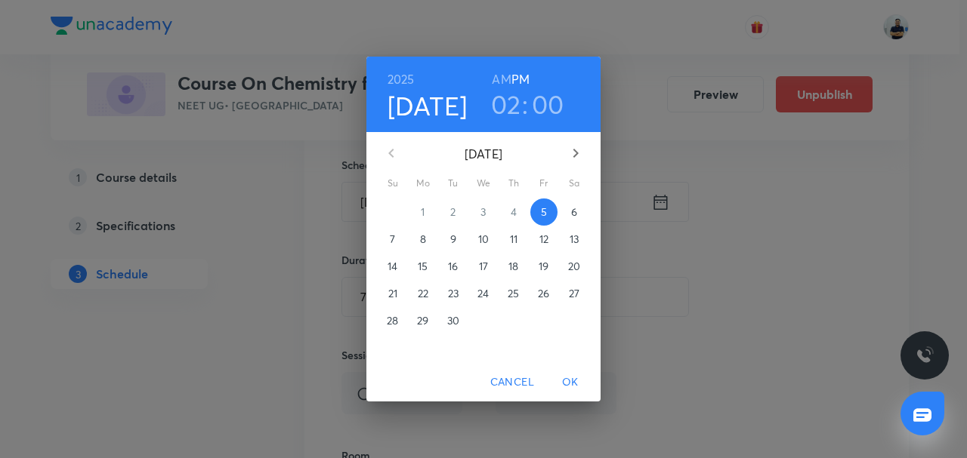
click at [506, 105] on h3 "02" at bounding box center [506, 104] width 30 height 32
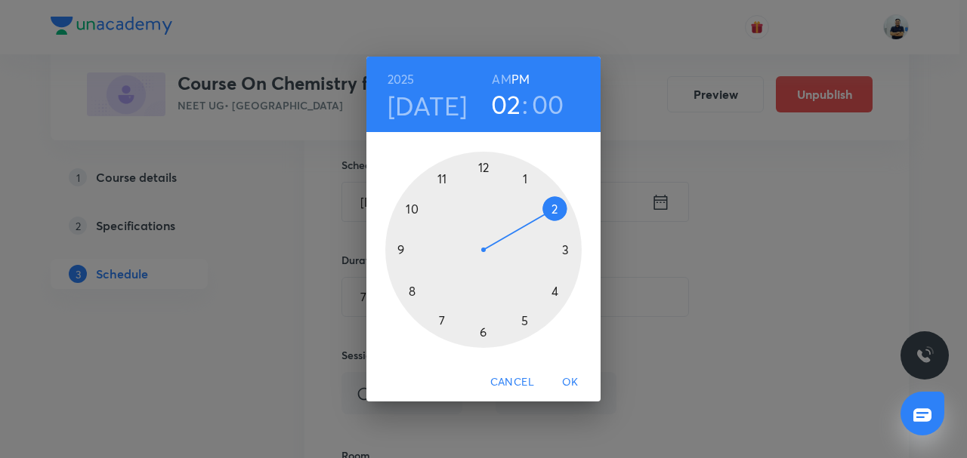
click at [526, 178] on div at bounding box center [483, 250] width 196 height 196
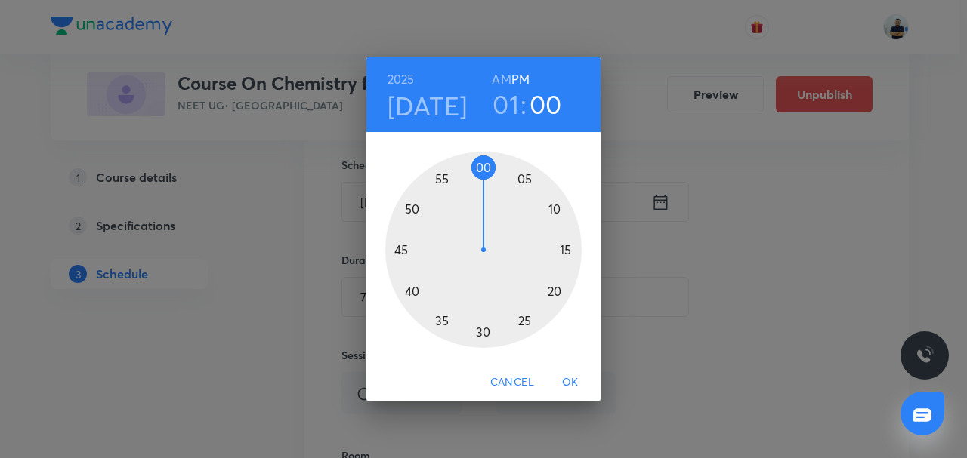
click at [550, 211] on div at bounding box center [483, 250] width 196 height 196
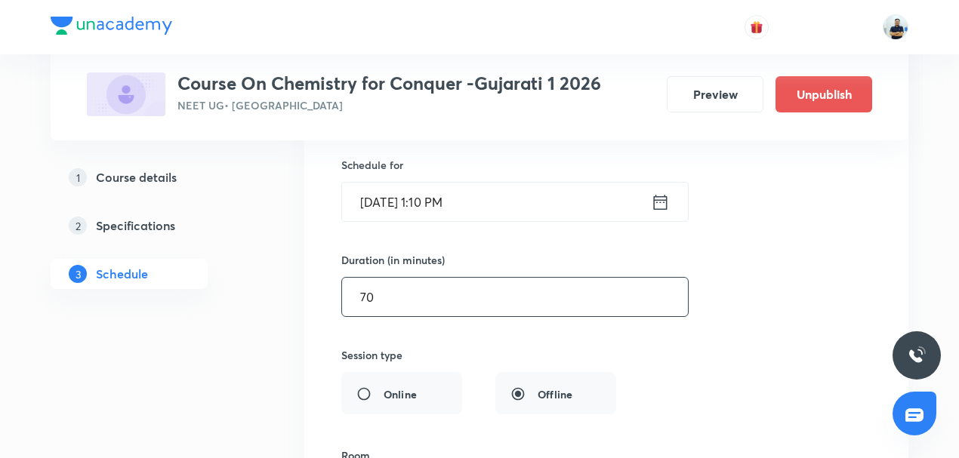
drag, startPoint x: 406, startPoint y: 274, endPoint x: 186, endPoint y: 276, distance: 220.6
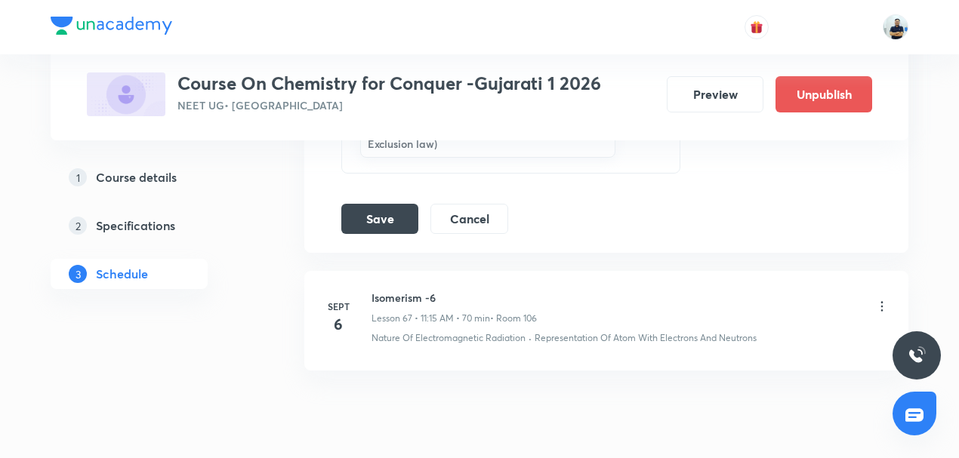
scroll to position [8487, 0]
type input "45"
click at [402, 202] on button "Save" at bounding box center [379, 217] width 77 height 30
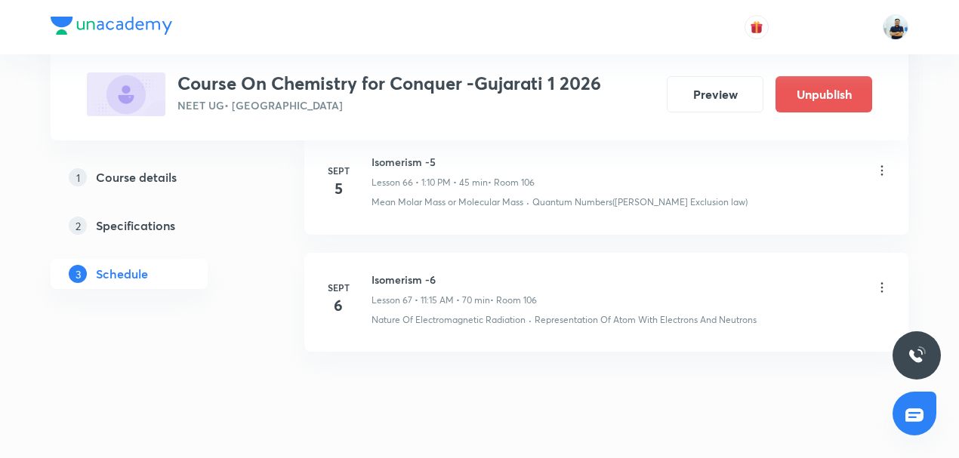
scroll to position [7877, 0]
